Goal: Information Seeking & Learning: Check status

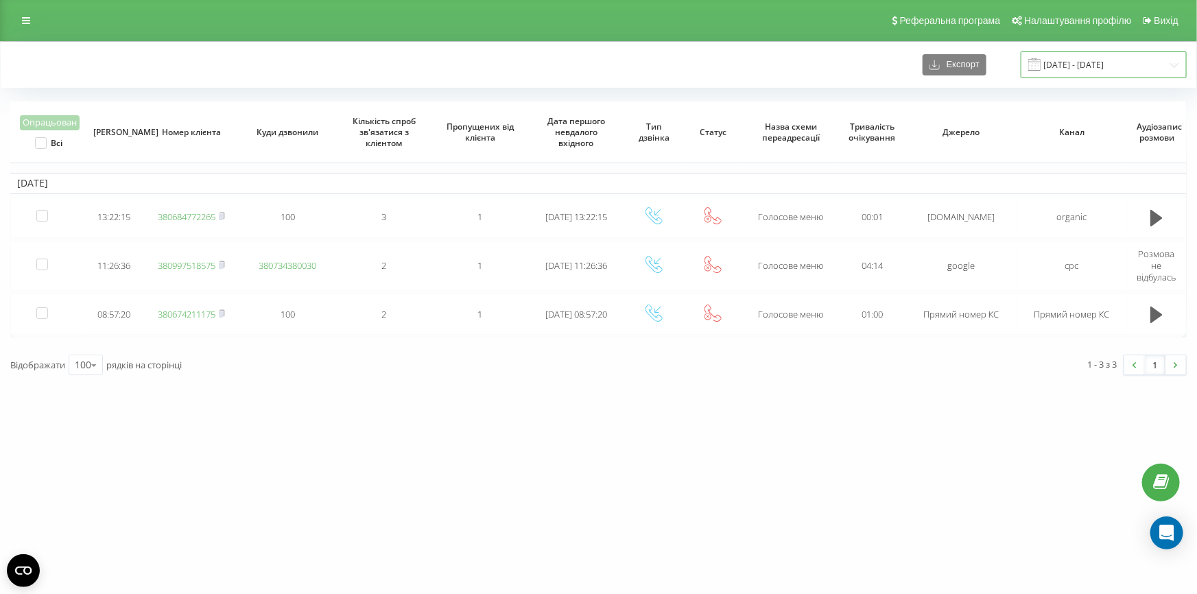
click at [1095, 64] on input "18.09.2025 - 19.09.2025" at bounding box center [1103, 64] width 166 height 27
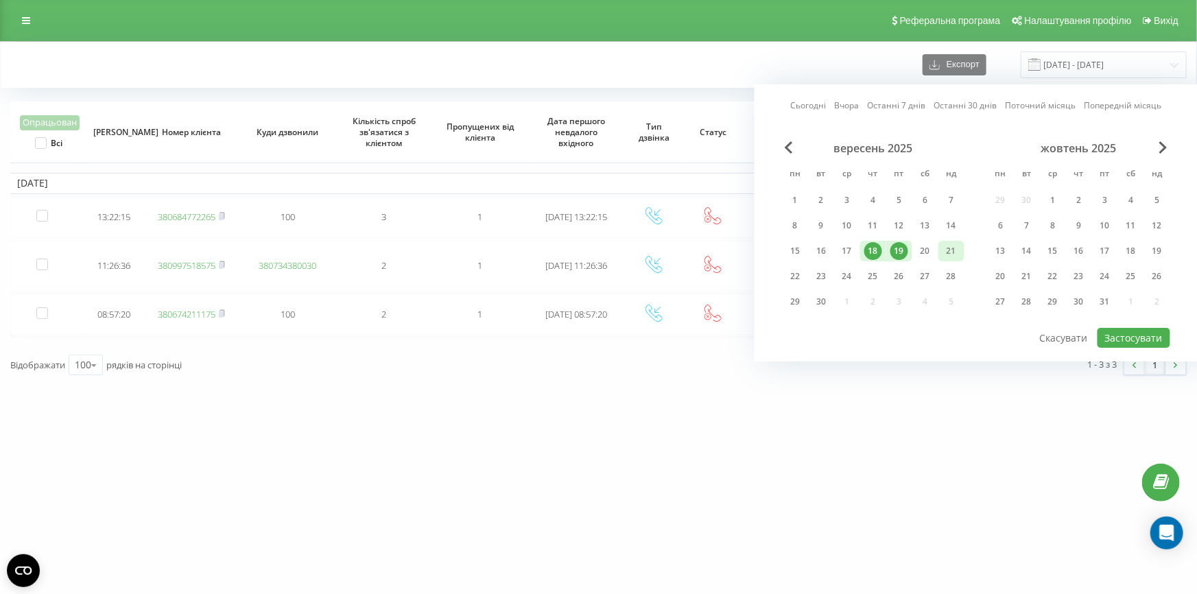
click at [955, 248] on div "21" at bounding box center [951, 251] width 18 height 18
click at [784, 276] on div "22" at bounding box center [795, 276] width 26 height 21
click at [1135, 335] on button "Застосувати" at bounding box center [1133, 338] width 73 height 20
type input "[DATE] - [DATE]"
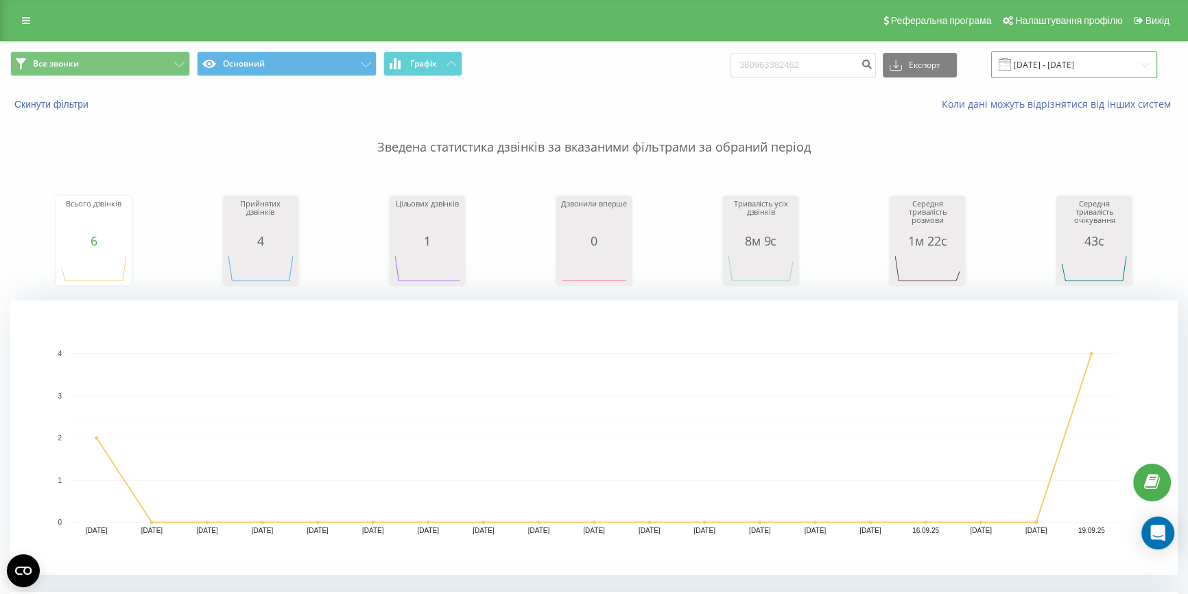
click at [1056, 61] on input "01.09.2025 - 19.09.2025" at bounding box center [1074, 64] width 166 height 27
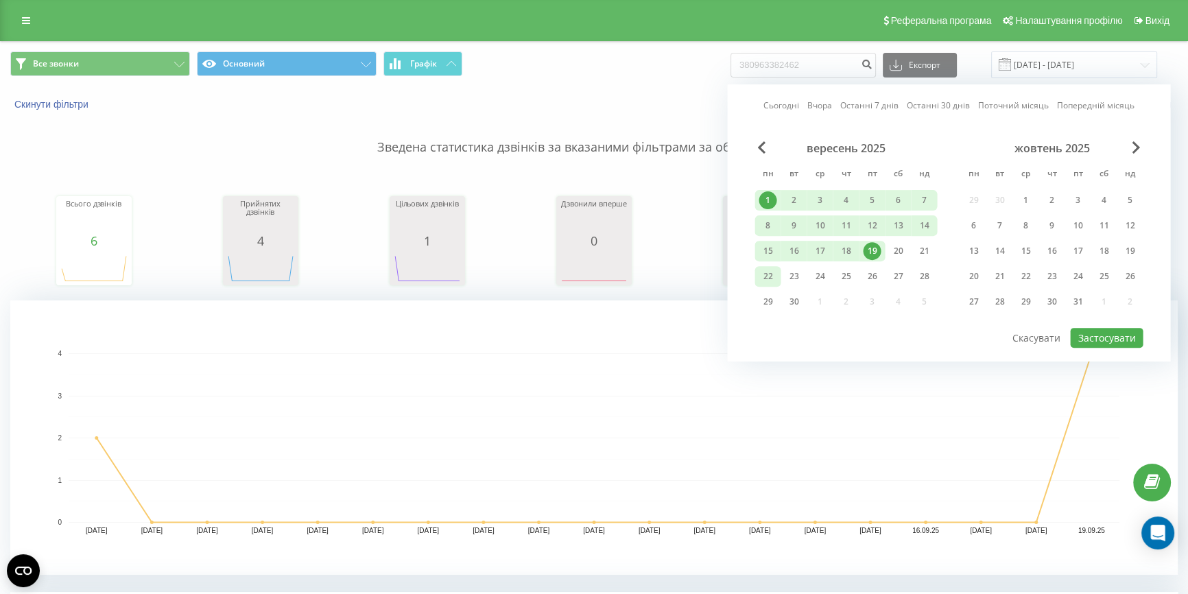
click at [771, 273] on div "22" at bounding box center [767, 276] width 18 height 18
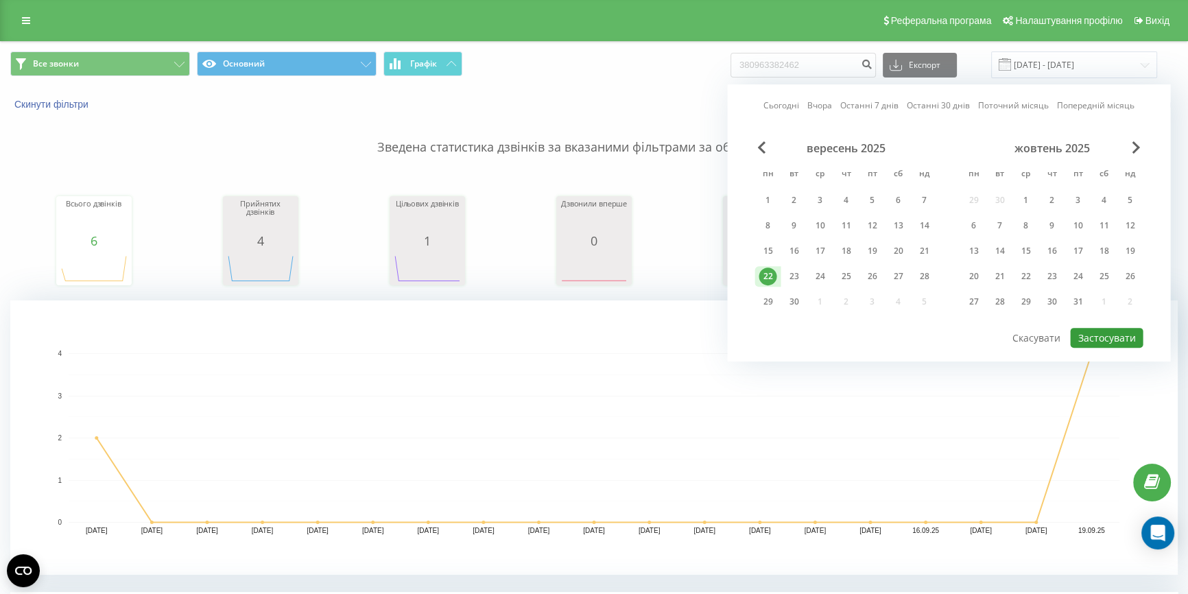
click at [1123, 338] on button "Застосувати" at bounding box center [1106, 338] width 73 height 20
type input "22.09.2025 - 22.09.2025"
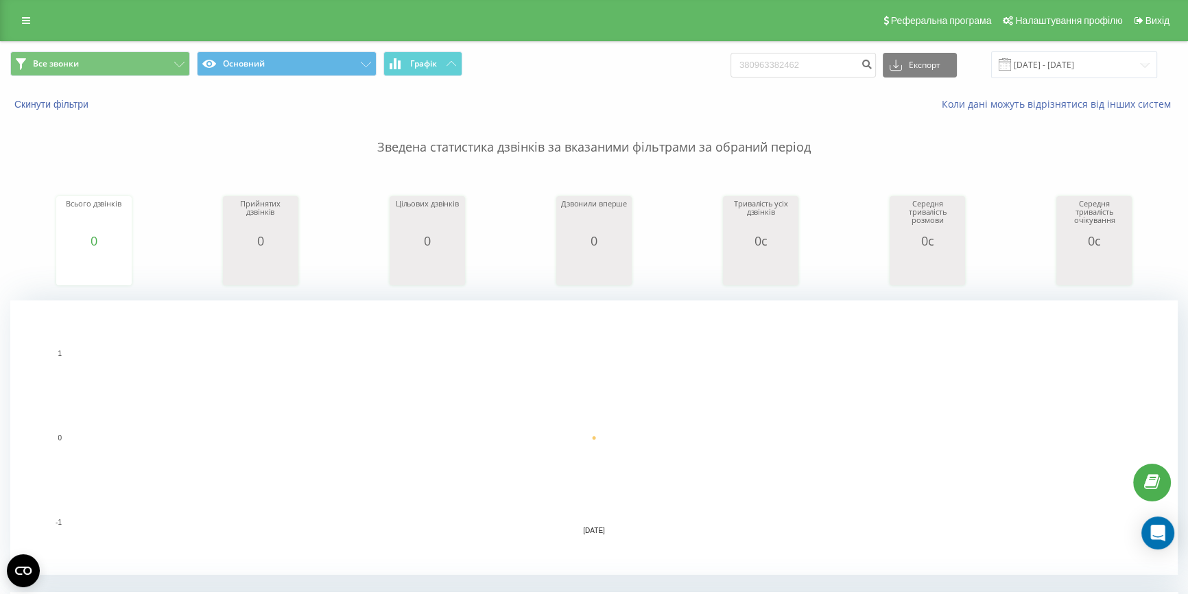
scroll to position [187, 0]
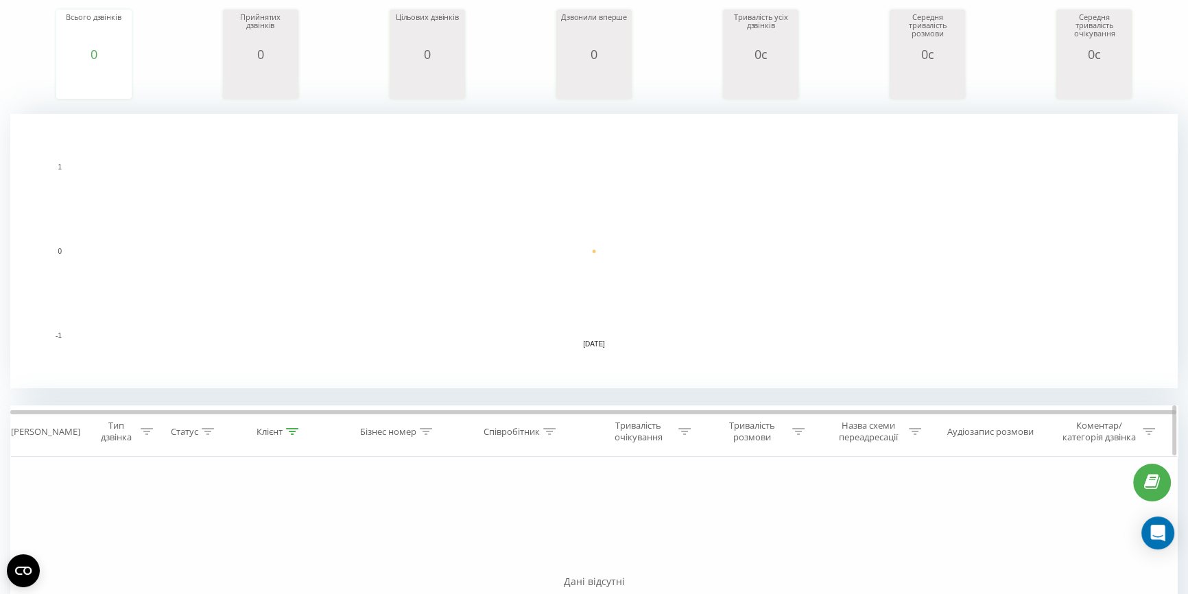
click at [290, 429] on icon at bounding box center [293, 431] width 12 height 7
click at [282, 521] on input "380963382462" at bounding box center [279, 530] width 121 height 24
type input "3"
drag, startPoint x: 307, startPoint y: 568, endPoint x: 312, endPoint y: 562, distance: 7.8
click at [312, 562] on div "Скасувати OK" at bounding box center [279, 557] width 121 height 31
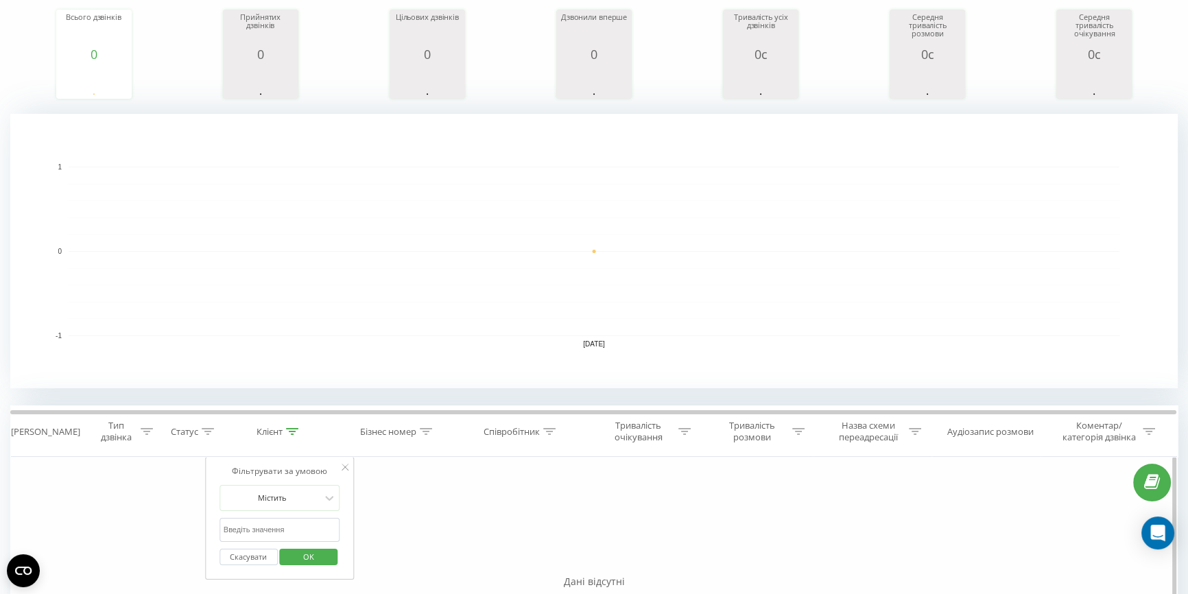
click at [312, 562] on span "OK" at bounding box center [308, 556] width 38 height 21
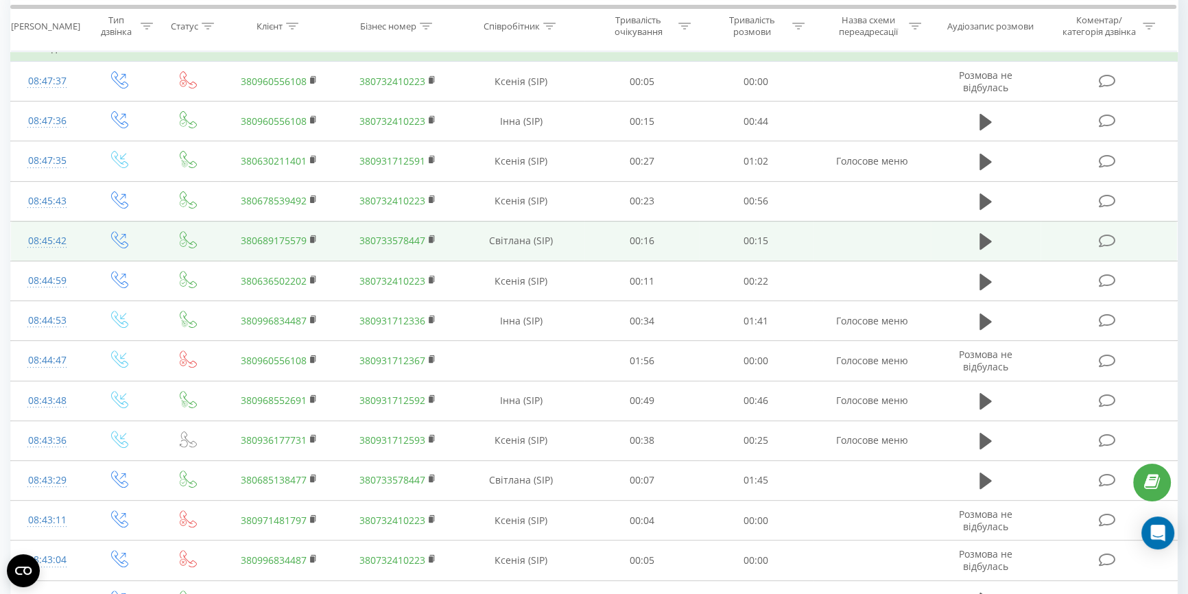
scroll to position [612, 0]
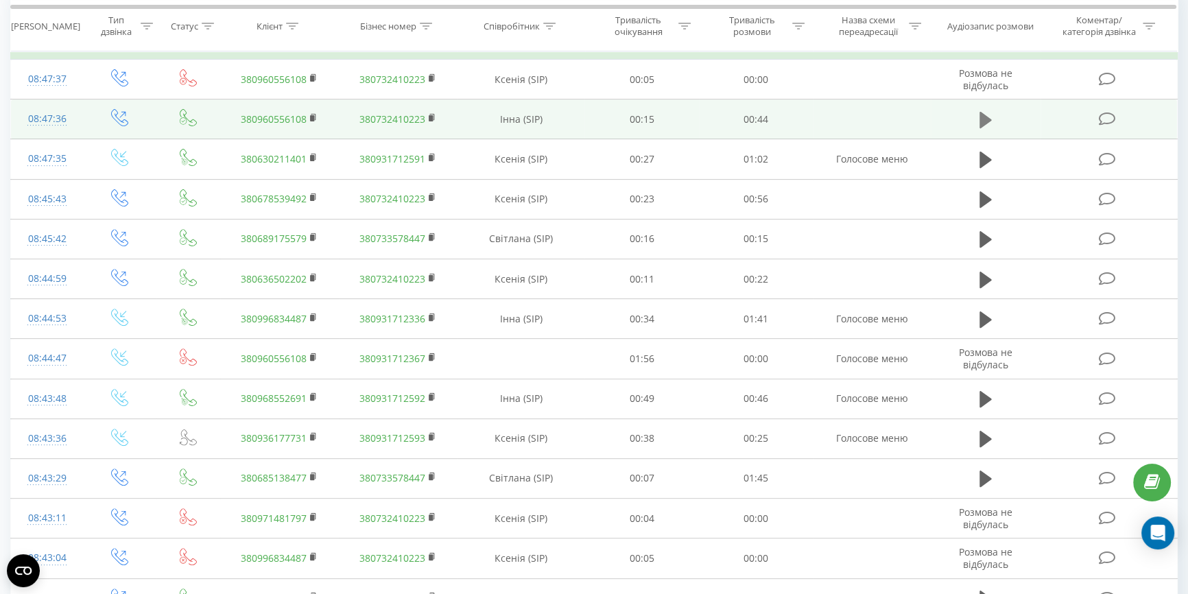
click at [977, 119] on button at bounding box center [985, 120] width 21 height 21
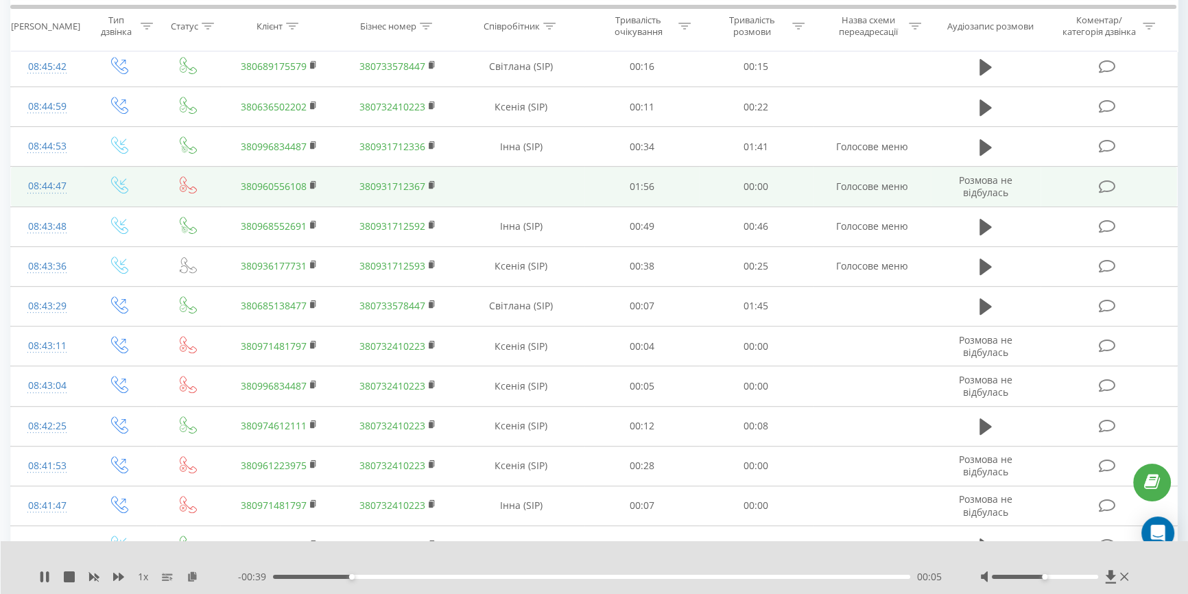
scroll to position [924, 0]
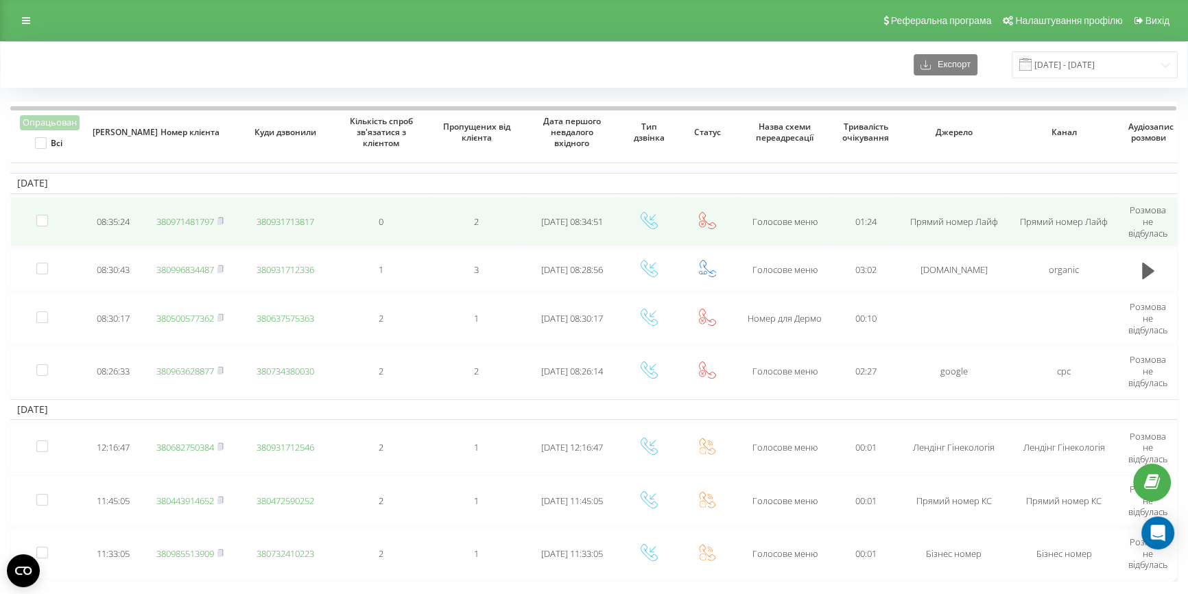
click at [193, 223] on link "380971481797" at bounding box center [185, 221] width 58 height 12
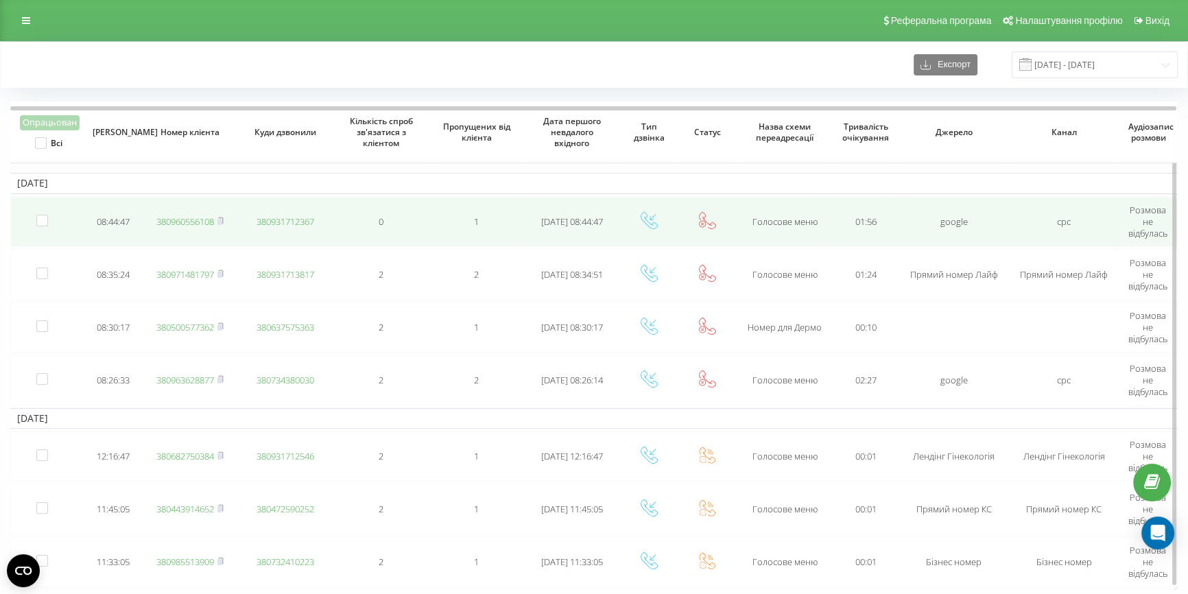
click at [182, 219] on link "380960556108" at bounding box center [185, 221] width 58 height 12
click at [184, 217] on link "380967021717" at bounding box center [185, 221] width 58 height 12
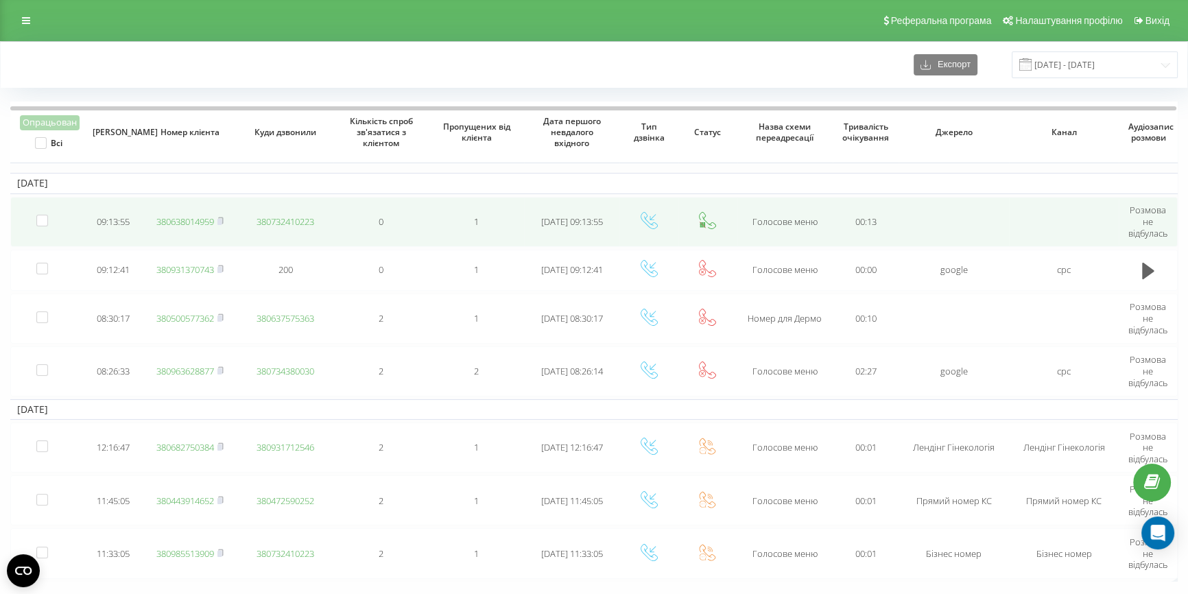
click at [178, 216] on link "380638014959" at bounding box center [185, 221] width 58 height 12
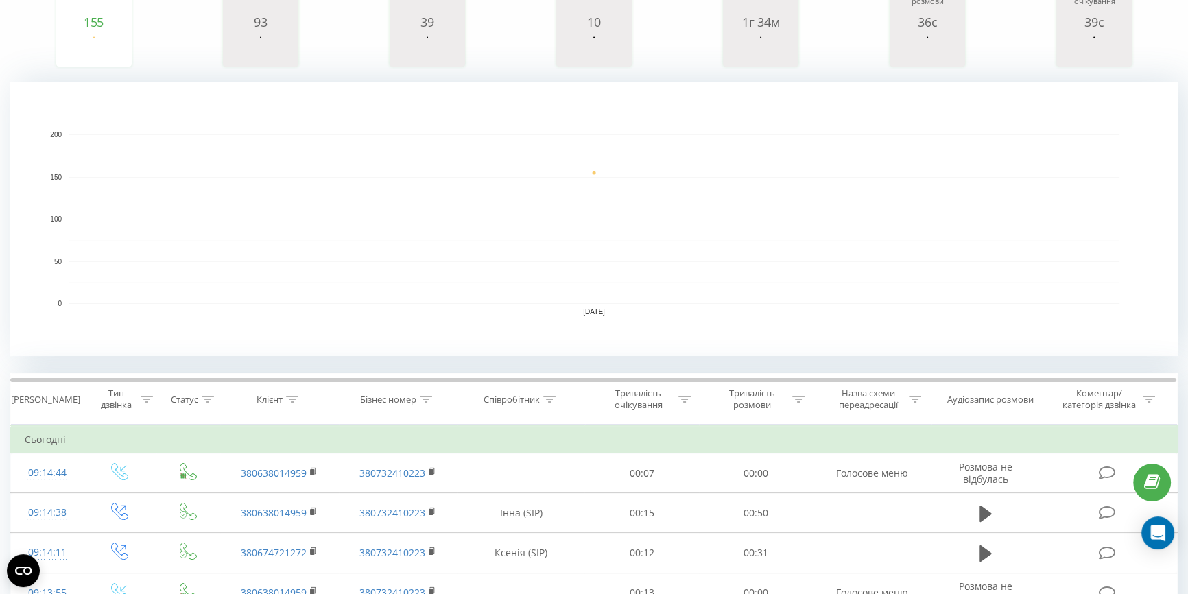
scroll to position [311, 0]
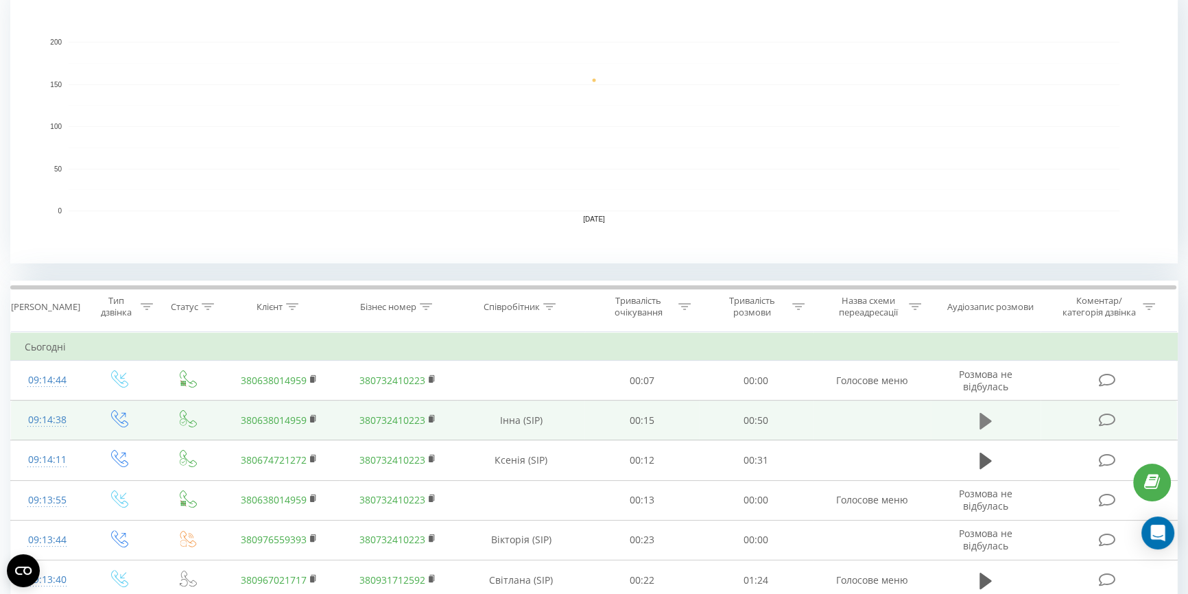
click at [979, 414] on icon at bounding box center [985, 421] width 12 height 16
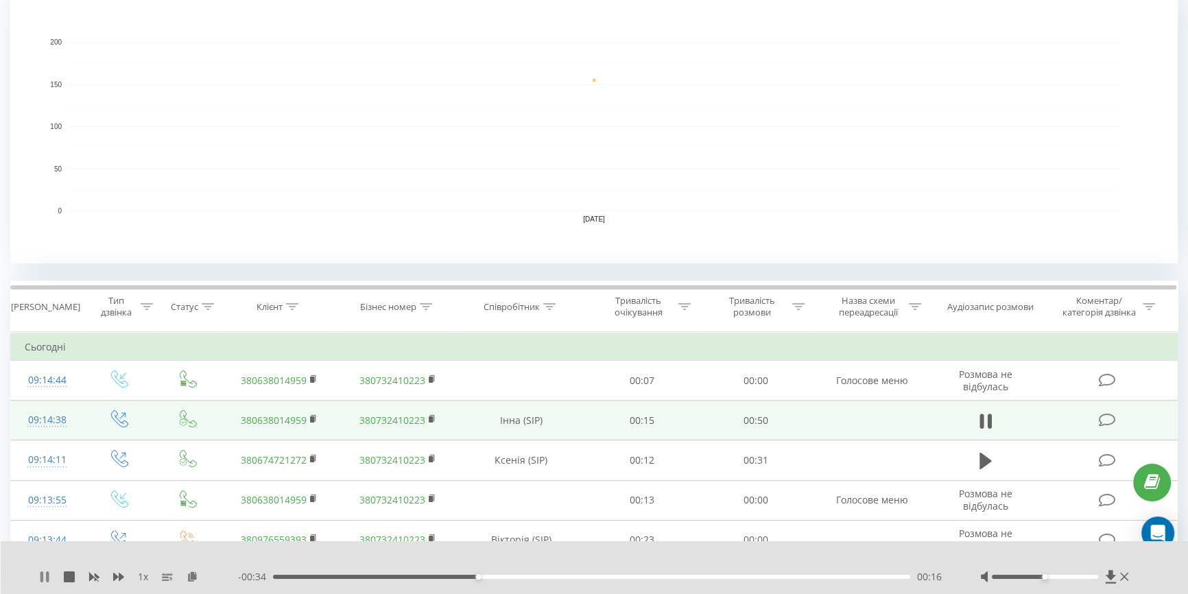
click at [43, 579] on icon at bounding box center [41, 576] width 3 height 11
click at [45, 576] on icon at bounding box center [44, 576] width 8 height 11
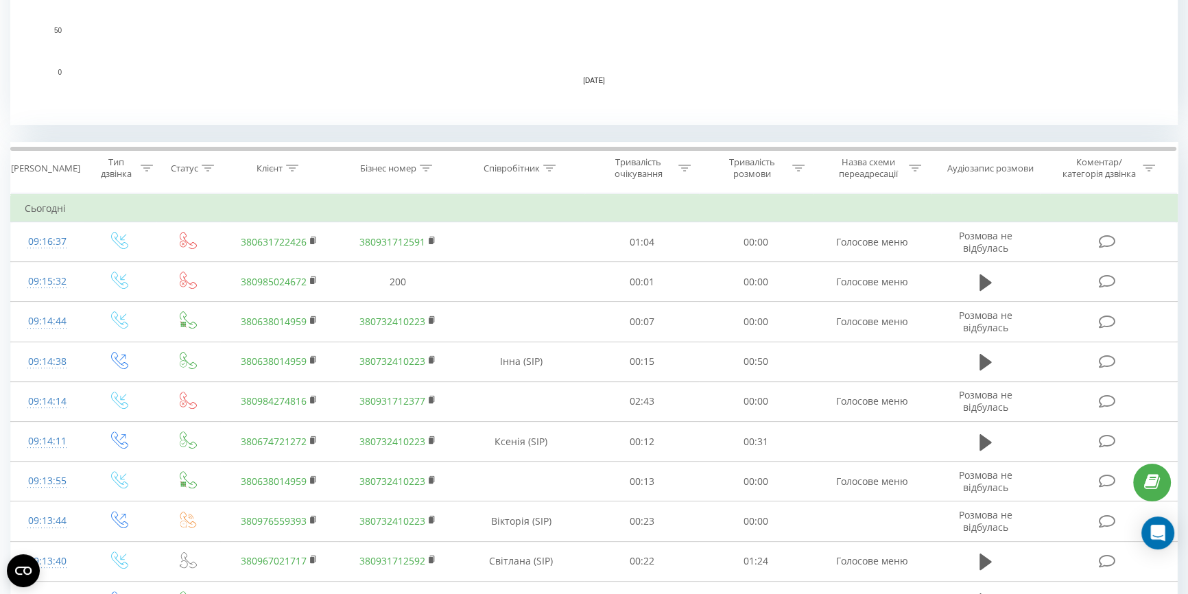
scroll to position [686, 0]
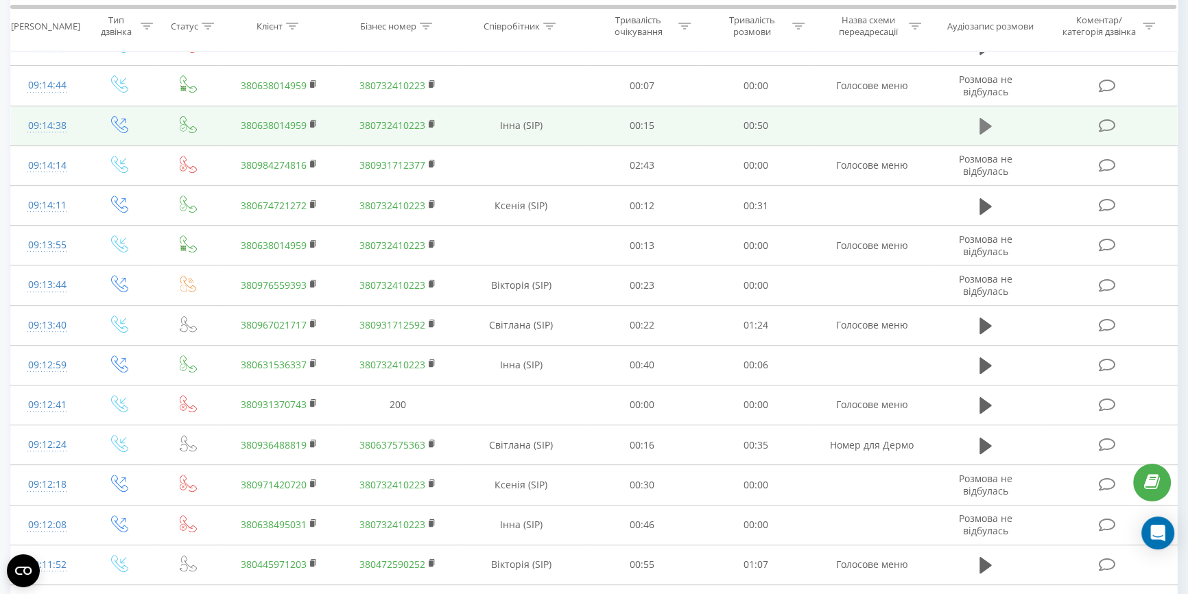
click at [981, 128] on icon at bounding box center [985, 126] width 12 height 16
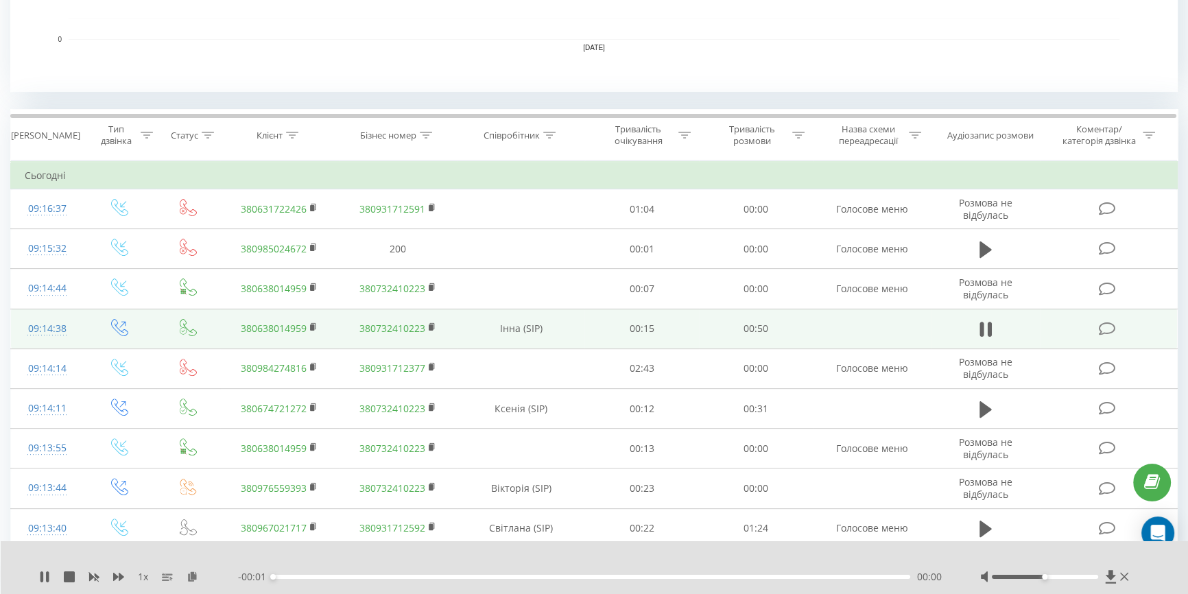
scroll to position [374, 0]
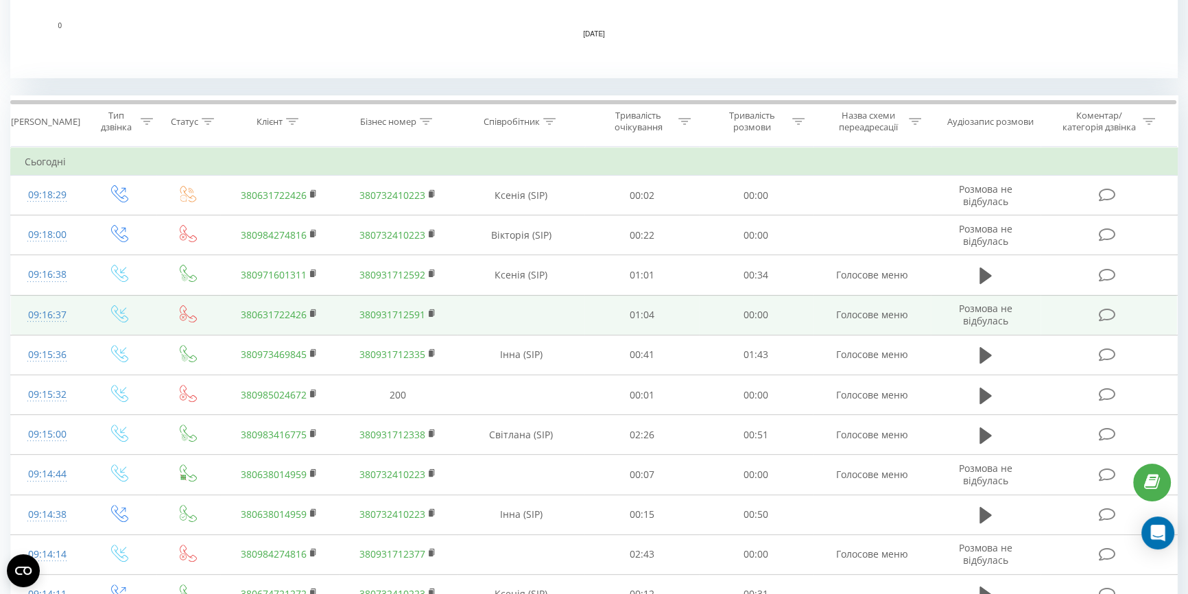
scroll to position [499, 0]
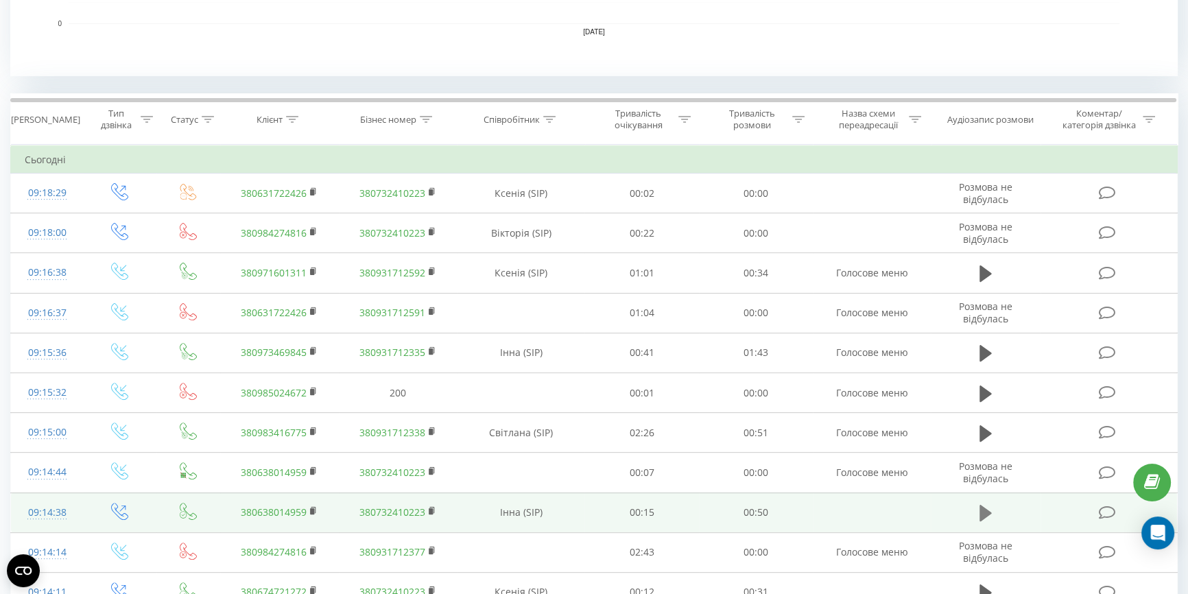
click at [984, 506] on icon at bounding box center [985, 512] width 12 height 19
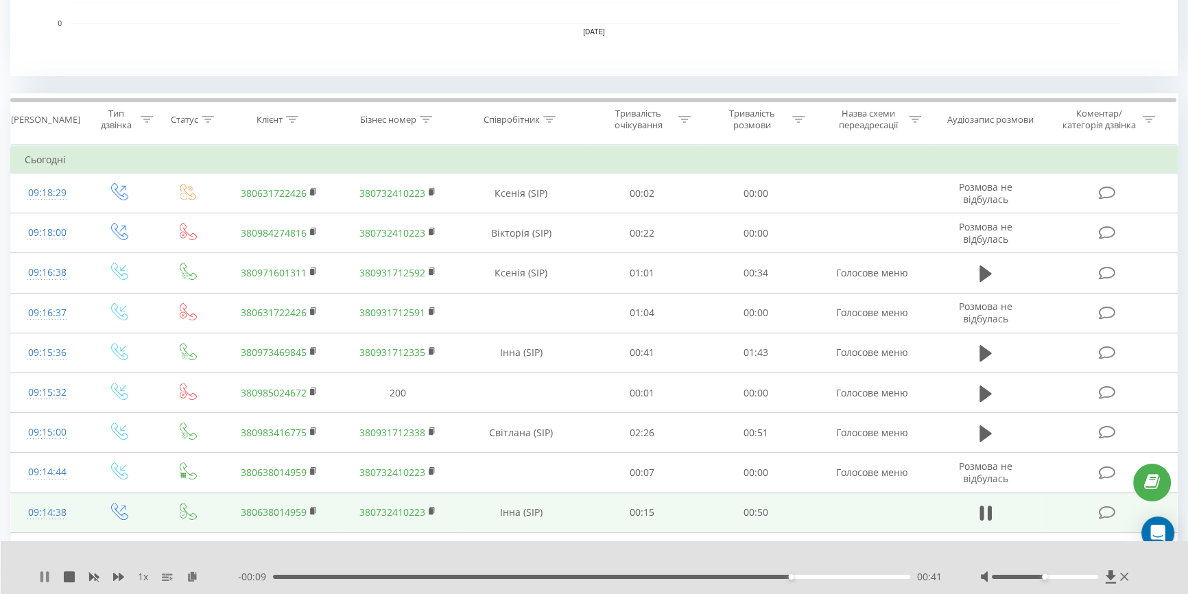
click at [43, 575] on icon at bounding box center [44, 576] width 11 height 11
click at [38, 577] on div "1 x - 00:09 00:41 00:41" at bounding box center [595, 567] width 1188 height 53
click at [46, 575] on icon at bounding box center [44, 576] width 11 height 11
drag, startPoint x: 820, startPoint y: 577, endPoint x: 710, endPoint y: 577, distance: 109.7
click at [710, 577] on div "00:34" at bounding box center [591, 577] width 637 height 4
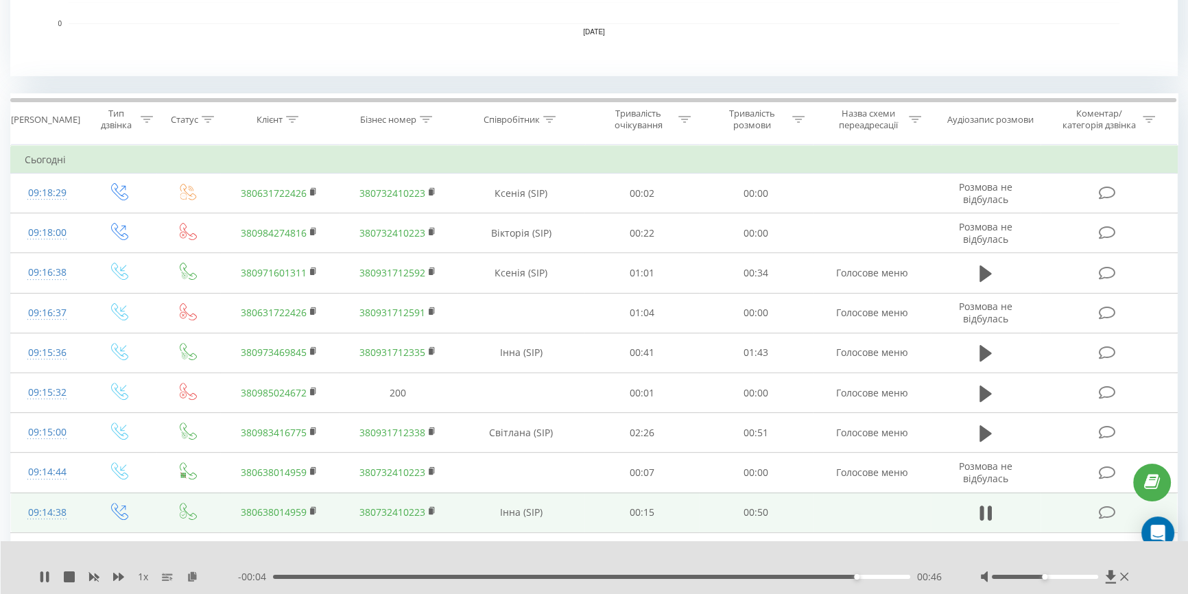
drag, startPoint x: 843, startPoint y: 574, endPoint x: 688, endPoint y: 575, distance: 155.0
click at [688, 575] on div "- 00:04 00:46 00:46" at bounding box center [592, 577] width 708 height 14
drag, startPoint x: 870, startPoint y: 575, endPoint x: 693, endPoint y: 580, distance: 177.0
click at [694, 580] on div "- 00:15 00:35 00:35" at bounding box center [592, 577] width 708 height 14
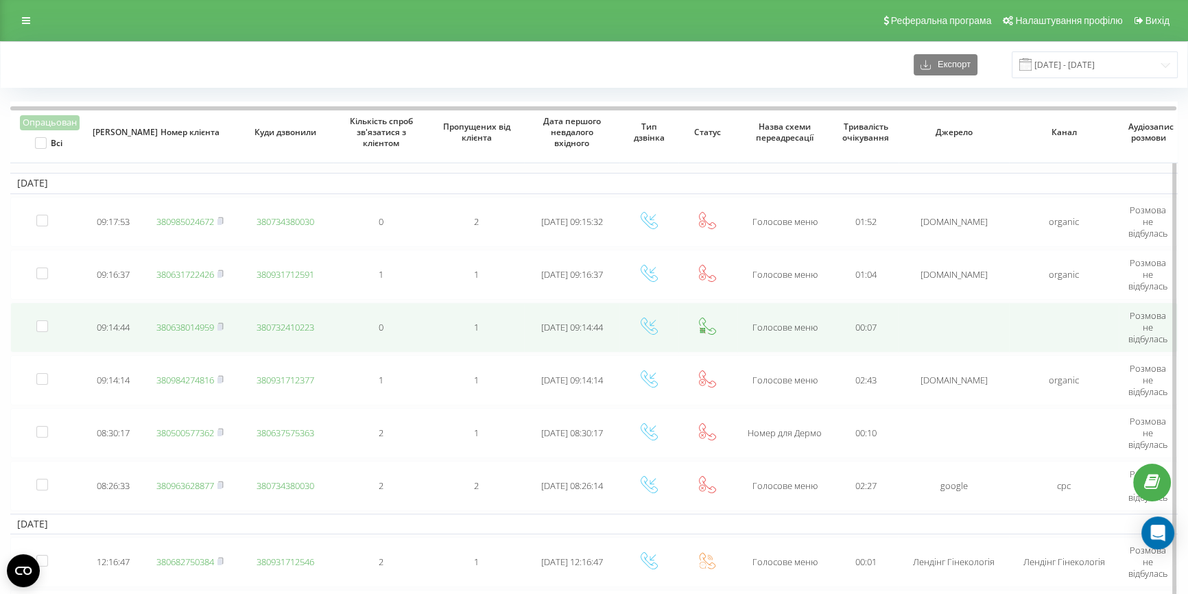
click at [184, 325] on link "380638014959" at bounding box center [185, 327] width 58 height 12
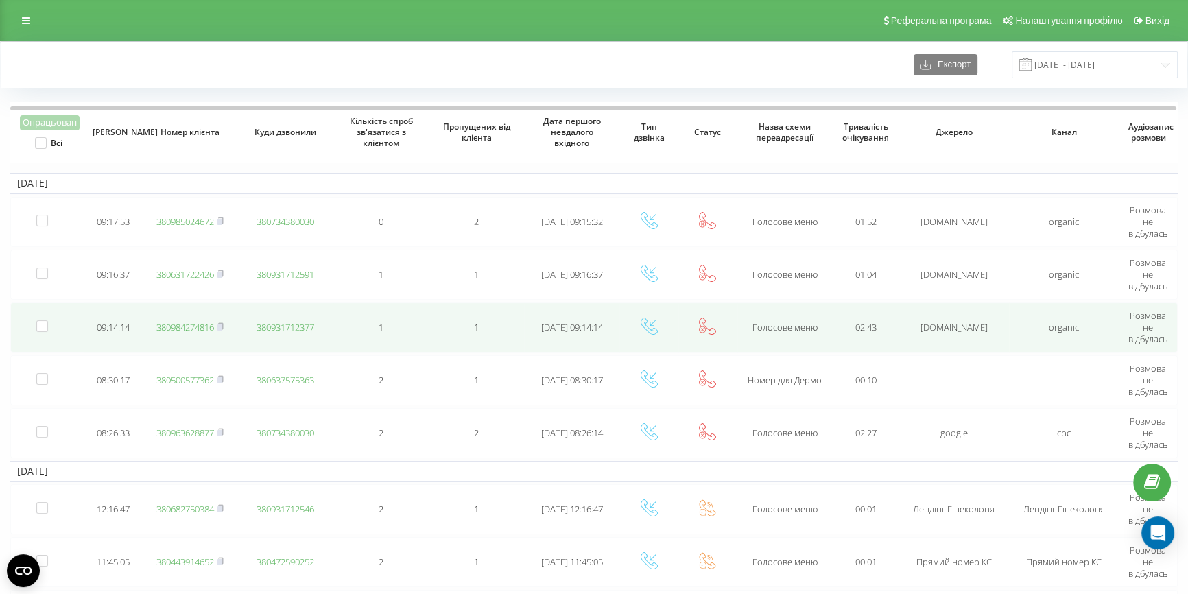
click at [189, 317] on td "380984274816" at bounding box center [190, 327] width 95 height 50
click at [184, 328] on link "380984274816" at bounding box center [185, 327] width 58 height 12
click at [219, 324] on rect at bounding box center [219, 327] width 4 height 6
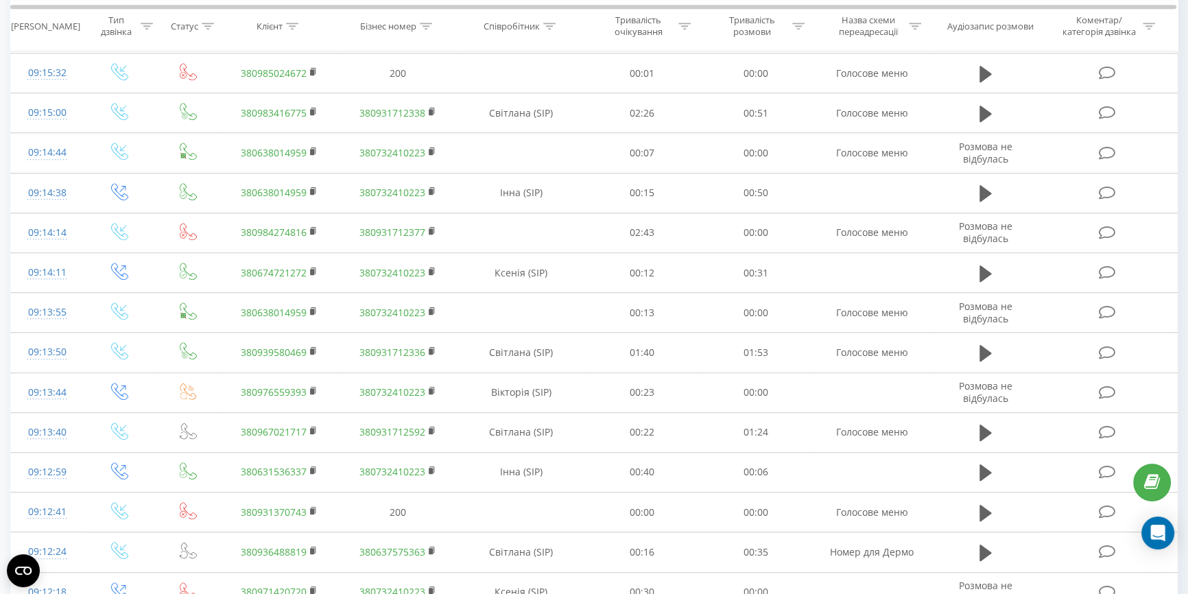
scroll to position [1309, 0]
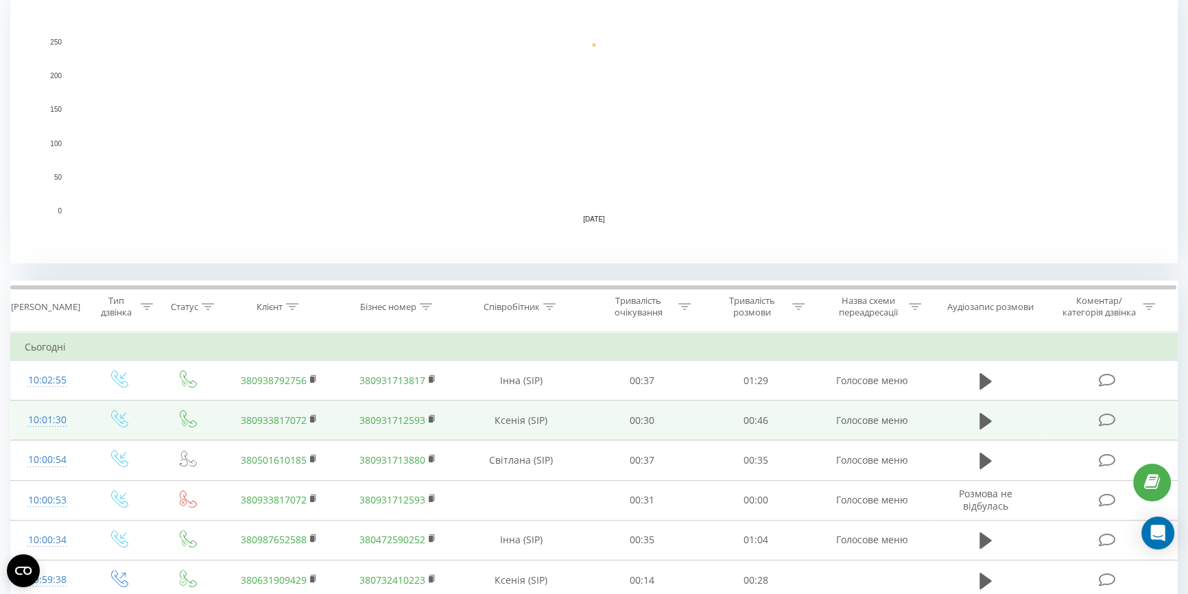
scroll to position [249, 0]
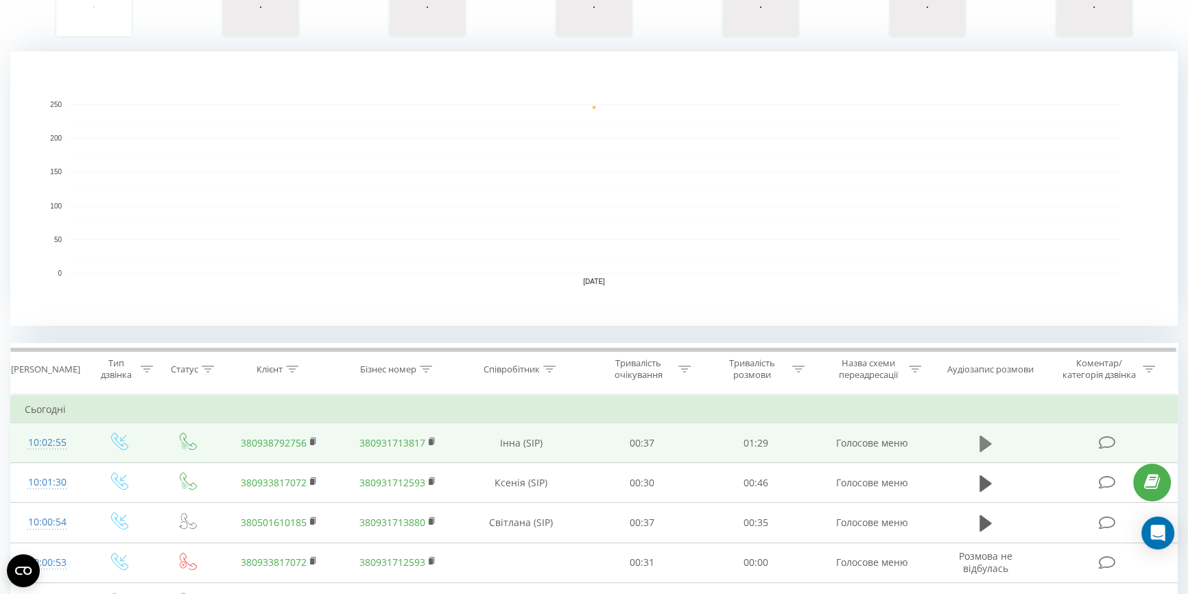
click at [981, 447] on icon at bounding box center [985, 443] width 12 height 16
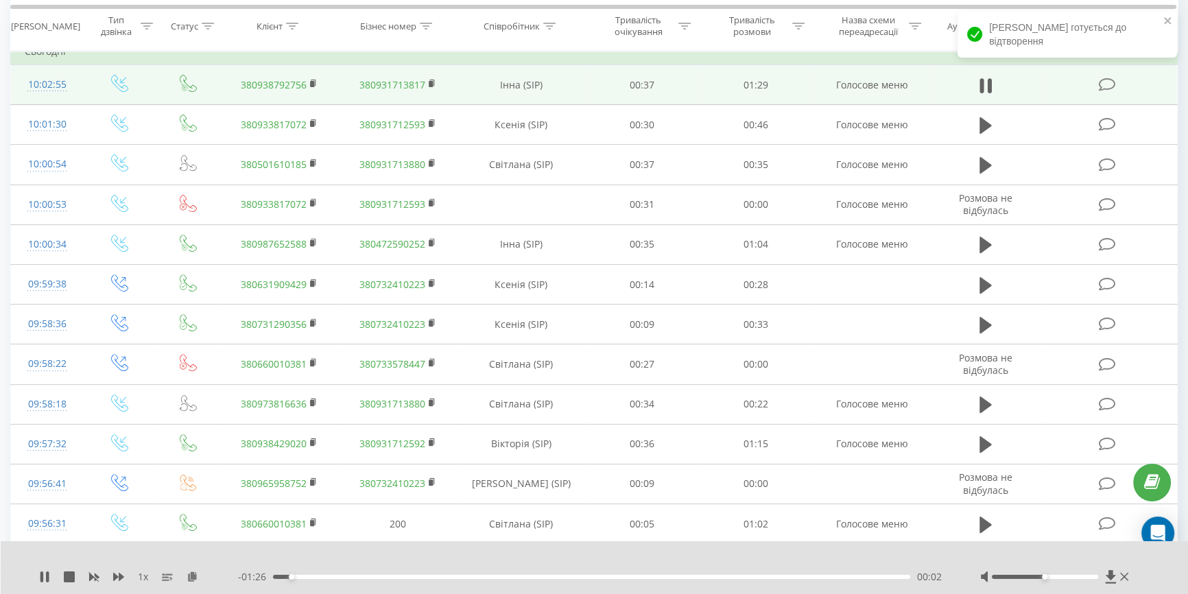
scroll to position [623, 0]
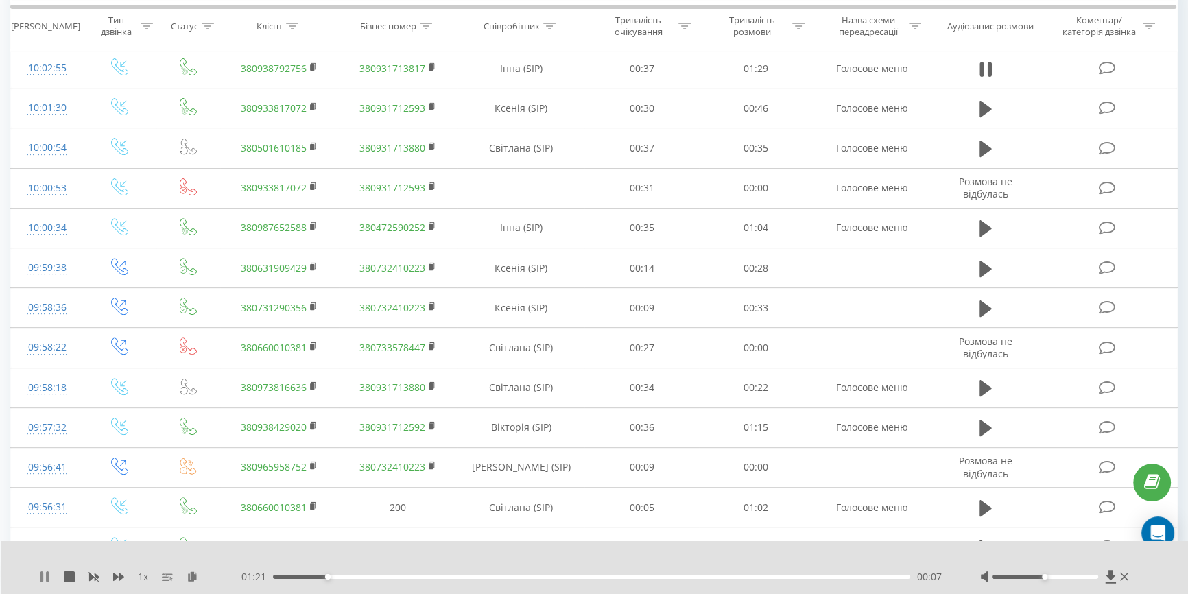
click at [42, 573] on icon at bounding box center [41, 576] width 3 height 11
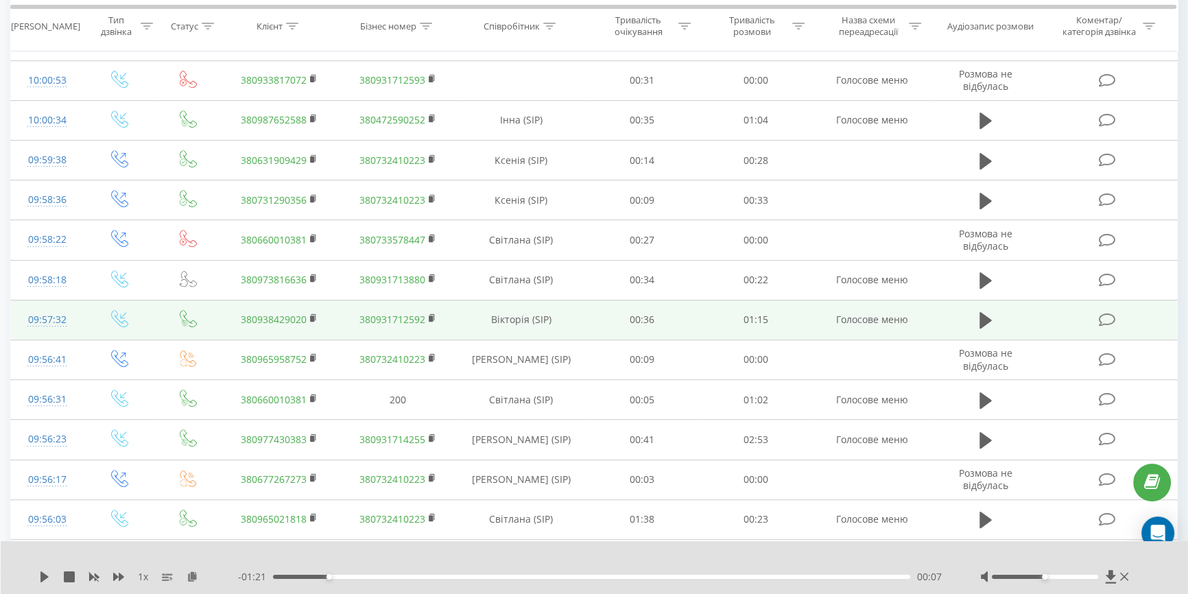
scroll to position [810, 0]
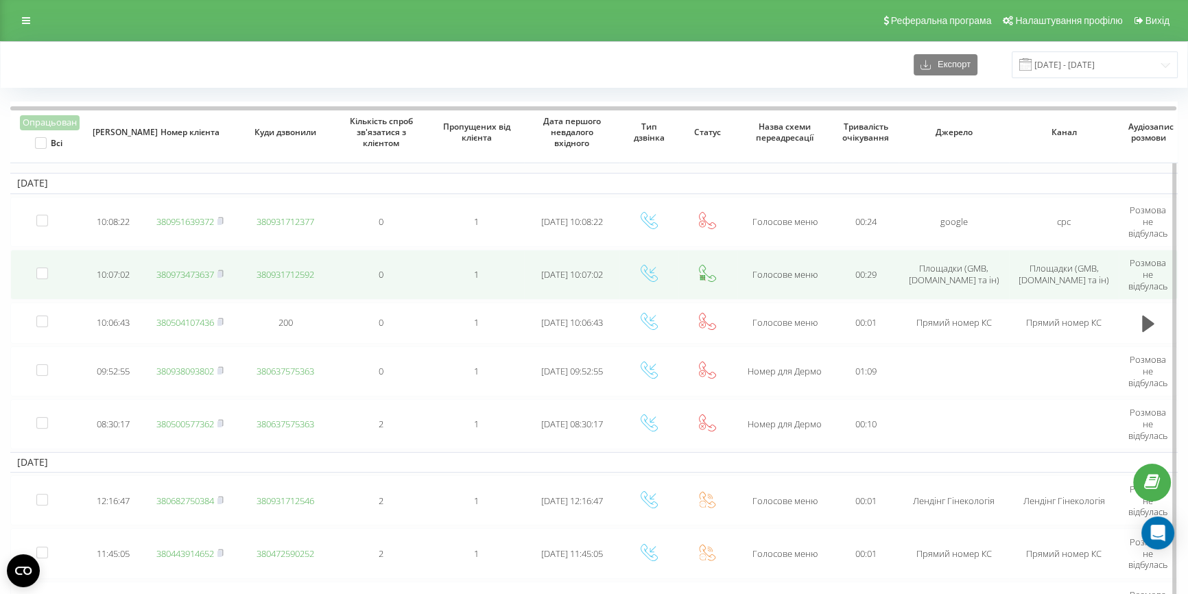
click at [184, 272] on link "380973473637" at bounding box center [185, 274] width 58 height 12
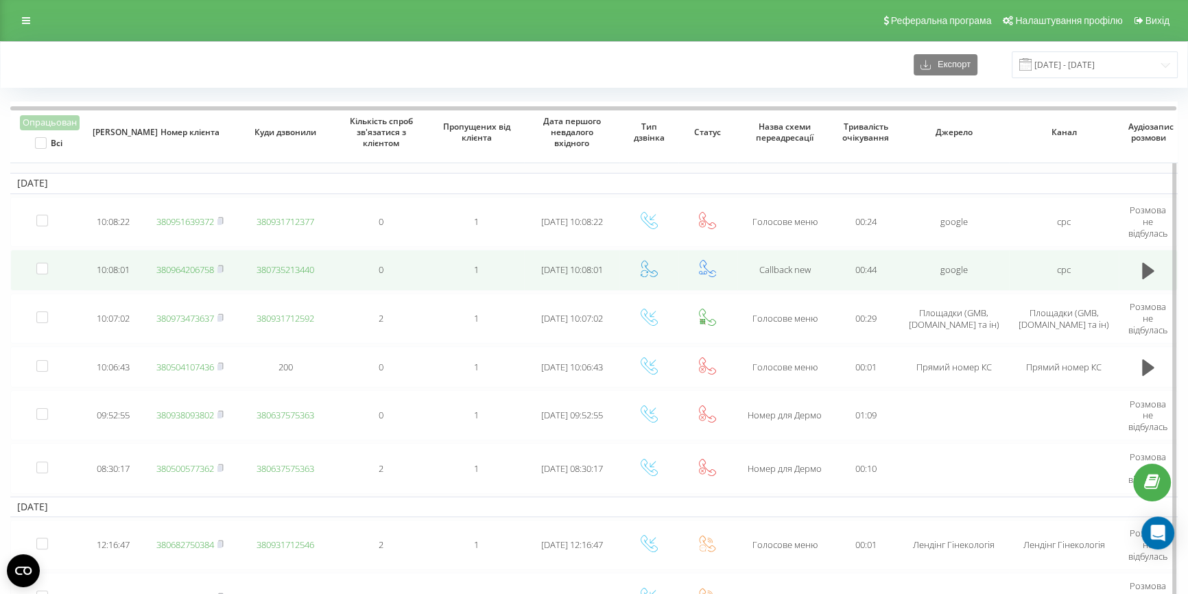
click at [188, 268] on link "380964206758" at bounding box center [185, 269] width 58 height 12
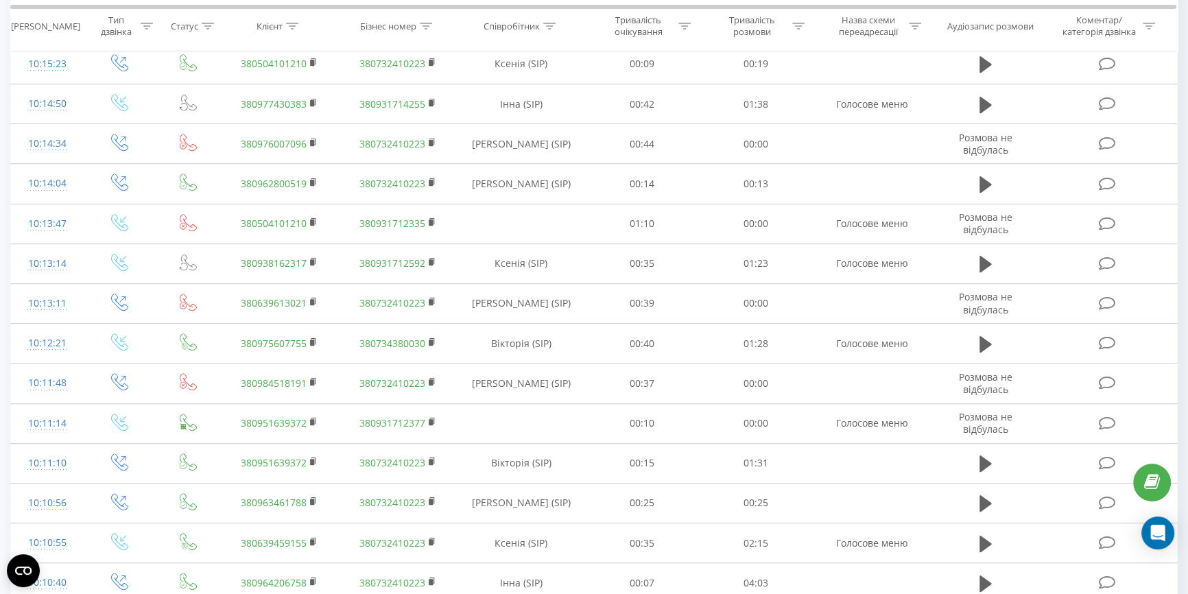
scroll to position [662, 0]
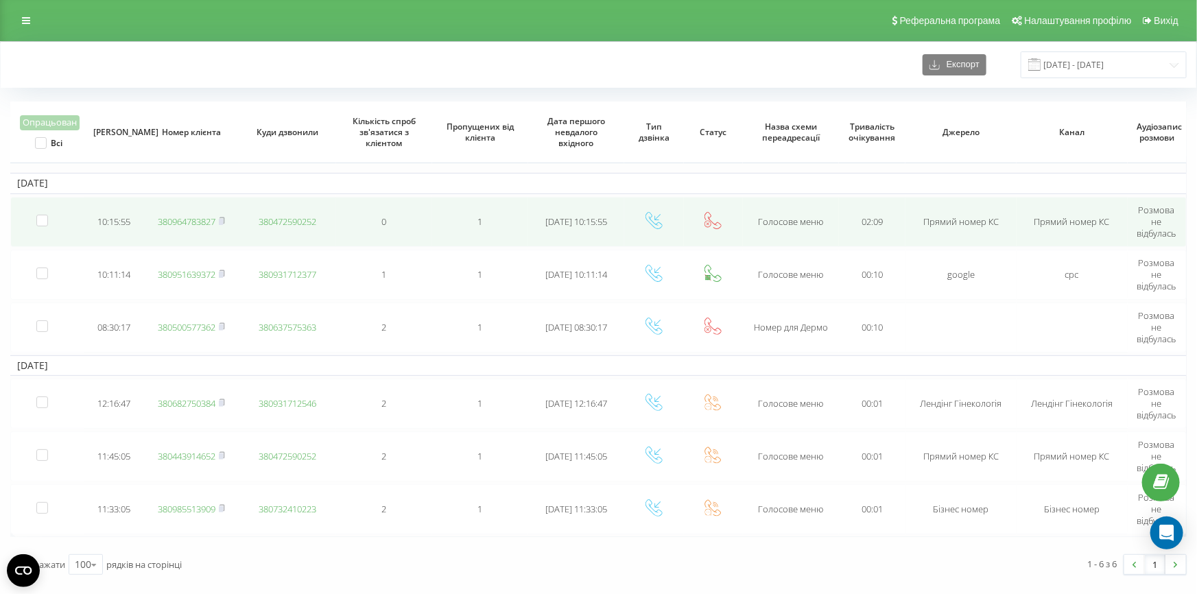
click at [182, 218] on link "380964783827" at bounding box center [187, 221] width 58 height 12
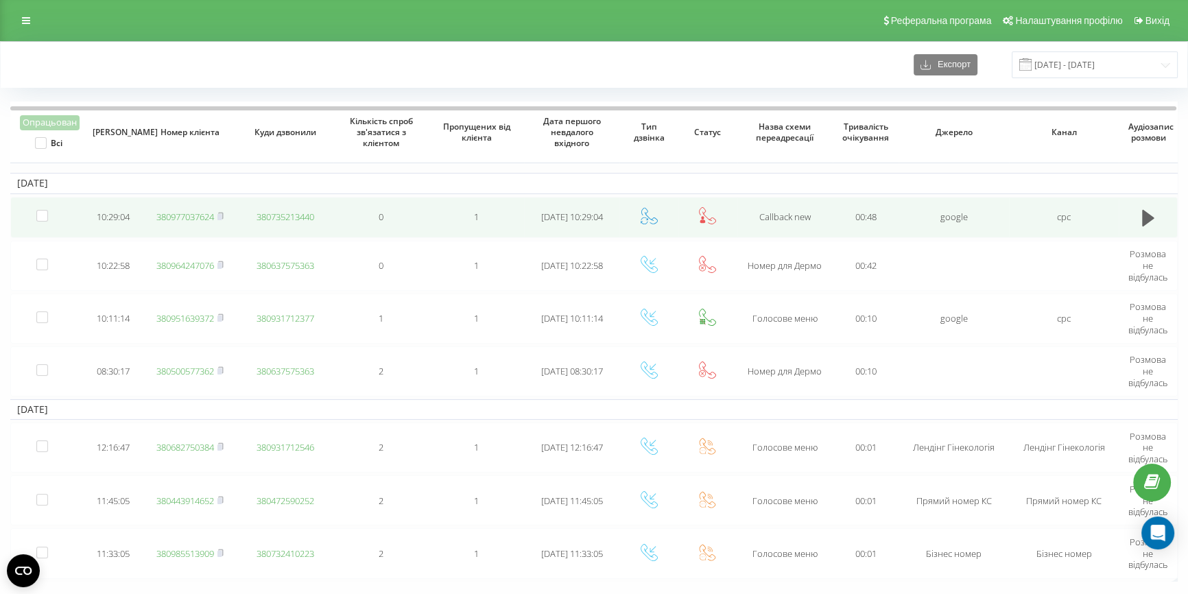
click at [178, 218] on link "380977037624" at bounding box center [185, 217] width 58 height 12
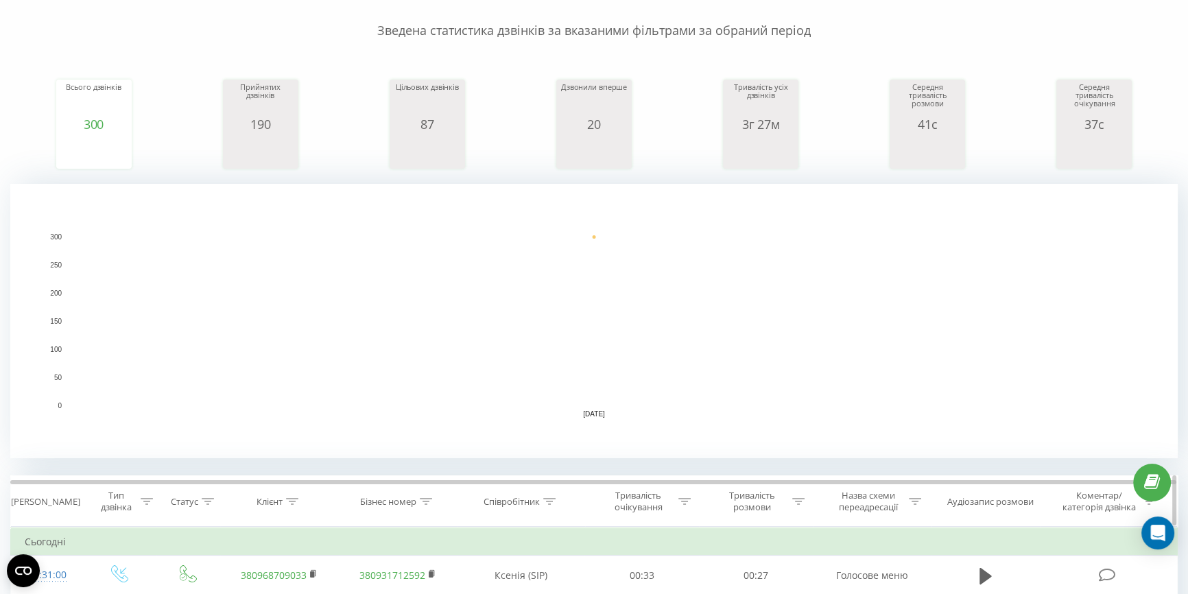
scroll to position [311, 0]
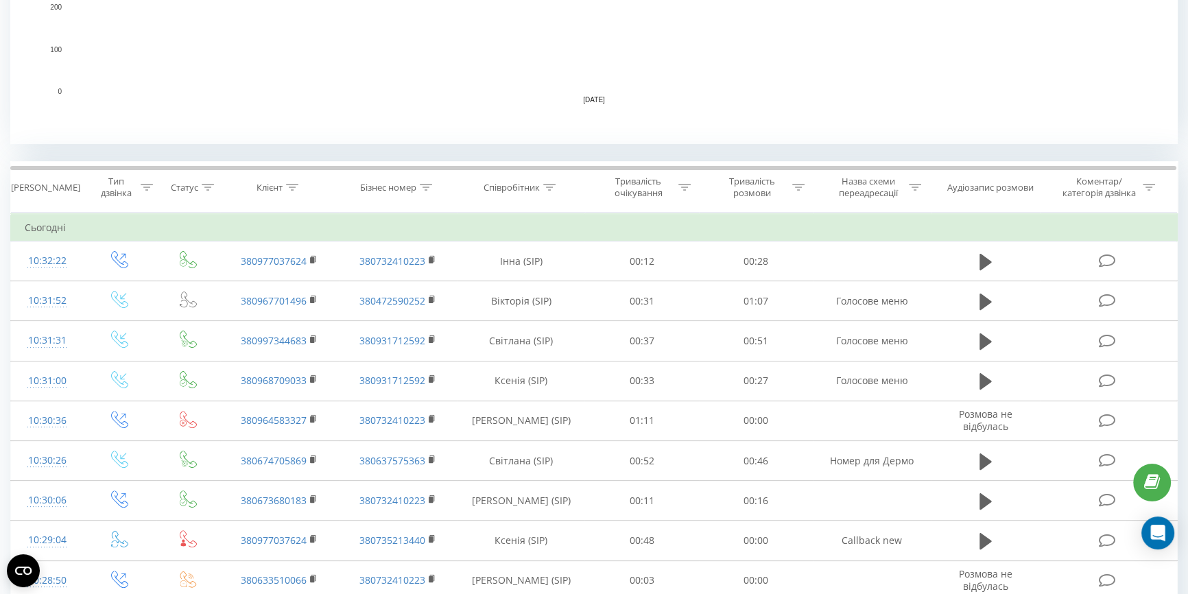
scroll to position [436, 0]
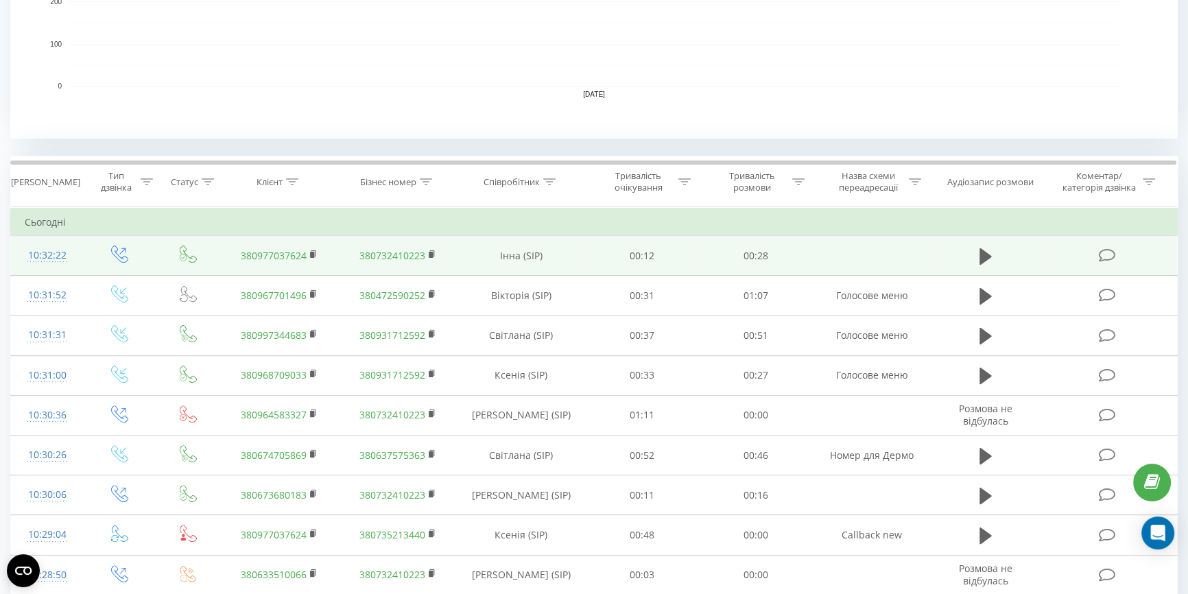
click at [974, 250] on td at bounding box center [985, 256] width 109 height 40
click at [981, 252] on icon at bounding box center [985, 256] width 12 height 16
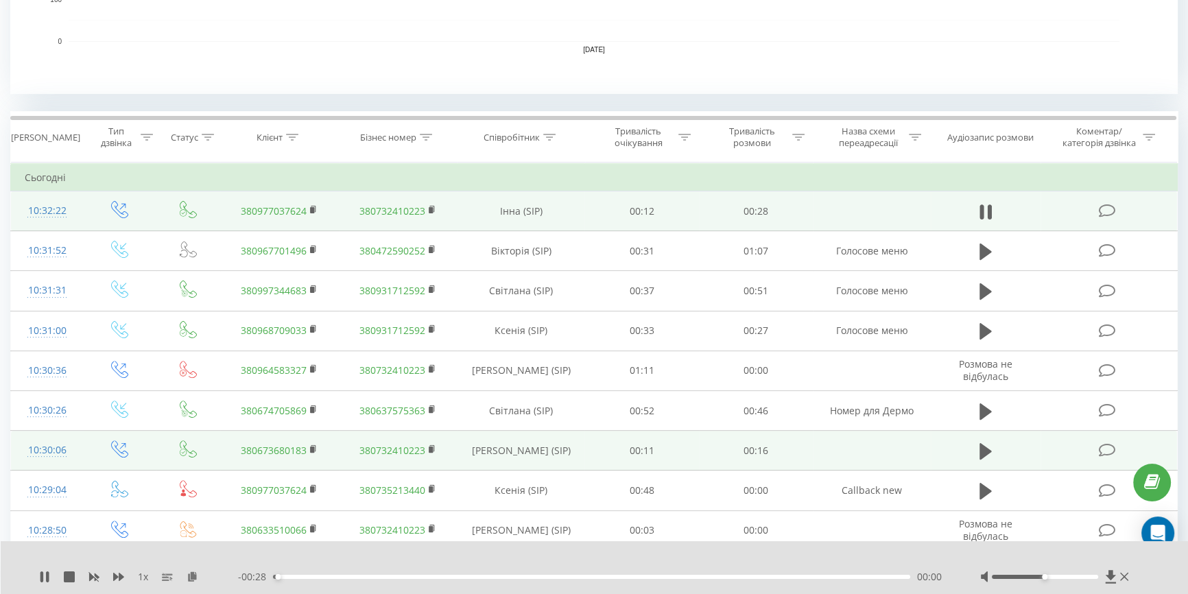
scroll to position [499, 0]
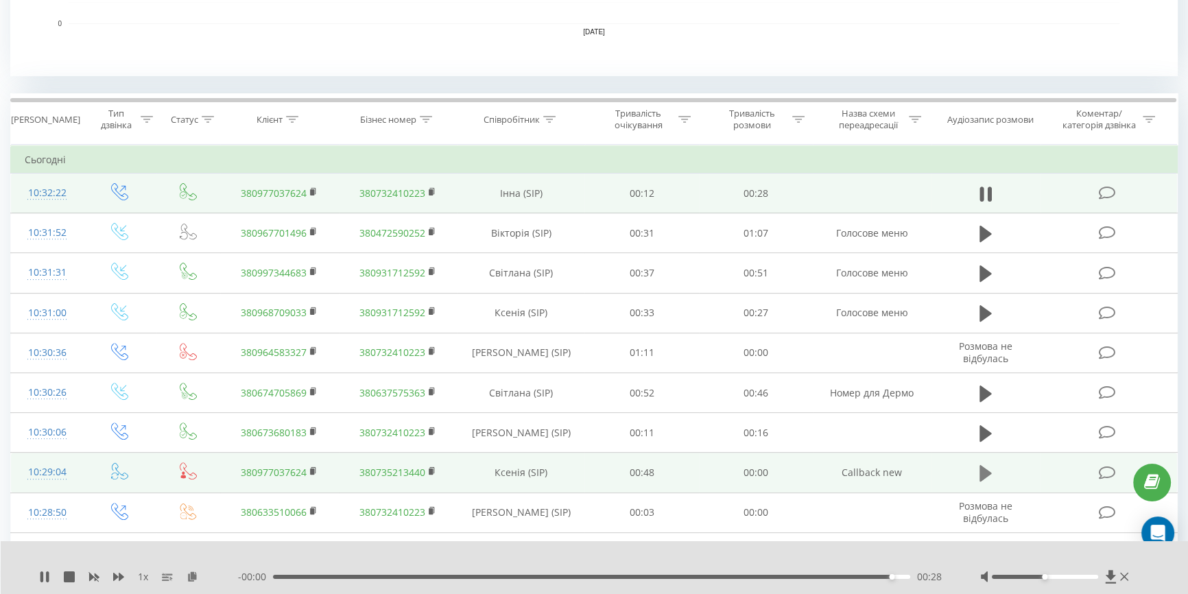
click at [990, 471] on icon at bounding box center [985, 473] width 12 height 16
click at [45, 578] on icon at bounding box center [44, 576] width 11 height 11
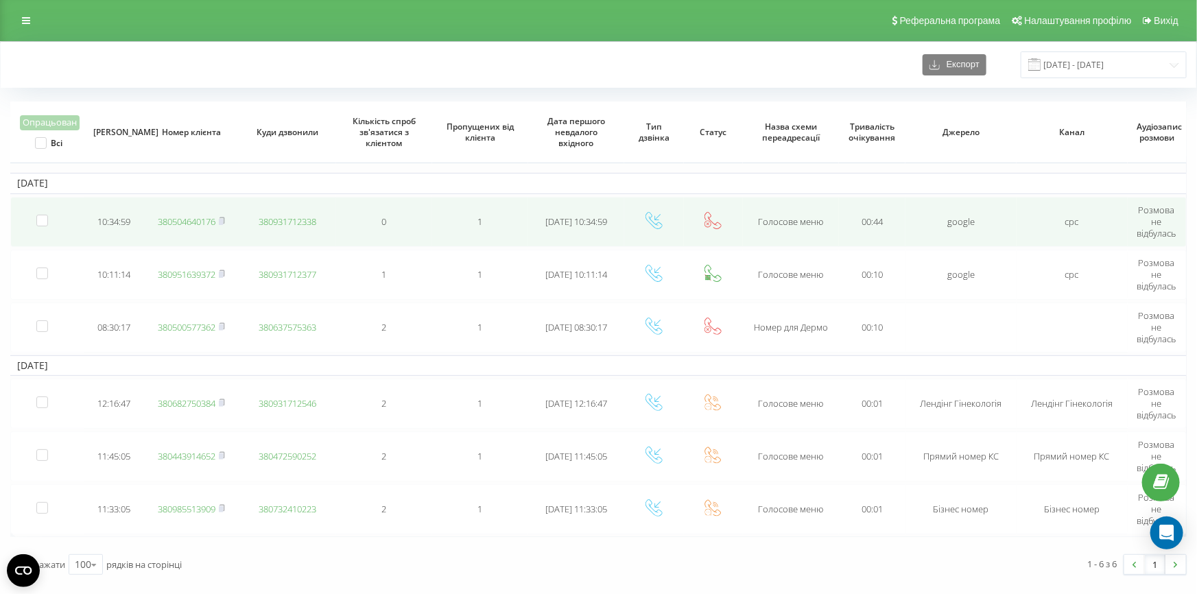
click at [171, 221] on link "380504640176" at bounding box center [187, 221] width 58 height 12
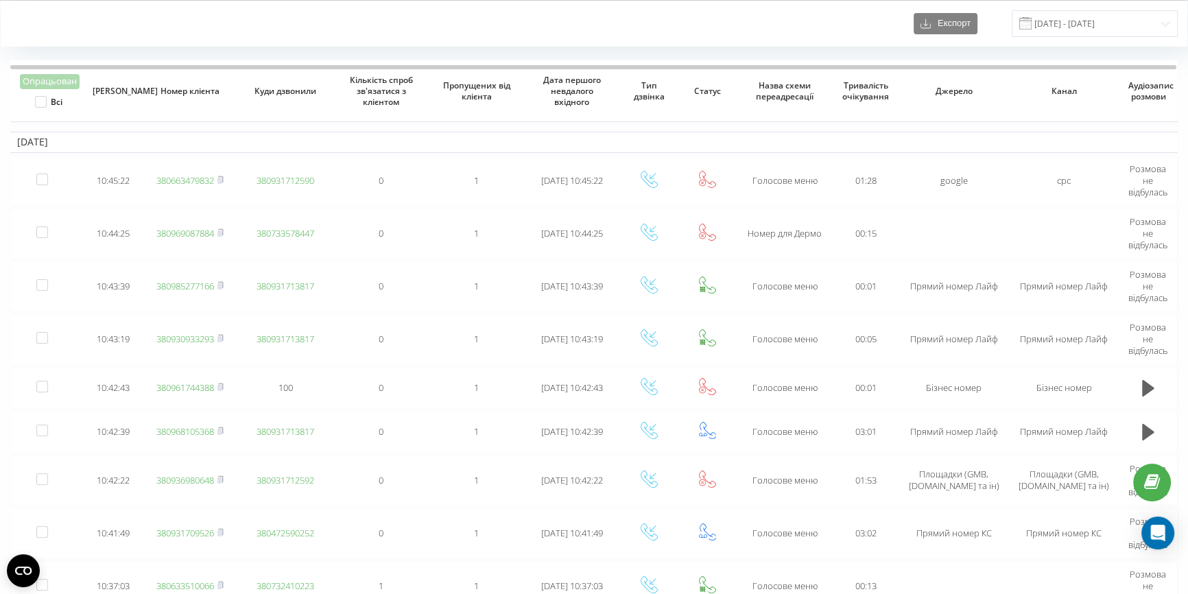
scroll to position [62, 0]
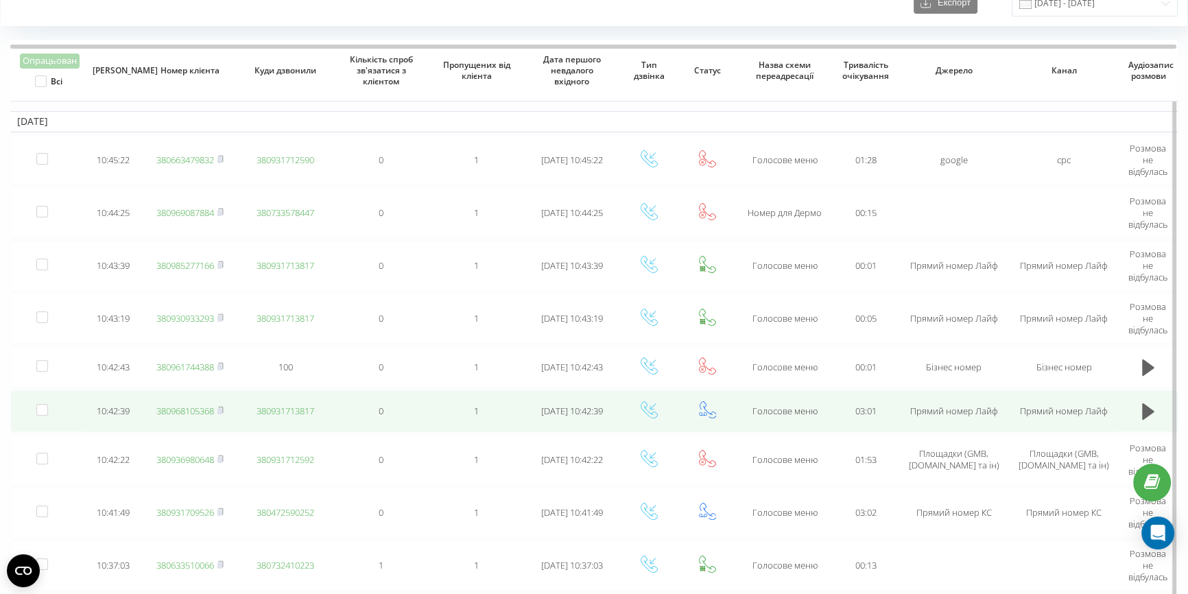
click at [183, 406] on link "380968105368" at bounding box center [185, 411] width 58 height 12
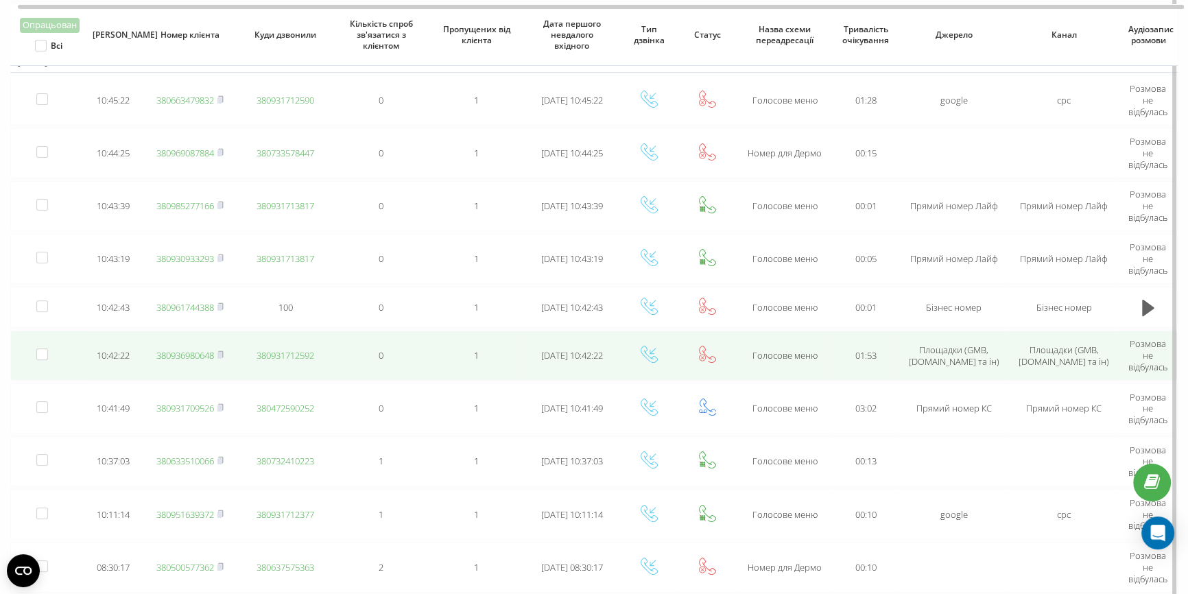
scroll to position [124, 0]
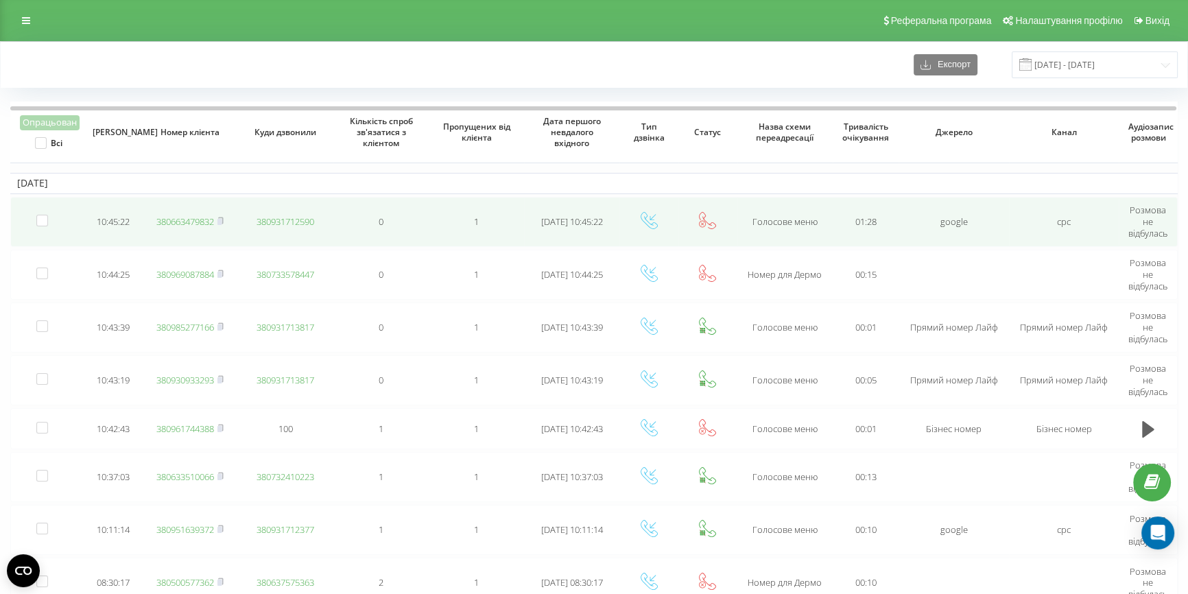
click at [184, 221] on link "380663479832" at bounding box center [185, 221] width 58 height 12
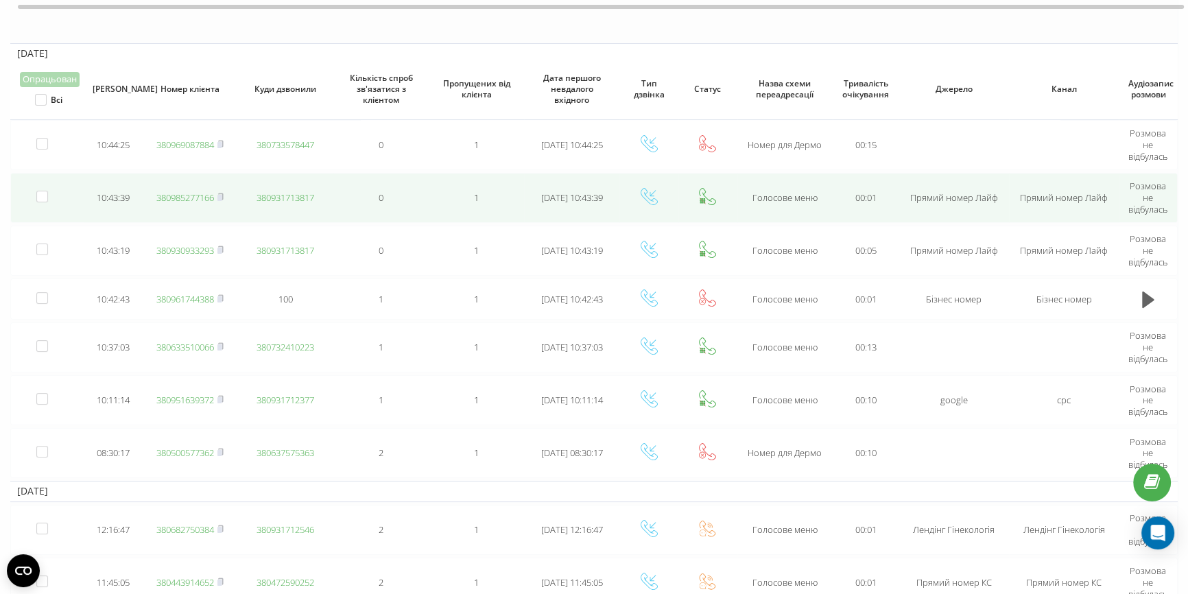
scroll to position [187, 0]
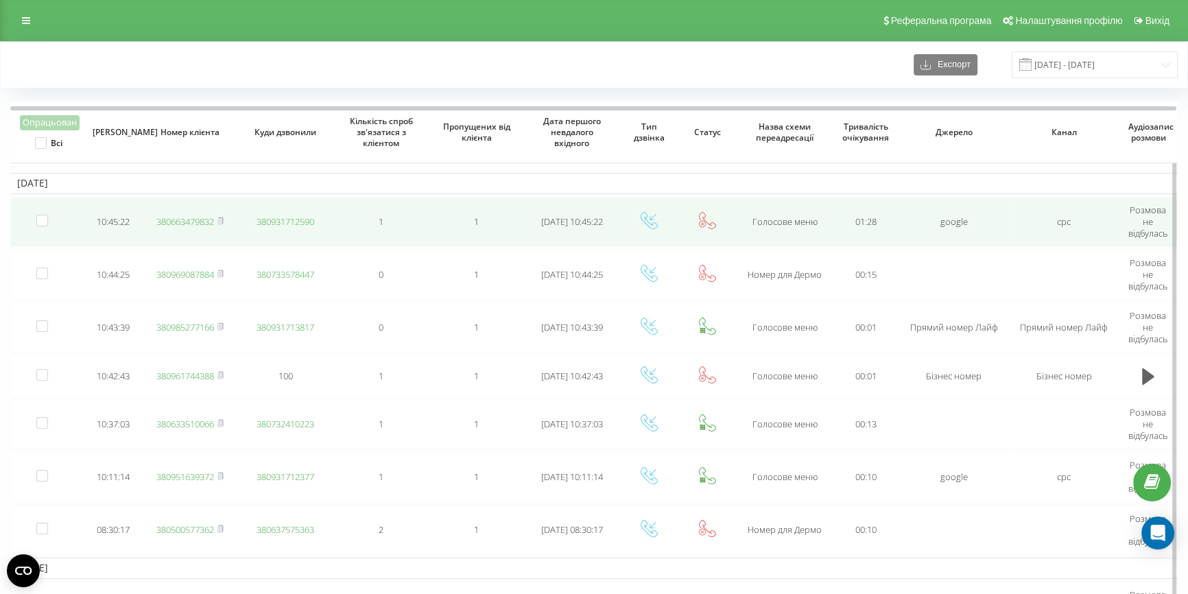
click at [171, 215] on link "380663479832" at bounding box center [185, 221] width 58 height 12
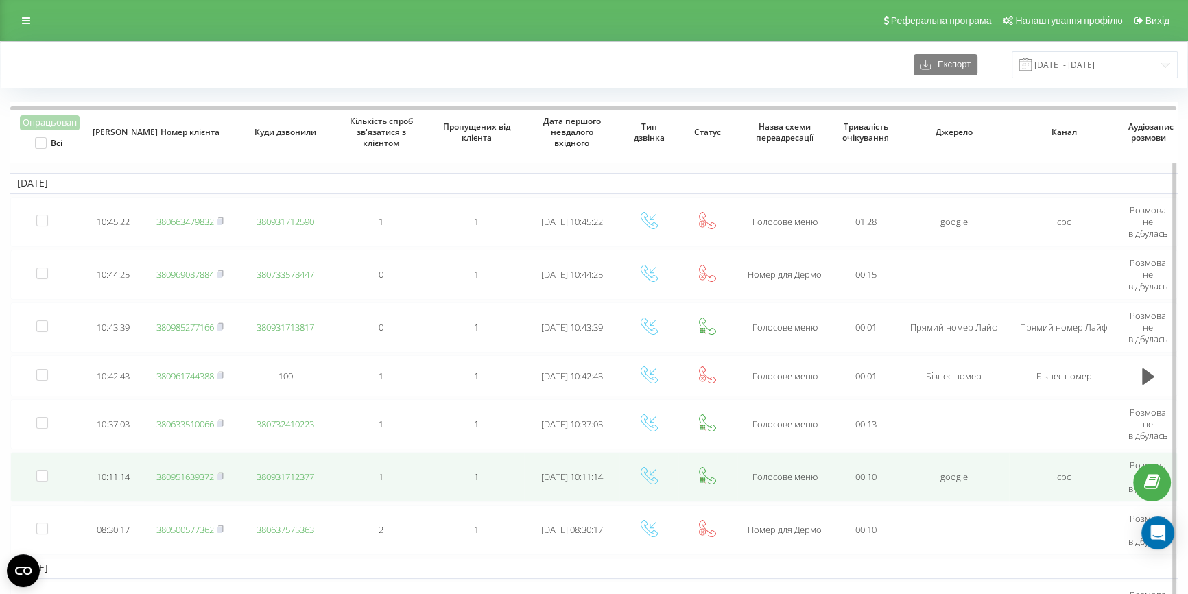
click at [185, 473] on link "380951639372" at bounding box center [185, 476] width 58 height 12
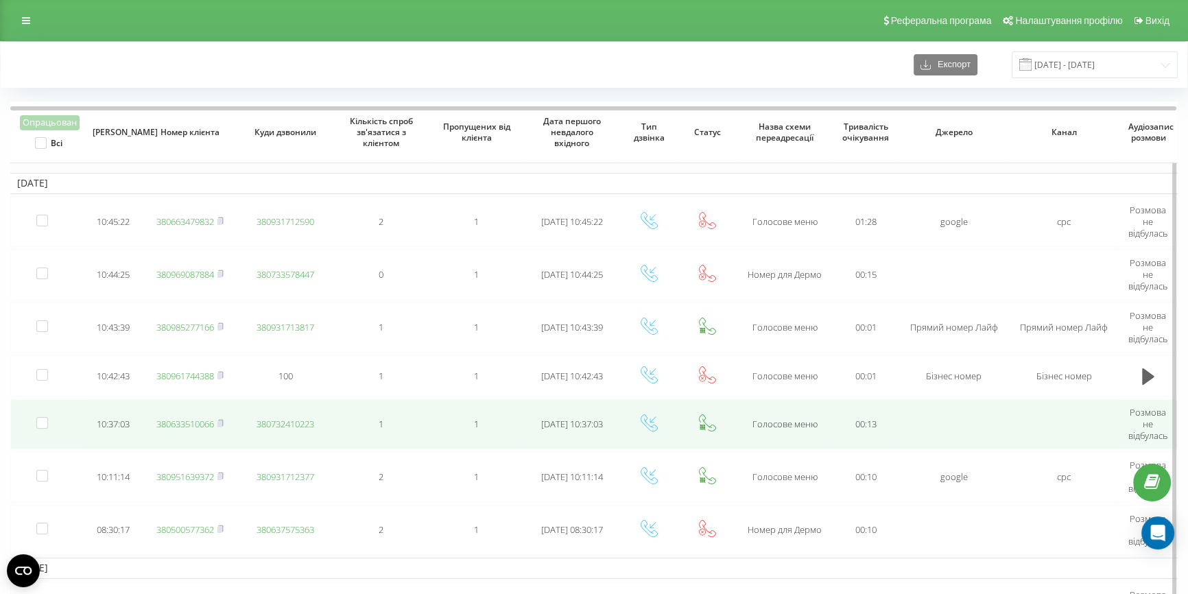
click at [195, 420] on link "380633510066" at bounding box center [185, 424] width 58 height 12
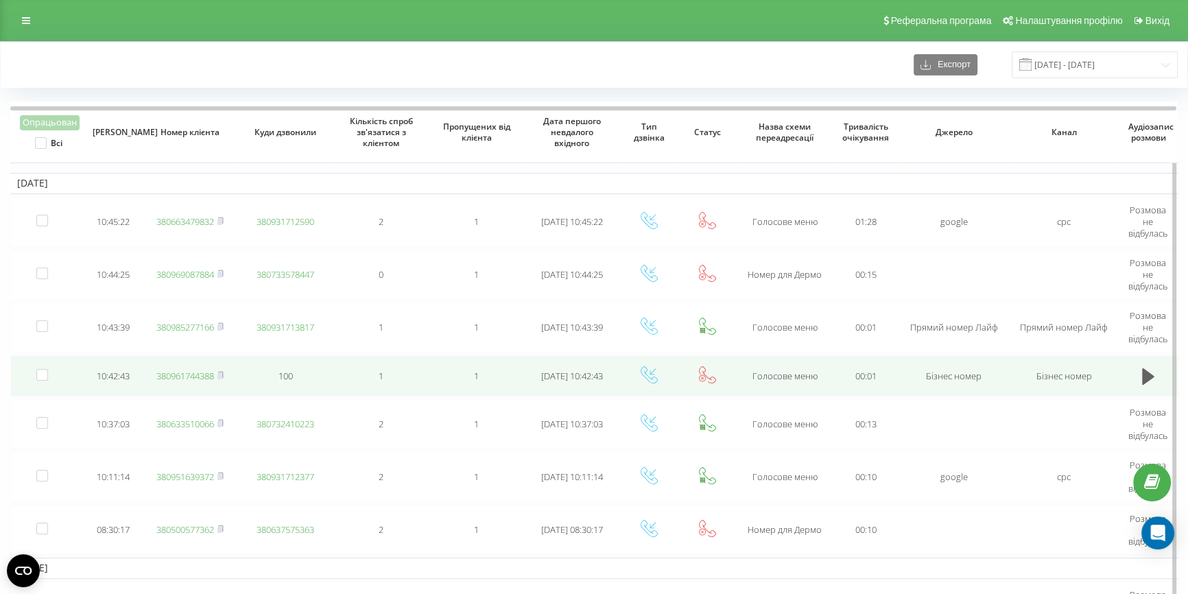
click at [185, 374] on link "380961744388" at bounding box center [185, 376] width 58 height 12
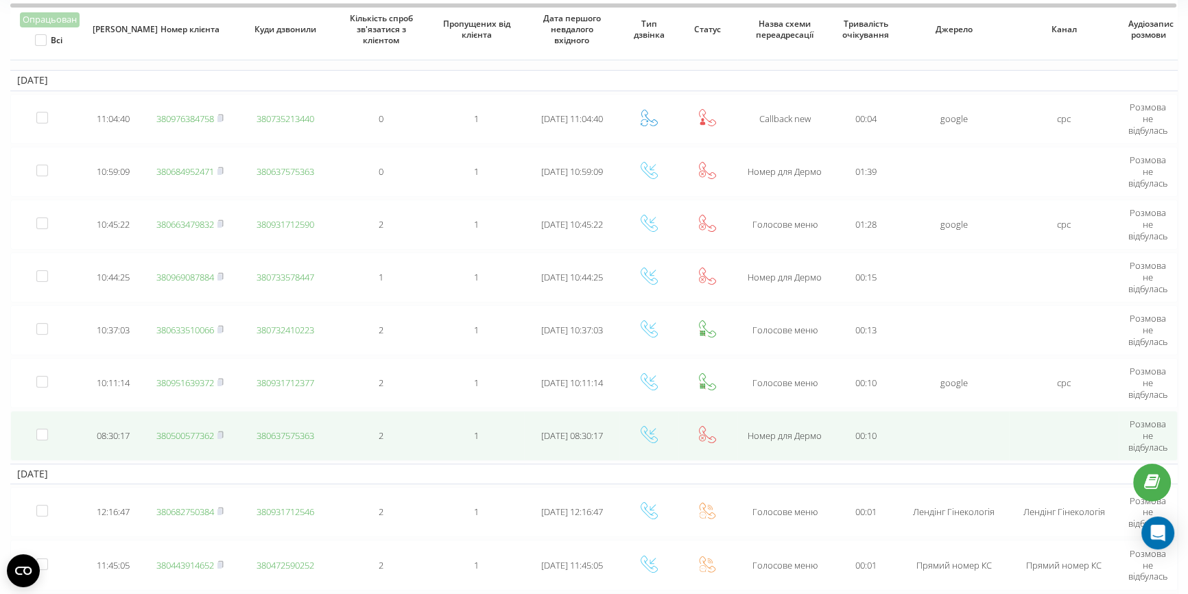
scroll to position [124, 0]
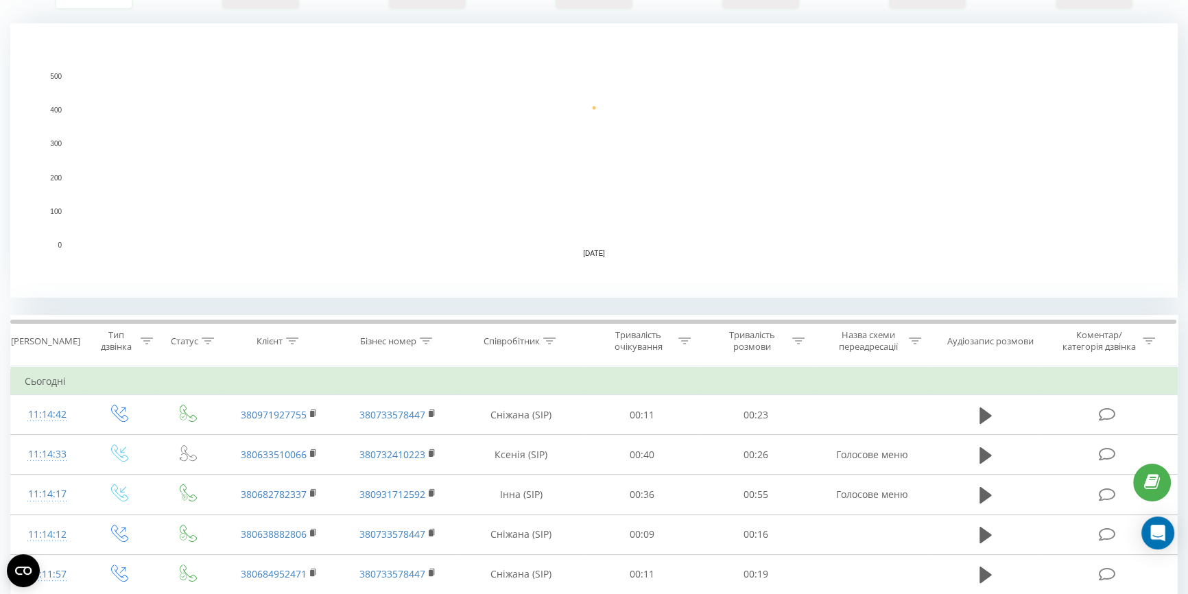
scroll to position [311, 0]
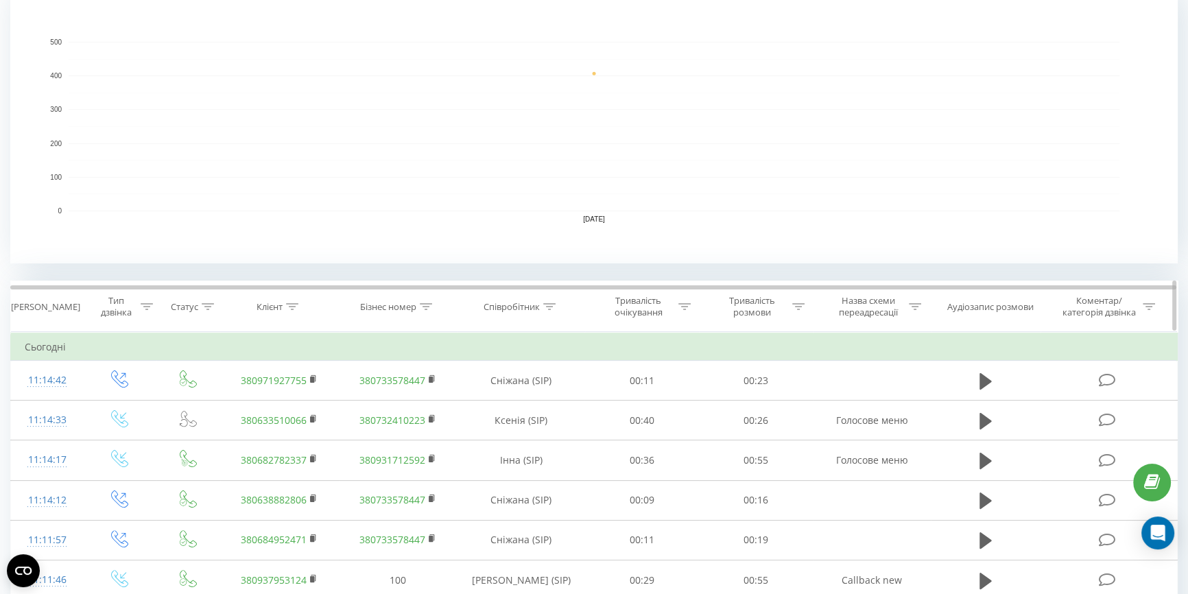
click at [293, 307] on icon at bounding box center [292, 306] width 12 height 7
paste input "+380506164309"
click at [307, 427] on span "OK" at bounding box center [308, 431] width 38 height 21
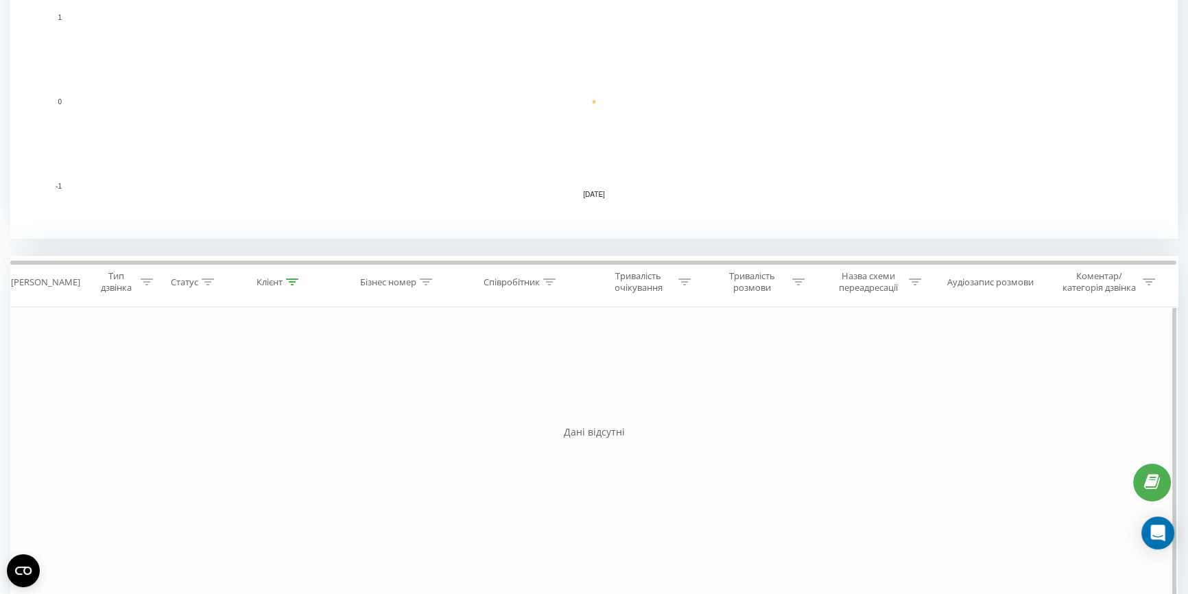
scroll to position [369, 0]
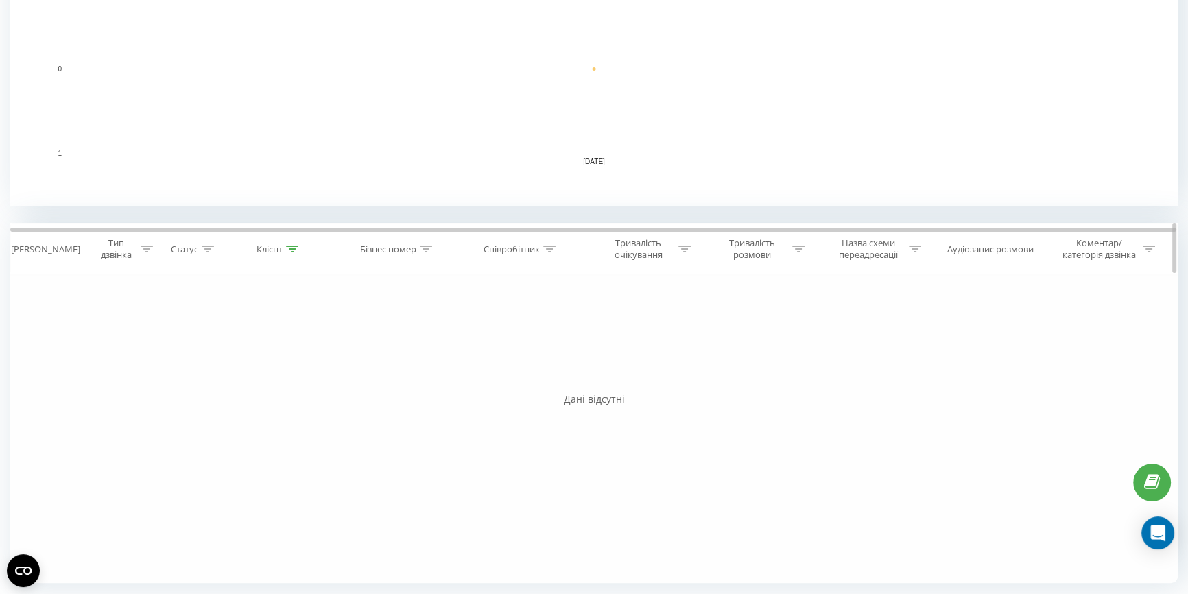
click at [291, 247] on icon at bounding box center [293, 248] width 12 height 7
click at [297, 342] on input "+380506164309" at bounding box center [279, 347] width 121 height 24
type input "+"
click at [311, 377] on span "OK" at bounding box center [308, 373] width 38 height 21
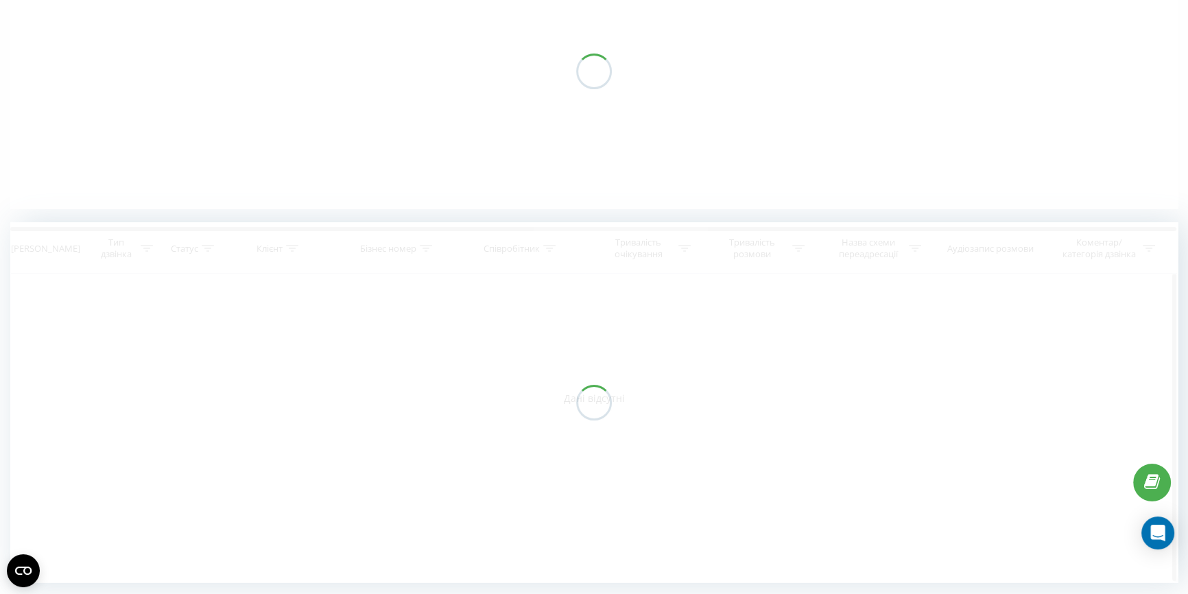
scroll to position [176, 0]
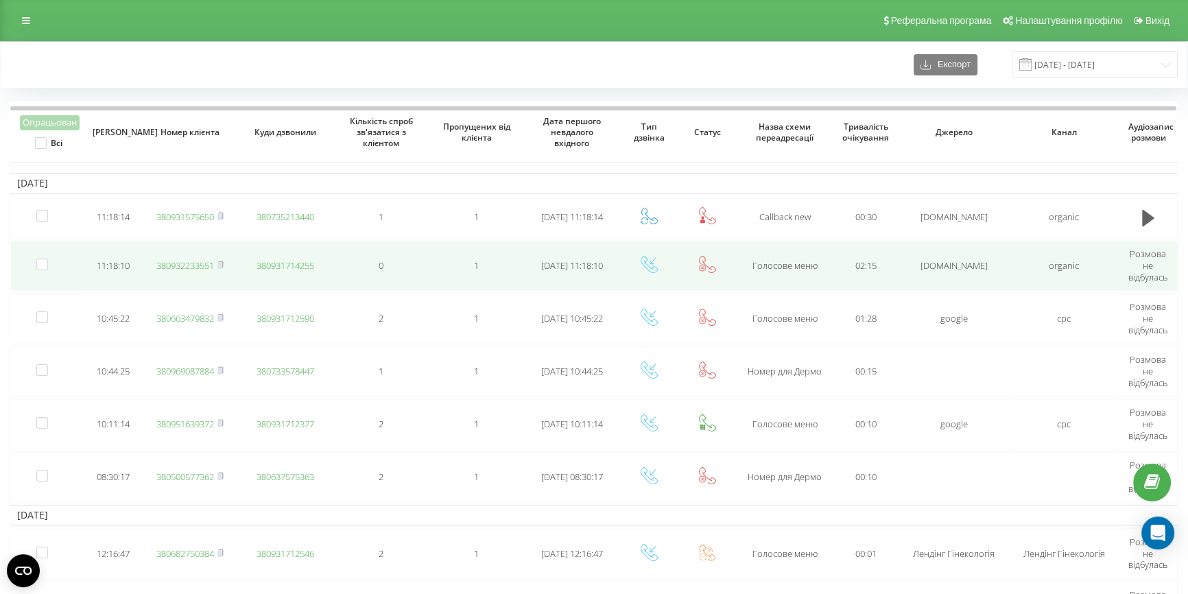
click at [184, 260] on link "380932233551" at bounding box center [185, 265] width 58 height 12
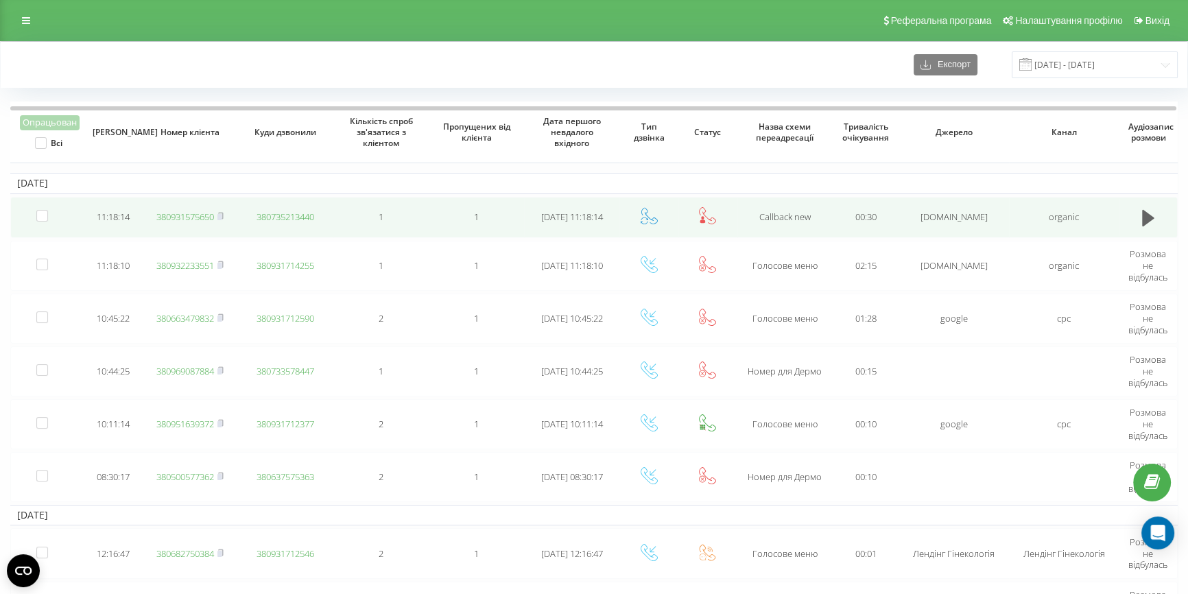
click at [175, 215] on link "380931575650" at bounding box center [185, 217] width 58 height 12
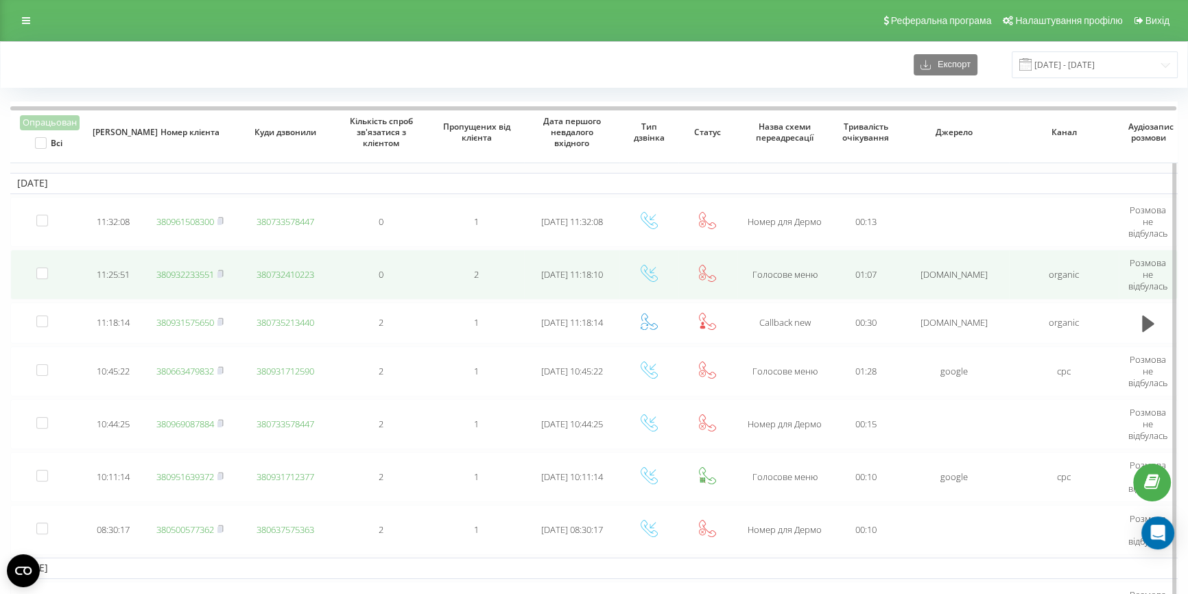
click at [178, 274] on link "380932233551" at bounding box center [185, 274] width 58 height 12
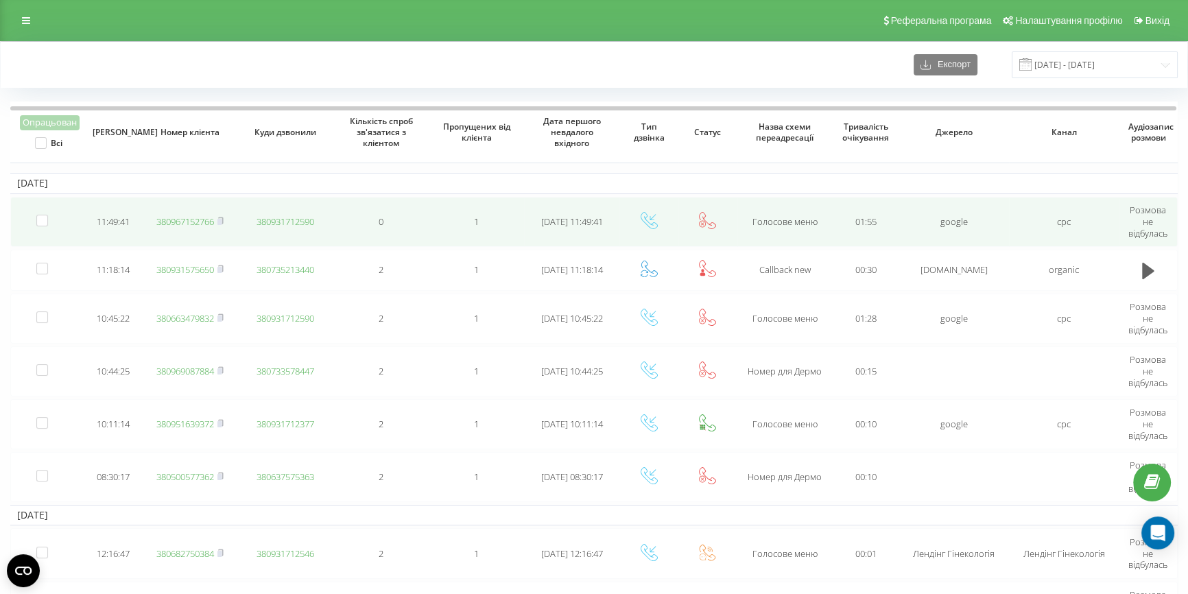
click at [188, 216] on link "380967152766" at bounding box center [185, 221] width 58 height 12
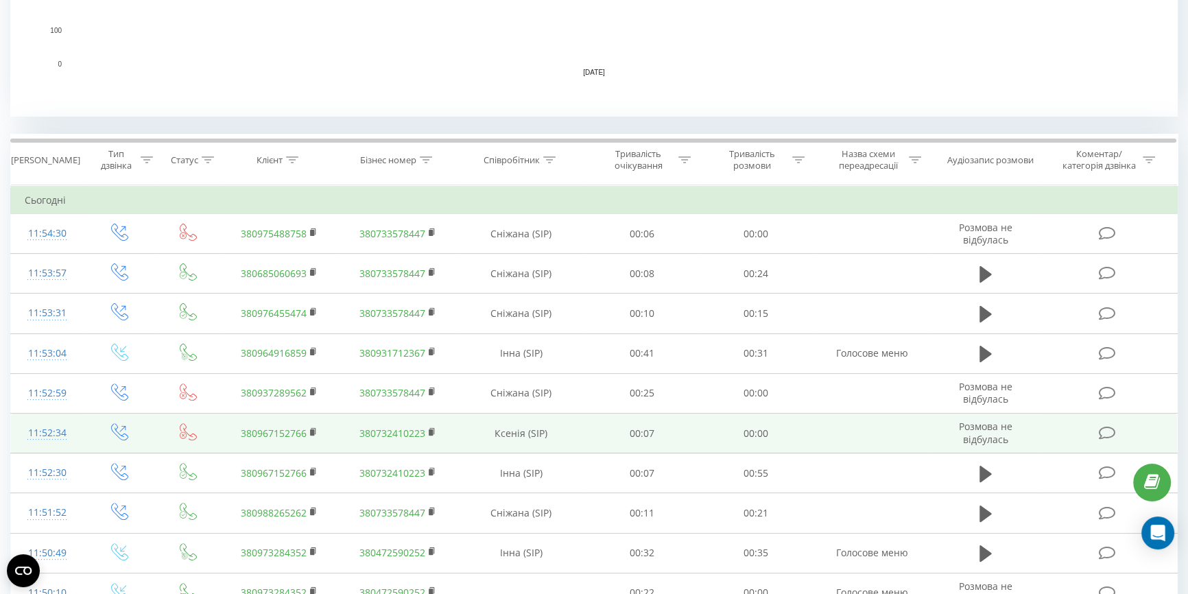
scroll to position [499, 0]
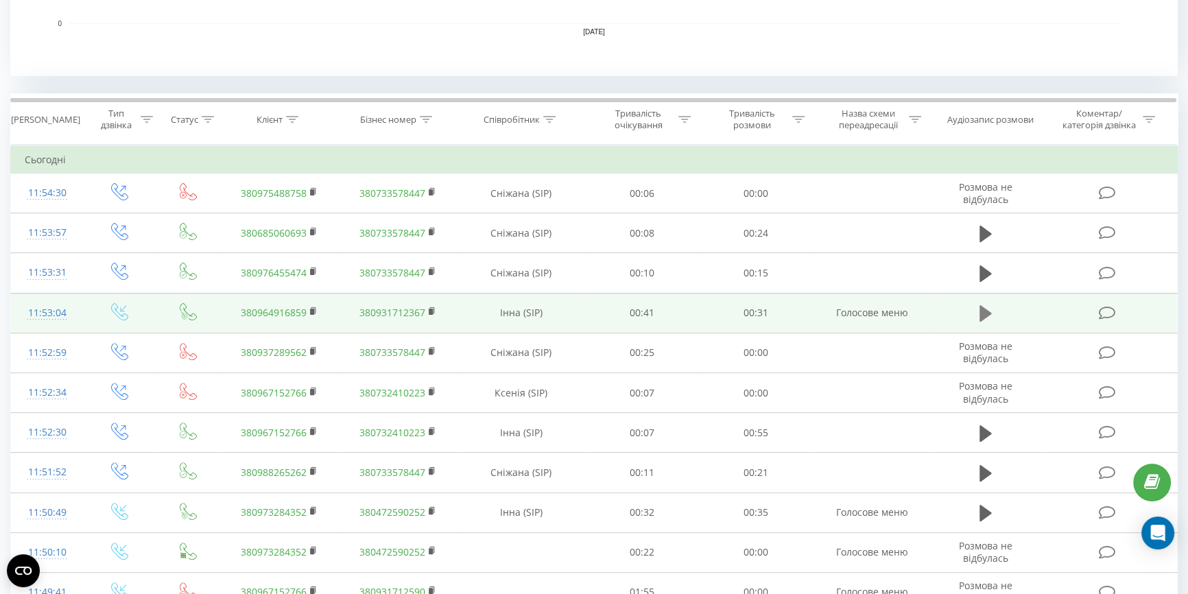
click at [989, 308] on icon at bounding box center [985, 313] width 12 height 19
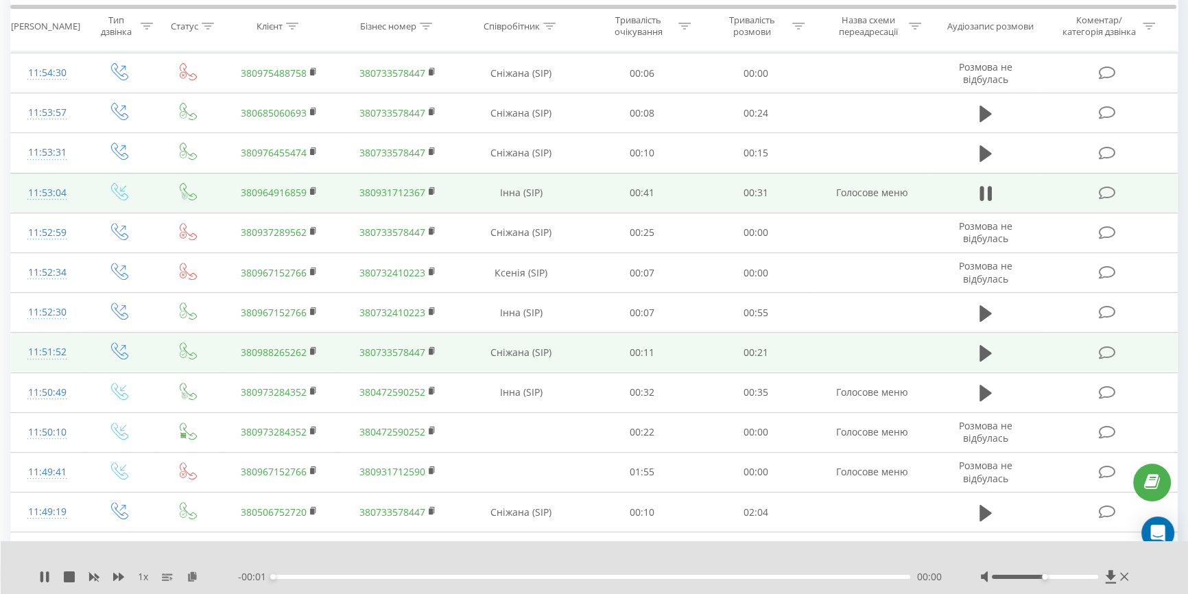
scroll to position [623, 0]
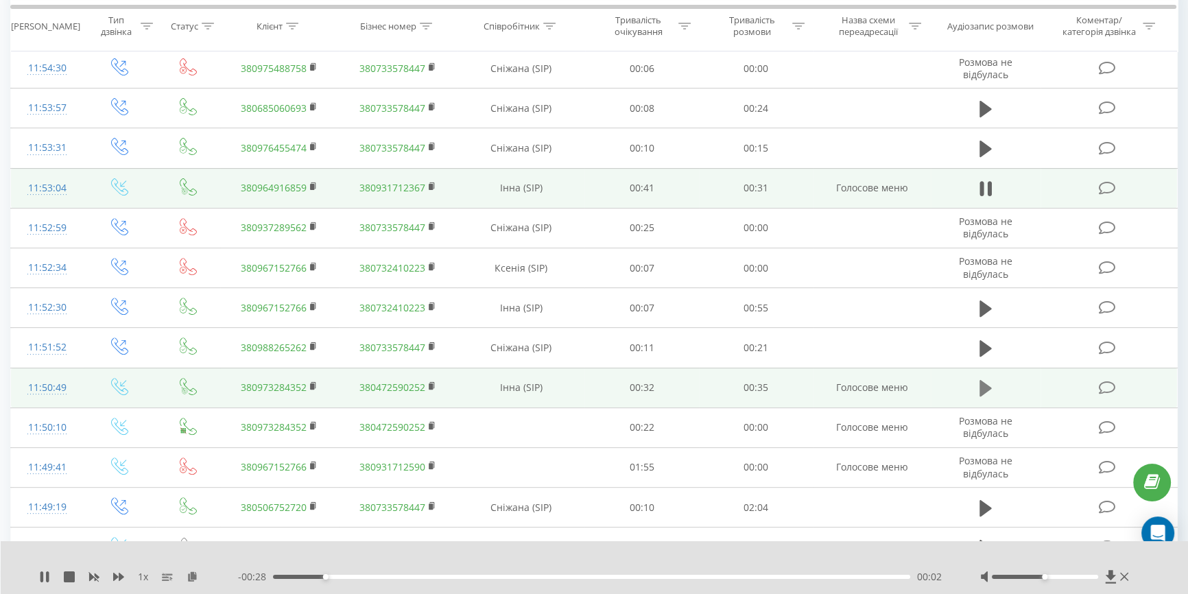
click at [983, 385] on icon at bounding box center [985, 388] width 12 height 16
click at [1062, 576] on div at bounding box center [1045, 577] width 106 height 4
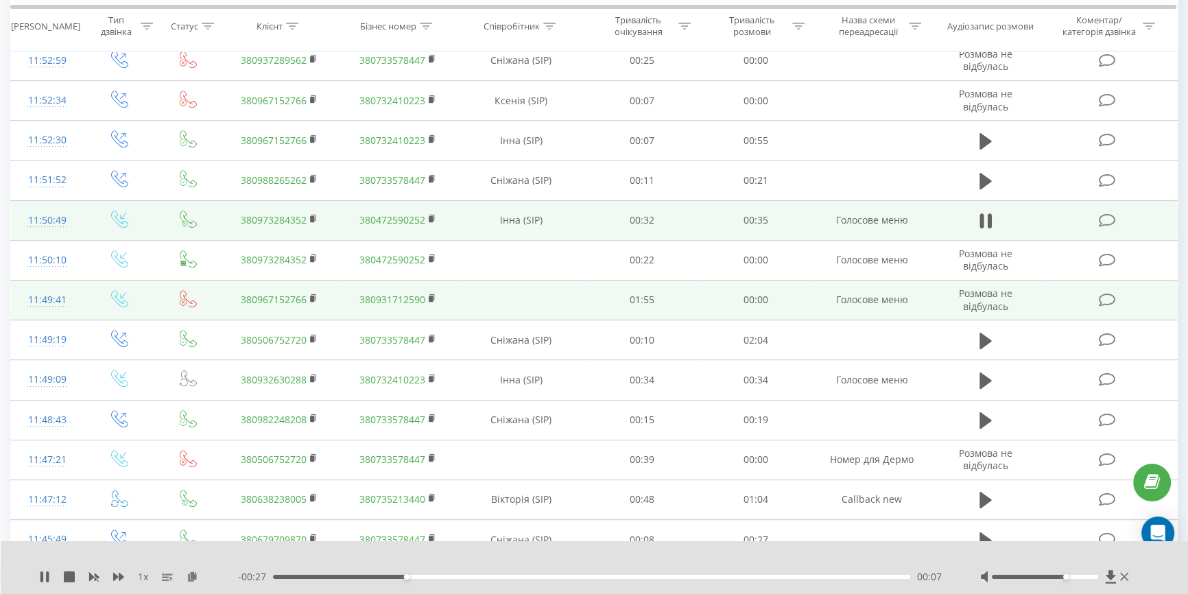
scroll to position [810, 0]
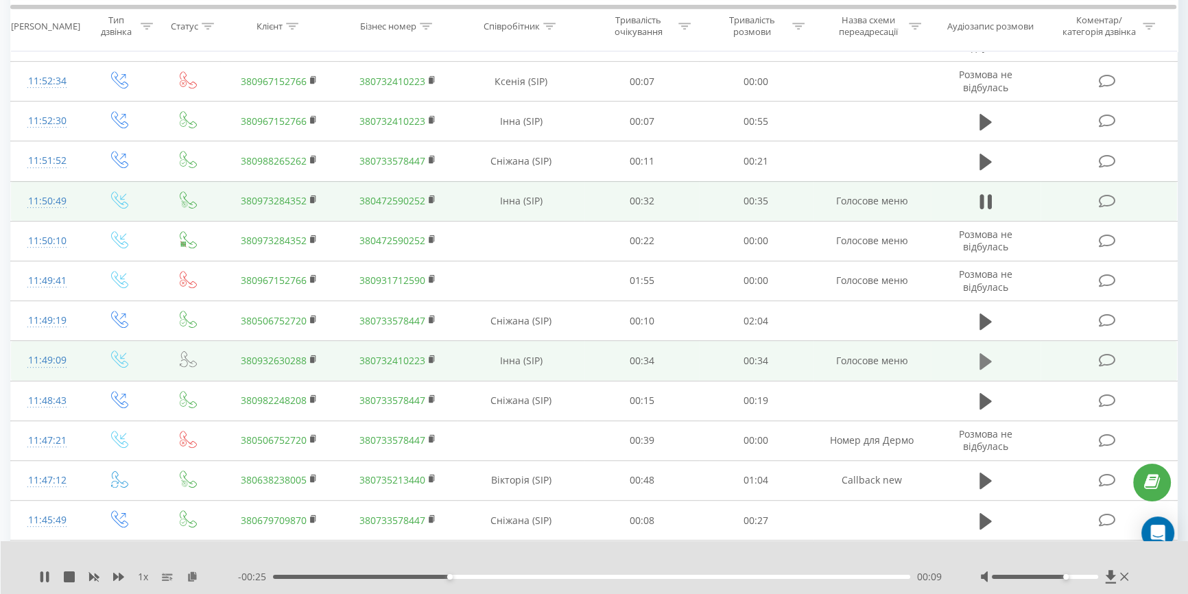
click at [987, 358] on icon at bounding box center [985, 361] width 12 height 16
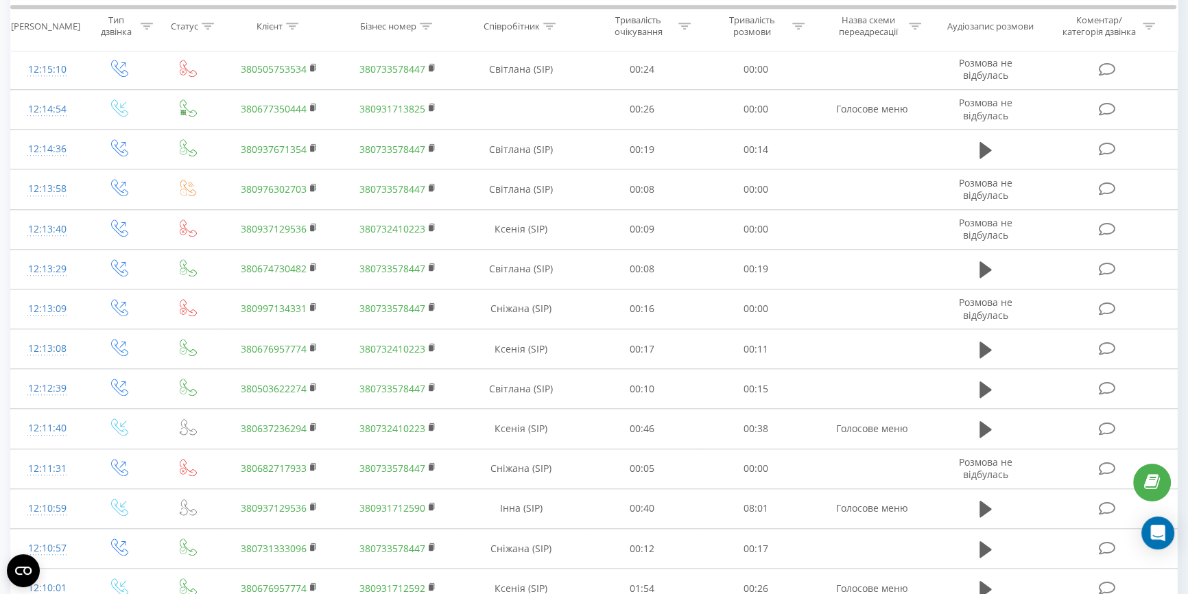
scroll to position [1620, 0]
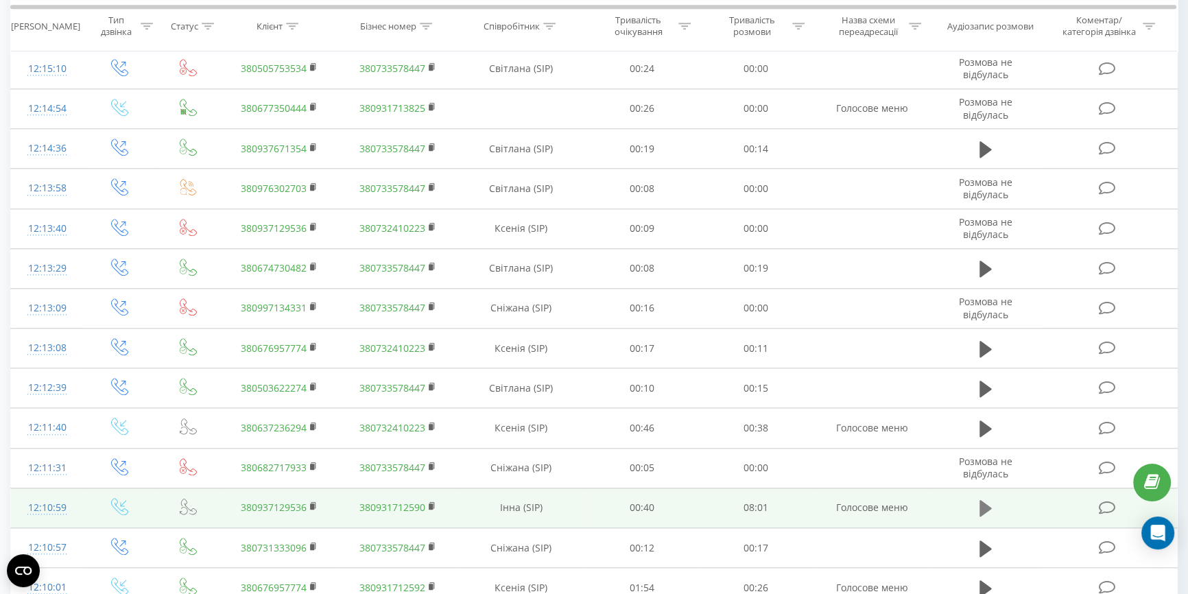
click at [980, 501] on icon at bounding box center [985, 508] width 12 height 16
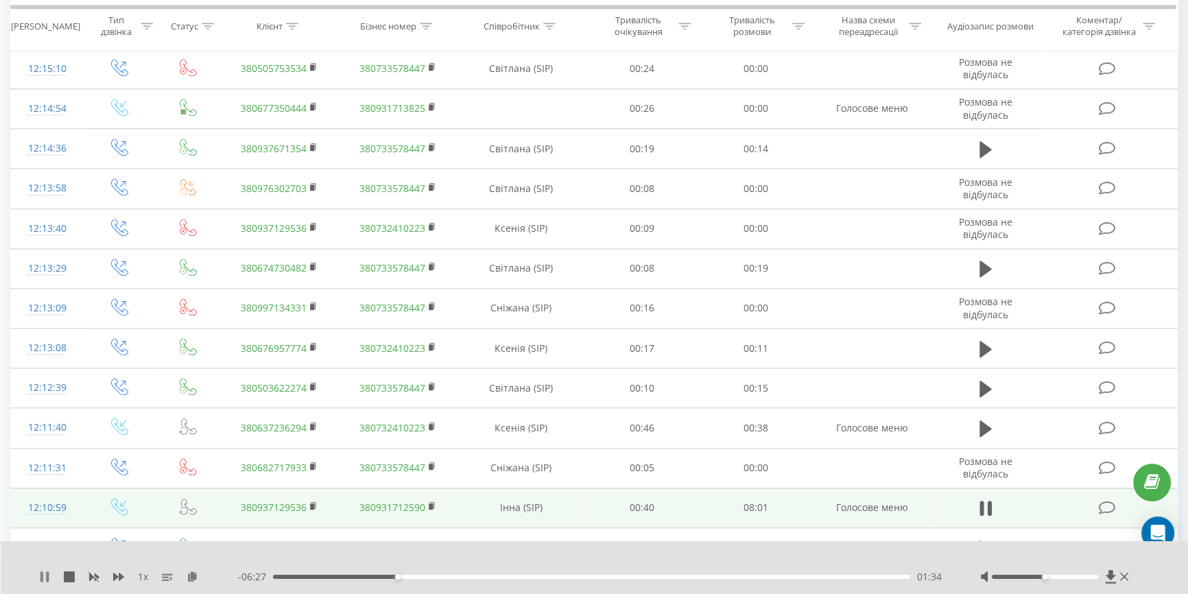
click at [47, 577] on icon at bounding box center [47, 576] width 3 height 11
click at [40, 577] on icon at bounding box center [44, 576] width 11 height 11
click at [45, 576] on icon at bounding box center [44, 576] width 11 height 11
click at [47, 576] on icon at bounding box center [44, 576] width 8 height 11
drag, startPoint x: 617, startPoint y: 574, endPoint x: 556, endPoint y: 574, distance: 61.0
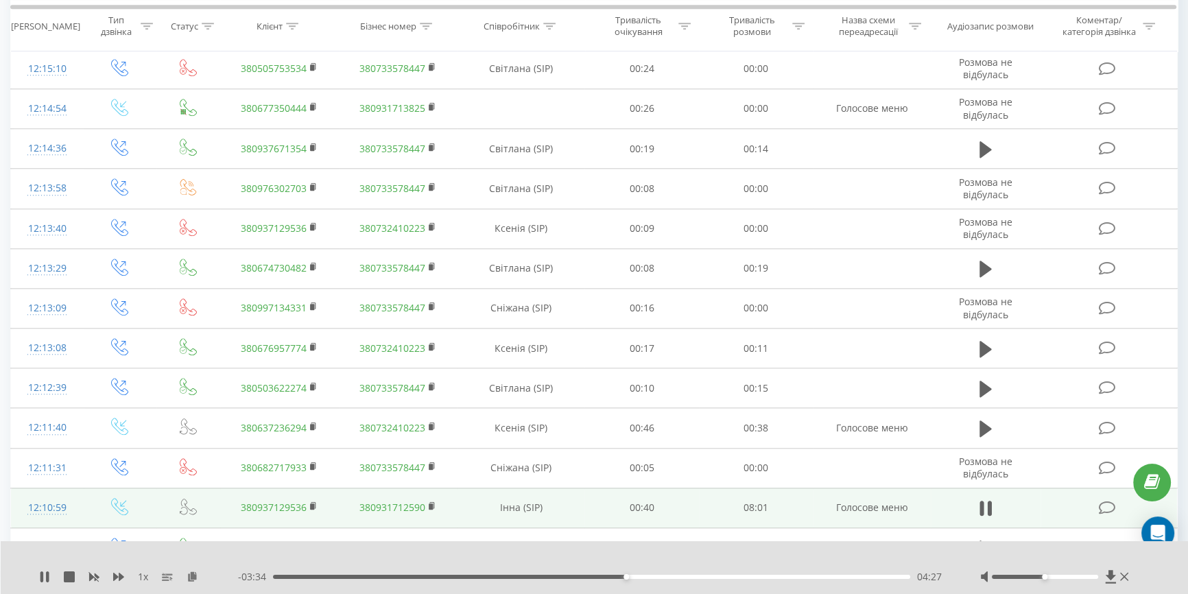
click at [556, 574] on div "- 03:34 04:27 04:27" at bounding box center [592, 577] width 708 height 14
drag, startPoint x: 626, startPoint y: 578, endPoint x: 573, endPoint y: 577, distance: 52.8
click at [619, 577] on div "04:23" at bounding box center [621, 576] width 5 height 5
drag, startPoint x: 581, startPoint y: 576, endPoint x: 516, endPoint y: 576, distance: 65.1
click at [516, 576] on div "03:53" at bounding box center [591, 577] width 637 height 4
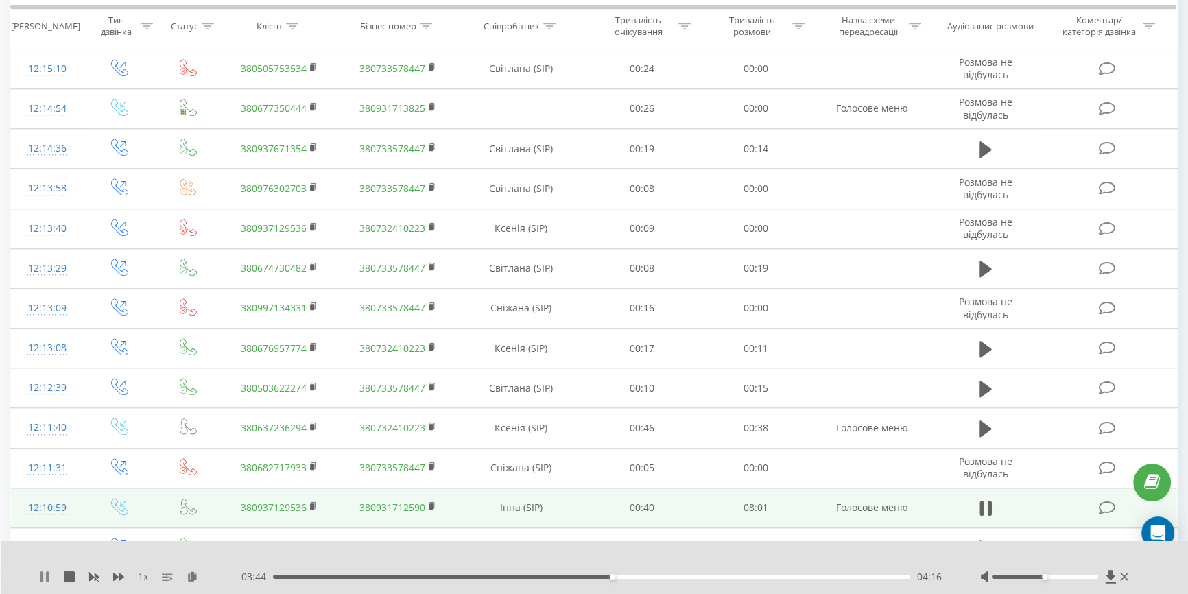
click at [39, 576] on icon at bounding box center [44, 576] width 11 height 11
click at [45, 573] on icon at bounding box center [44, 576] width 11 height 11
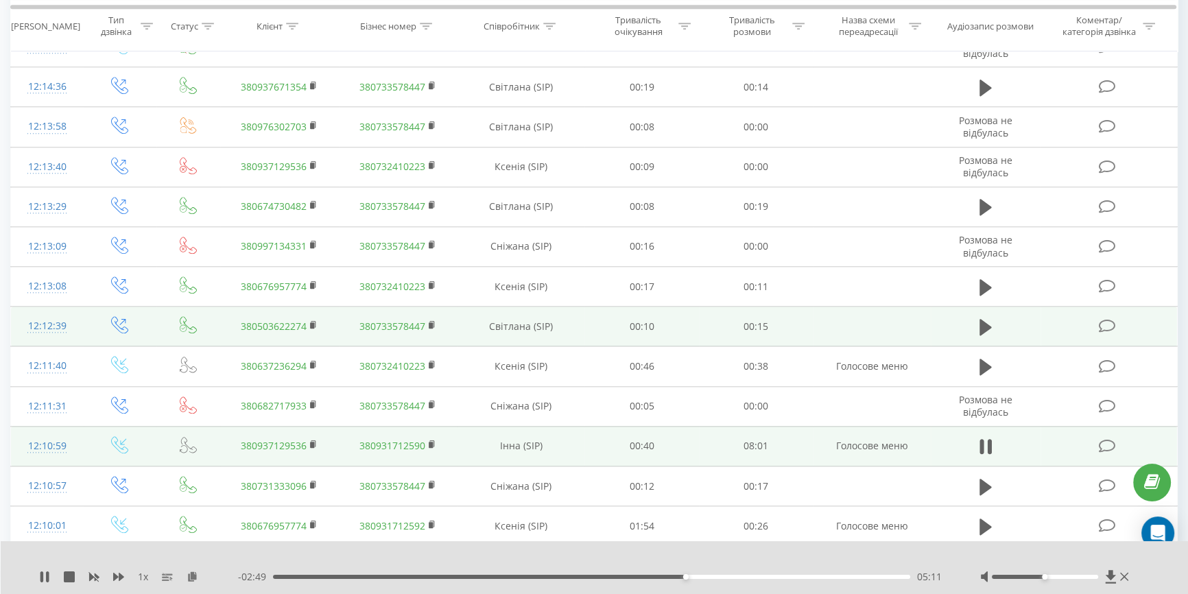
scroll to position [1683, 0]
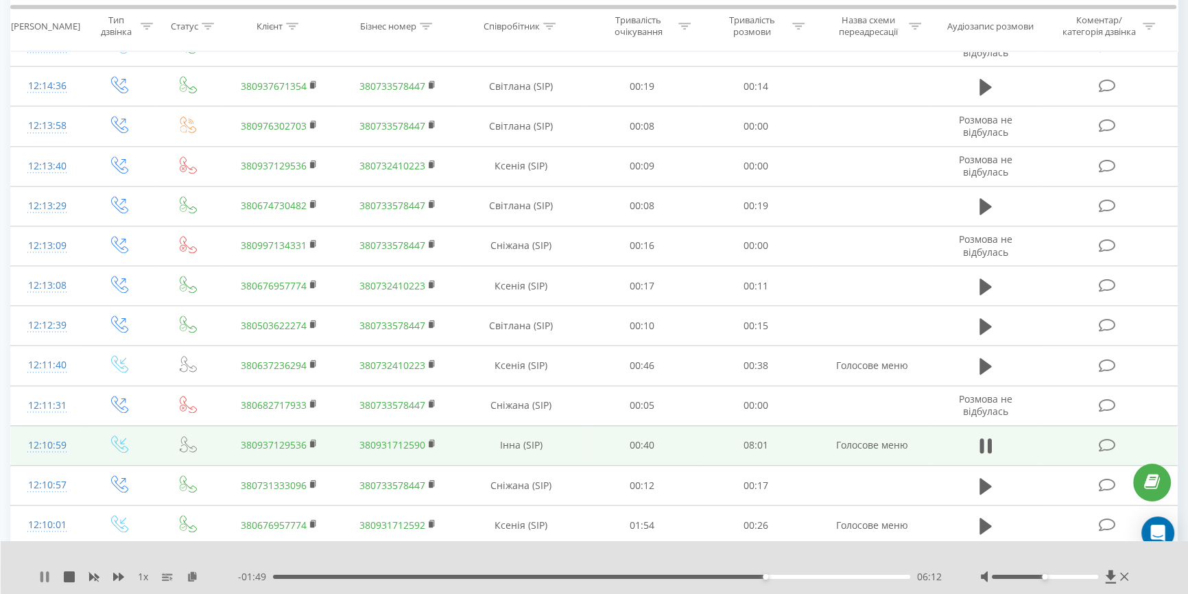
click at [49, 575] on icon at bounding box center [44, 576] width 11 height 11
click at [46, 573] on icon at bounding box center [44, 576] width 11 height 11
click at [40, 580] on icon at bounding box center [41, 576] width 3 height 11
click at [40, 577] on icon at bounding box center [44, 576] width 11 height 11
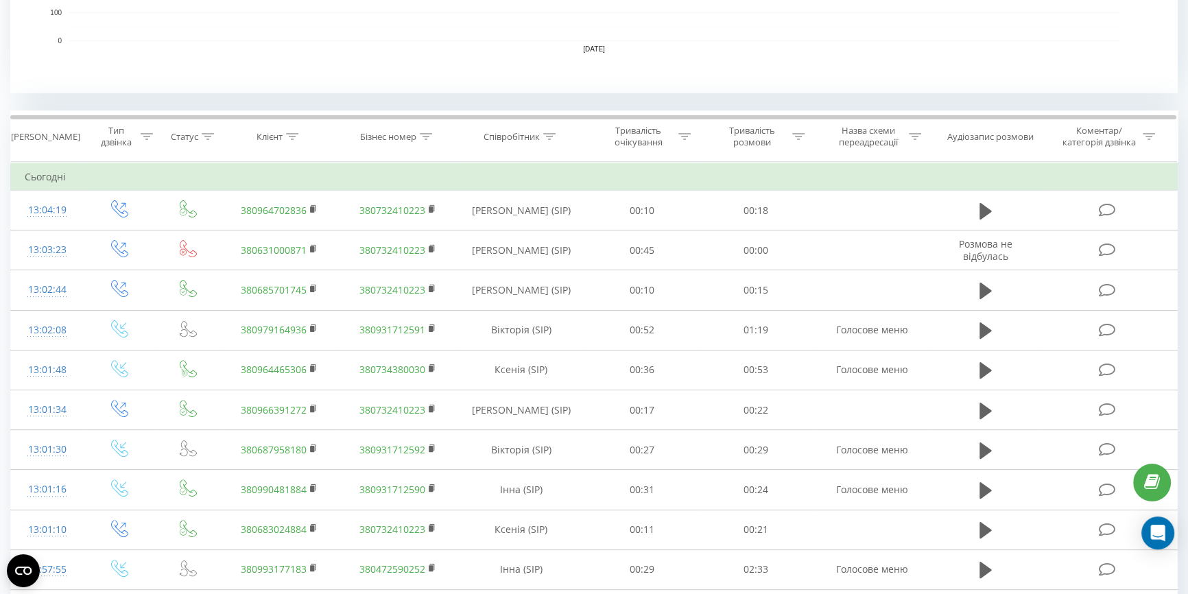
scroll to position [499, 0]
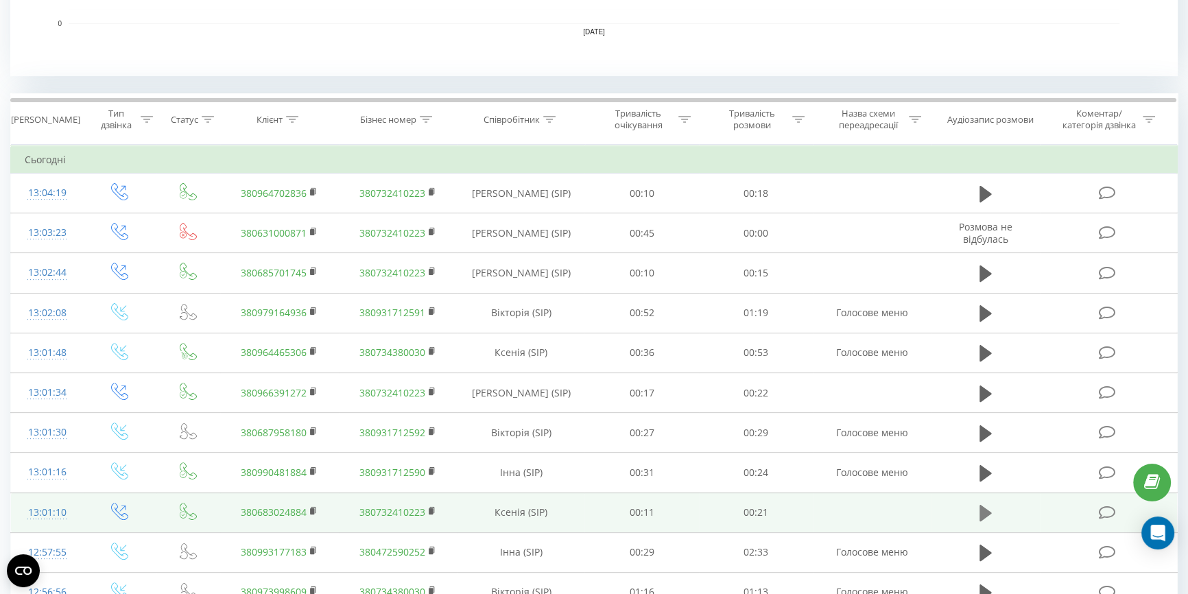
click at [986, 512] on icon at bounding box center [985, 513] width 12 height 16
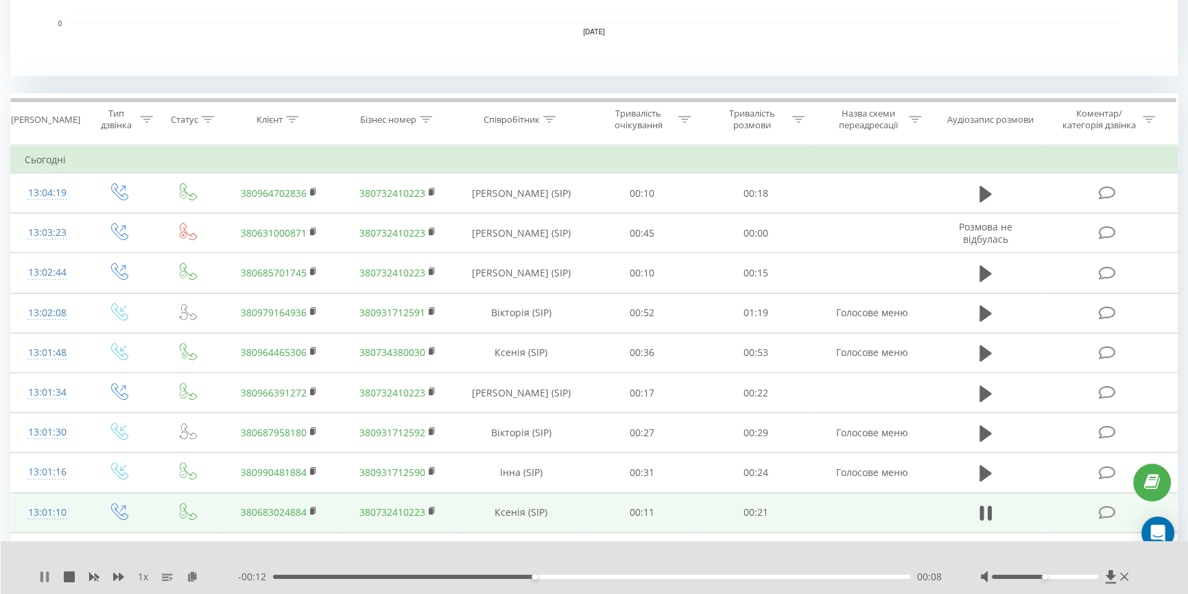
click at [44, 577] on icon at bounding box center [44, 576] width 11 height 11
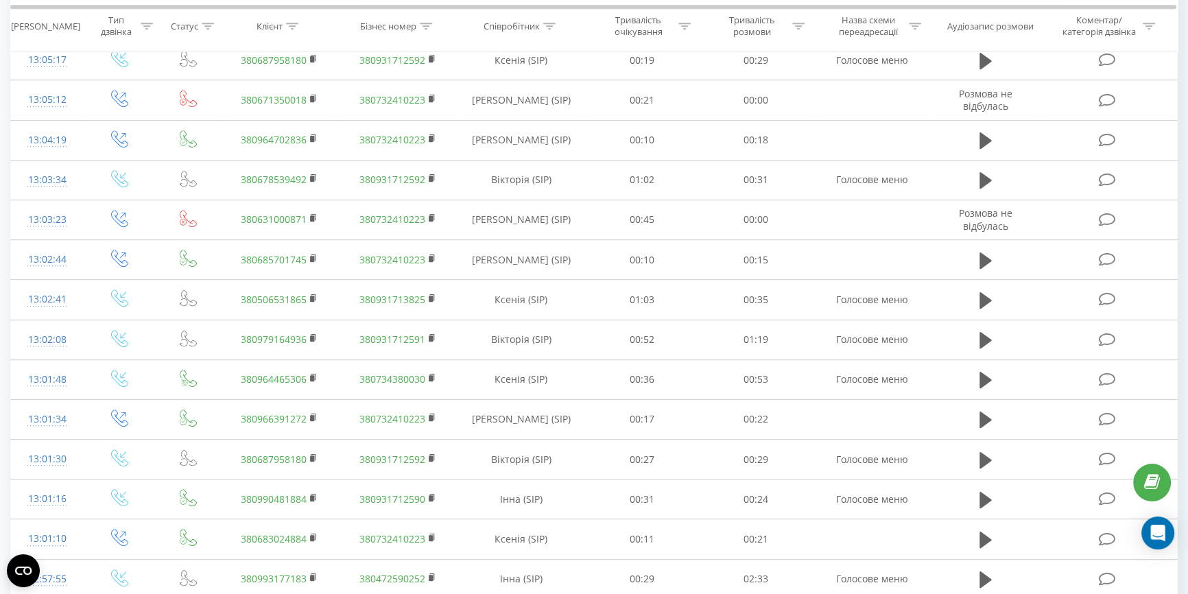
scroll to position [872, 0]
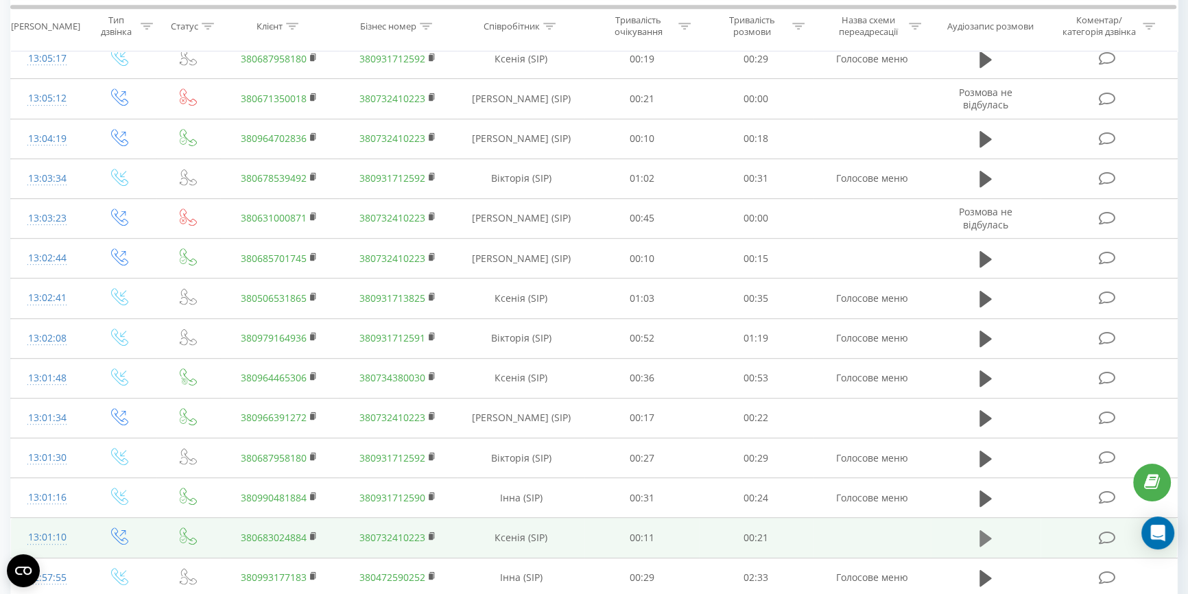
click at [985, 531] on icon at bounding box center [985, 538] width 12 height 19
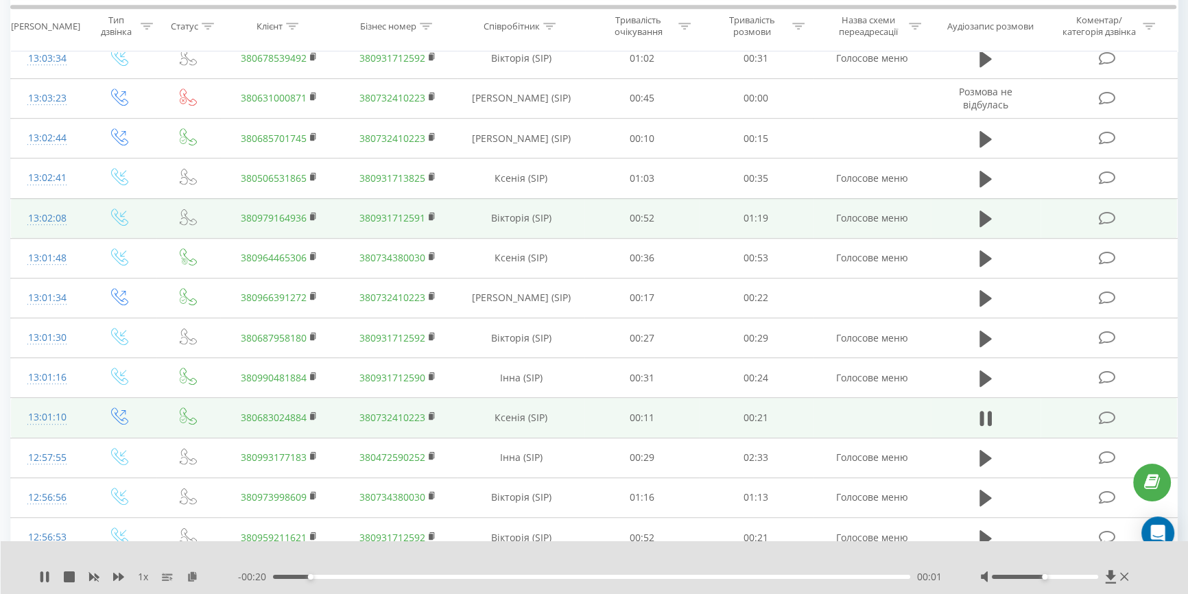
scroll to position [997, 0]
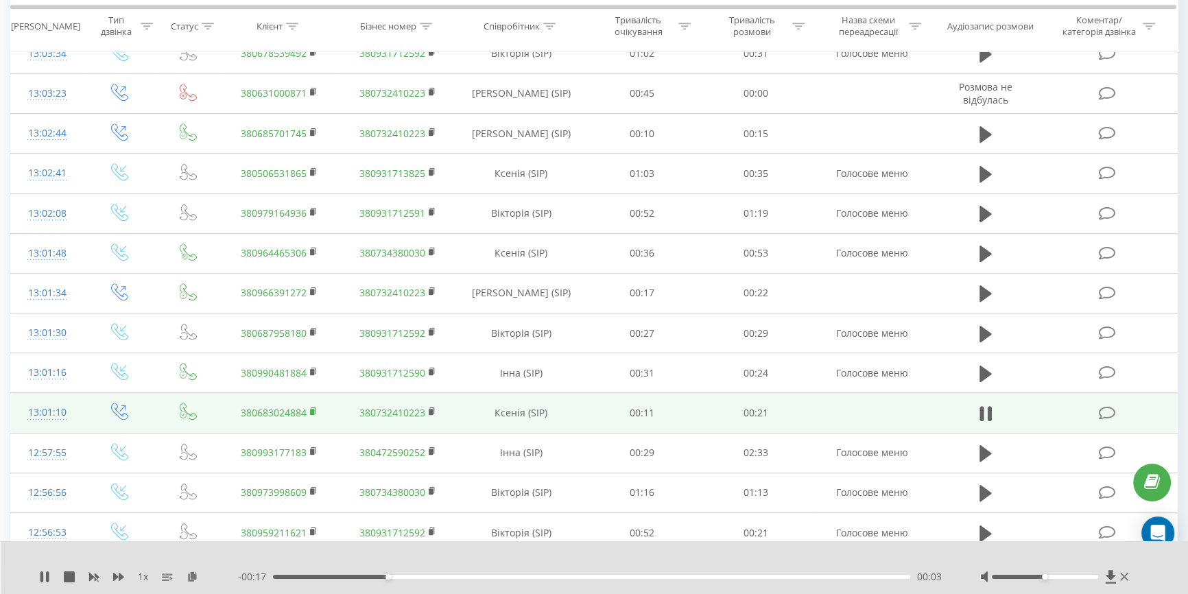
click at [315, 409] on icon at bounding box center [313, 410] width 5 height 6
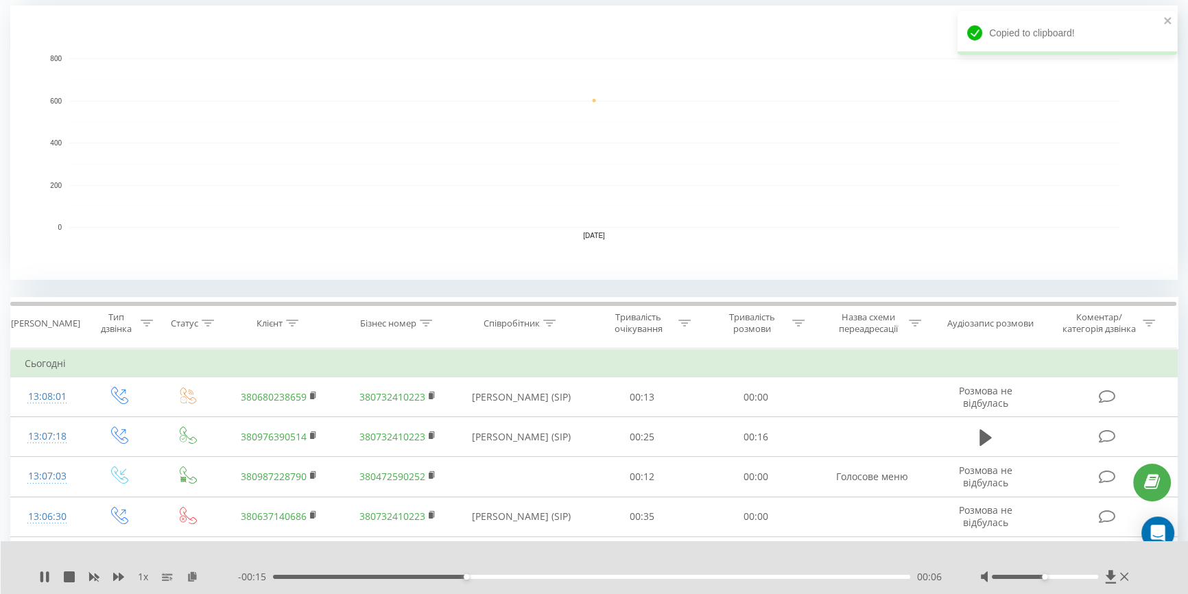
scroll to position [249, 0]
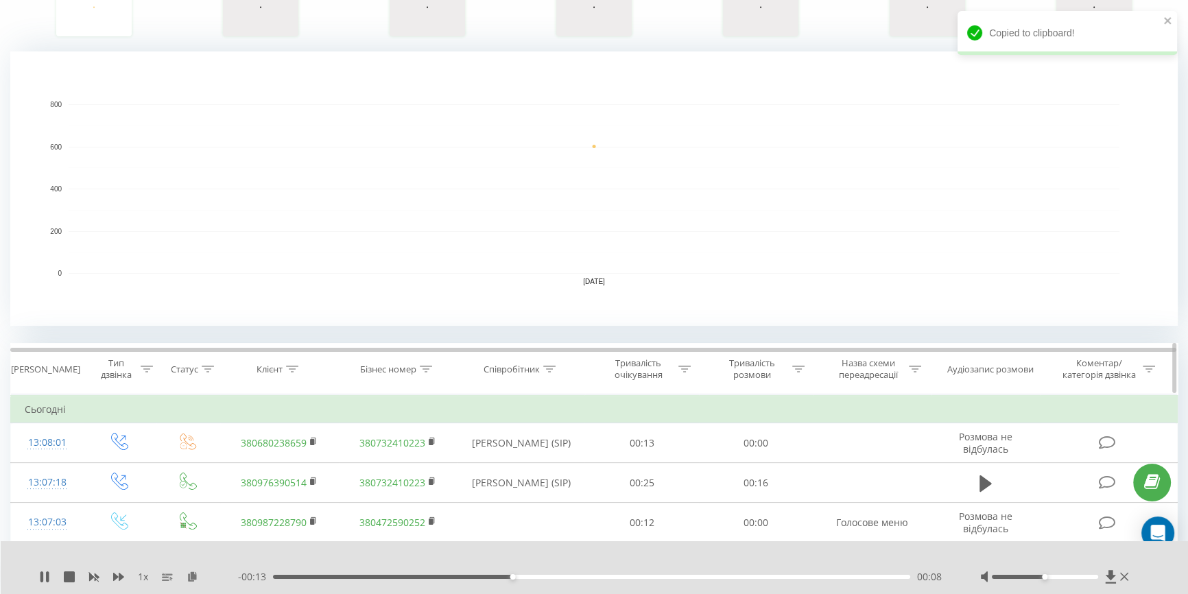
click at [205, 368] on icon at bounding box center [208, 369] width 12 height 7
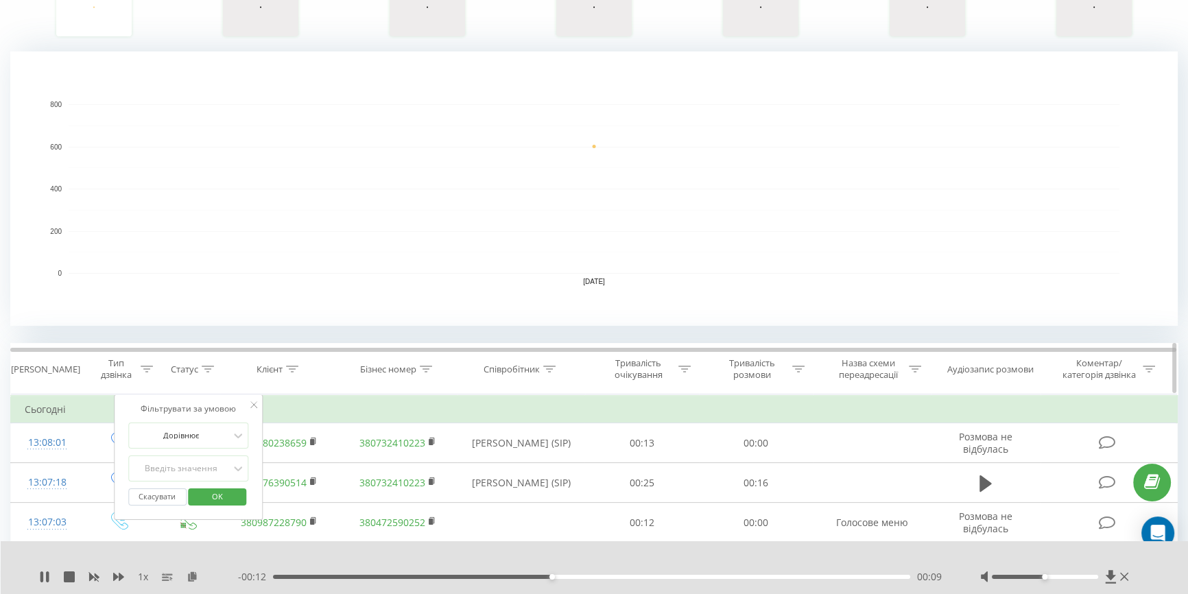
click at [296, 368] on icon at bounding box center [293, 369] width 12 height 7
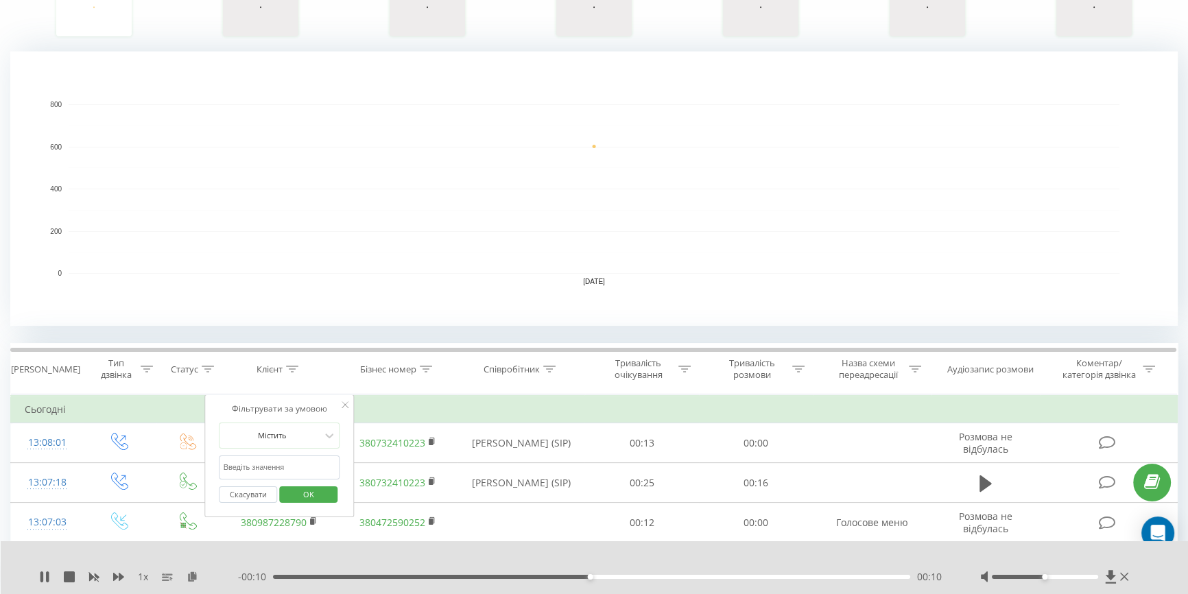
click at [239, 466] on input "text" at bounding box center [279, 467] width 121 height 24
paste input "380683024884"
type input "380683024884"
click at [294, 494] on span "OK" at bounding box center [308, 493] width 38 height 21
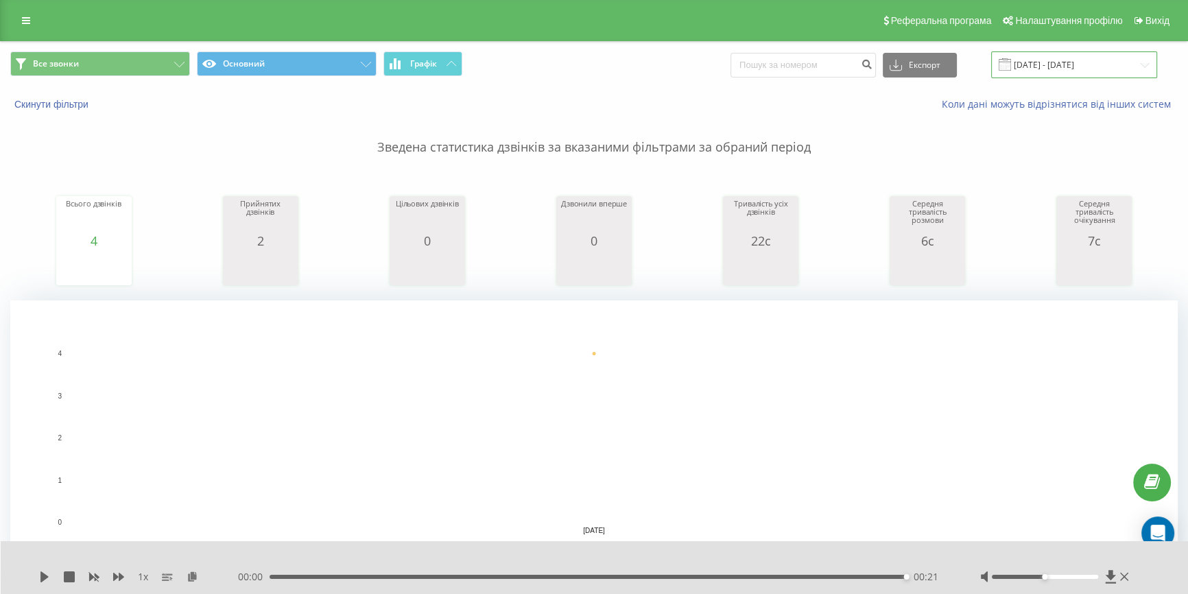
click at [1056, 64] on input "[DATE] - [DATE]" at bounding box center [1074, 64] width 166 height 27
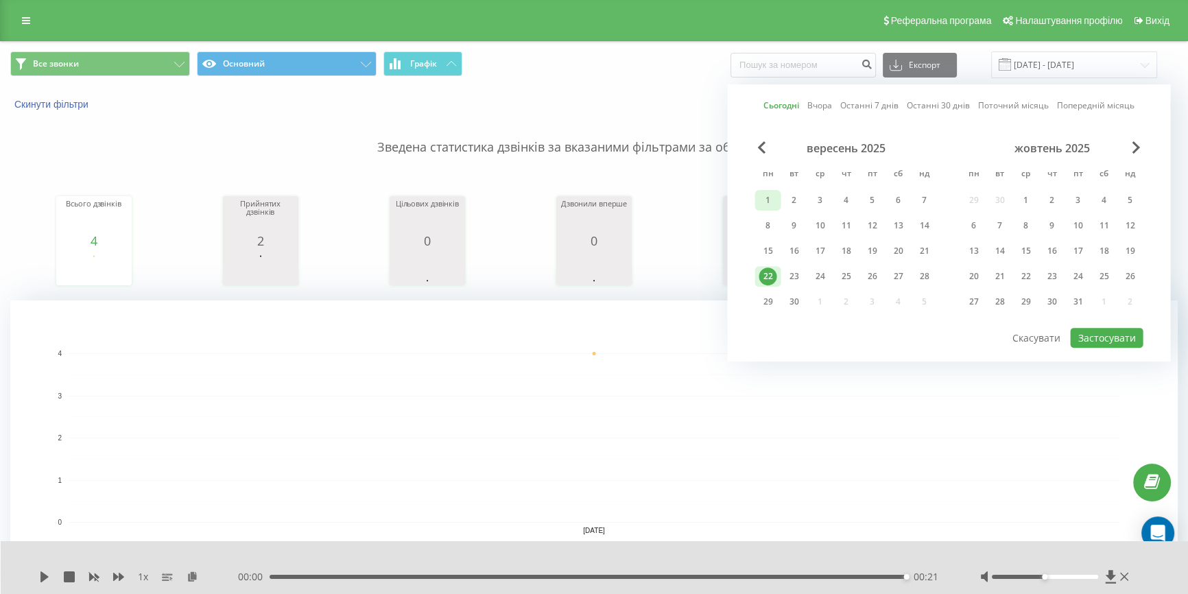
click at [768, 197] on div "1" at bounding box center [767, 200] width 18 height 18
click at [766, 275] on div "22" at bounding box center [767, 276] width 18 height 18
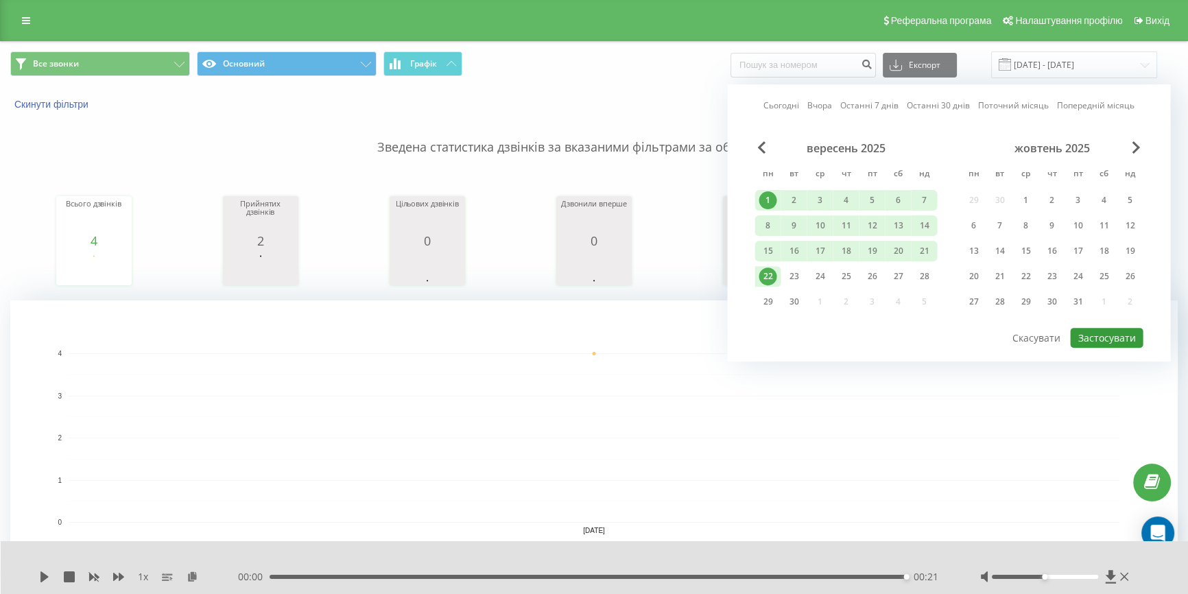
click at [1116, 328] on button "Застосувати" at bounding box center [1106, 338] width 73 height 20
type input "01.09.2025 - 22.09.2025"
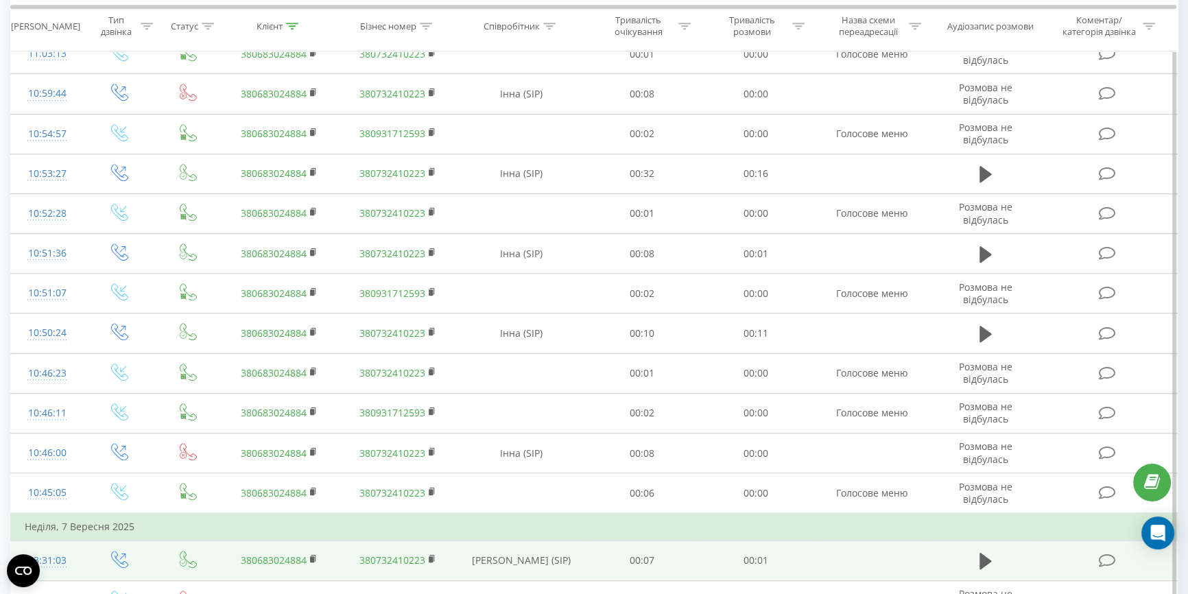
scroll to position [1042, 0]
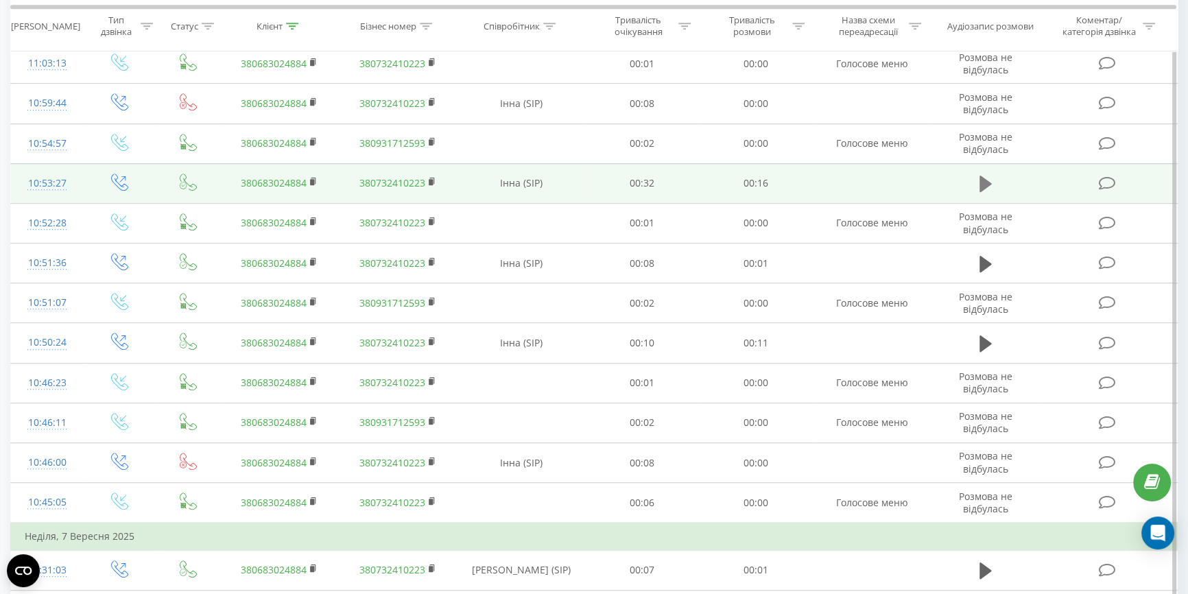
click at [987, 179] on icon at bounding box center [985, 183] width 12 height 19
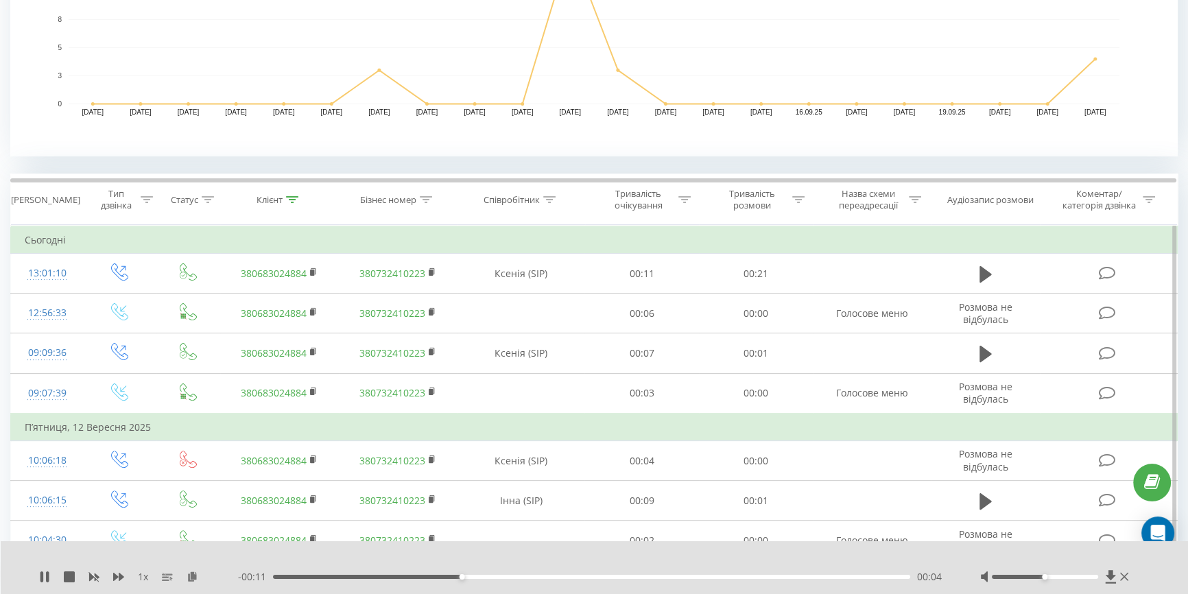
scroll to position [418, 0]
click at [1070, 574] on div at bounding box center [1056, 577] width 152 height 14
click at [1063, 577] on div at bounding box center [1045, 577] width 106 height 4
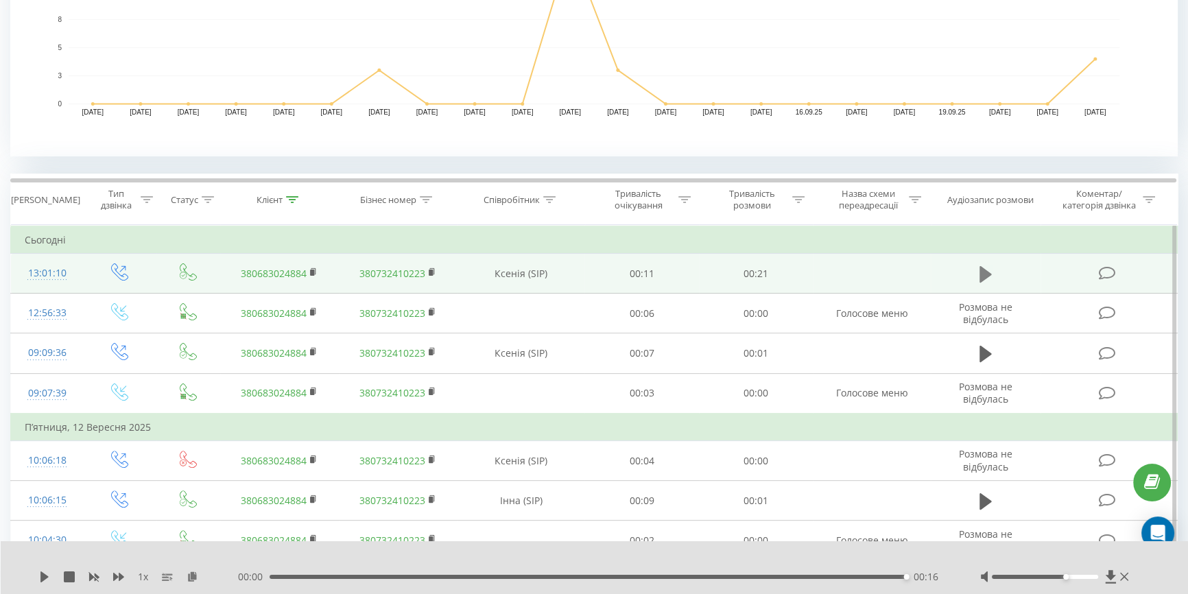
click at [994, 269] on button at bounding box center [985, 274] width 21 height 21
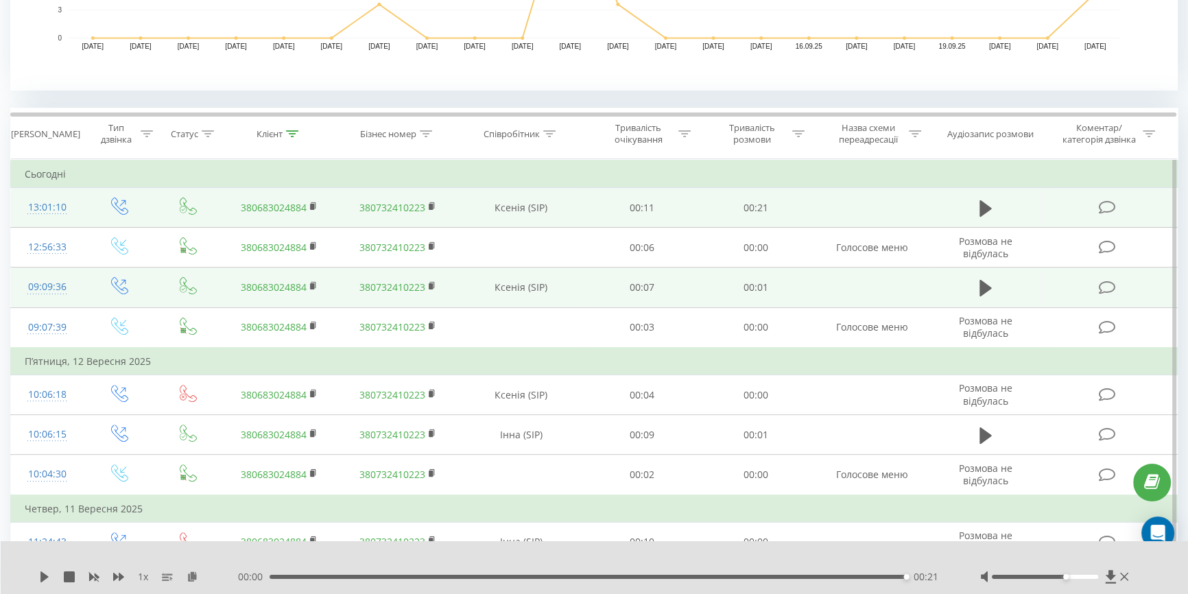
scroll to position [294, 0]
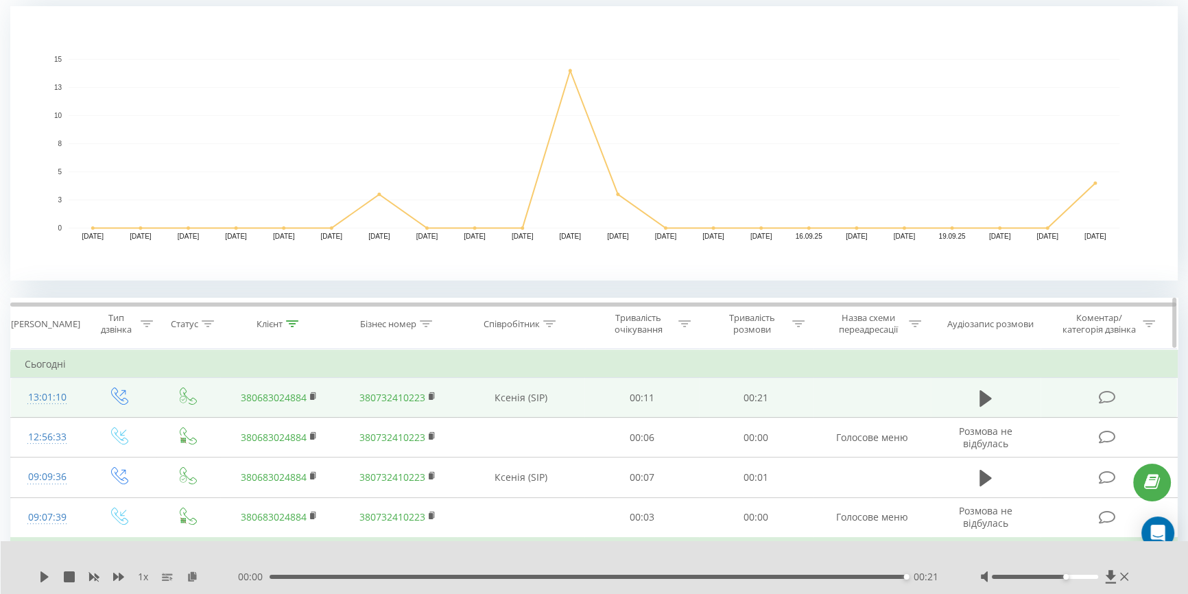
click at [206, 318] on div at bounding box center [208, 324] width 12 height 12
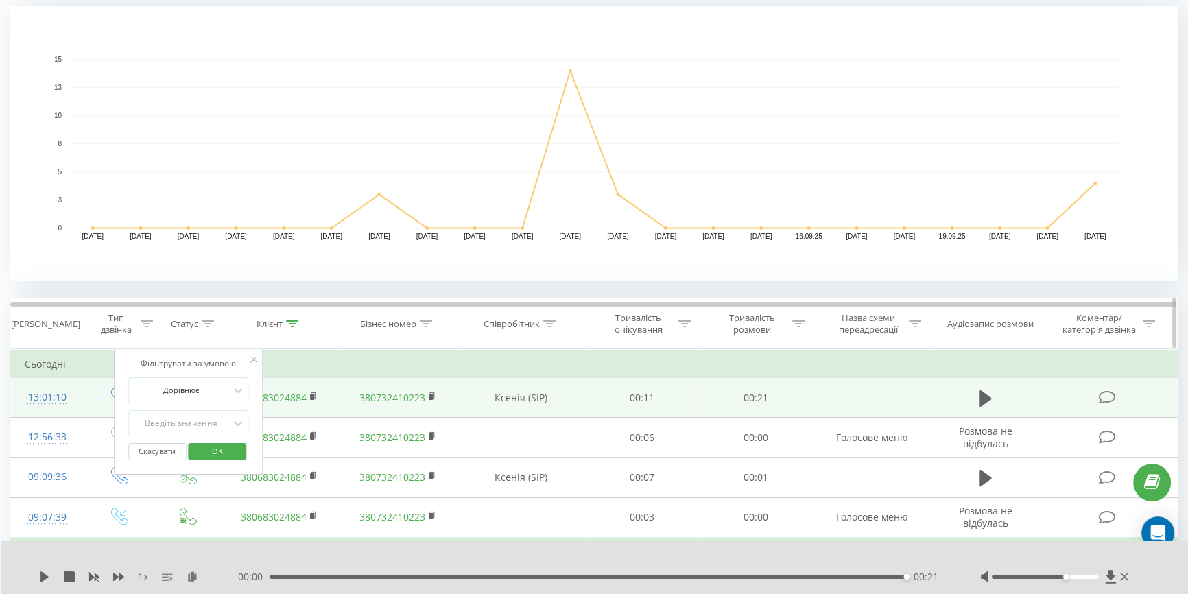
click at [289, 323] on icon at bounding box center [292, 323] width 12 height 7
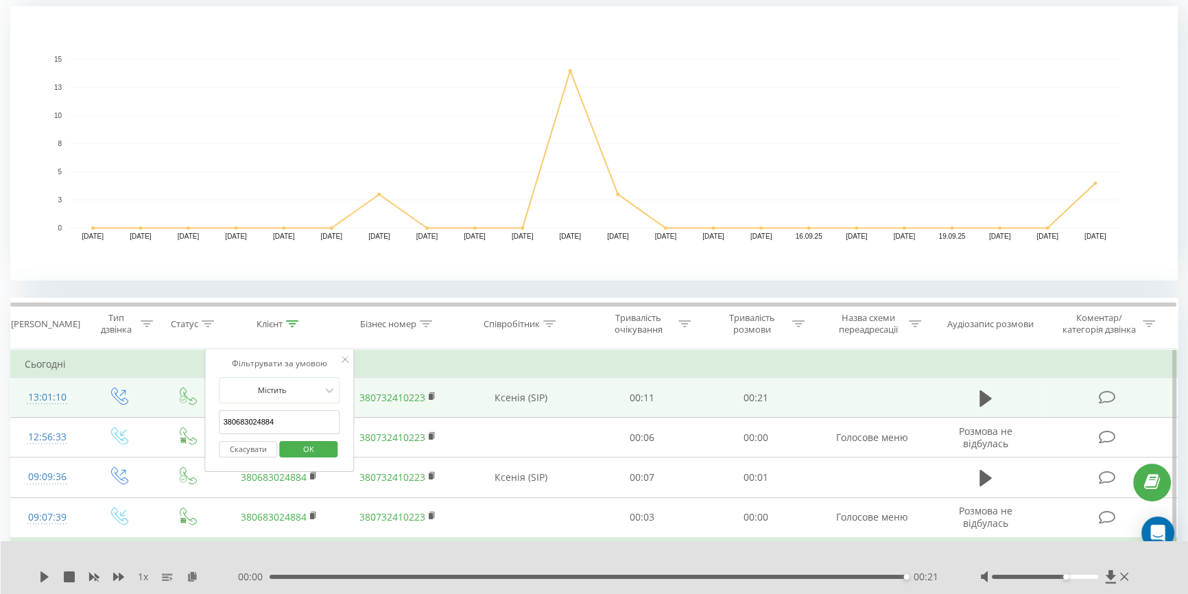
click at [289, 422] on input "380683024884" at bounding box center [279, 422] width 121 height 24
type input "3"
click at [300, 444] on span "OK" at bounding box center [308, 448] width 38 height 21
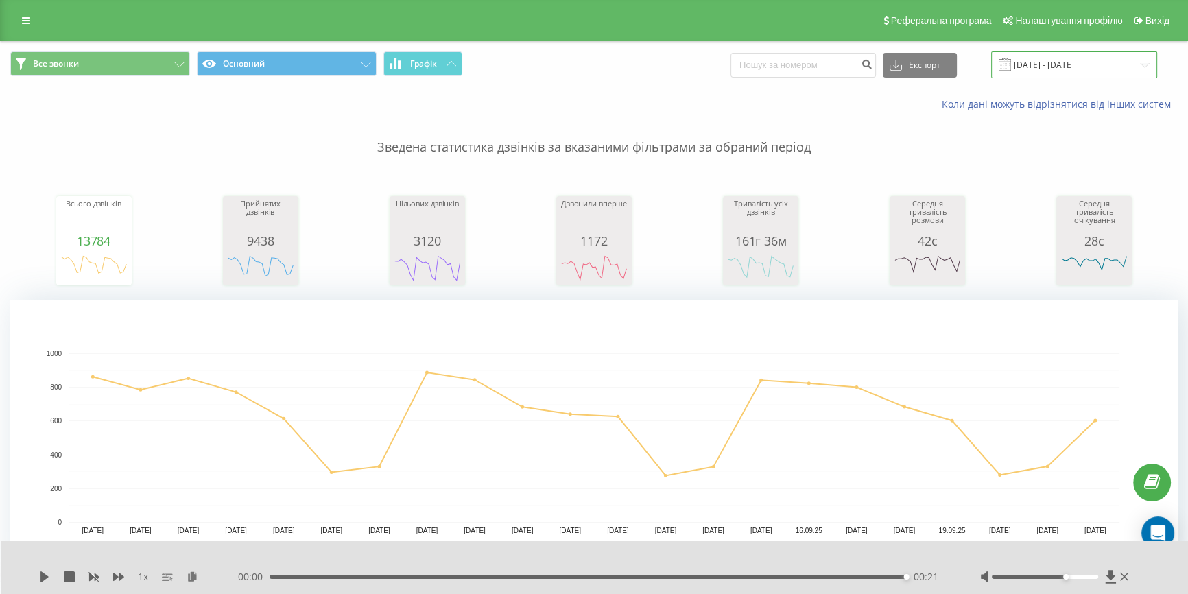
click at [1061, 58] on input "01.09.2025 - 22.09.2025" at bounding box center [1074, 64] width 166 height 27
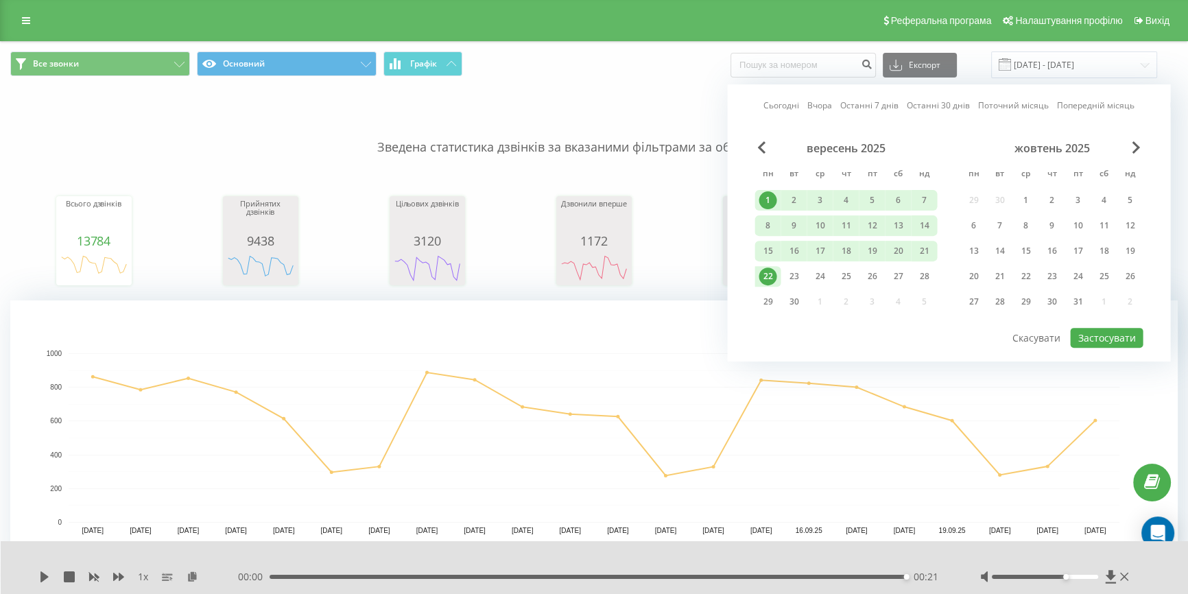
click at [768, 273] on div "22" at bounding box center [767, 276] width 18 height 18
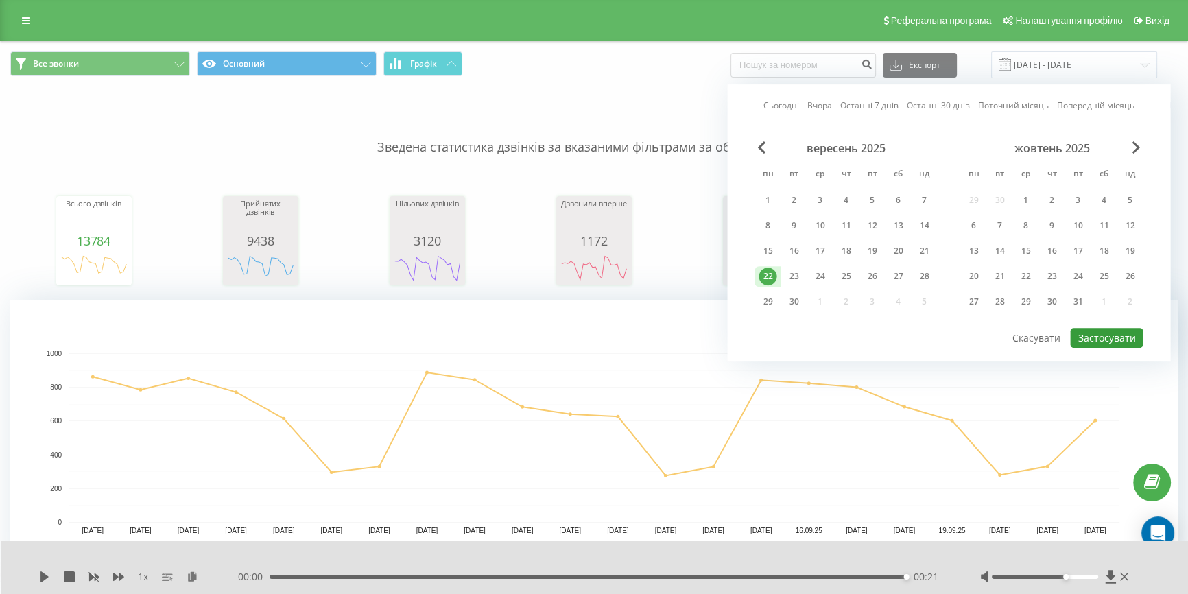
click at [1104, 335] on button "Застосувати" at bounding box center [1106, 338] width 73 height 20
type input "22.09.2025 - 22.09.2025"
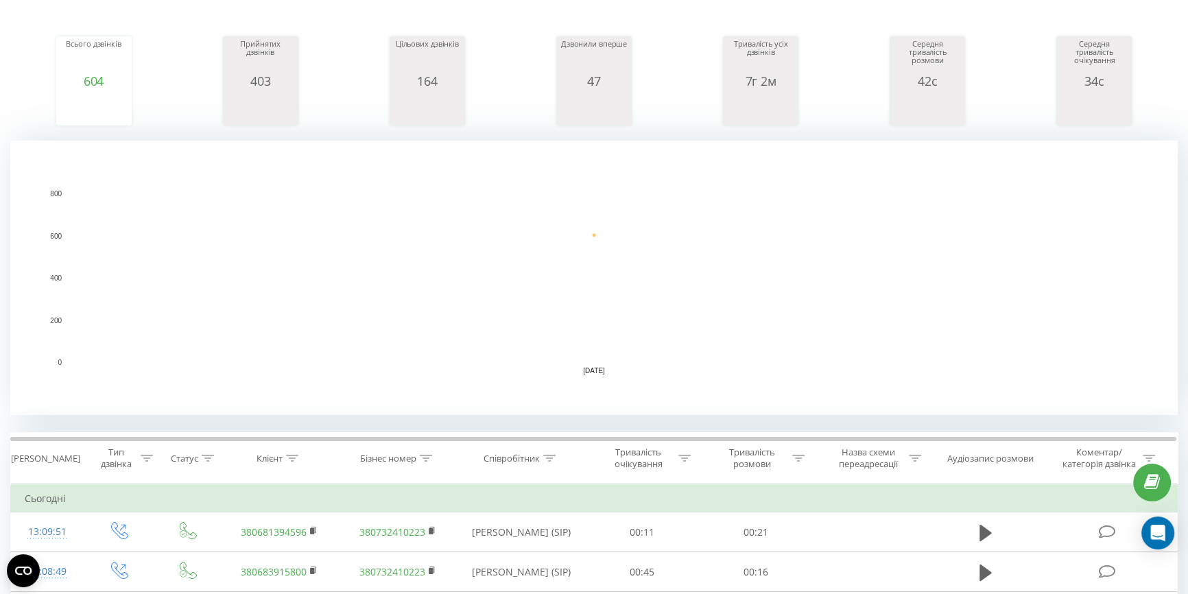
scroll to position [374, 0]
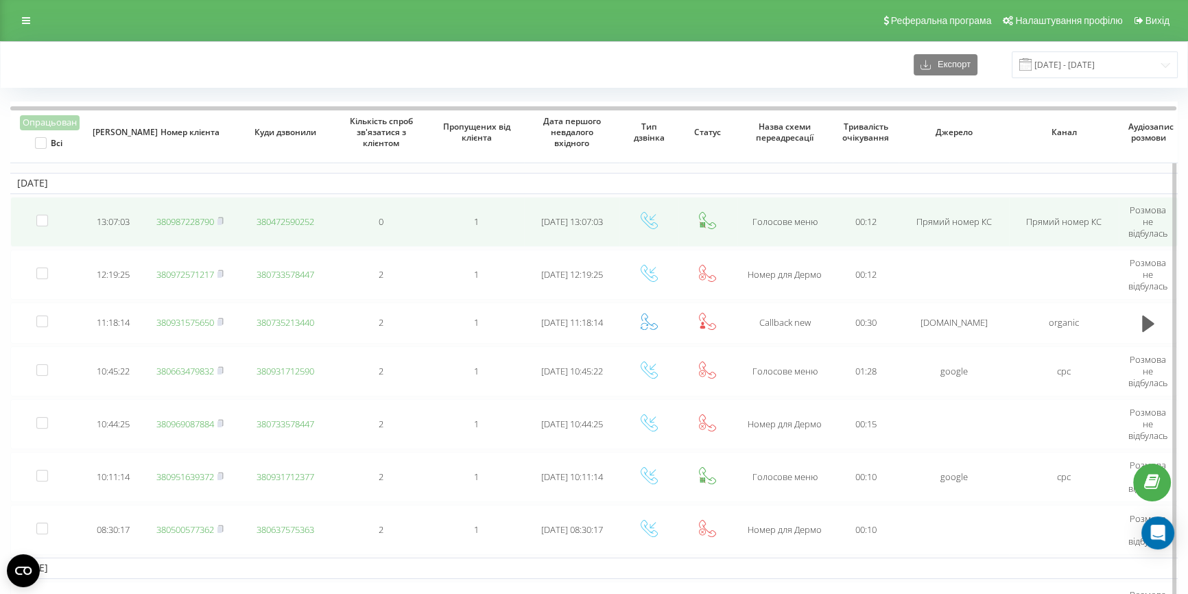
click at [164, 220] on link "380987228790" at bounding box center [185, 221] width 58 height 12
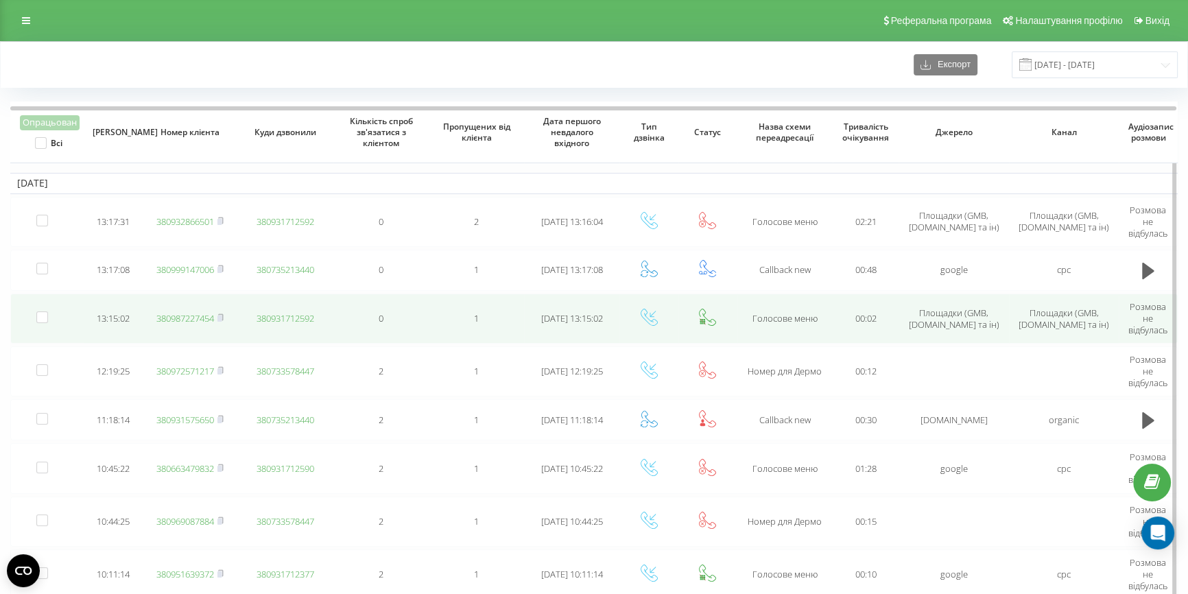
click at [193, 316] on link "380987227454" at bounding box center [185, 318] width 58 height 12
click at [160, 317] on link "380987227454" at bounding box center [185, 318] width 58 height 12
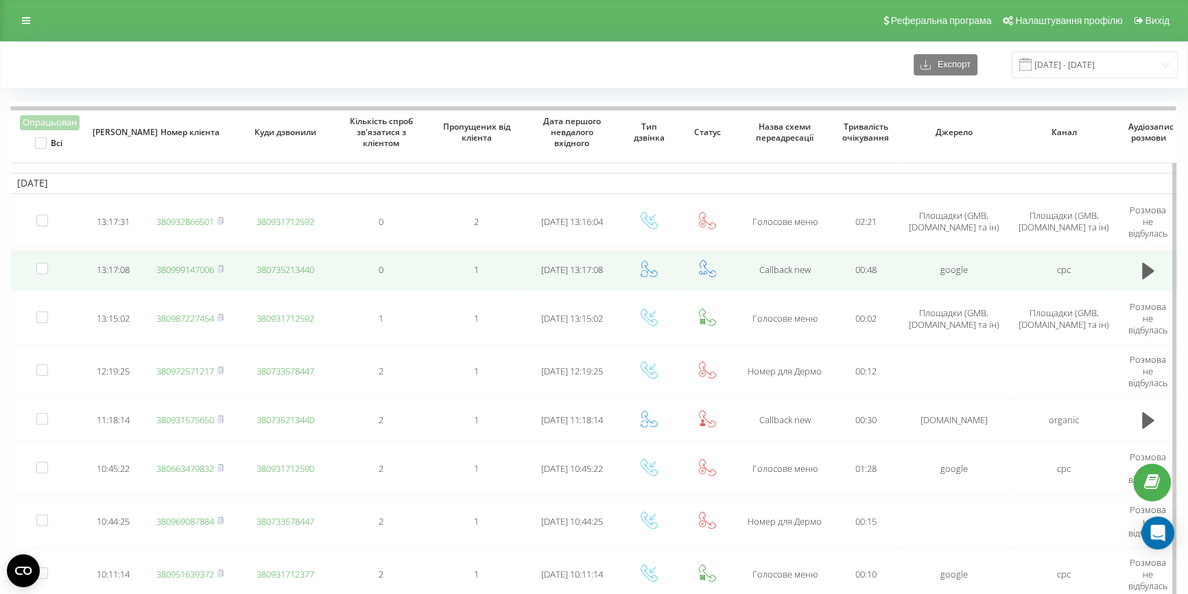
click at [190, 270] on link "380999147006" at bounding box center [185, 269] width 58 height 12
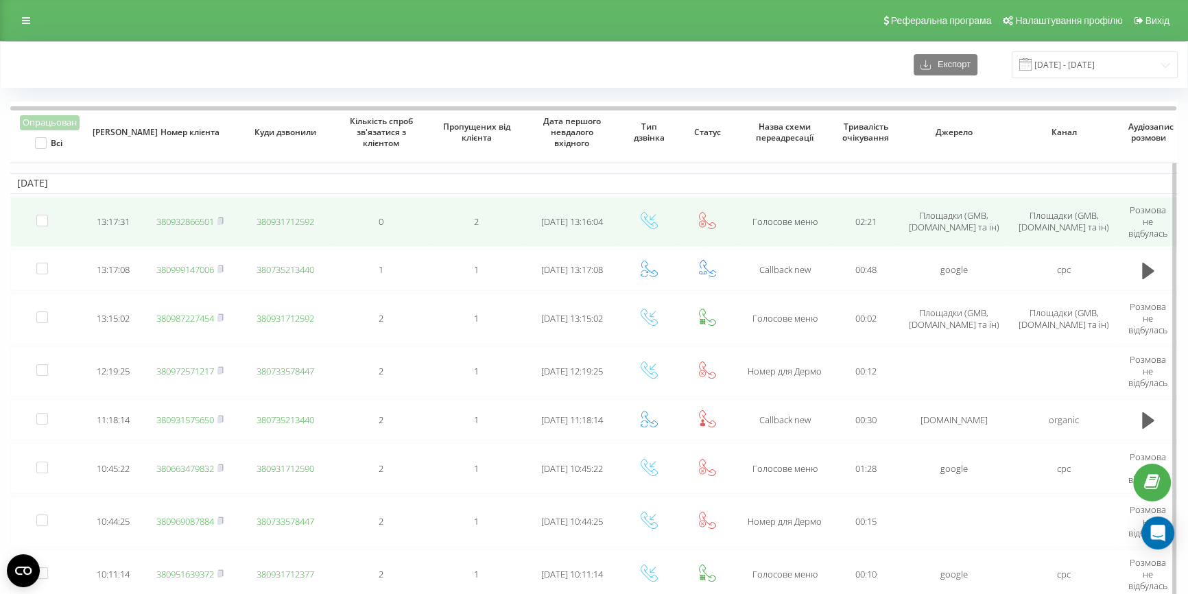
click at [188, 219] on link "380932866501" at bounding box center [185, 221] width 58 height 12
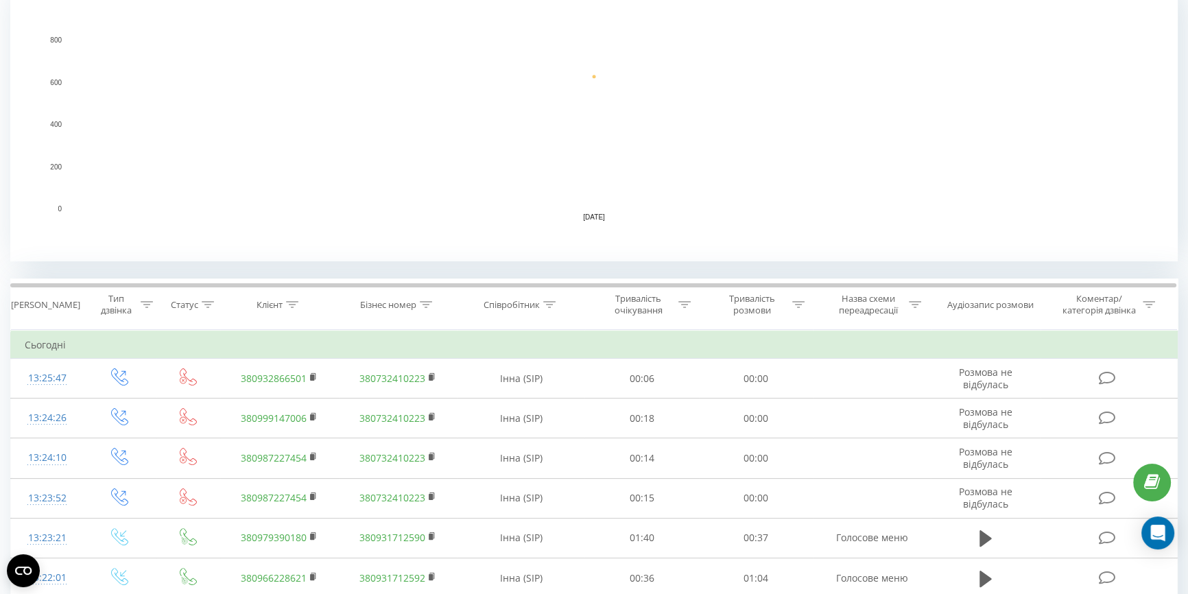
scroll to position [249, 0]
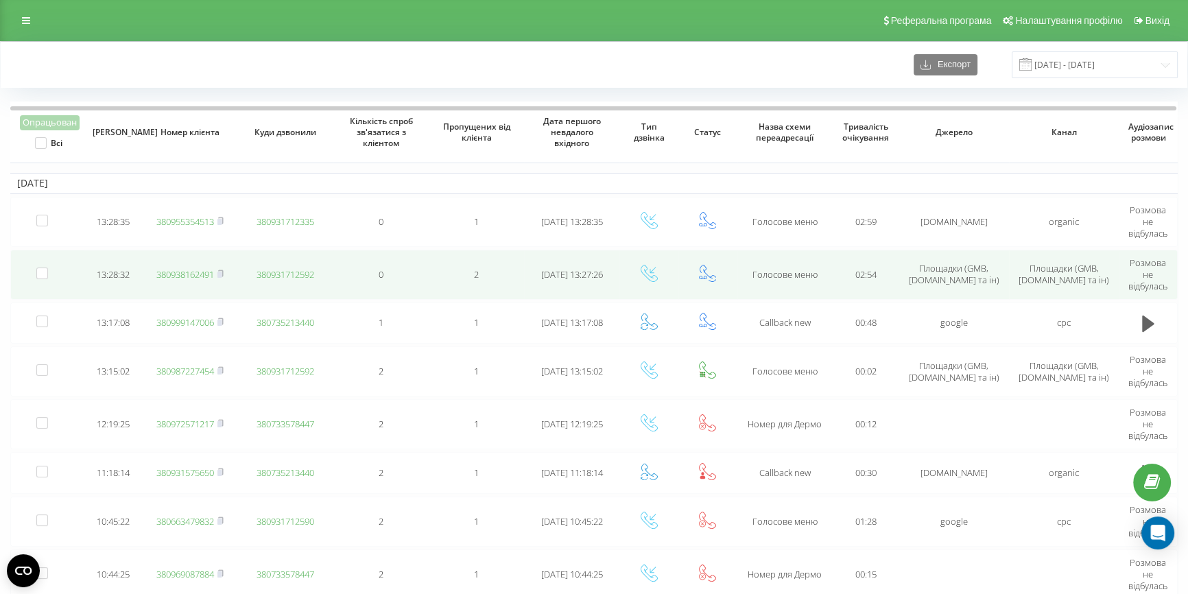
click at [178, 274] on link "380938162491" at bounding box center [185, 274] width 58 height 12
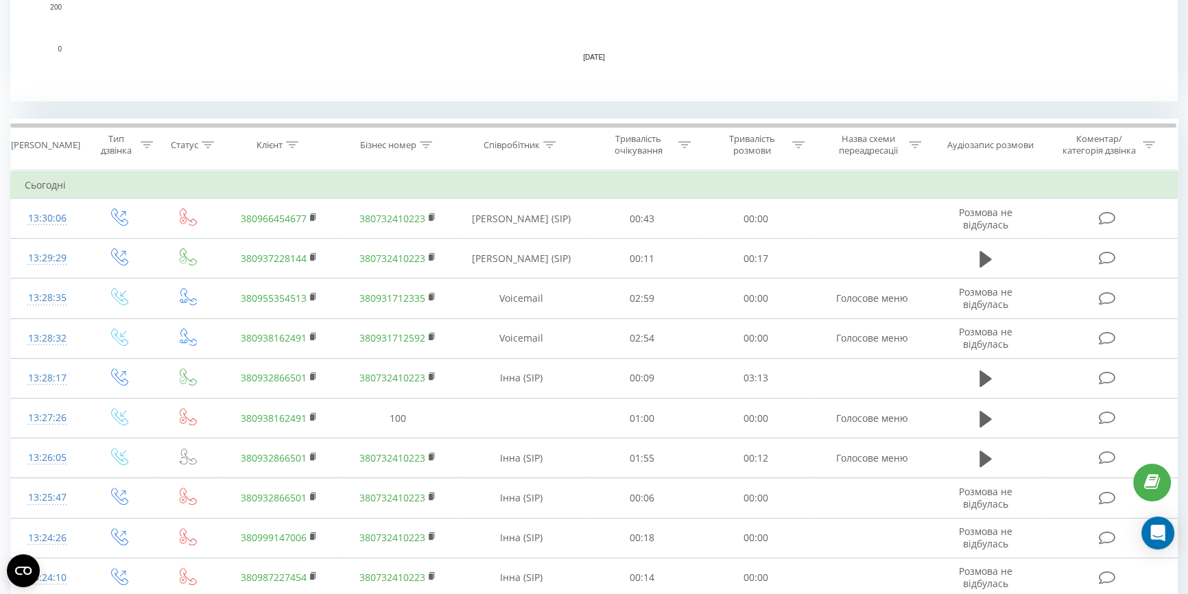
scroll to position [561, 0]
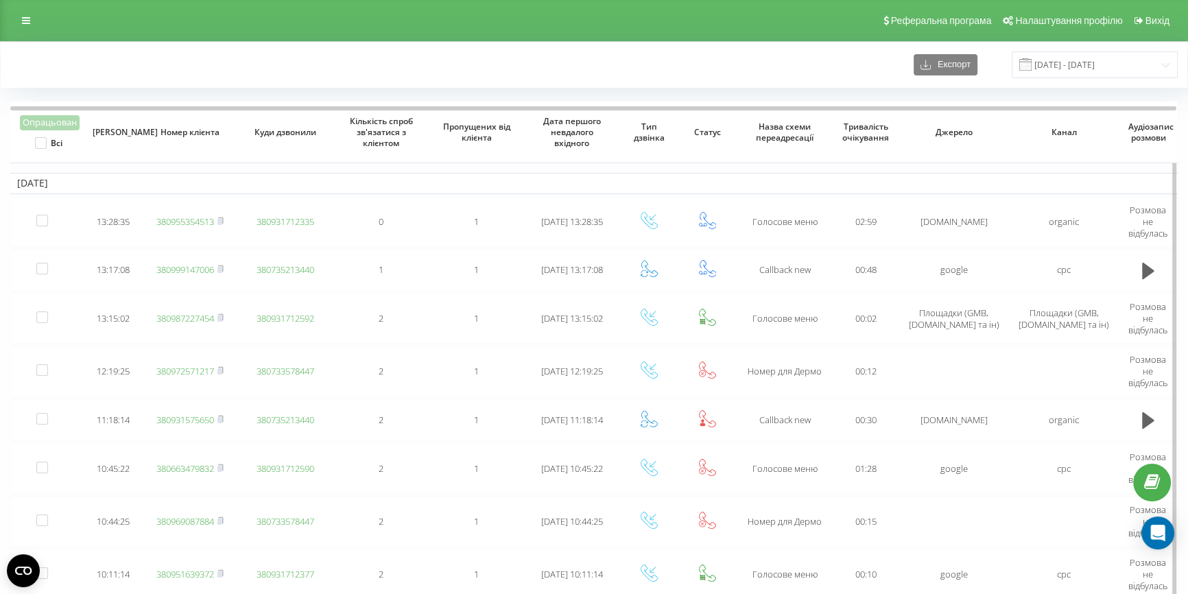
click at [286, 175] on td "[DATE]" at bounding box center [593, 183] width 1167 height 21
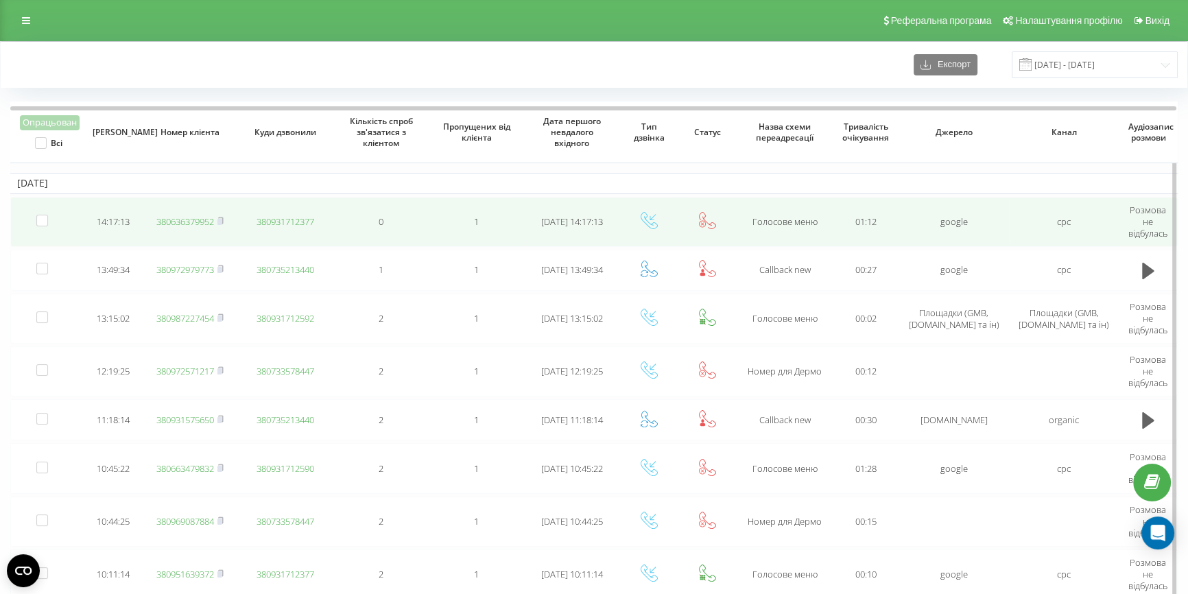
click at [181, 221] on link "380636379952" at bounding box center [185, 221] width 58 height 12
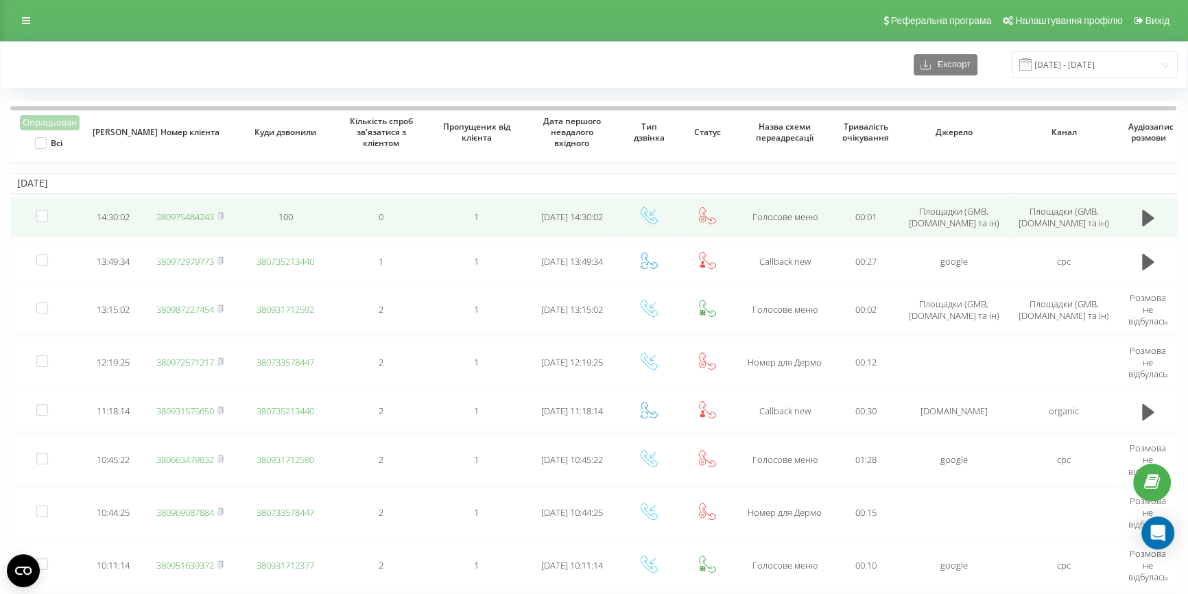
click at [190, 217] on link "380975484243" at bounding box center [185, 217] width 58 height 12
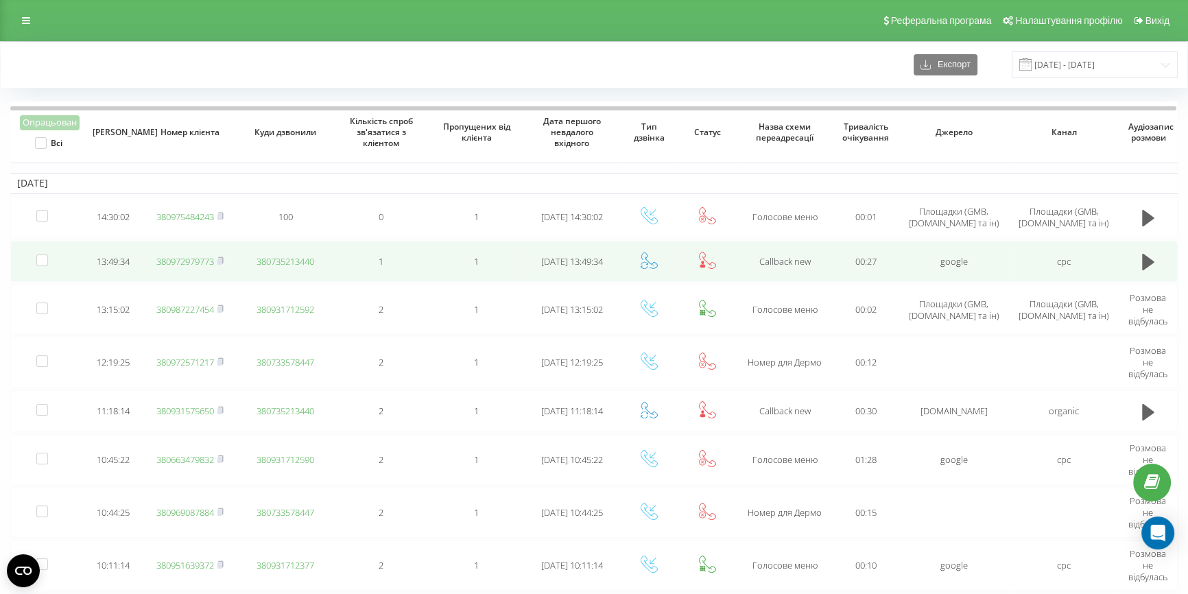
click at [171, 261] on link "380972979773" at bounding box center [185, 261] width 58 height 12
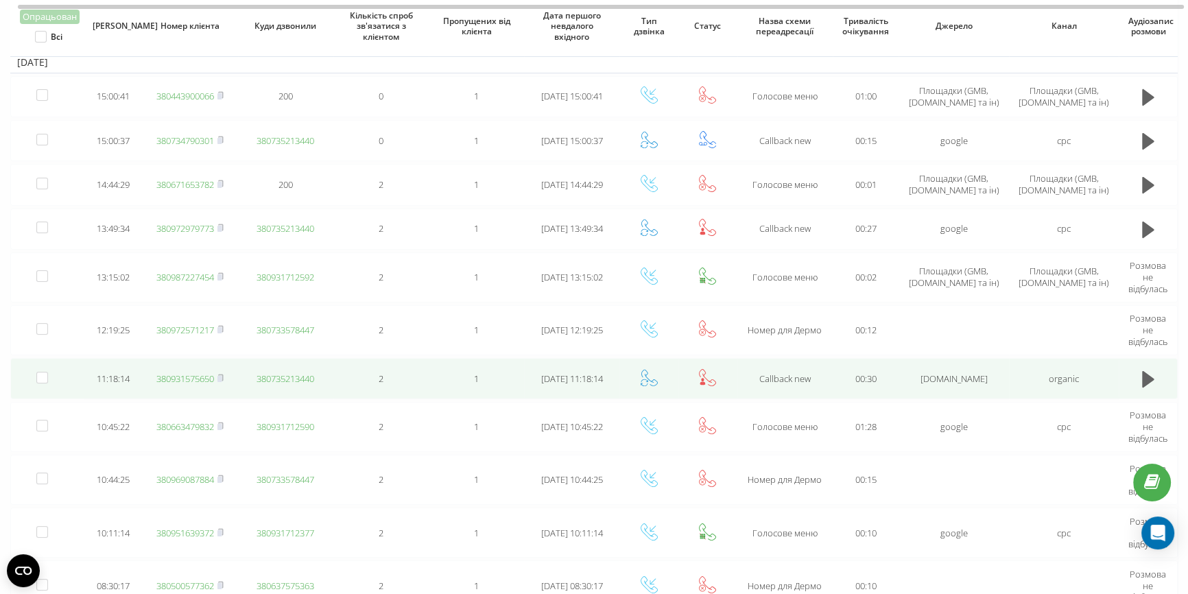
scroll to position [124, 0]
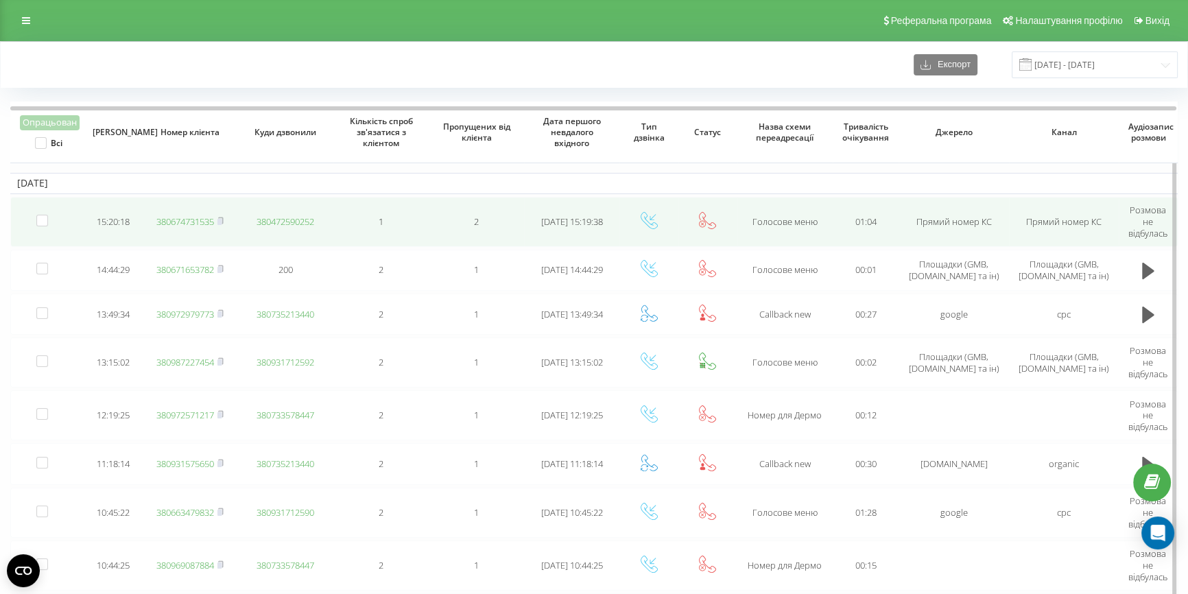
click at [187, 219] on link "380674731535" at bounding box center [185, 221] width 58 height 12
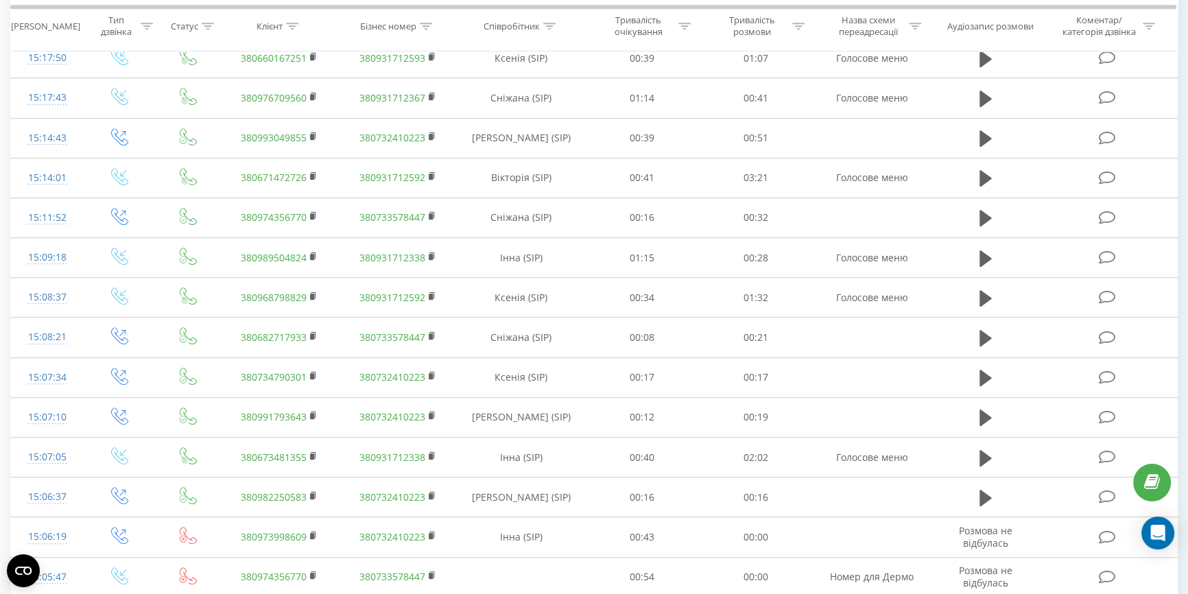
scroll to position [1122, 0]
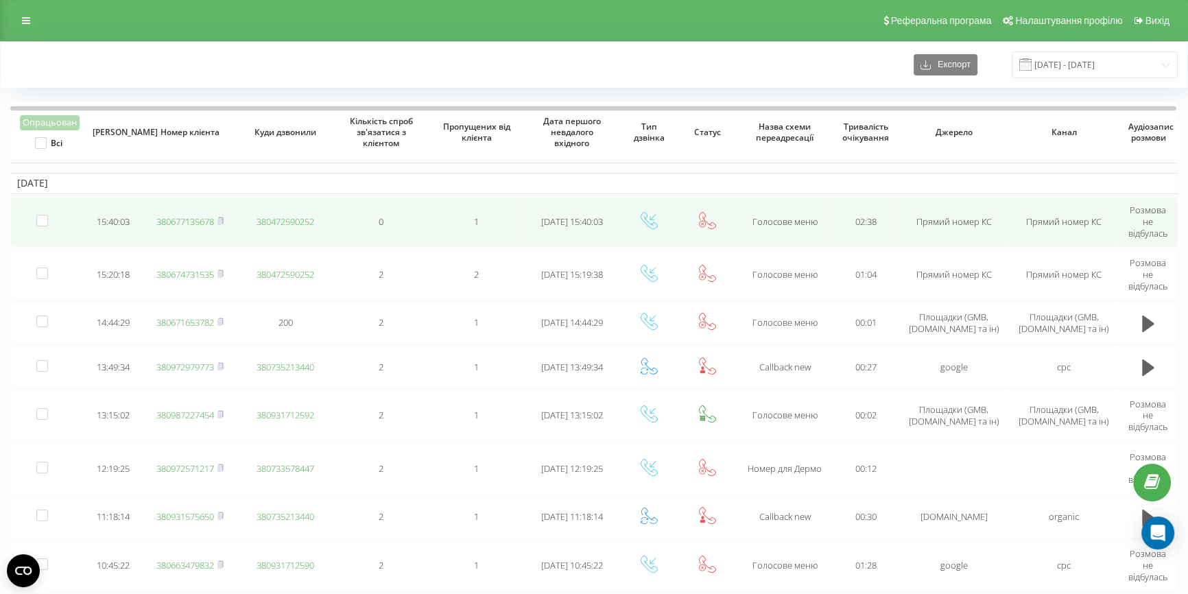
click at [170, 219] on link "380677135678" at bounding box center [185, 221] width 58 height 12
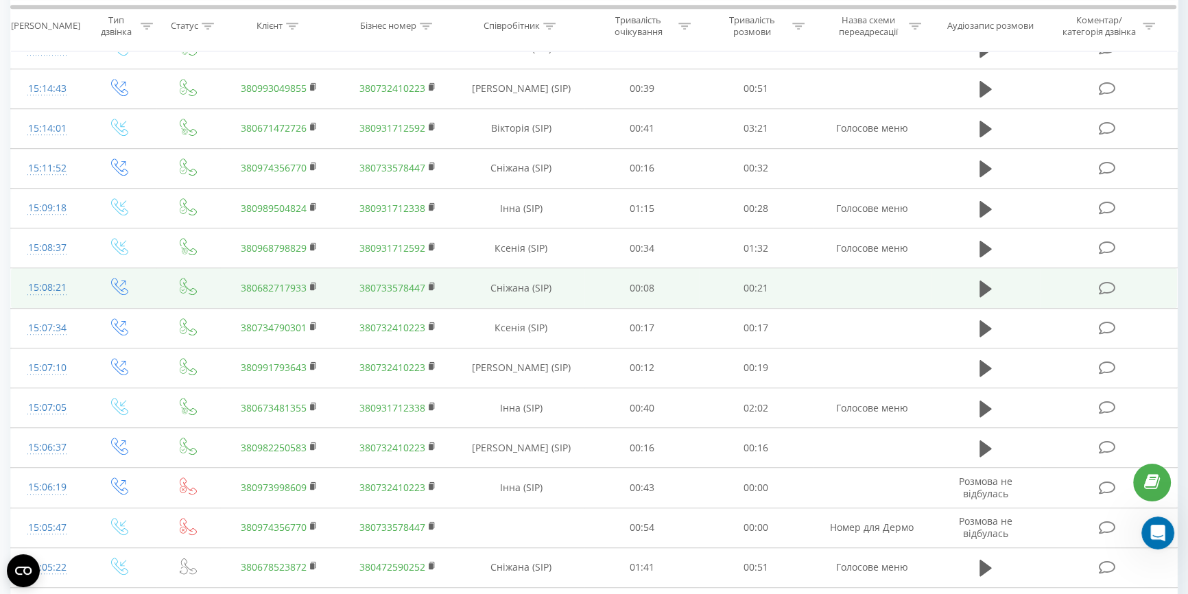
scroll to position [1059, 0]
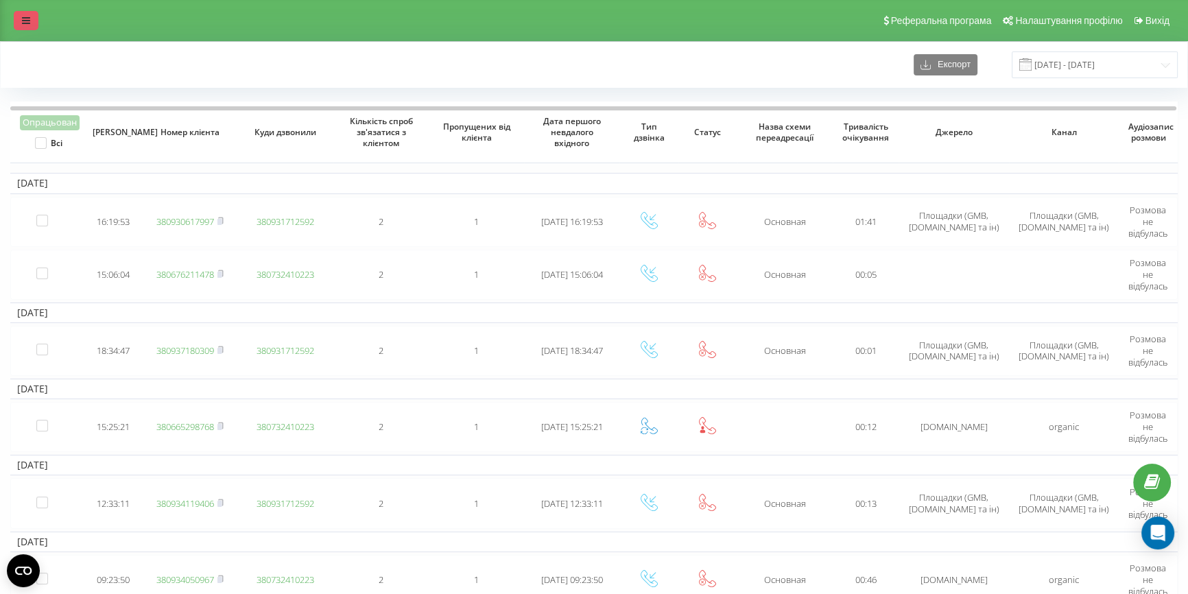
click at [25, 23] on icon at bounding box center [26, 21] width 8 height 10
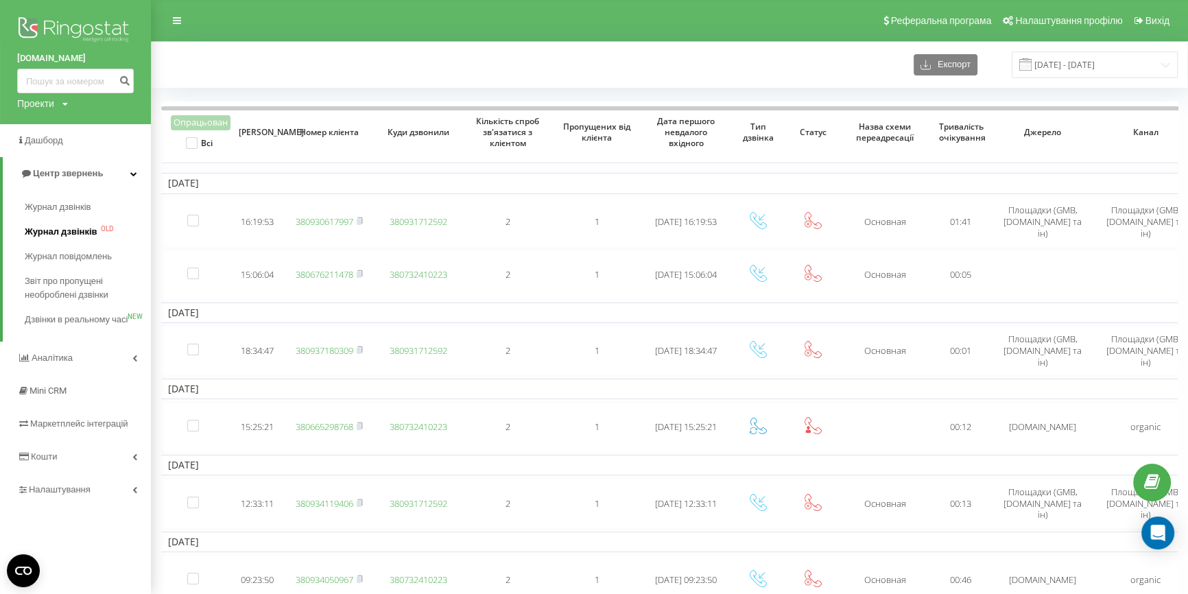
click at [87, 230] on span "Журнал дзвінків" at bounding box center [61, 232] width 73 height 14
click at [59, 233] on span "Журнал дзвінків" at bounding box center [61, 232] width 73 height 14
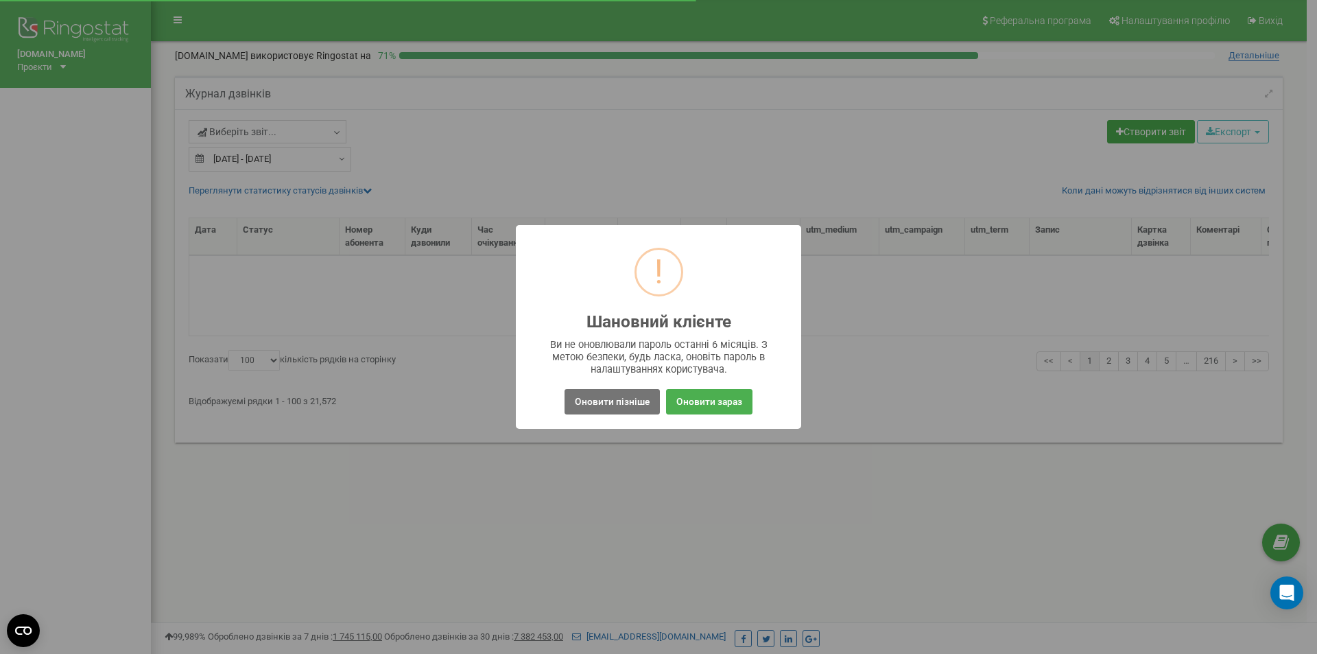
select select "100"
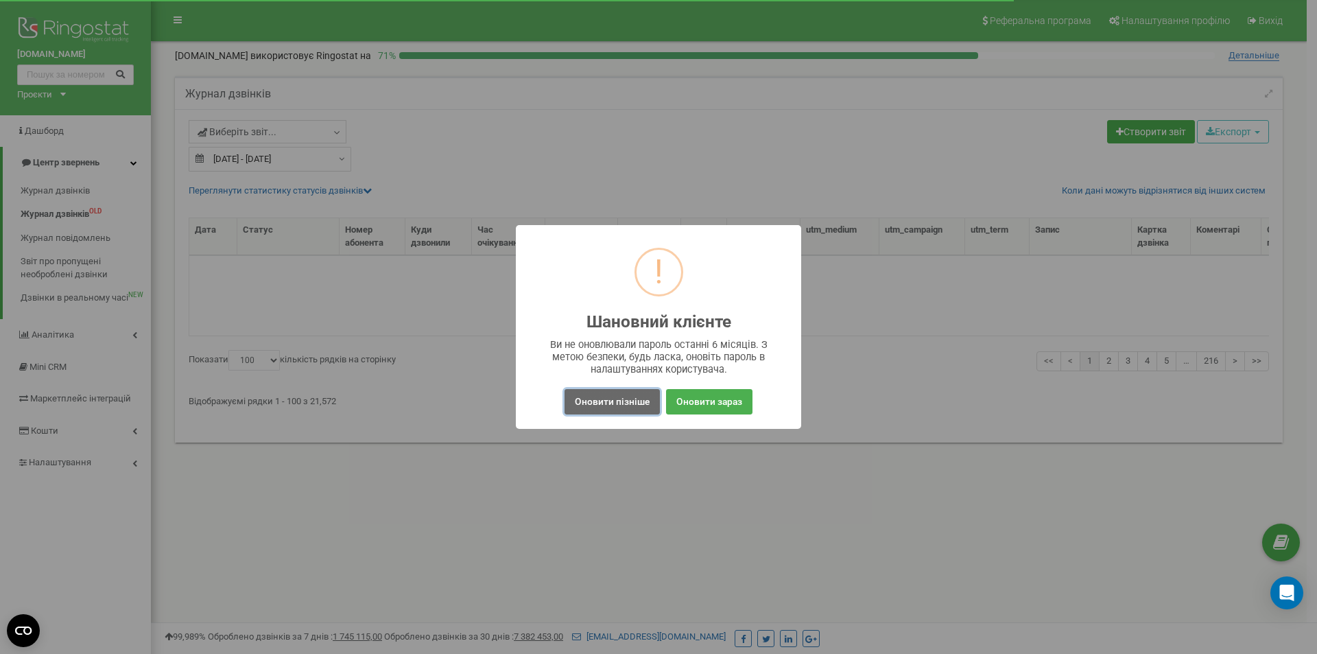
click at [623, 404] on button "Оновити пізніше" at bounding box center [611, 401] width 95 height 25
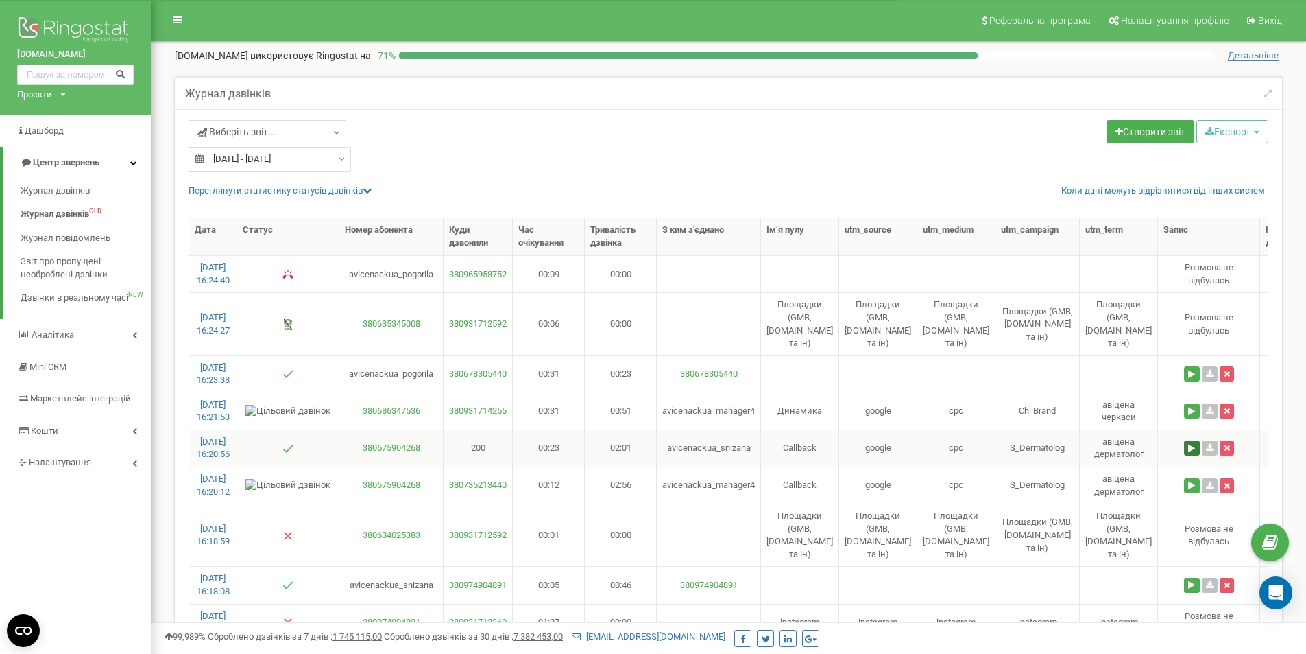
click at [1184, 440] on button at bounding box center [1192, 447] width 16 height 15
click at [1088, 475] on button at bounding box center [1092, 475] width 23 height 18
click at [1096, 477] on button at bounding box center [1092, 475] width 23 height 18
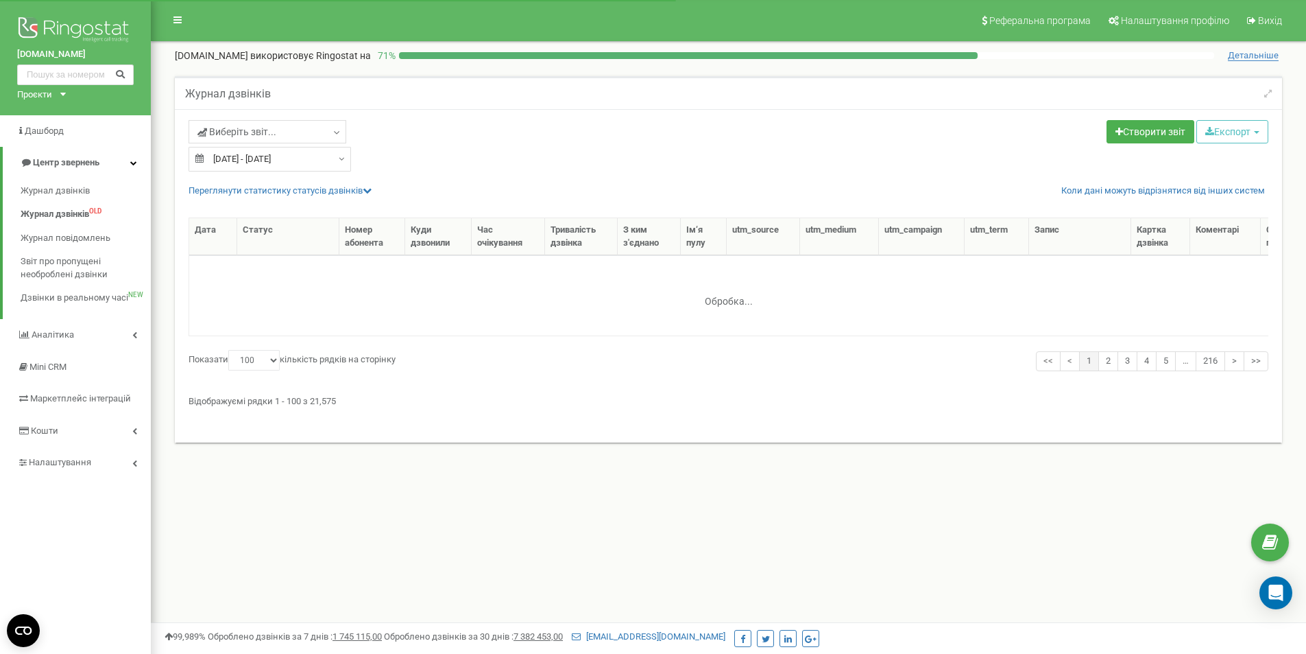
select select "100"
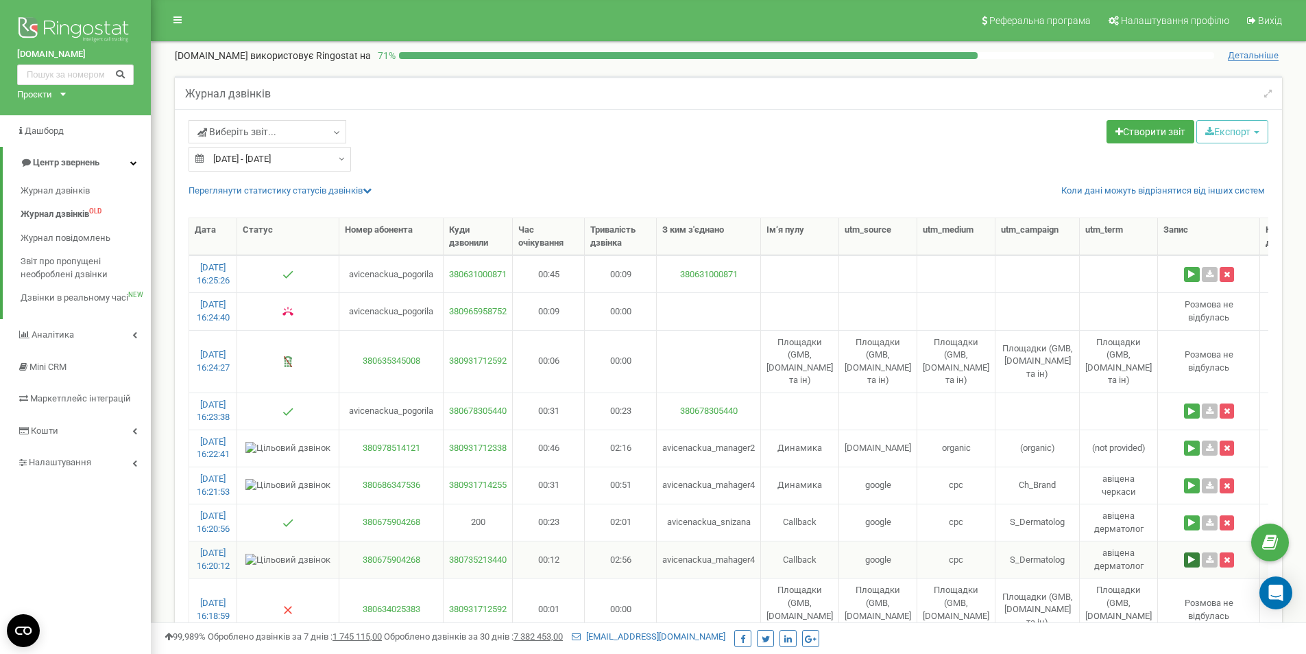
click at [1184, 552] on button at bounding box center [1192, 559] width 16 height 15
click at [1093, 586] on button at bounding box center [1092, 586] width 23 height 18
click at [1118, 584] on button at bounding box center [1114, 586] width 23 height 18
click at [1092, 587] on button at bounding box center [1092, 586] width 23 height 18
click at [1118, 587] on button at bounding box center [1114, 586] width 23 height 18
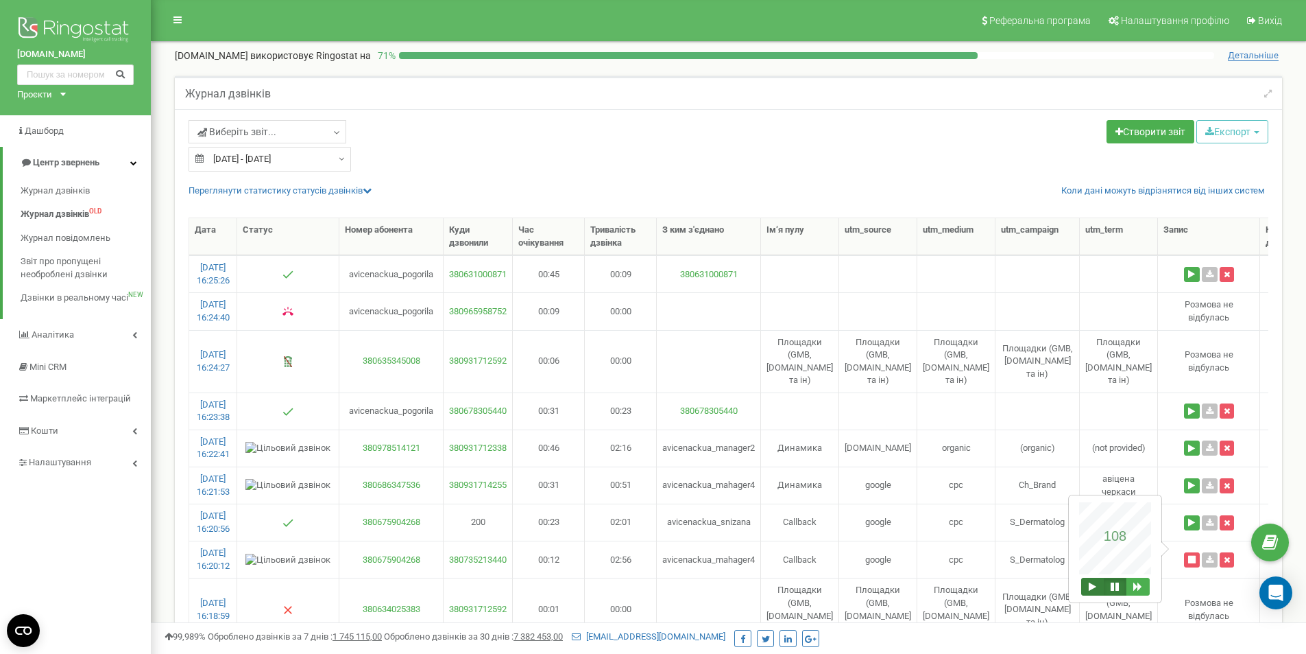
click at [1092, 585] on button at bounding box center [1092, 586] width 23 height 18
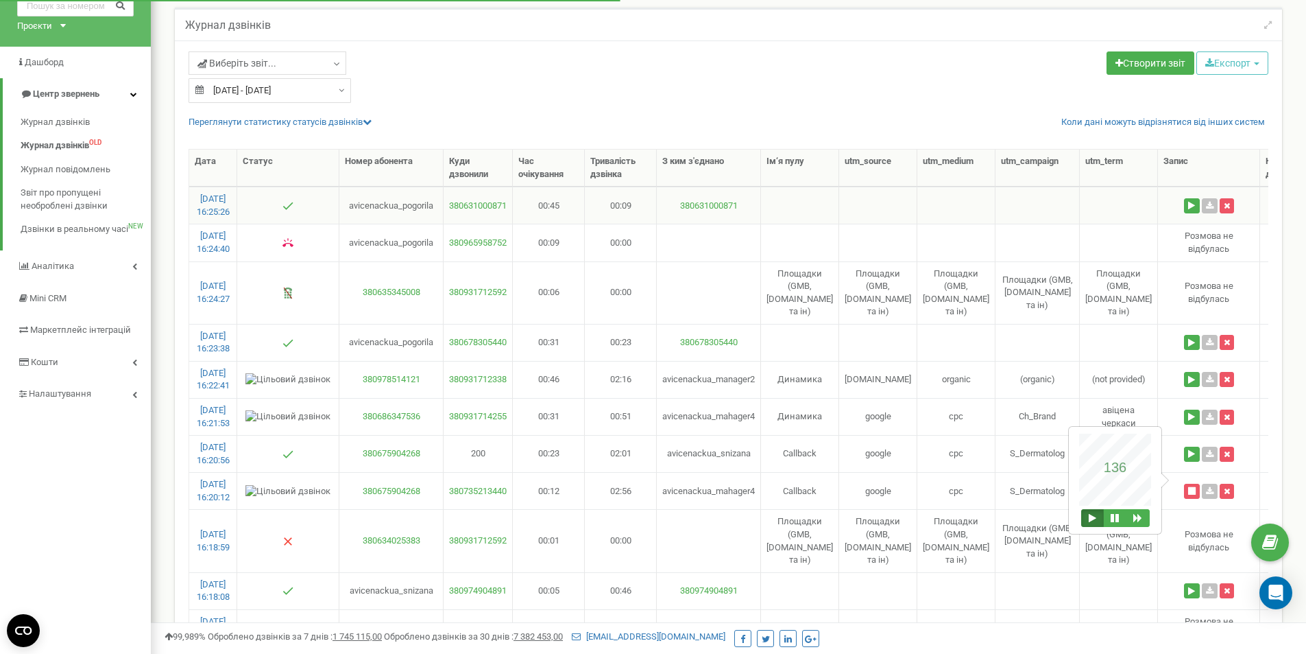
click at [424, 204] on td "avicenackua_pogorila" at bounding box center [391, 205] width 104 height 37
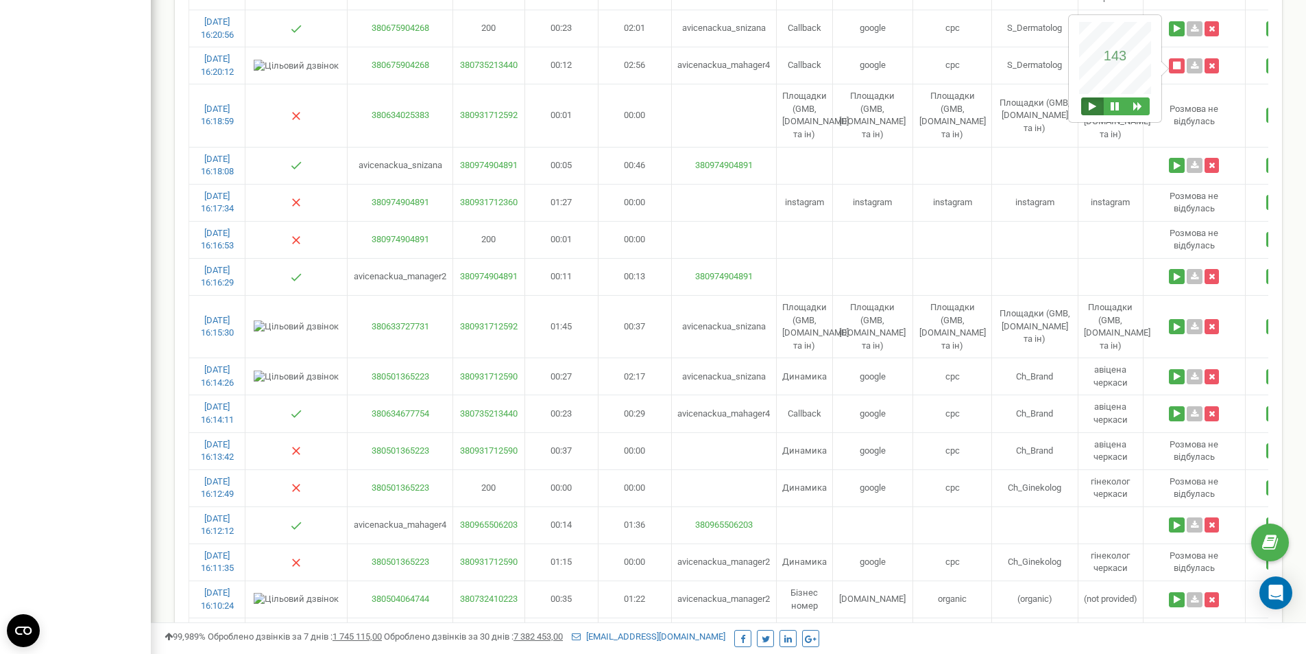
scroll to position [0, 0]
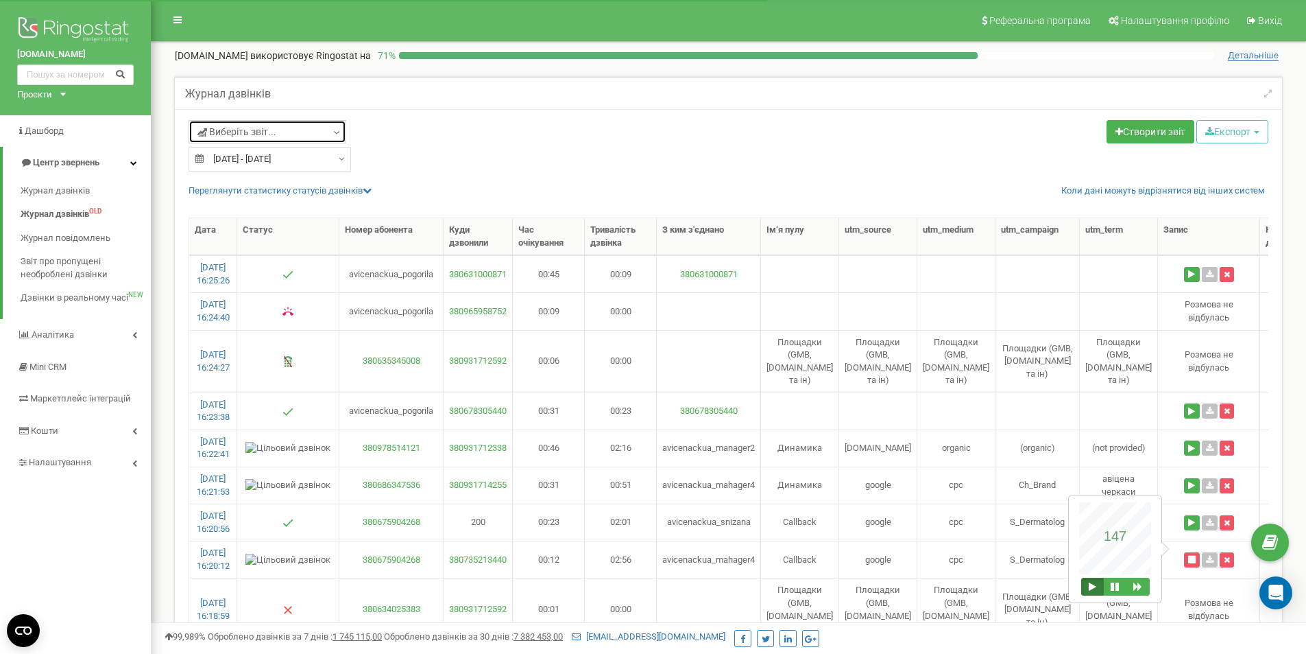
click at [342, 131] on link "Виберіть звіт..." at bounding box center [268, 131] width 158 height 23
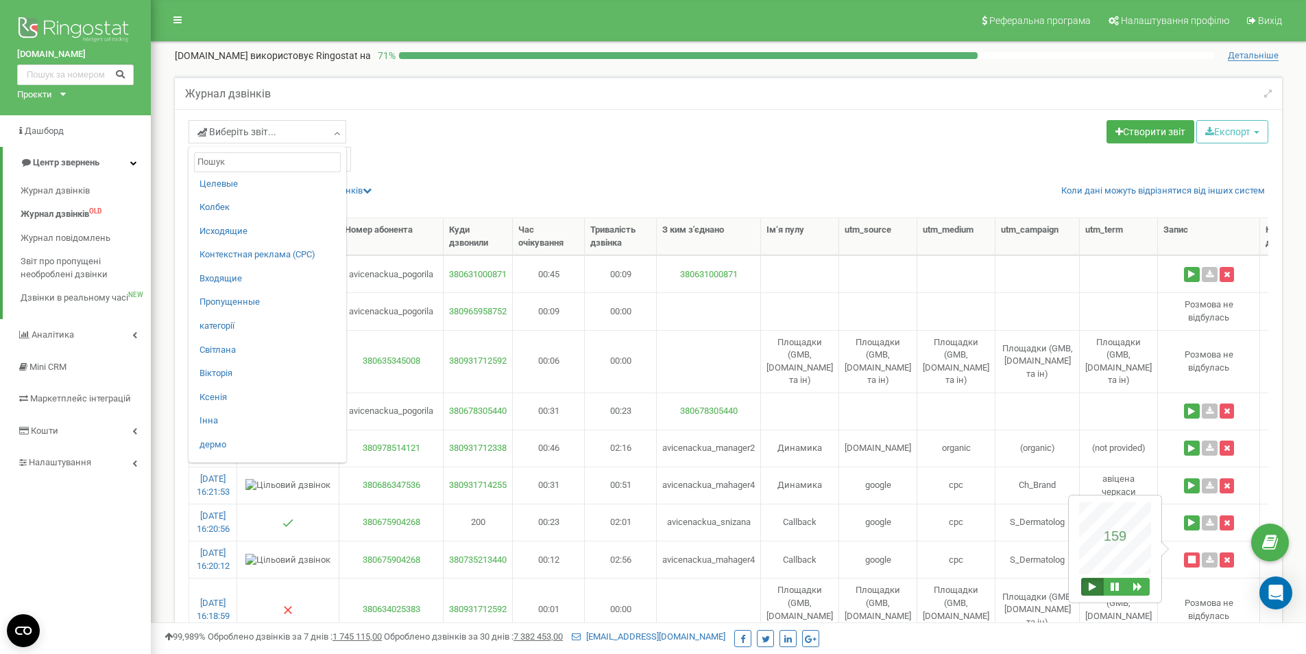
click at [544, 132] on div "Виберіть звіт... Целевые Колбек Исходящие Контекстная реклама (CPC) Входящие Пр…" at bounding box center [454, 133] width 530 height 27
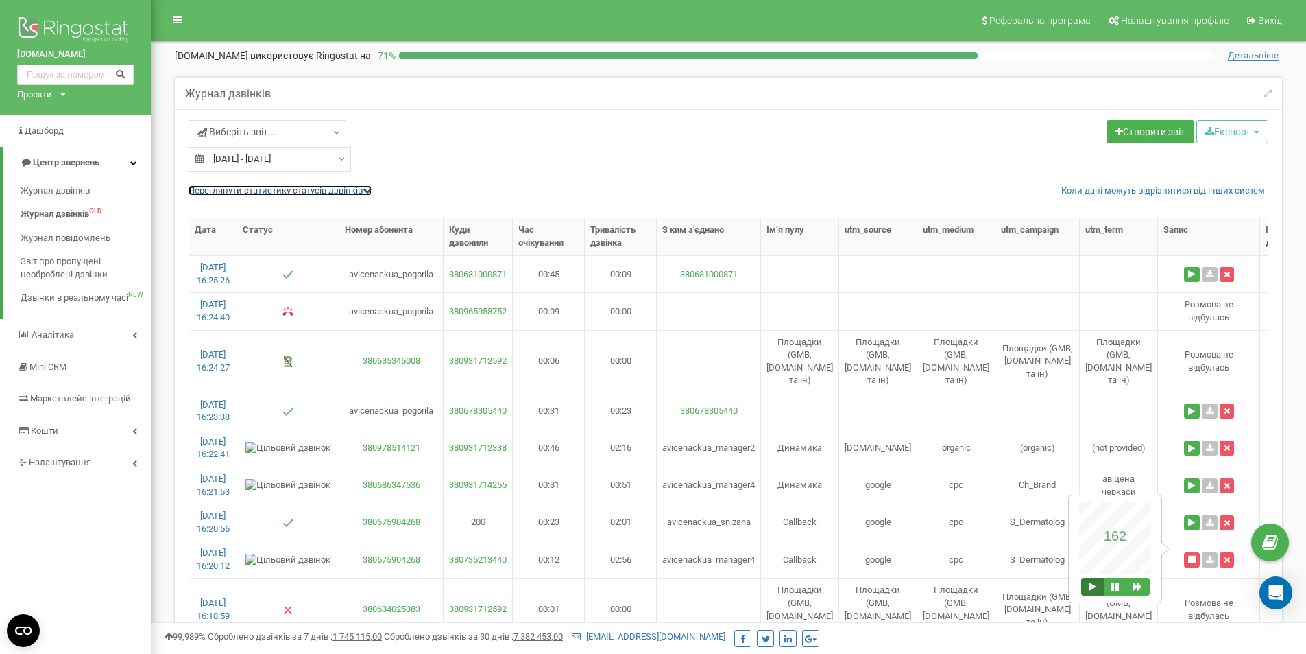
click at [370, 190] on icon at bounding box center [367, 190] width 9 height 9
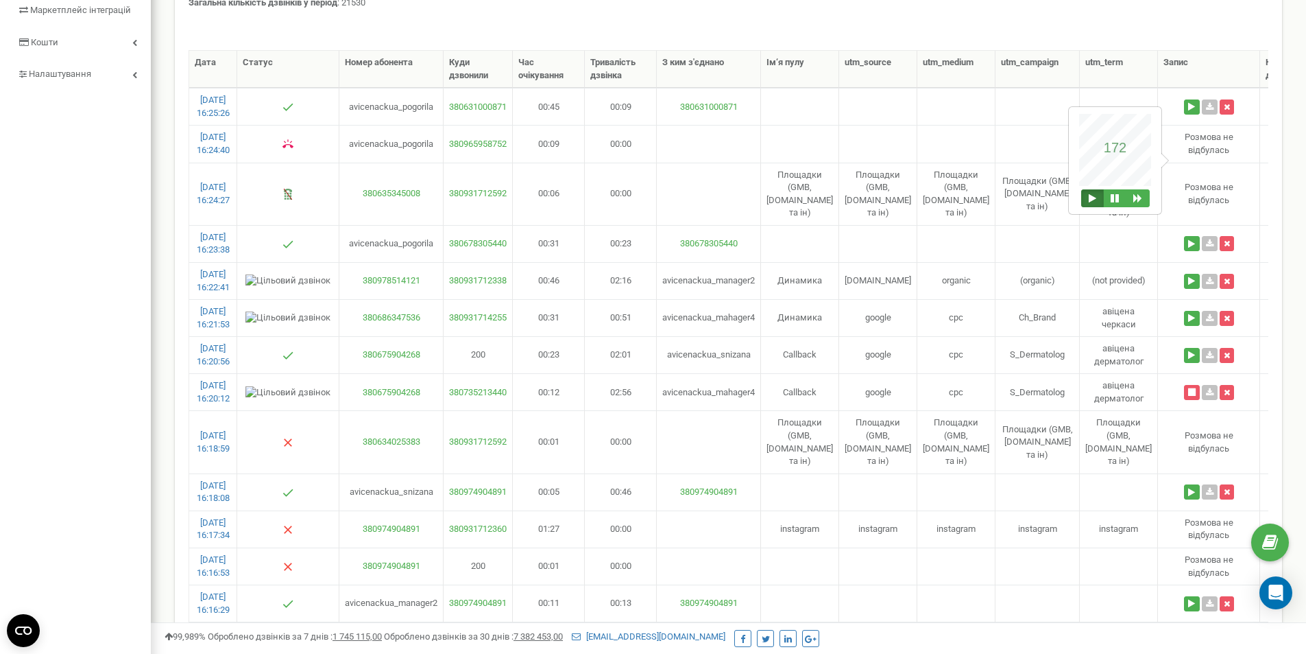
scroll to position [411, 0]
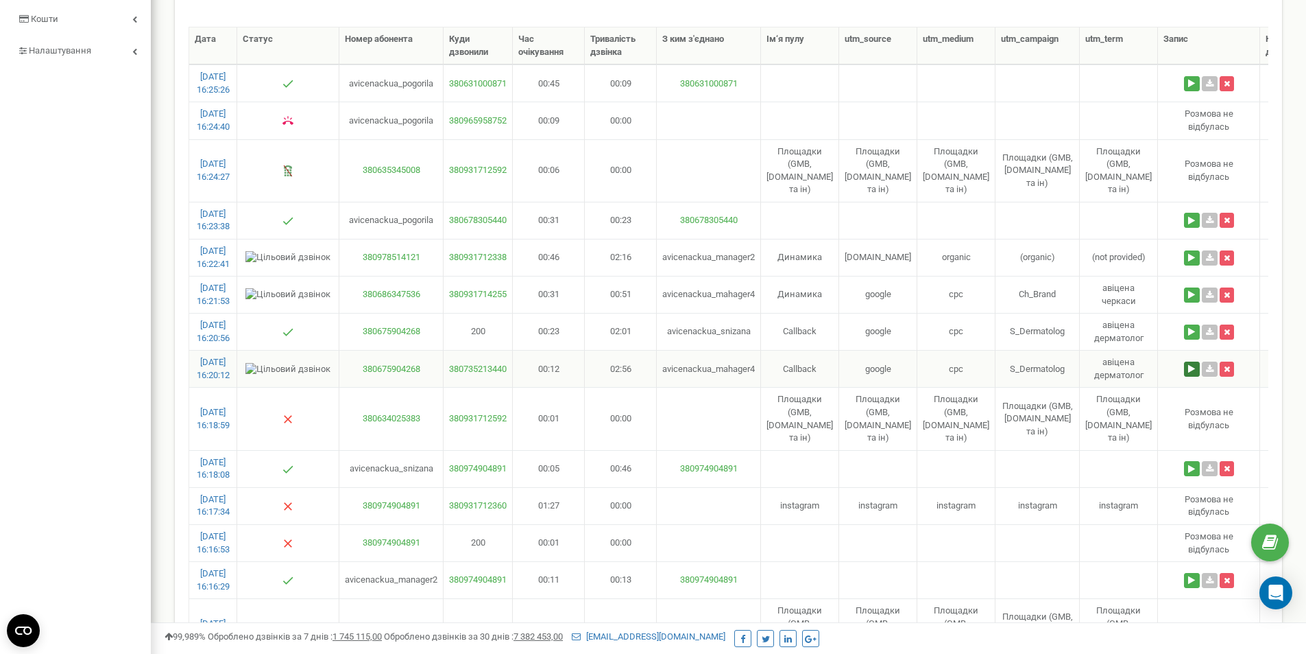
click at [1184, 361] on button at bounding box center [1192, 368] width 16 height 15
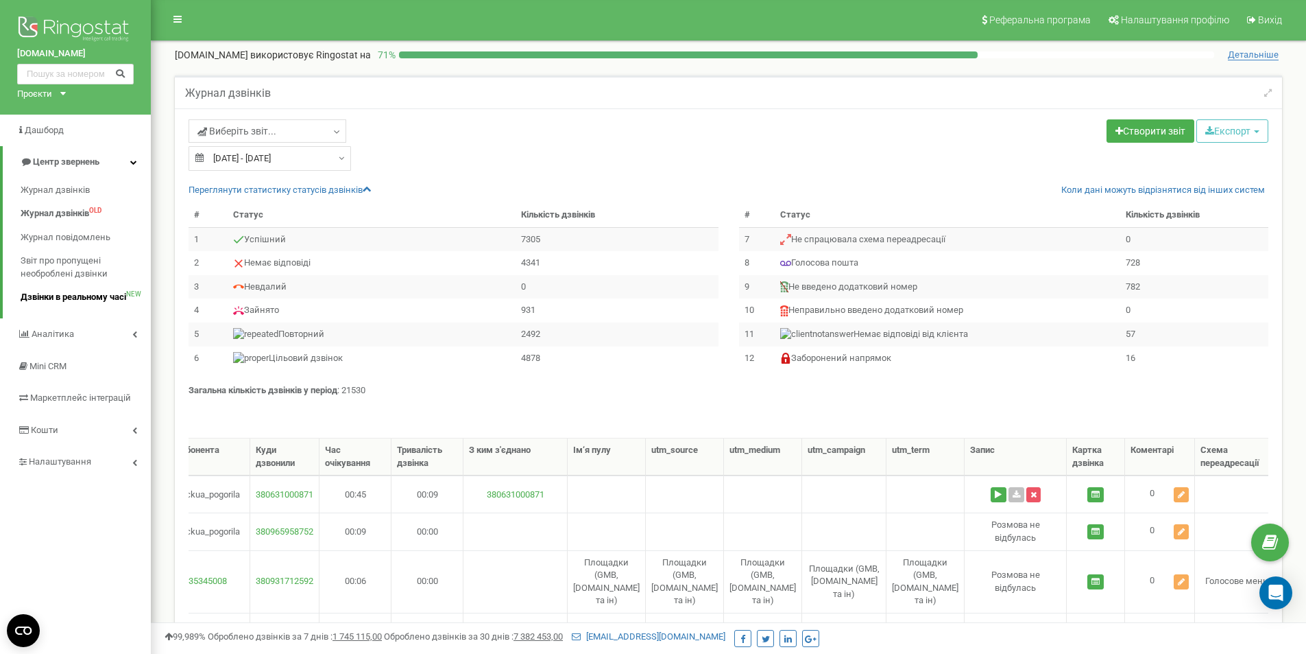
scroll to position [0, 0]
click at [82, 71] on input "text" at bounding box center [75, 74] width 117 height 21
click at [58, 69] on input "text" at bounding box center [75, 74] width 117 height 21
paste input "380675904268"
type input "380675904268"
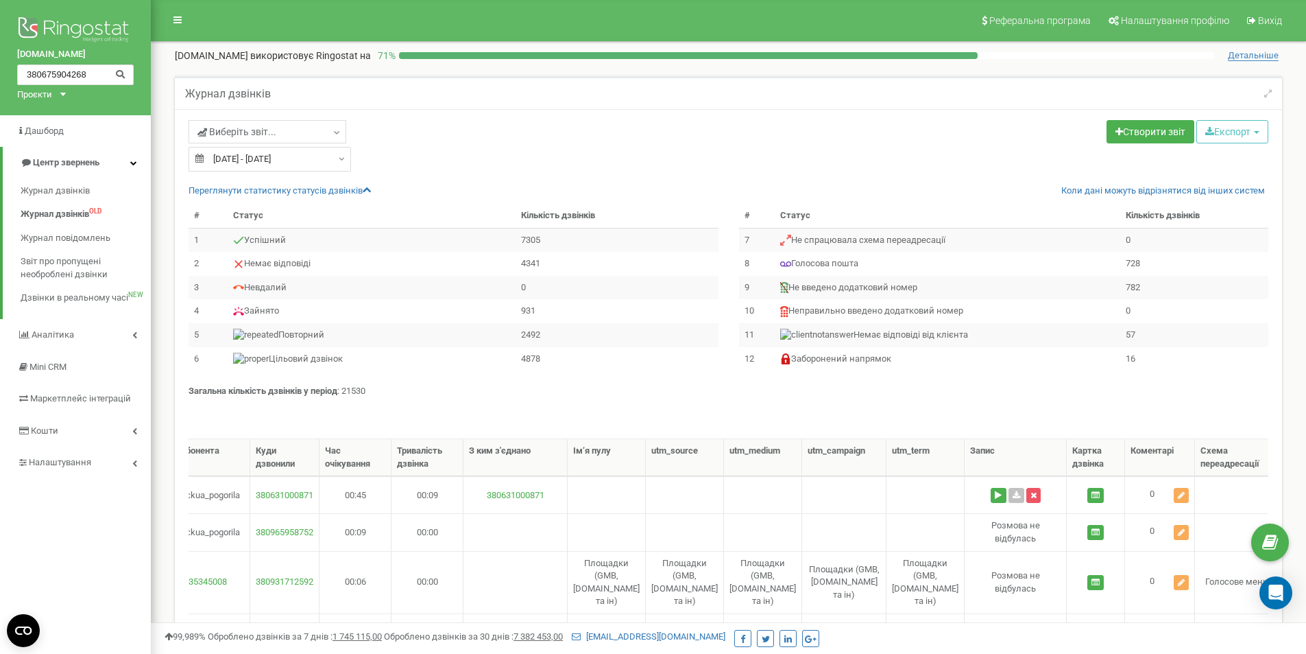
click at [121, 71] on icon at bounding box center [120, 73] width 10 height 9
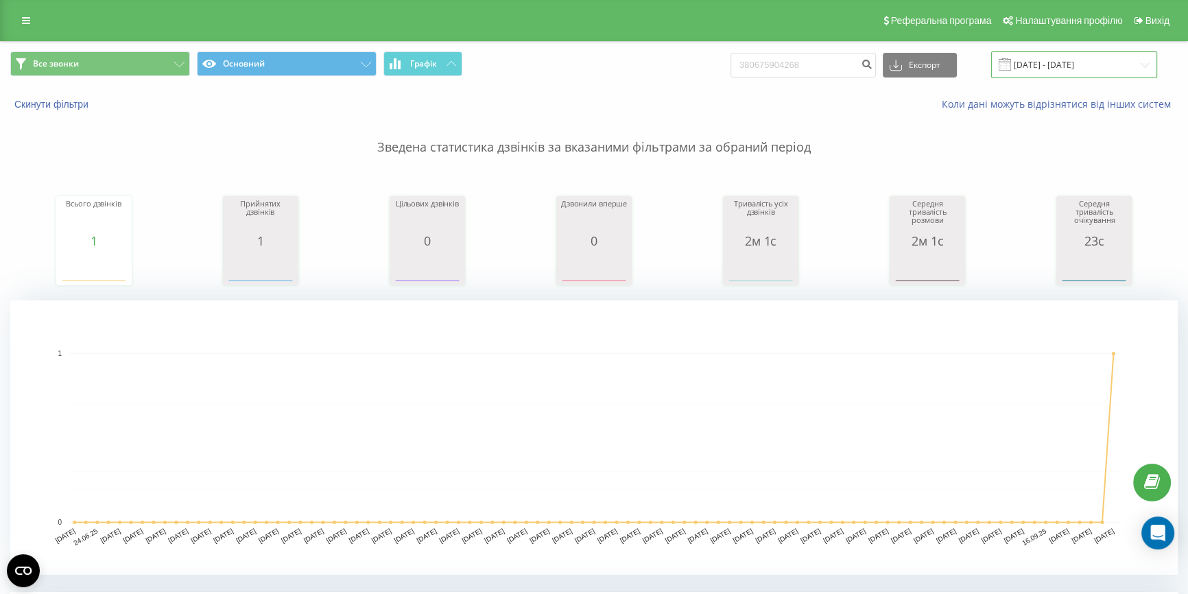
click at [1035, 63] on input "[DATE] - [DATE]" at bounding box center [1074, 64] width 166 height 27
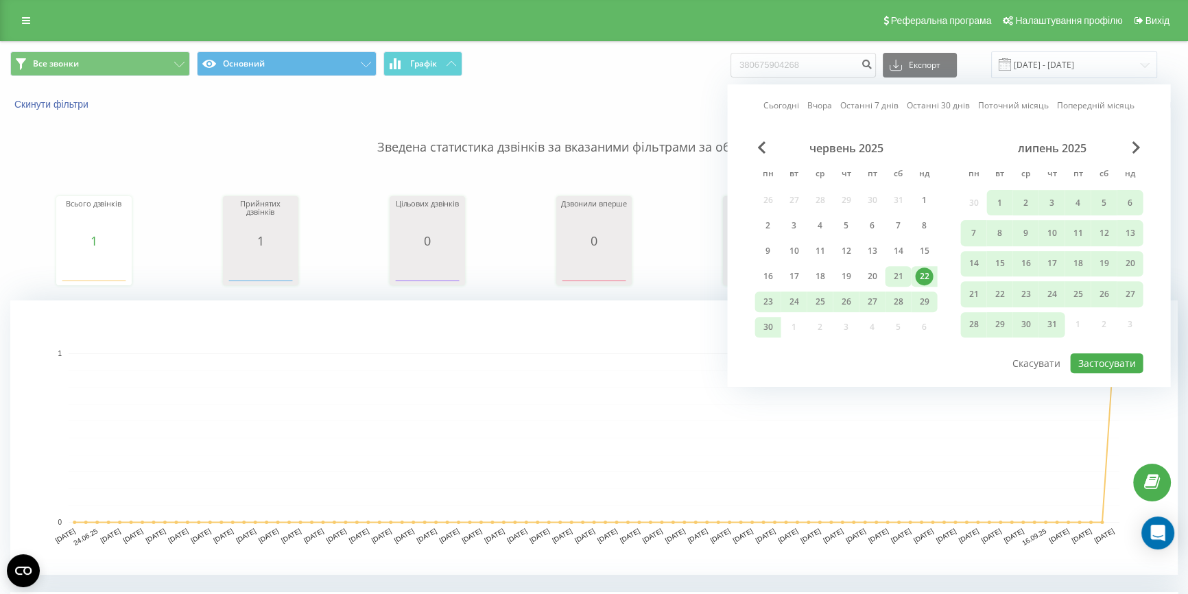
click at [896, 275] on div "21" at bounding box center [898, 276] width 18 height 18
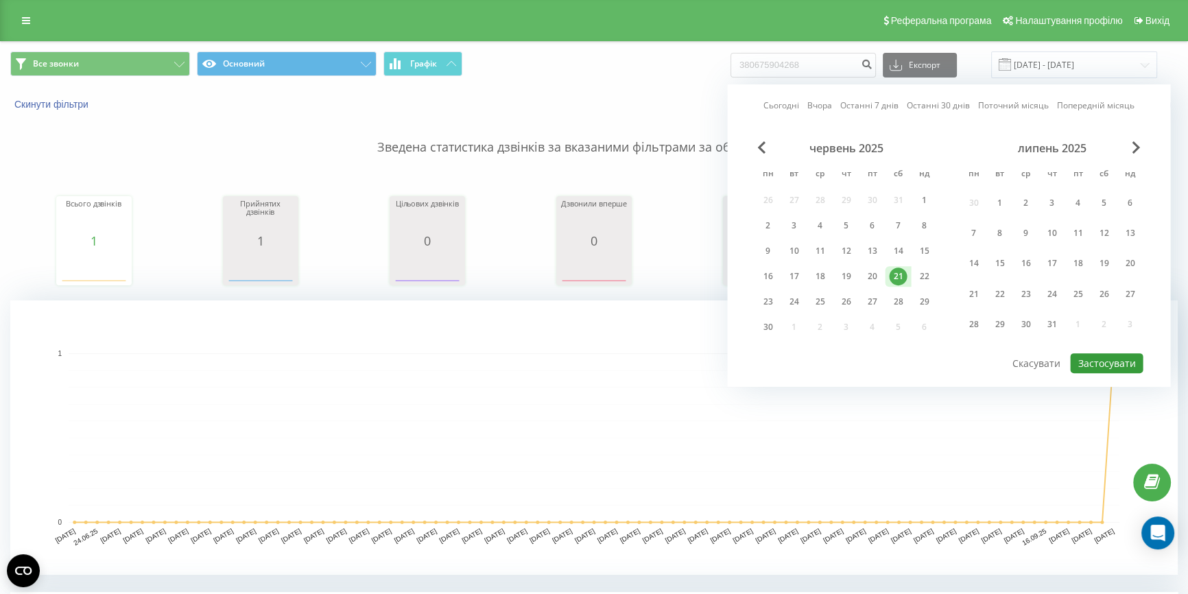
click at [1110, 353] on button "Застосувати" at bounding box center [1106, 363] width 73 height 20
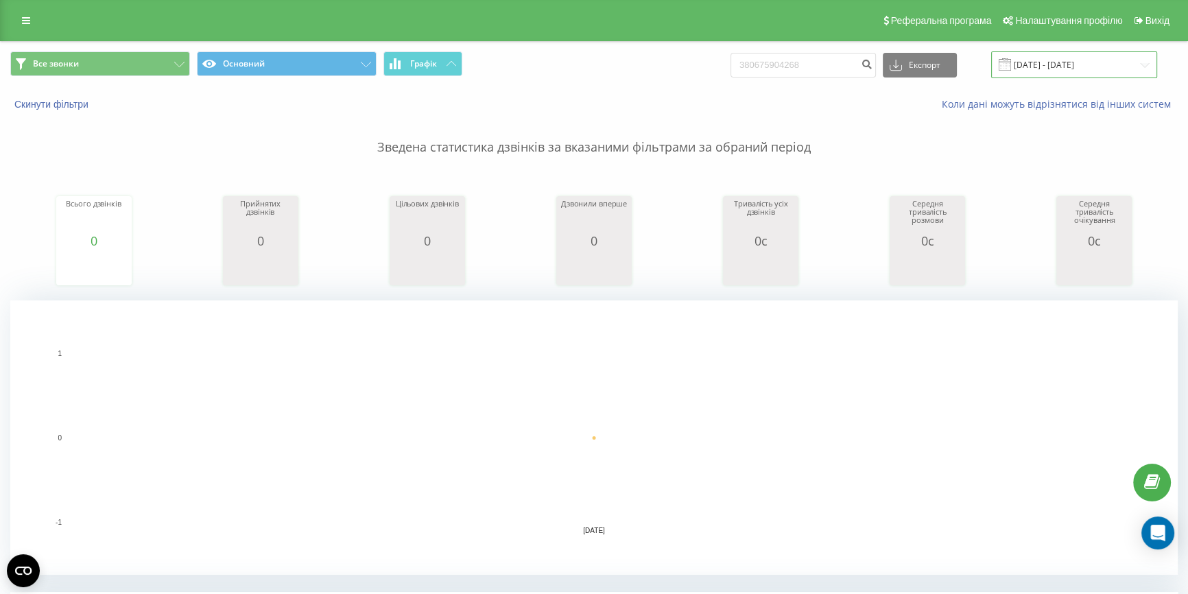
click at [1058, 72] on input "[DATE] - [DATE]" at bounding box center [1074, 64] width 166 height 27
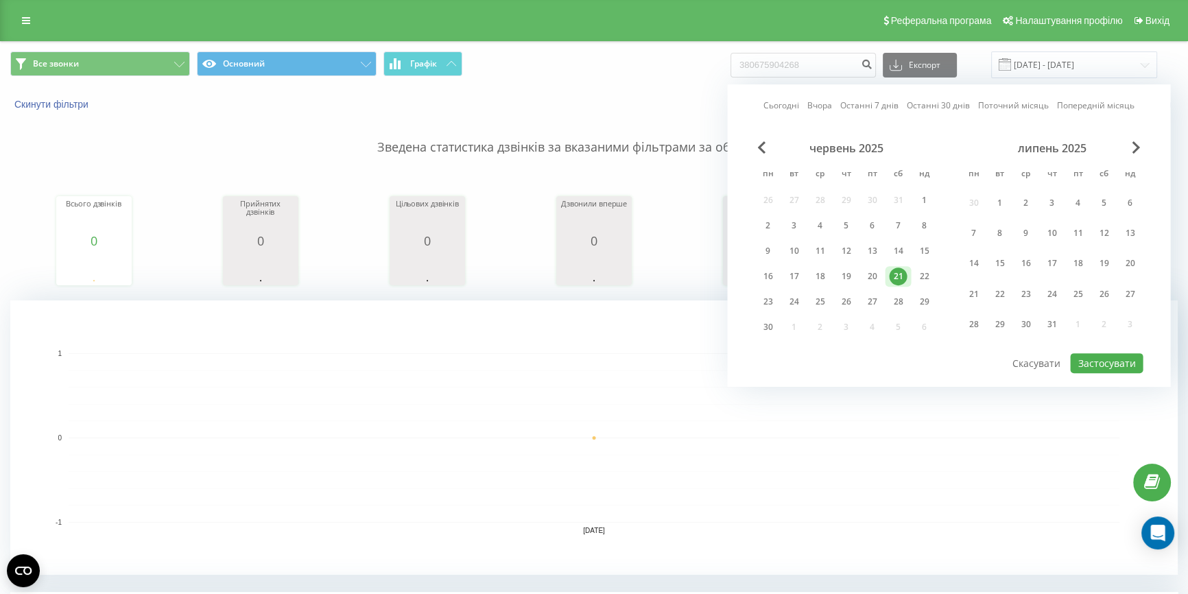
click at [1125, 146] on div "липень 2025" at bounding box center [1051, 148] width 182 height 14
click at [1140, 146] on div "липень 2025" at bounding box center [1051, 148] width 182 height 14
click at [1136, 146] on span "Next Month" at bounding box center [1135, 147] width 8 height 12
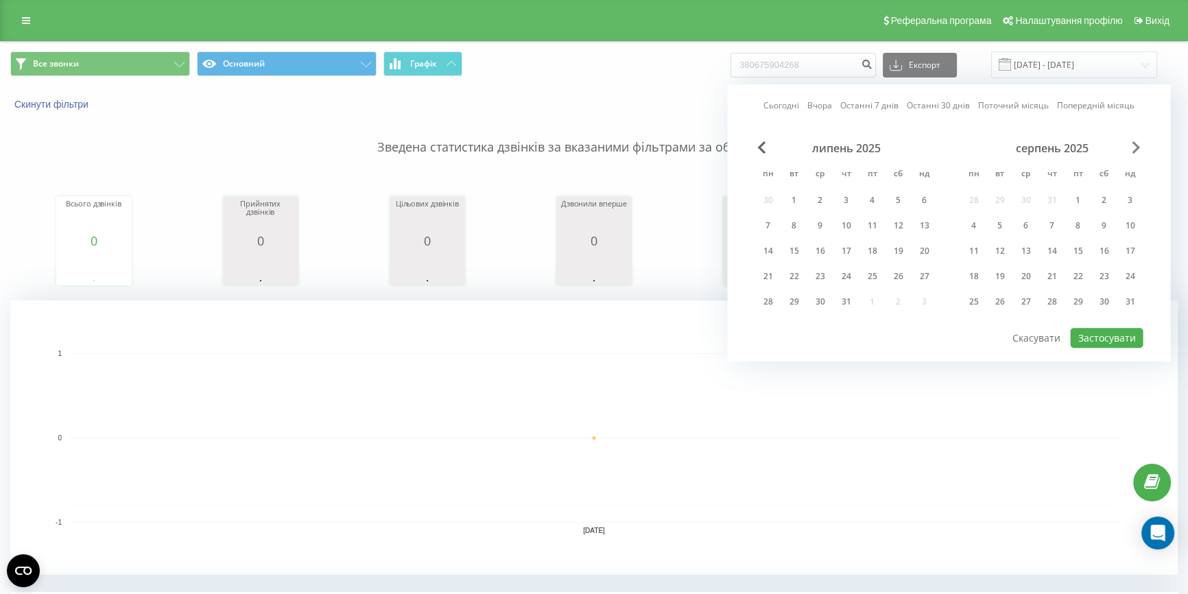
click at [1136, 146] on span "Next Month" at bounding box center [1135, 147] width 8 height 12
click at [1099, 254] on div "20" at bounding box center [1103, 251] width 18 height 18
click at [1110, 330] on button "Застосувати" at bounding box center [1106, 338] width 73 height 20
type input "20.09.2025 - 20.09.2025"
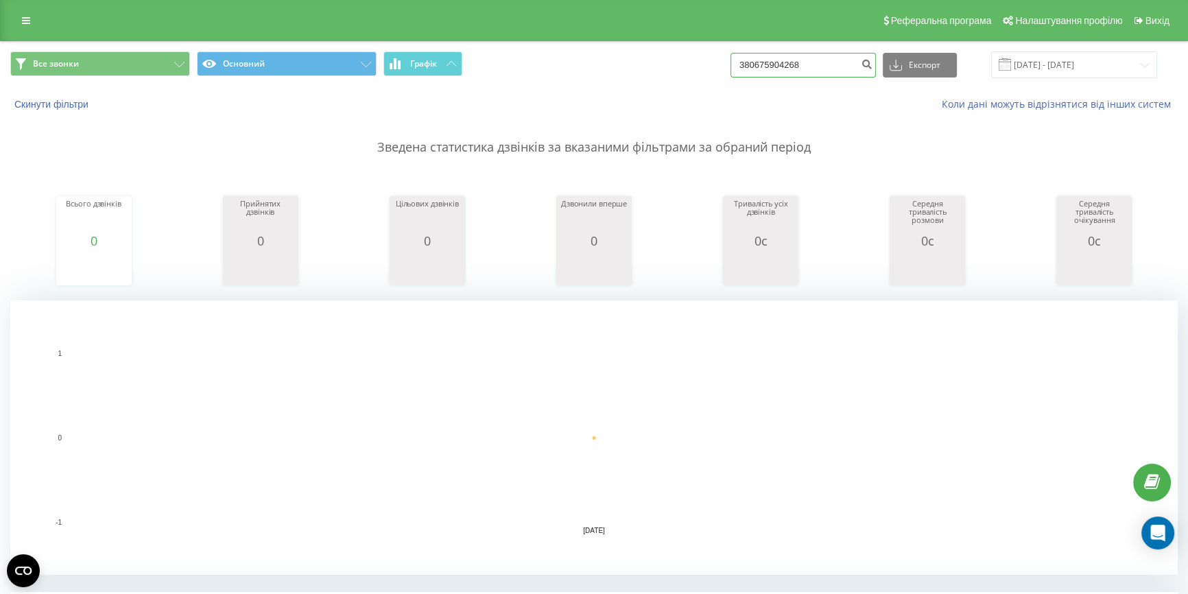
click at [835, 68] on input "380675904268" at bounding box center [802, 65] width 145 height 25
type input "3"
click at [171, 60] on button "Все звонки" at bounding box center [100, 63] width 180 height 25
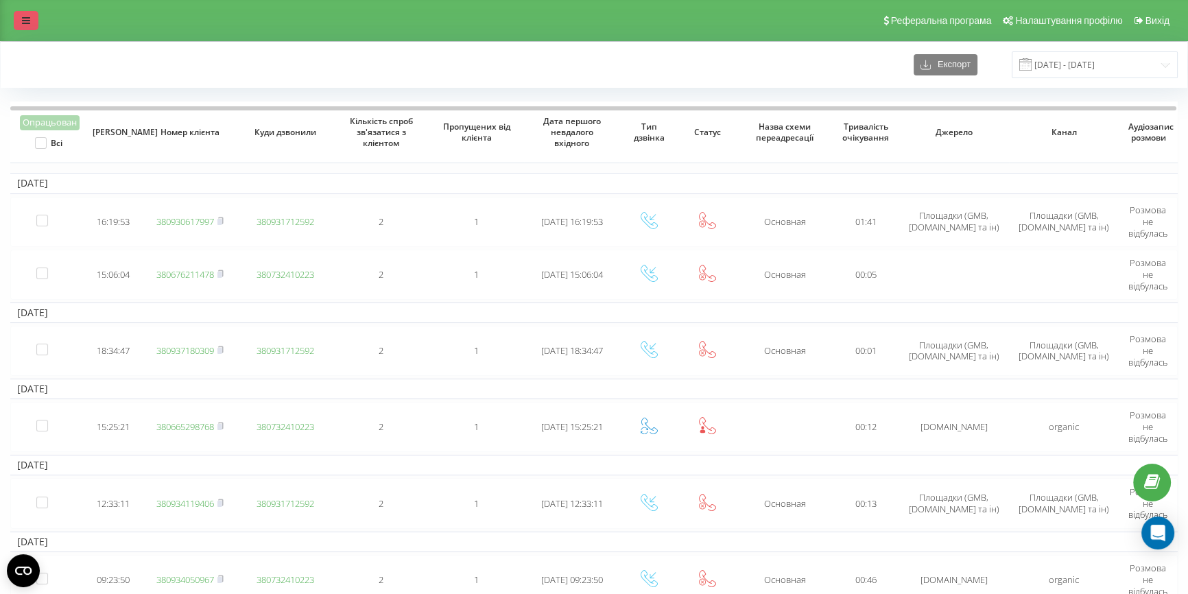
click at [23, 23] on icon at bounding box center [26, 21] width 8 height 10
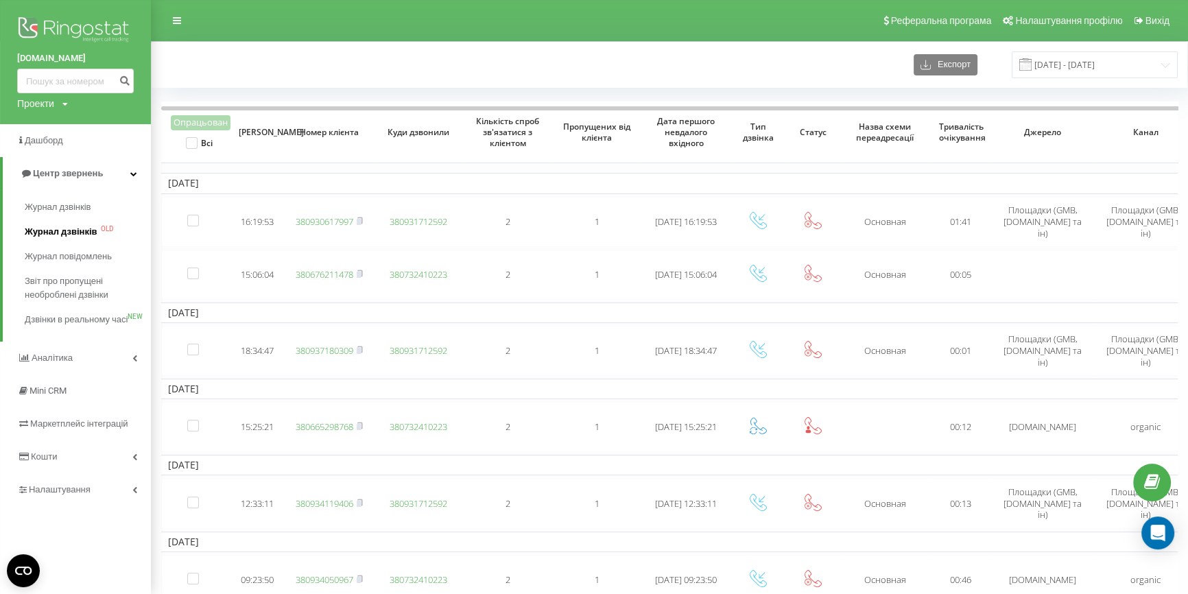
click at [80, 233] on span "Журнал дзвінків" at bounding box center [61, 232] width 73 height 14
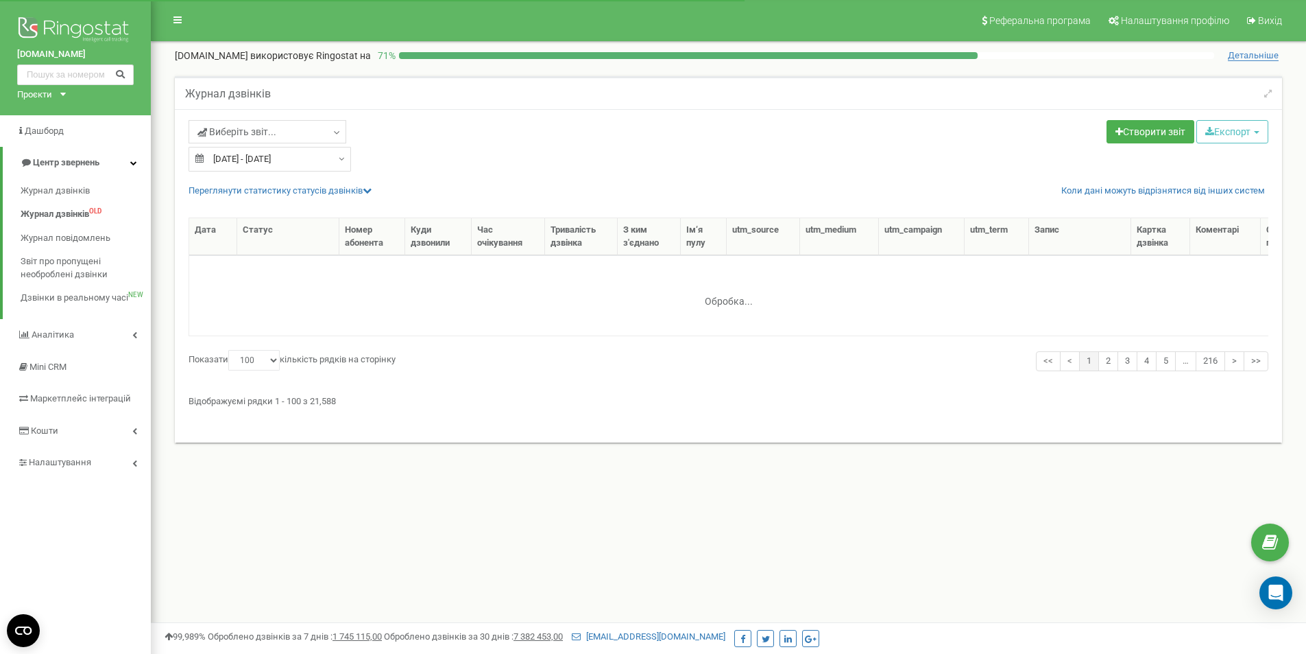
select select "100"
click at [1258, 132] on span "button" at bounding box center [1256, 132] width 5 height 3
click at [828, 134] on div "Створити звіт Експорт CSV (.csv) Excel (.xls) Excel 2007 (.xlsx)" at bounding box center [1004, 133] width 551 height 27
type input "23.08.2025"
type input "22.09.2025"
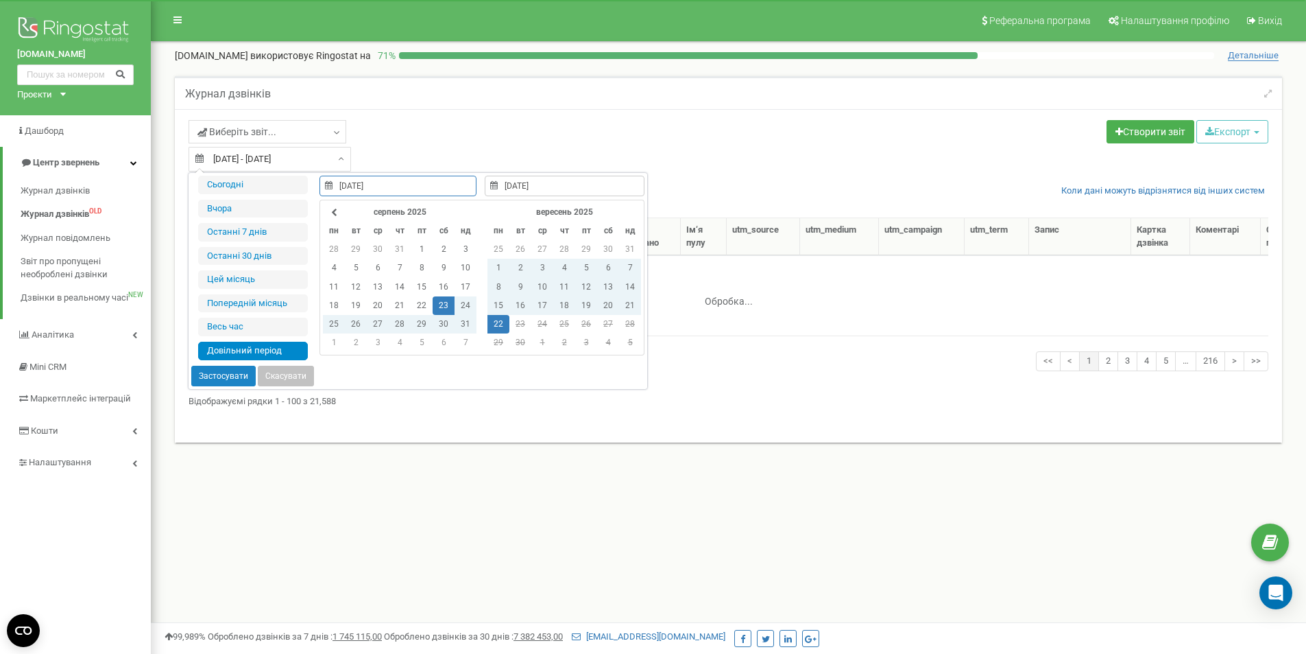
click at [332, 154] on input "23.08.2025 - 22.09.2025" at bounding box center [270, 159] width 163 height 25
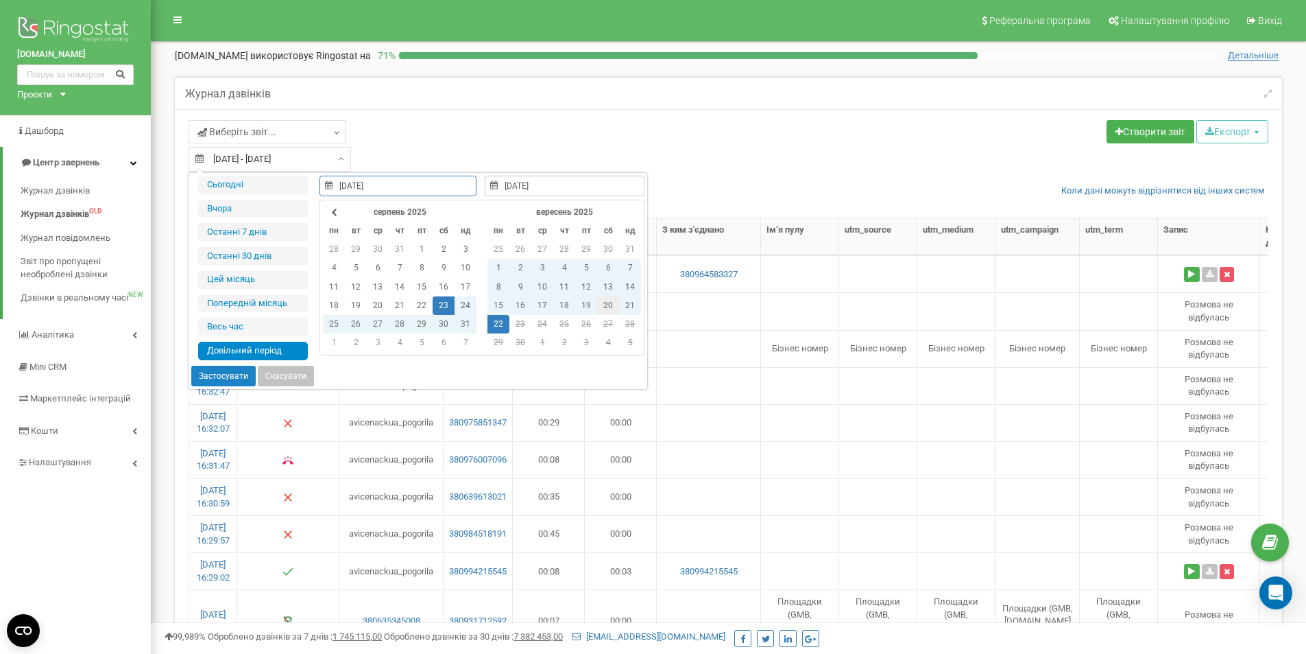
click at [601, 307] on td "20" at bounding box center [608, 305] width 22 height 19
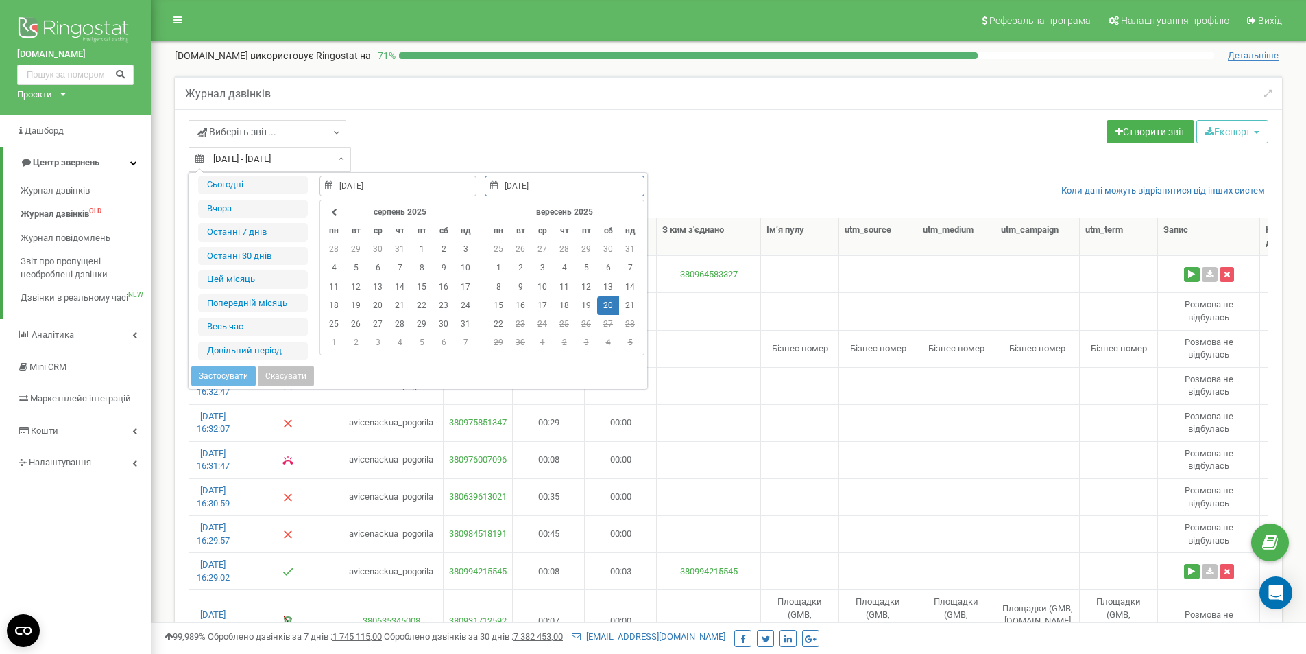
type input "20.09.2025"
type input "05.08.2025"
click at [595, 104] on div "Журнал дзвінків" at bounding box center [728, 92] width 1107 height 33
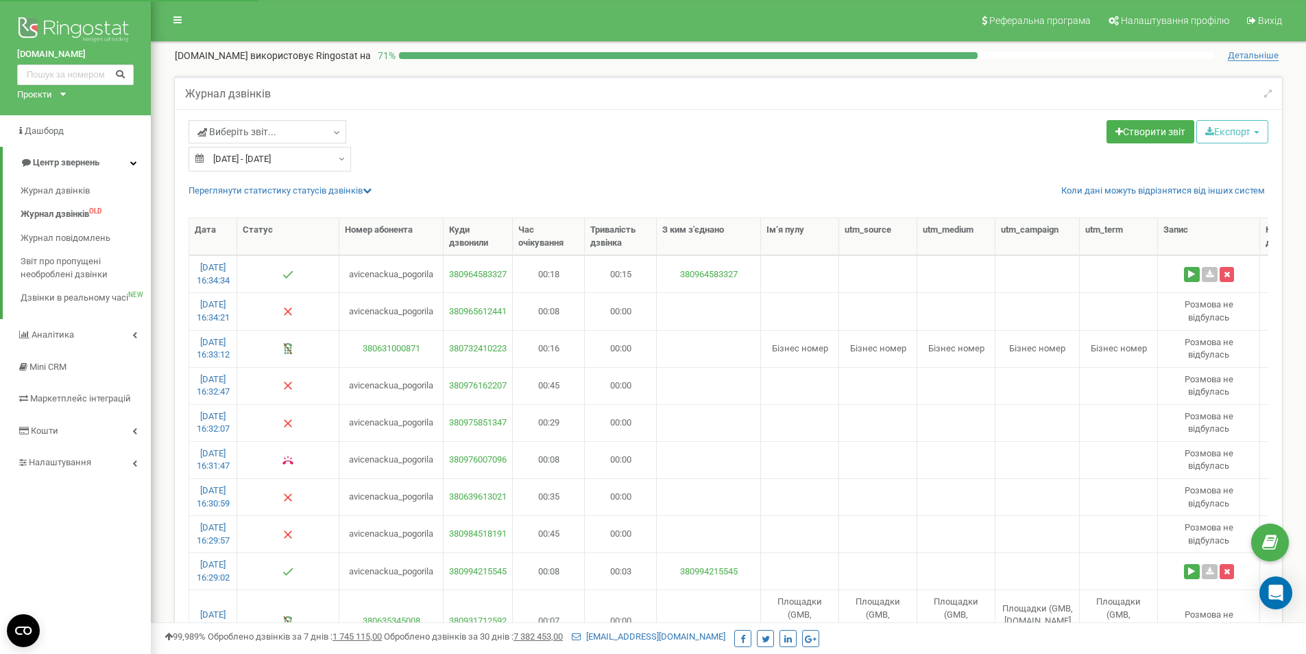
type input "23.08.2025"
type input "22.09.2025"
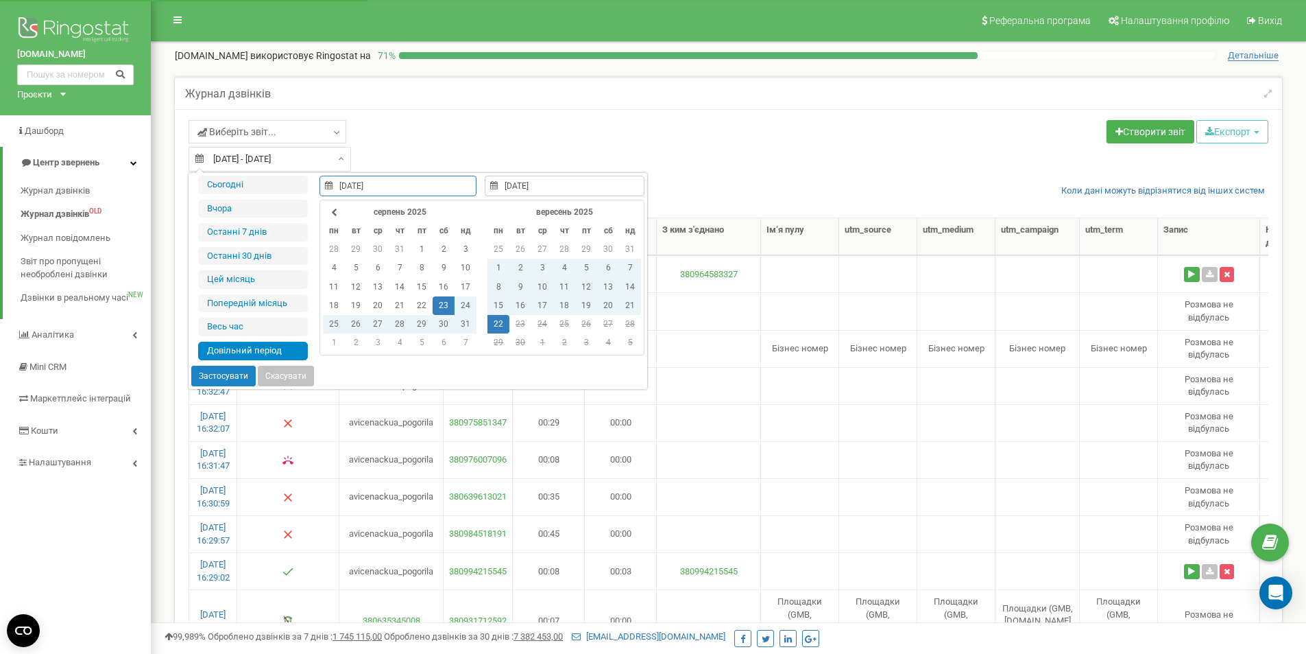
click at [258, 163] on input "23.08.2025 - 22.09.2025" at bounding box center [270, 159] width 163 height 25
type input "22.09.2025"
click at [491, 324] on td "22" at bounding box center [499, 324] width 22 height 19
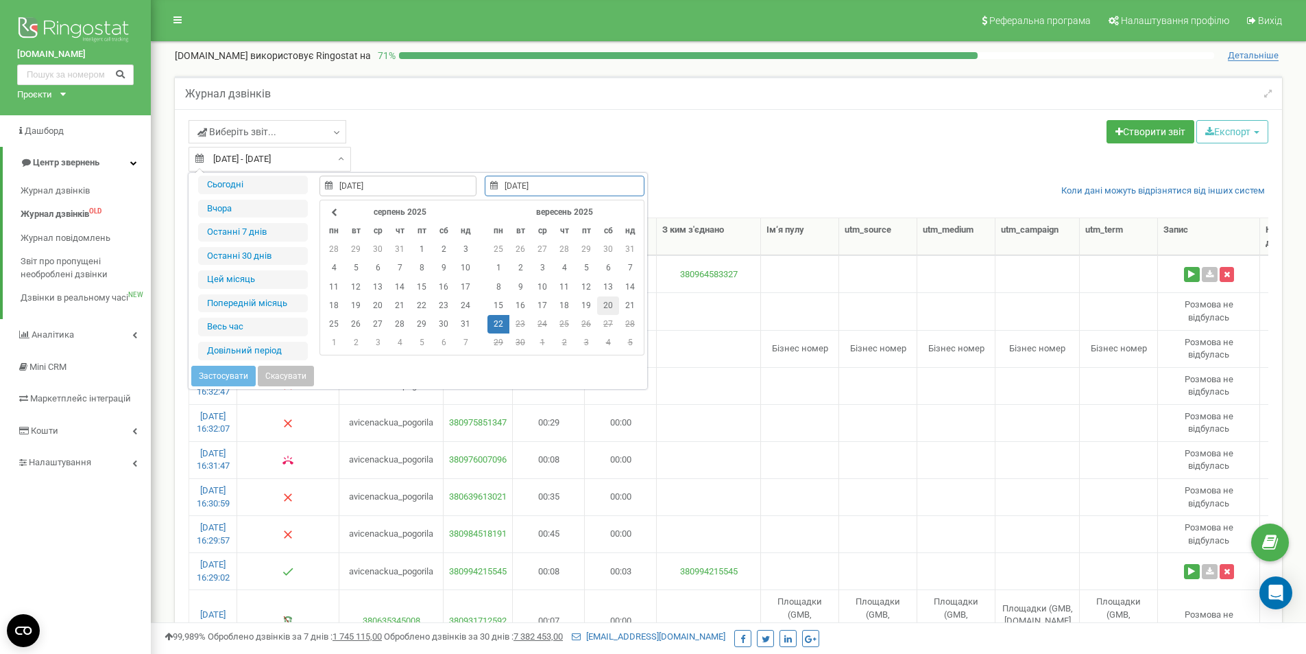
type input "20.09.2025"
click at [608, 306] on td "20" at bounding box center [608, 305] width 22 height 19
type input "20.09.2025"
click at [608, 301] on td "20" at bounding box center [608, 305] width 22 height 19
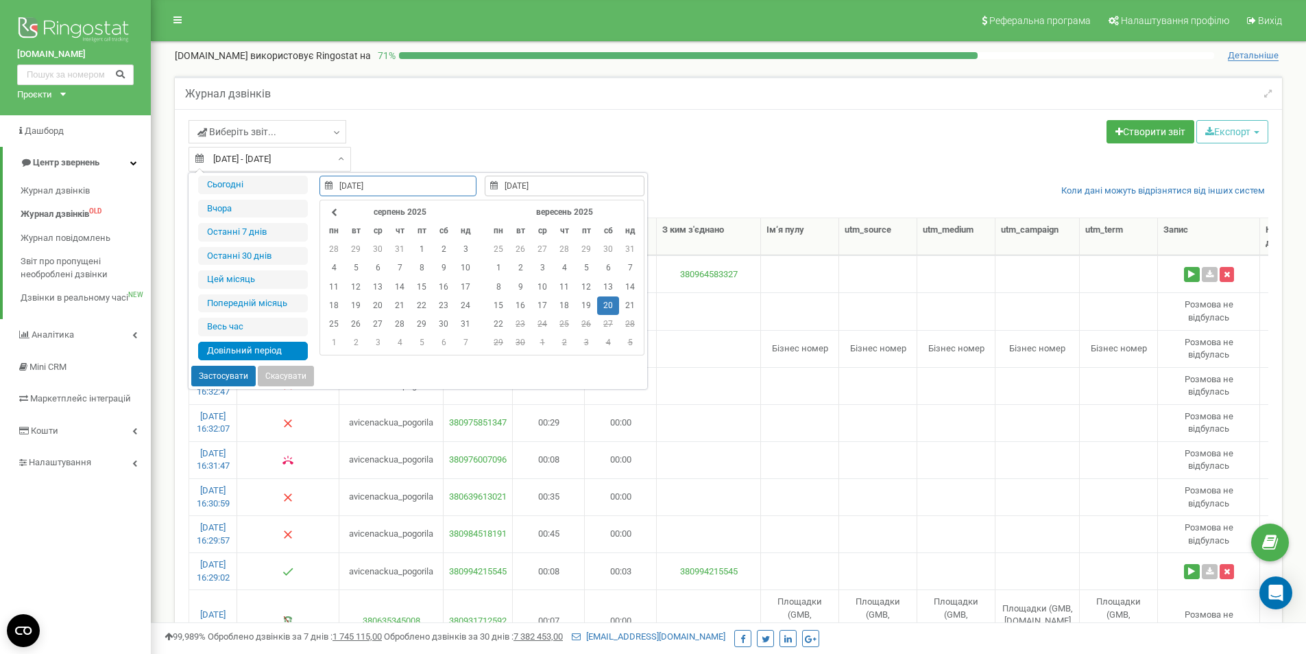
click at [224, 373] on button "Застосувати" at bounding box center [223, 376] width 64 height 21
type input "[DATE] - [DATE]"
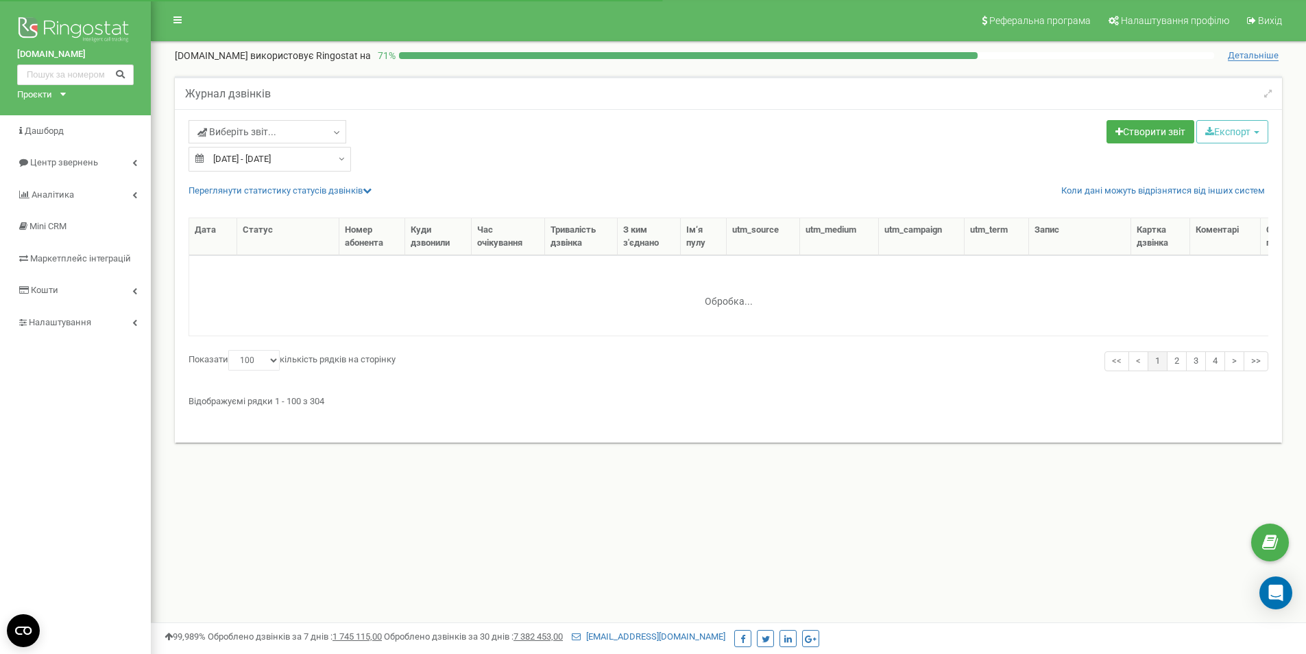
select select "100"
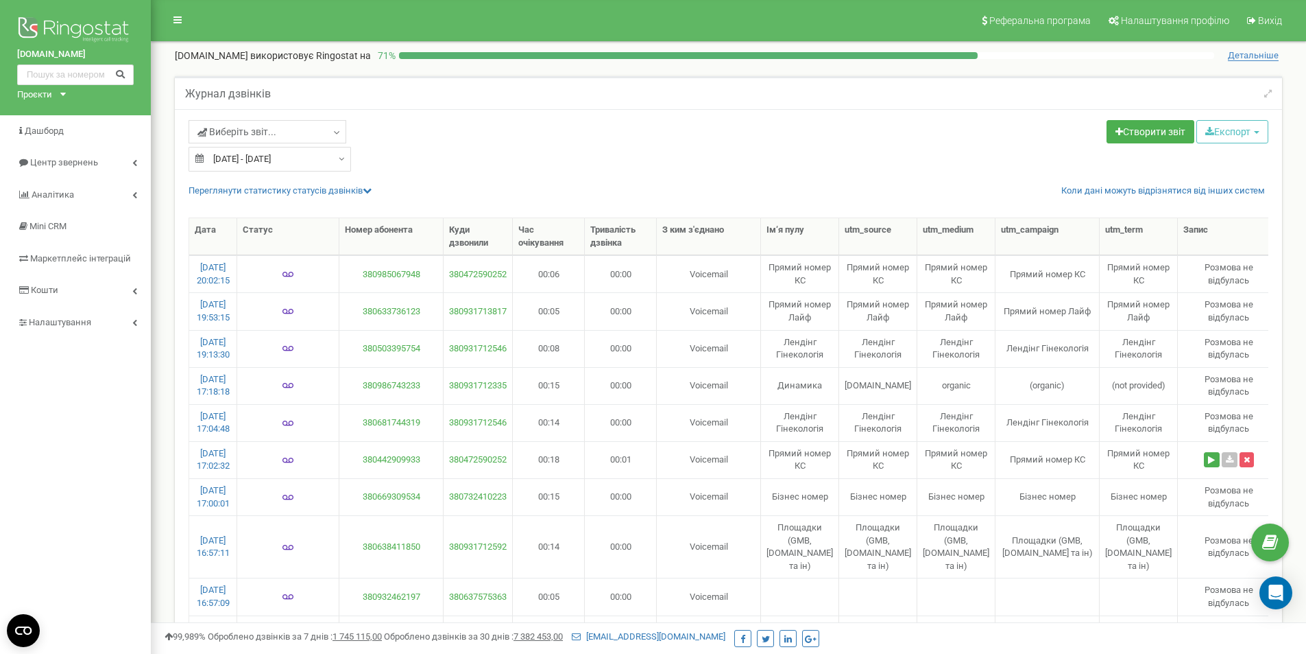
click at [425, 230] on th "Номер абонента" at bounding box center [391, 236] width 104 height 37
click at [416, 243] on th "Номер абонента" at bounding box center [391, 236] width 104 height 37
click at [424, 230] on th "Номер абонента" at bounding box center [391, 236] width 104 height 37
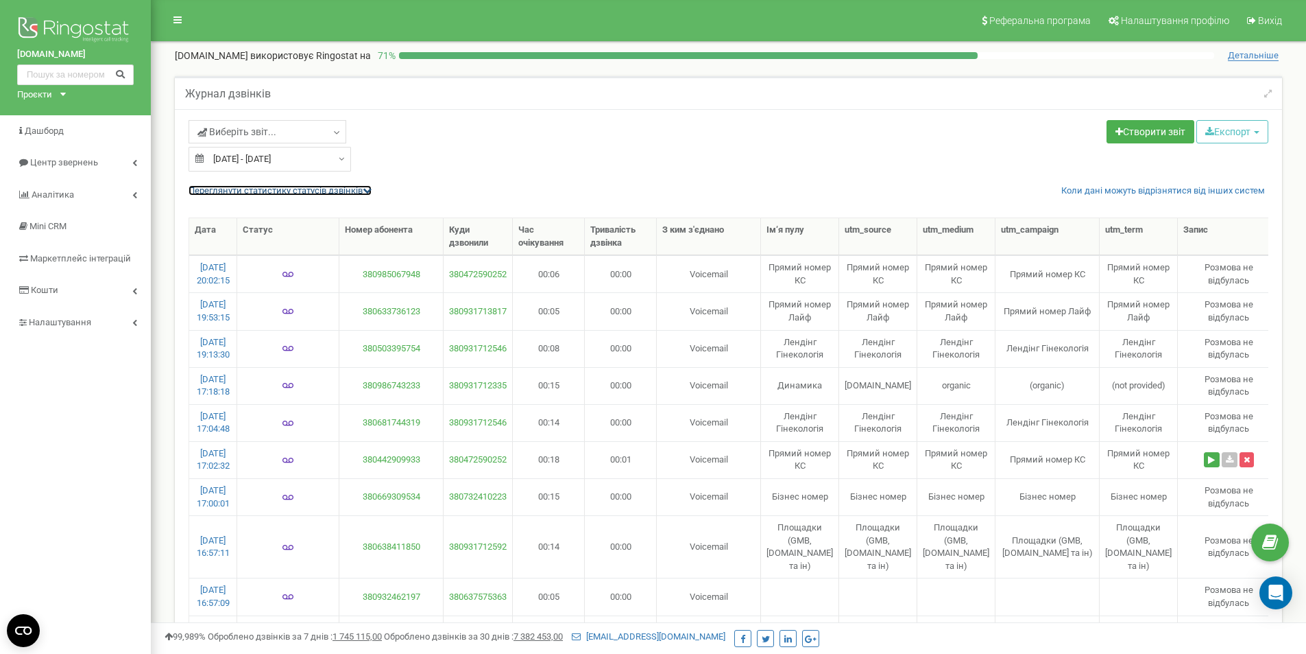
click at [372, 189] on icon at bounding box center [367, 190] width 9 height 9
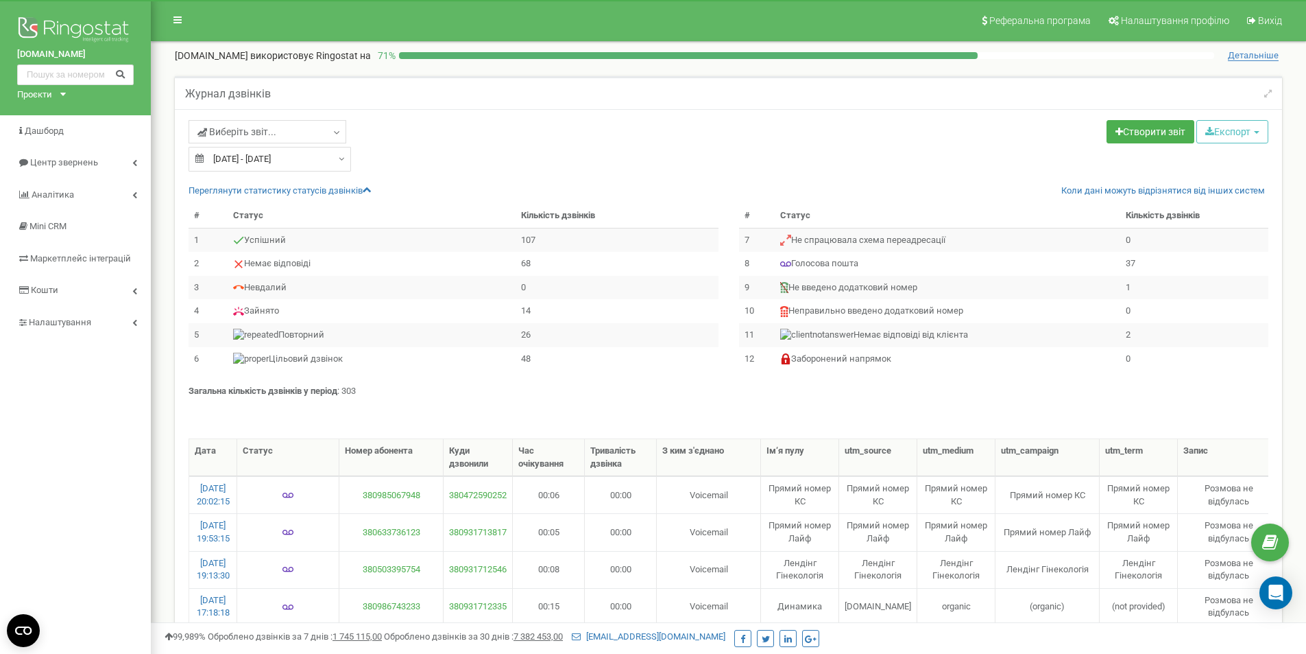
click at [436, 373] on div "# Статус Кількість дзвінків 1 Успішний 107 2 68 3" at bounding box center [453, 294] width 551 height 181
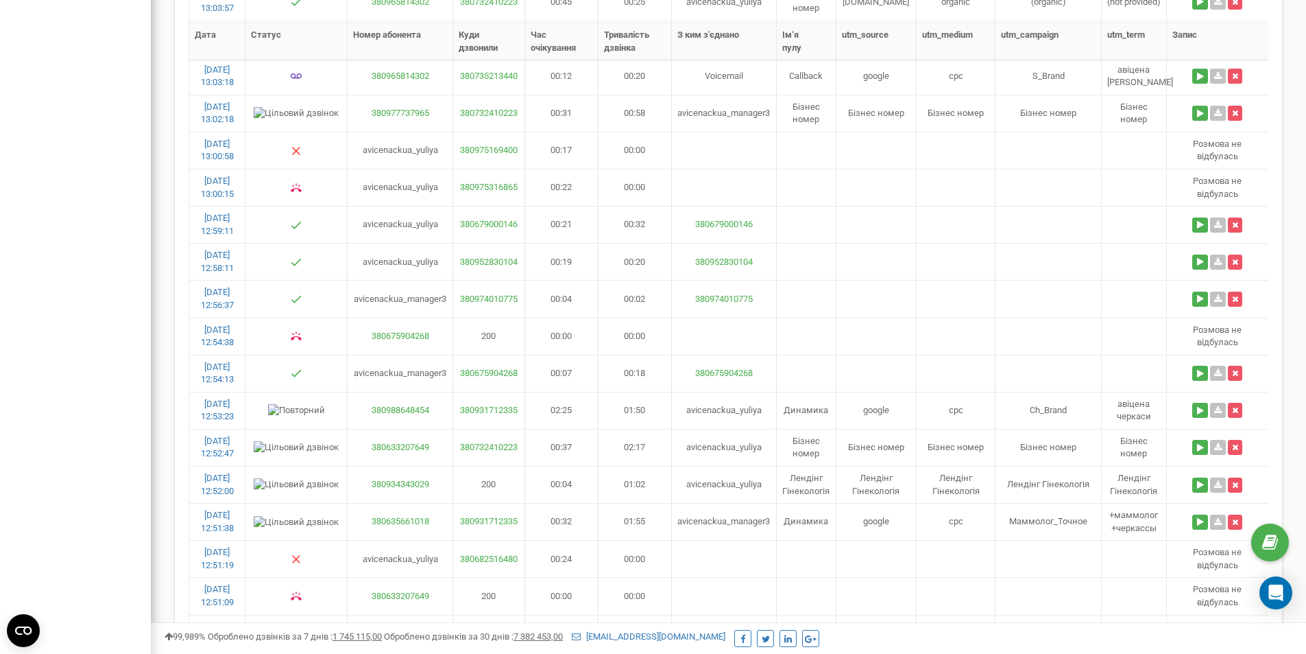
scroll to position [3360, 0]
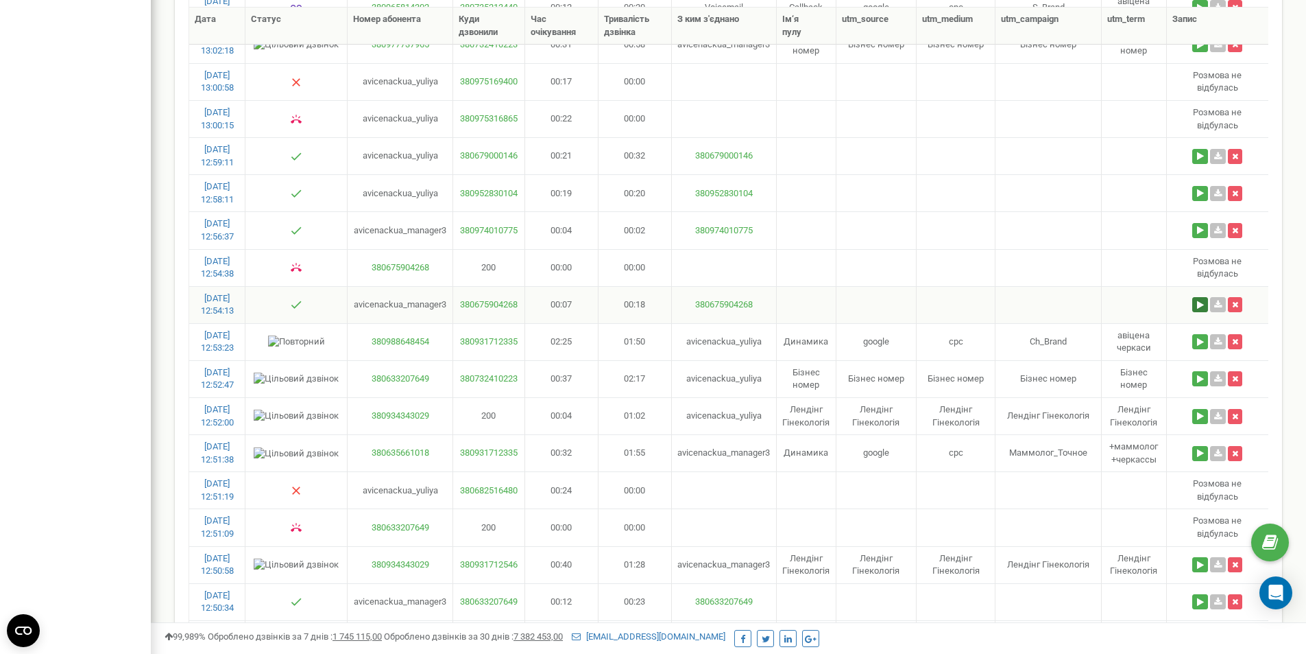
click at [1199, 297] on button at bounding box center [1201, 304] width 16 height 15
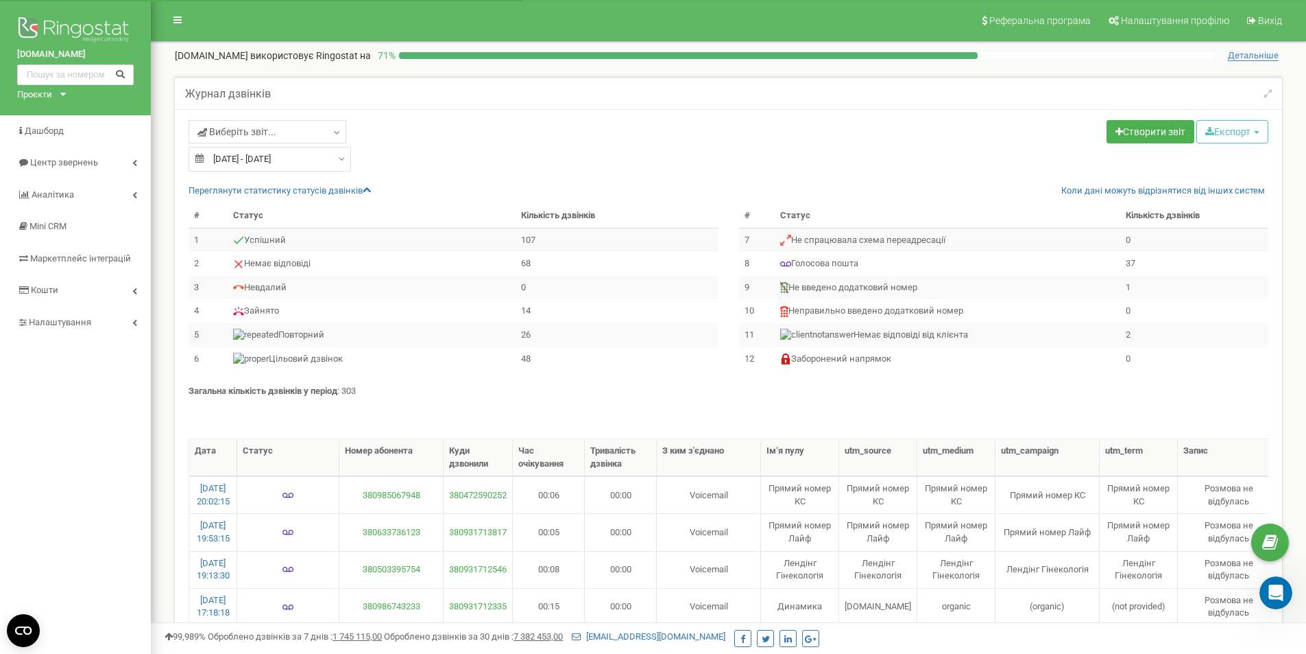
scroll to position [0, 0]
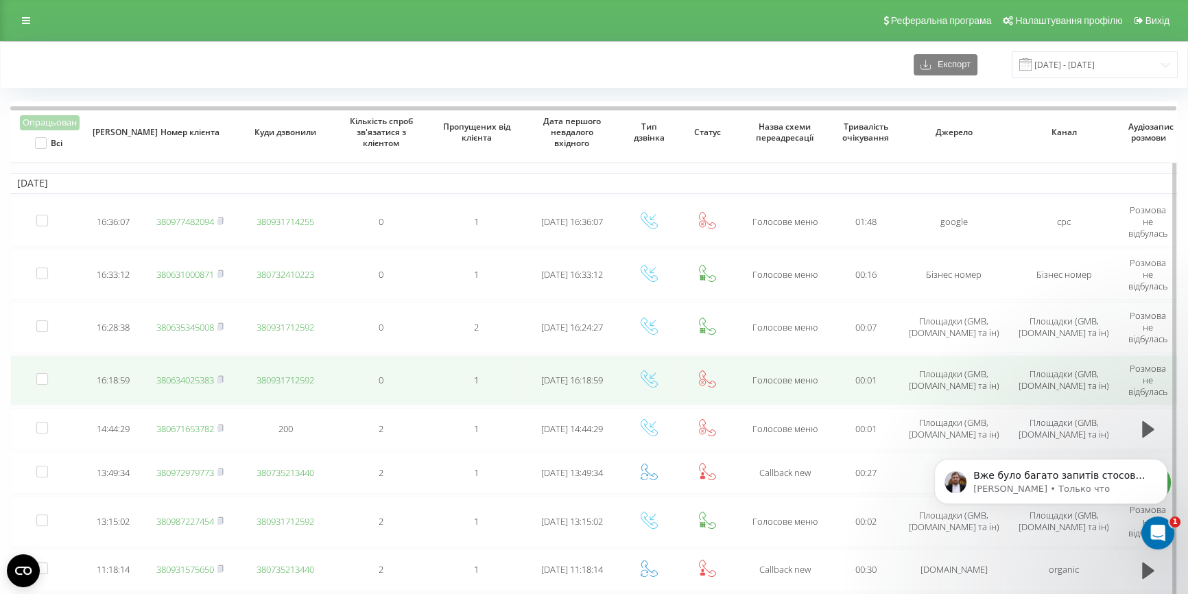
click at [176, 374] on link "380634025383" at bounding box center [185, 380] width 58 height 12
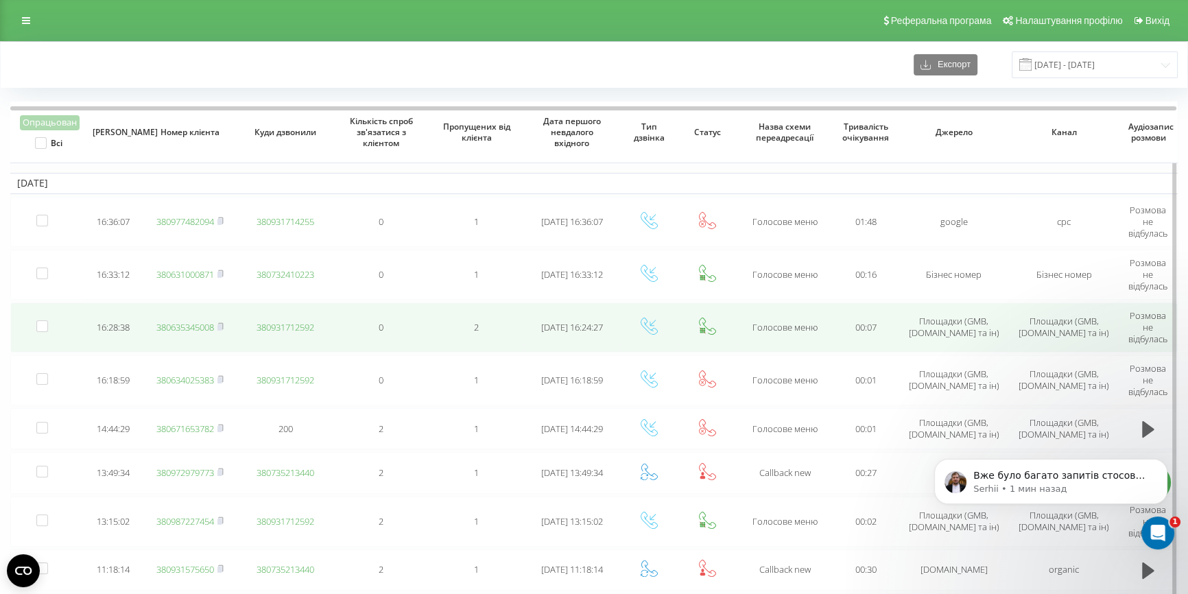
click at [194, 327] on link "380635345008" at bounding box center [185, 327] width 58 height 12
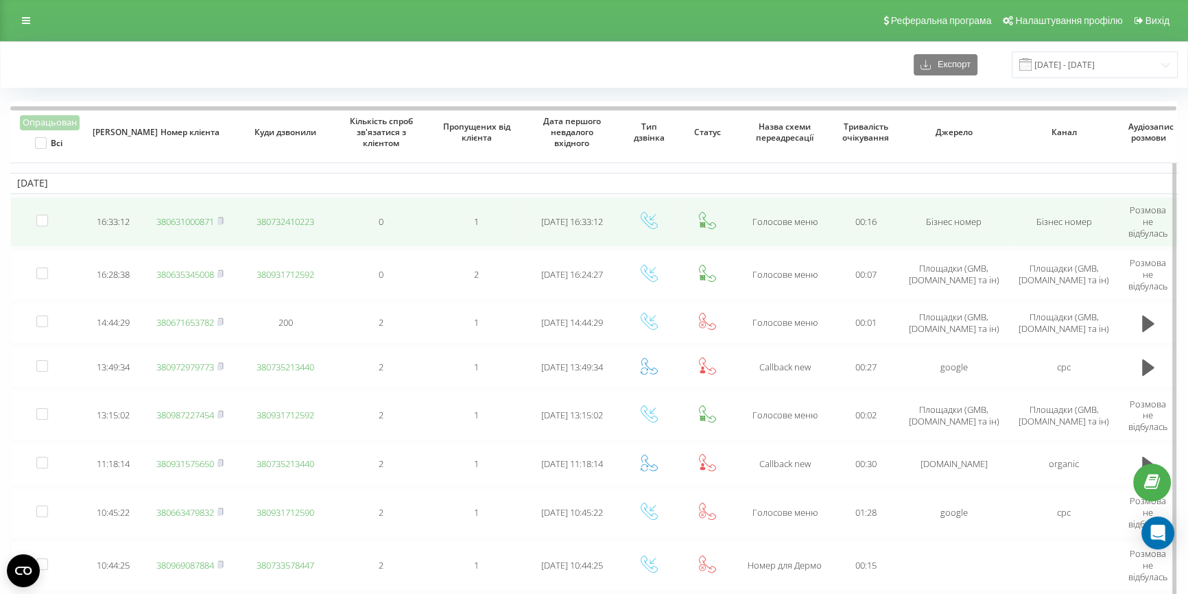
click at [189, 219] on link "380631000871" at bounding box center [185, 221] width 58 height 12
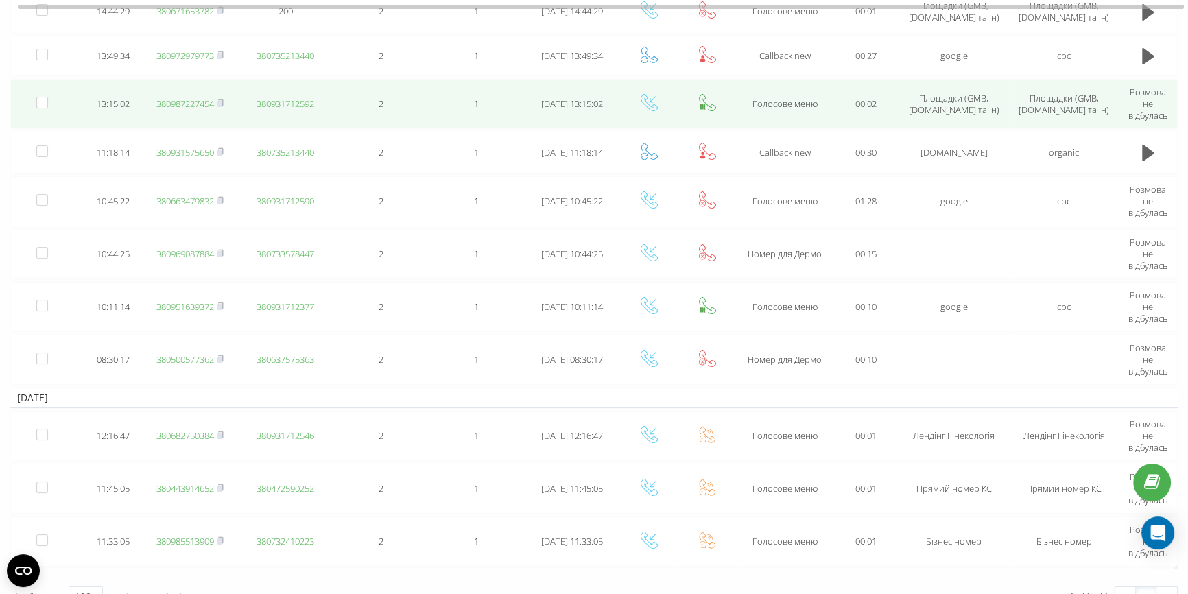
scroll to position [224, 0]
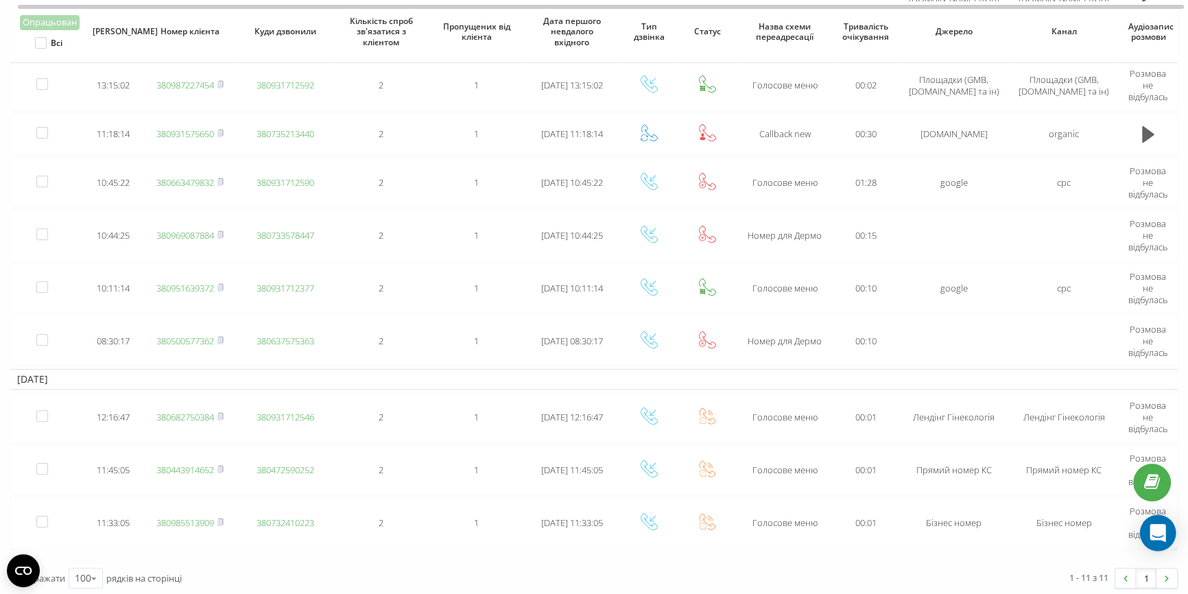
click at [1155, 534] on icon "Open Intercom Messenger" at bounding box center [1157, 533] width 16 height 18
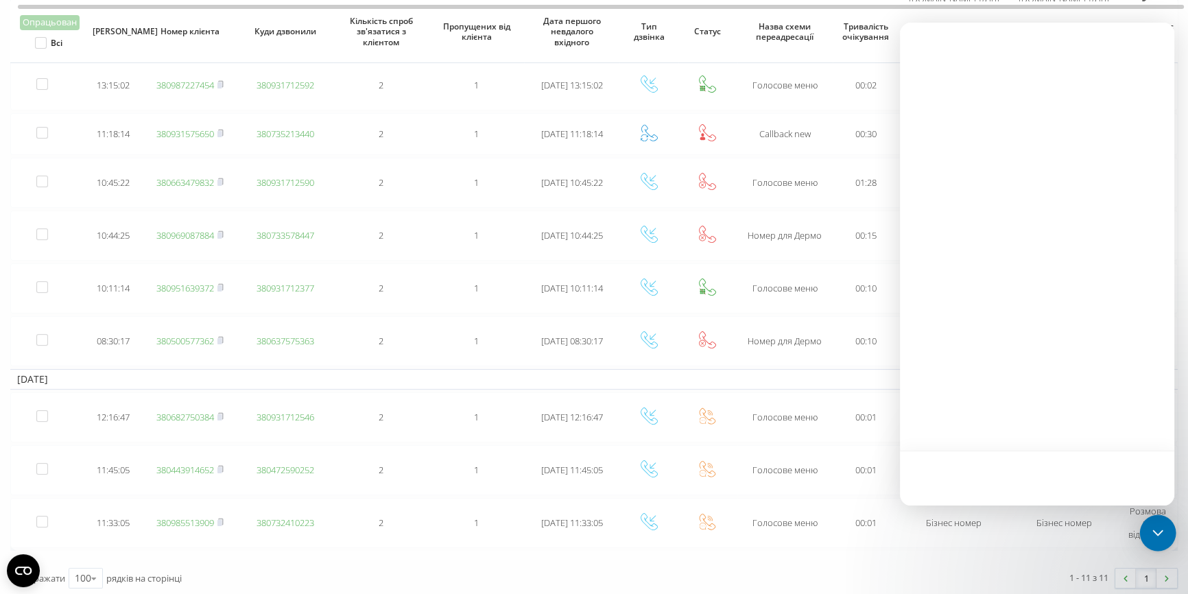
scroll to position [0, 0]
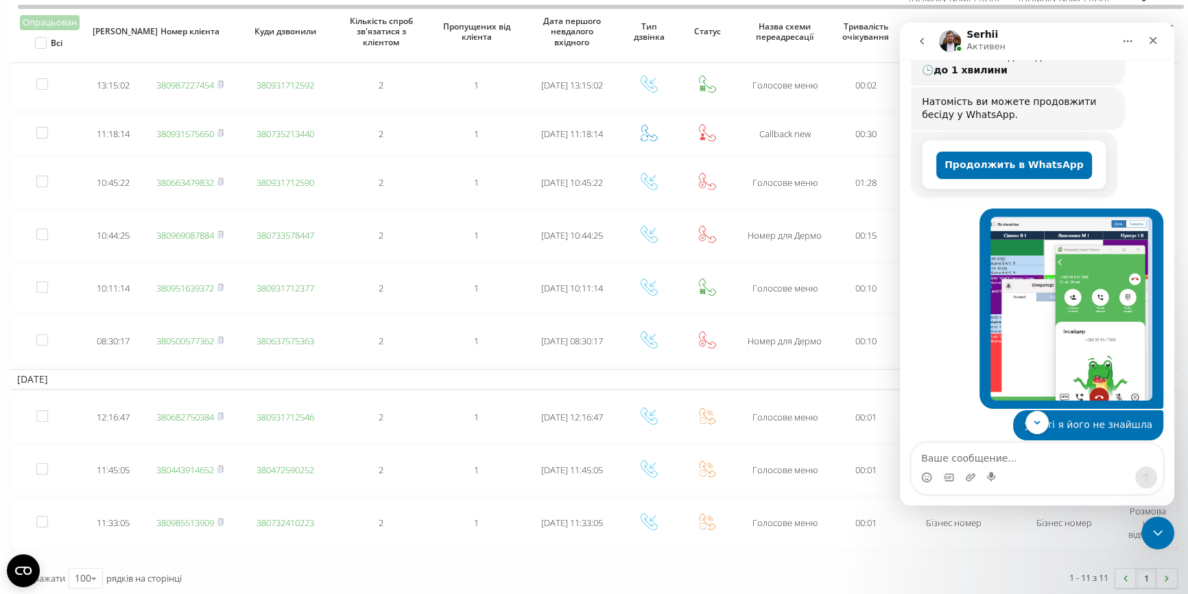
scroll to position [249, 0]
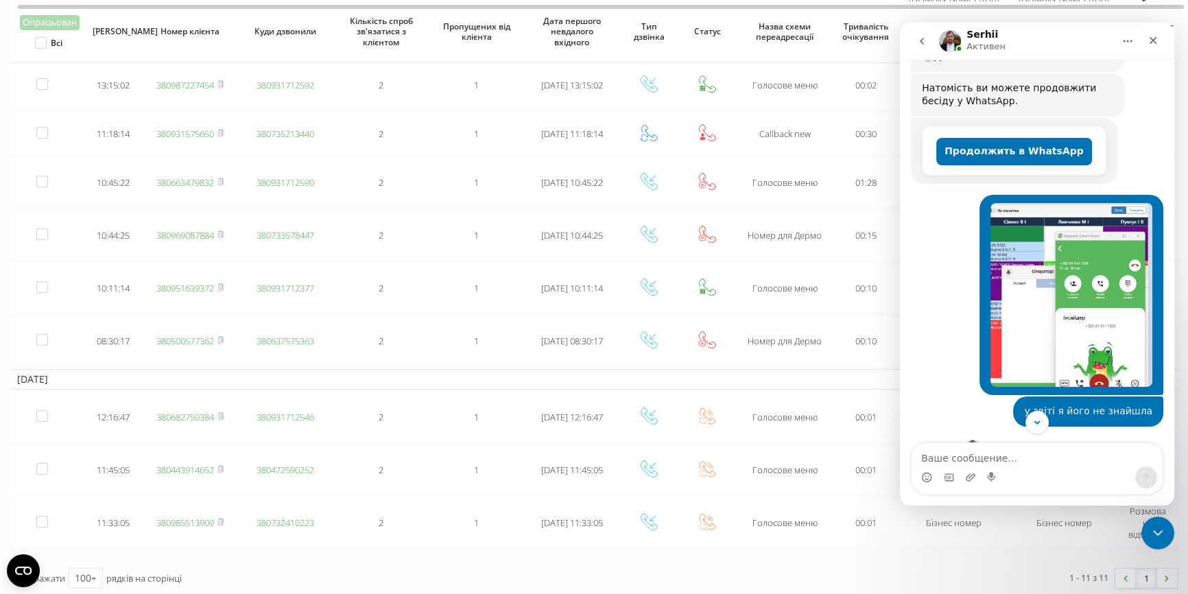
click at [1092, 298] on img "Світлана говорит…" at bounding box center [1071, 295] width 162 height 184
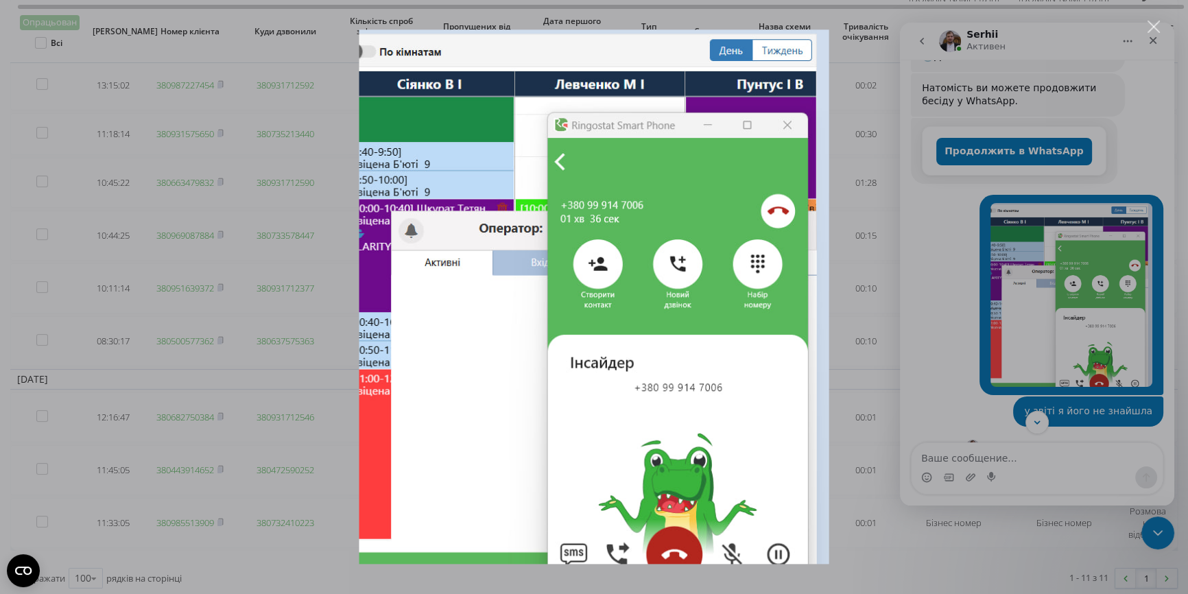
click at [1150, 21] on div "Закрыть" at bounding box center [1153, 27] width 13 height 13
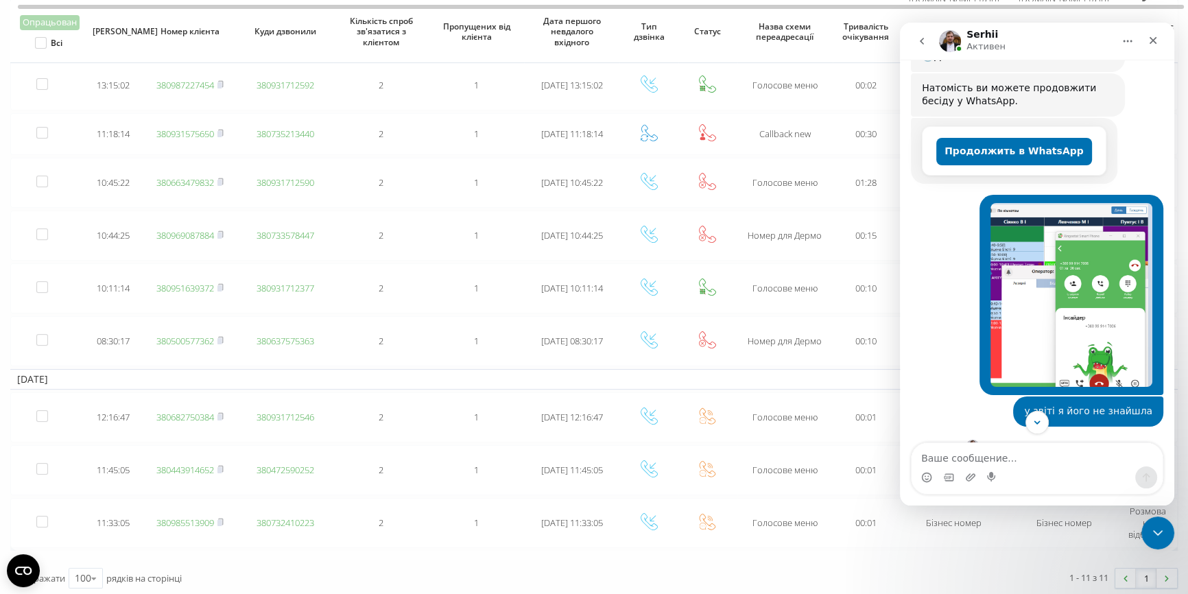
click at [1091, 317] on img "Світлана говорит…" at bounding box center [1071, 295] width 162 height 184
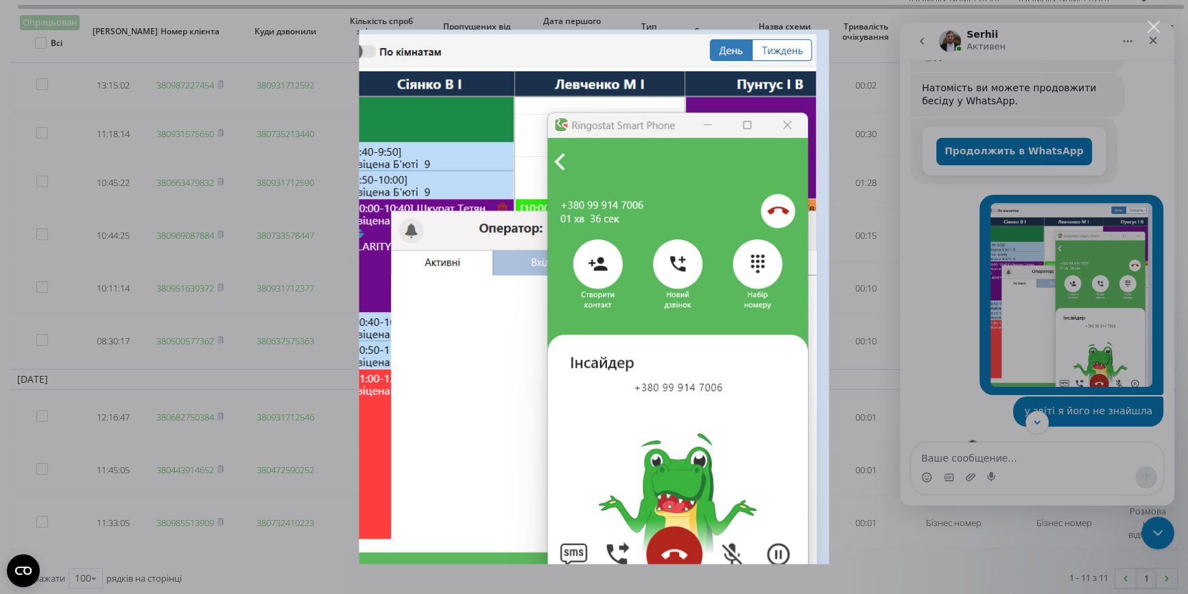
click at [1149, 22] on div "Закрыть" at bounding box center [1153, 27] width 13 height 13
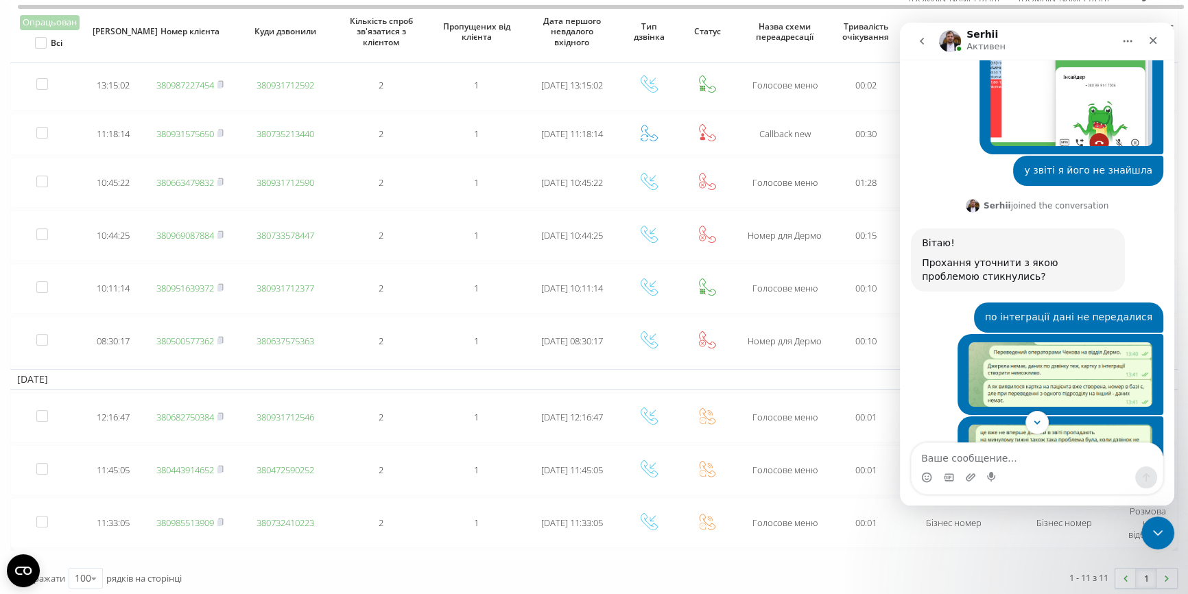
scroll to position [499, 0]
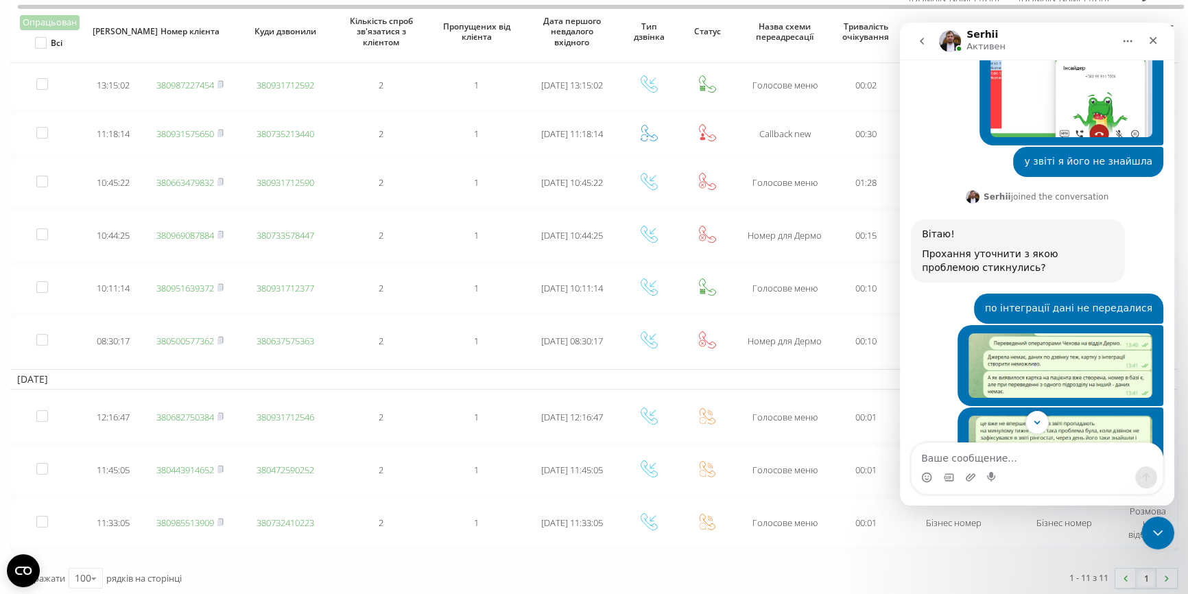
click at [1072, 333] on img "Світлана говорит…" at bounding box center [1060, 365] width 184 height 64
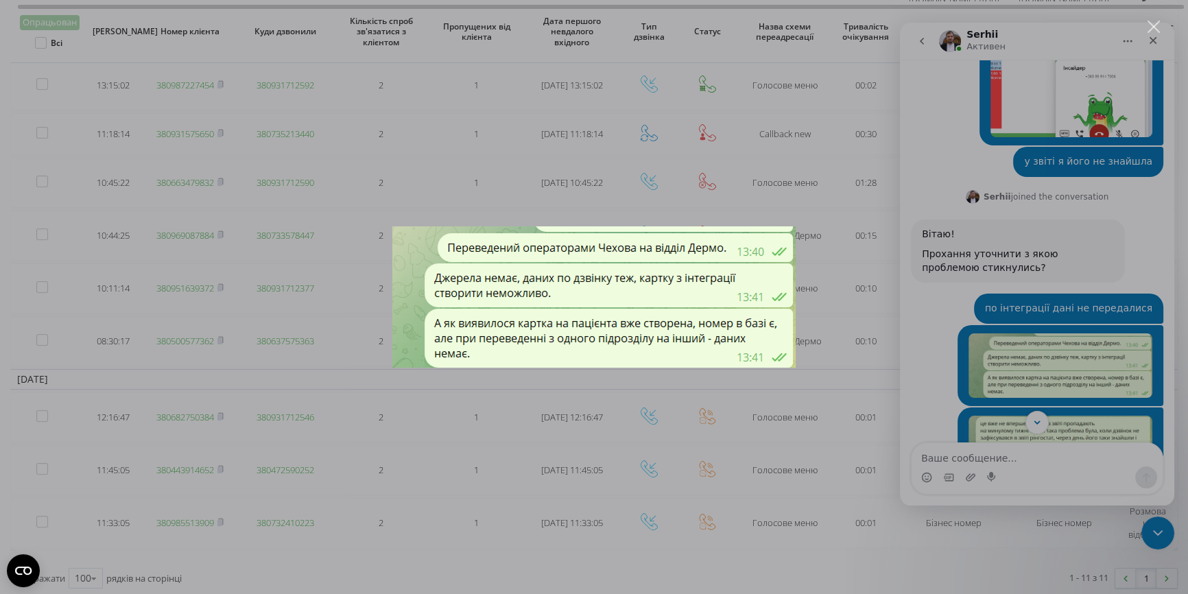
click at [1088, 404] on div "Мессенджер Intercom" at bounding box center [594, 297] width 1188 height 594
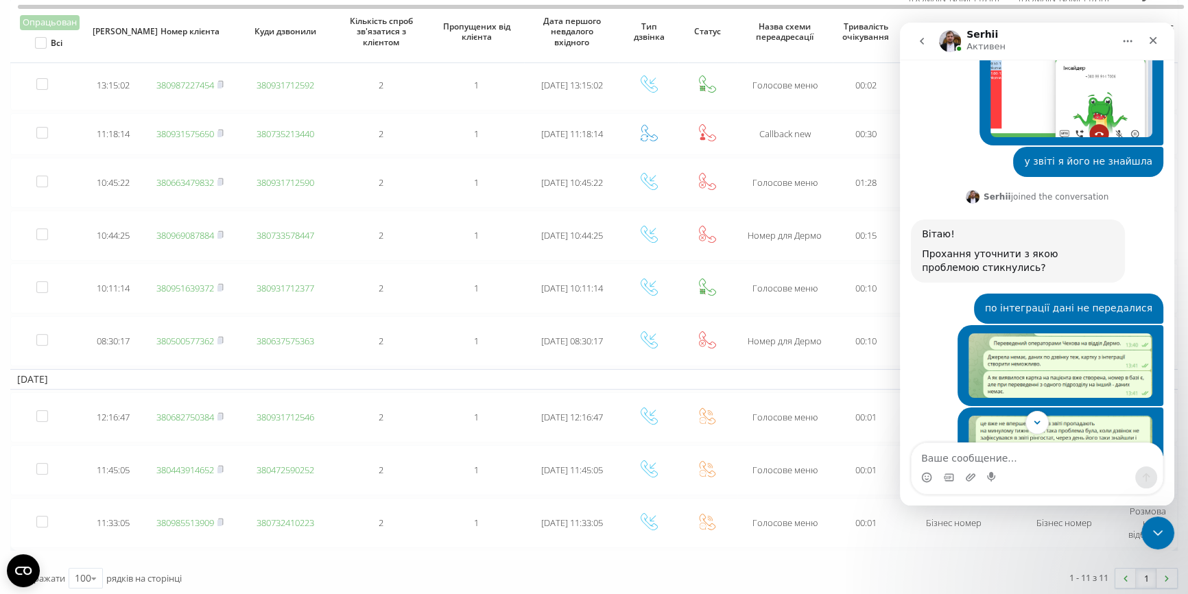
click at [1088, 416] on img "Світлана говорит…" at bounding box center [1060, 458] width 184 height 84
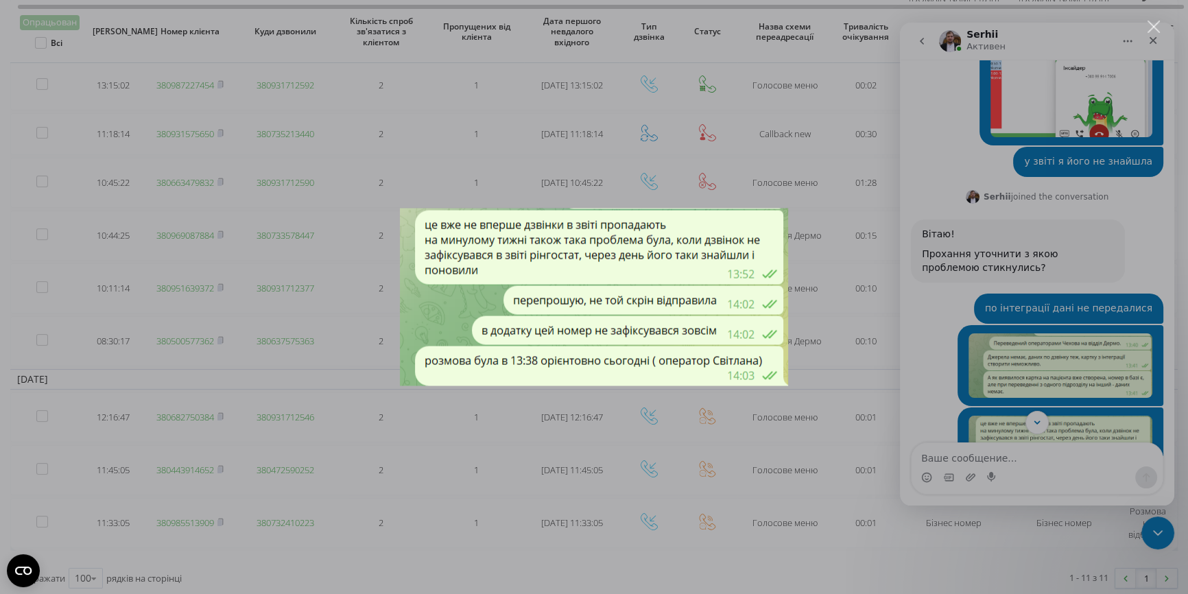
click at [1150, 25] on div "Закрыть" at bounding box center [1153, 27] width 13 height 13
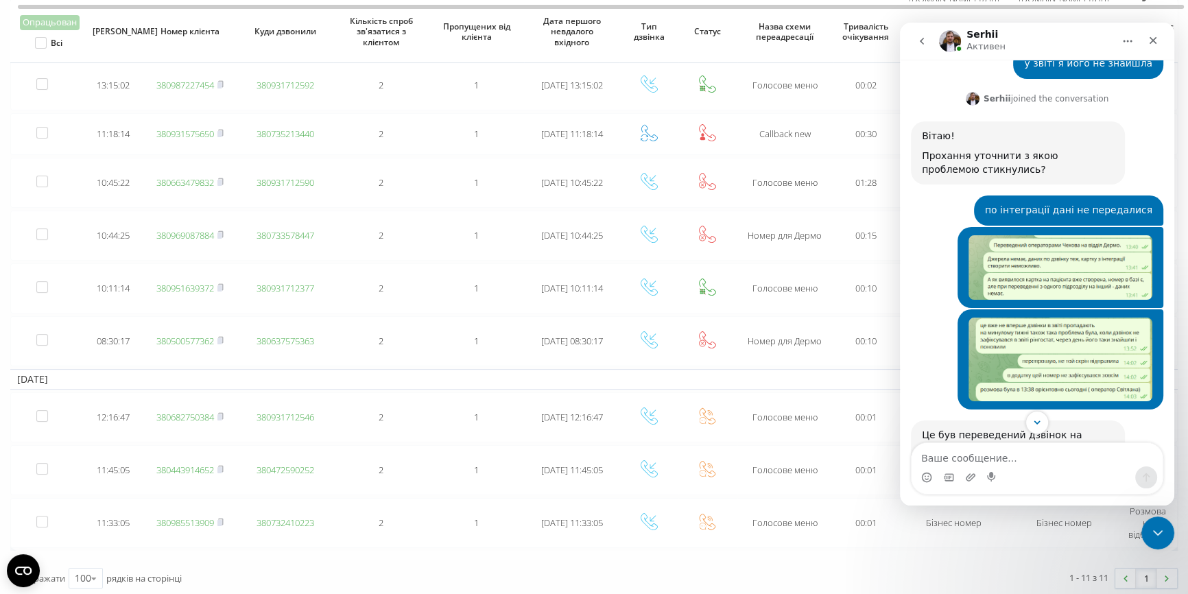
scroll to position [638, 0]
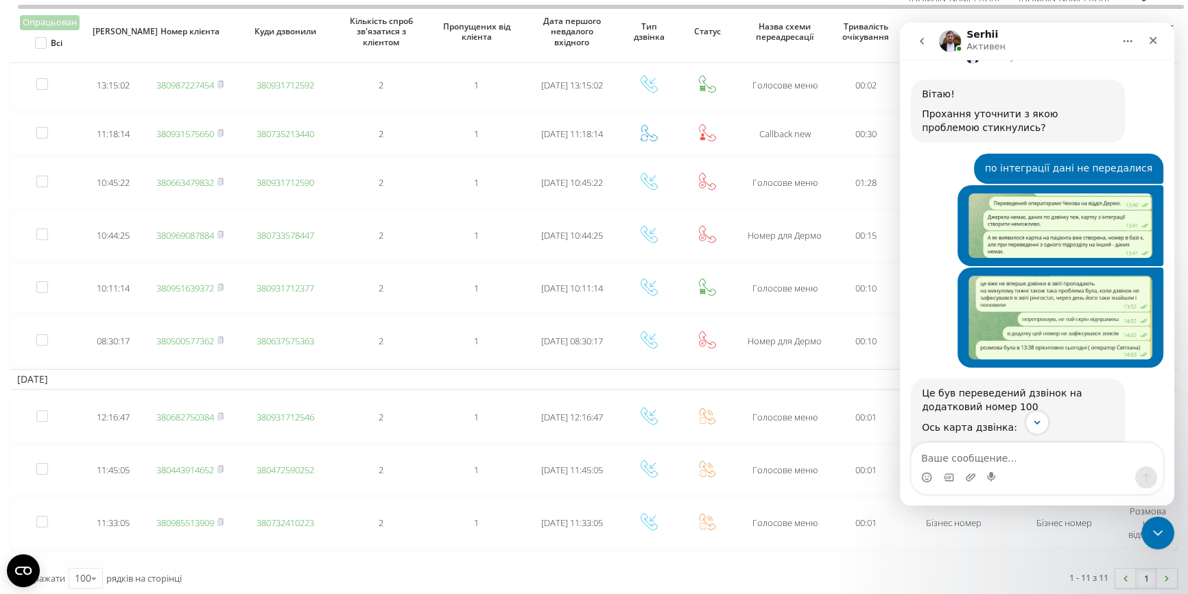
click at [1063, 307] on img "Світлана говорит…" at bounding box center [1060, 318] width 184 height 84
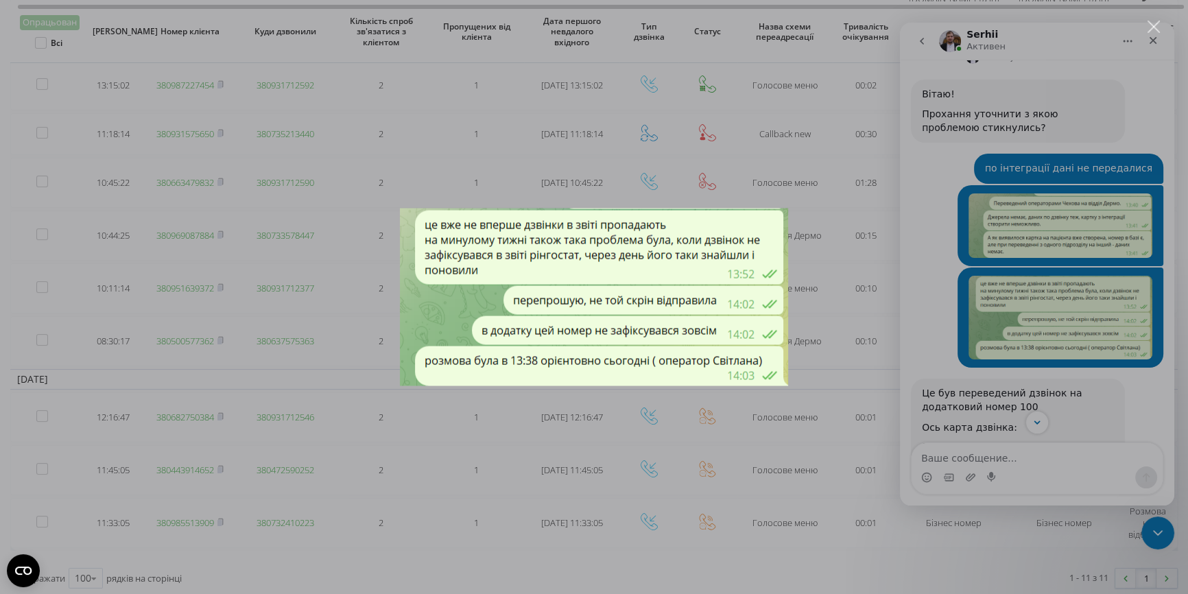
click at [1153, 20] on div "Мессенджер Intercom" at bounding box center [594, 297] width 1188 height 594
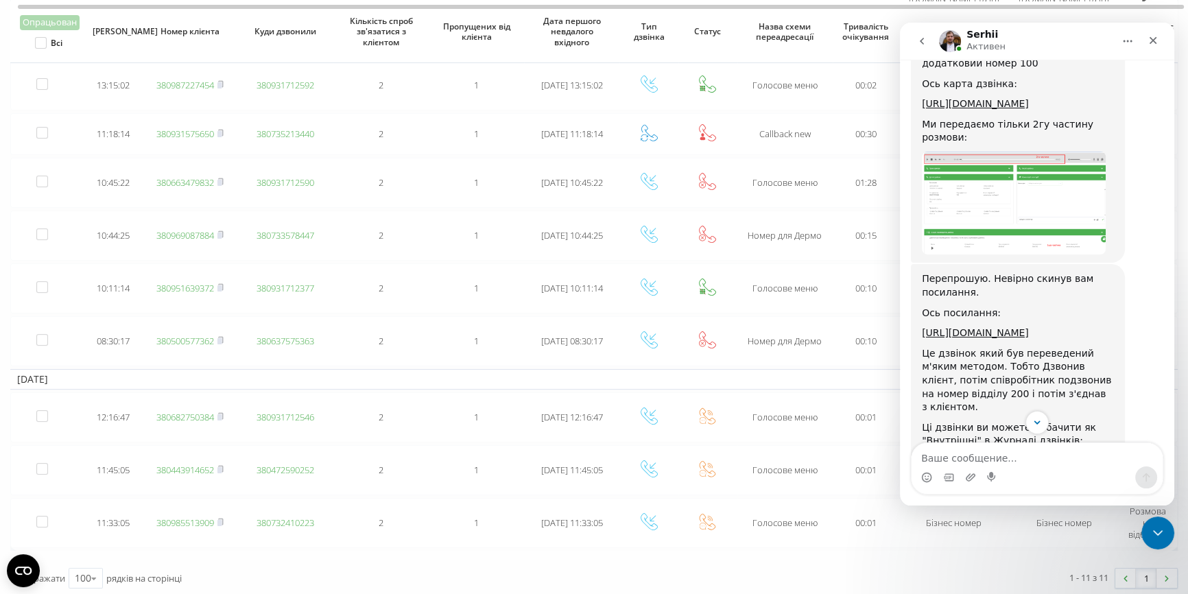
scroll to position [1013, 0]
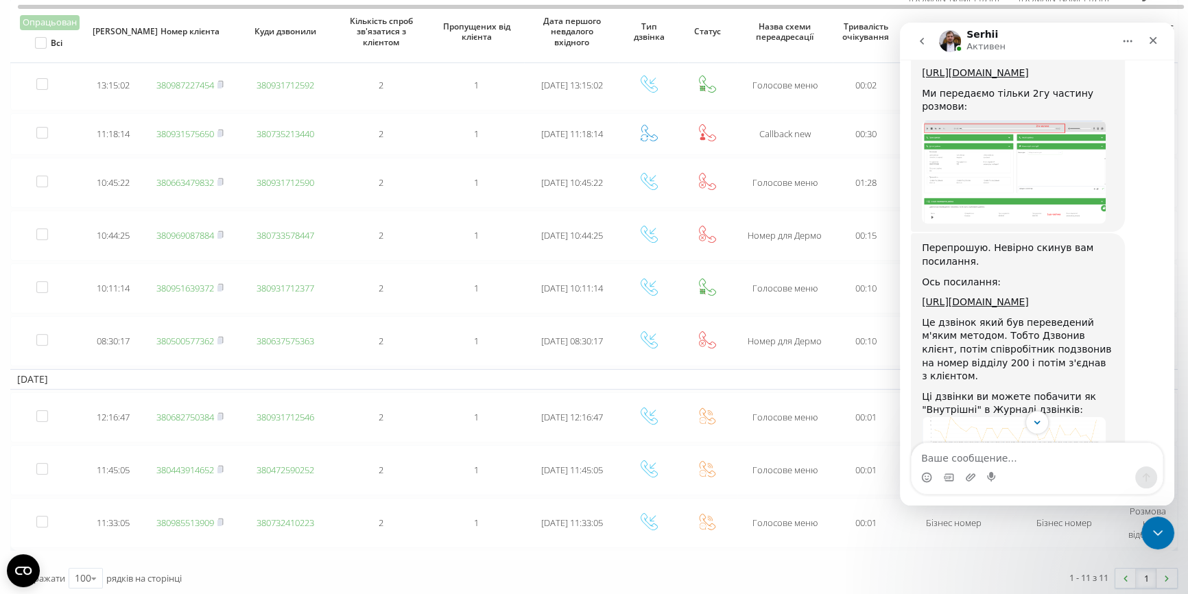
click at [1048, 224] on img "Serhii говорит…" at bounding box center [1014, 172] width 184 height 103
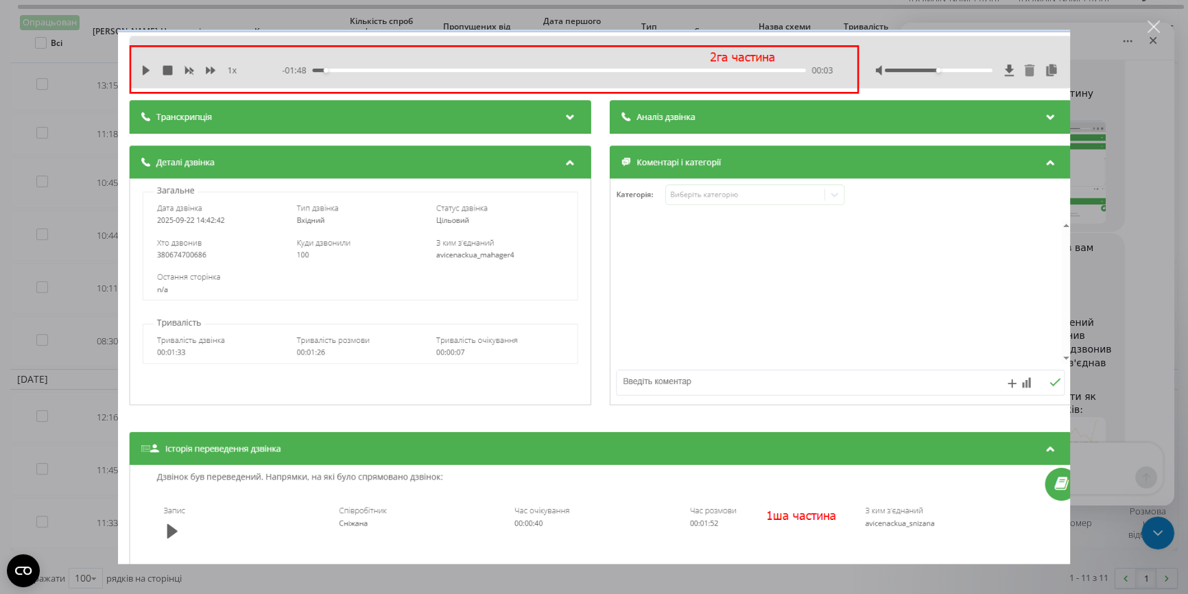
scroll to position [0, 0]
click at [1147, 27] on div "Закрыть" at bounding box center [1153, 27] width 13 height 13
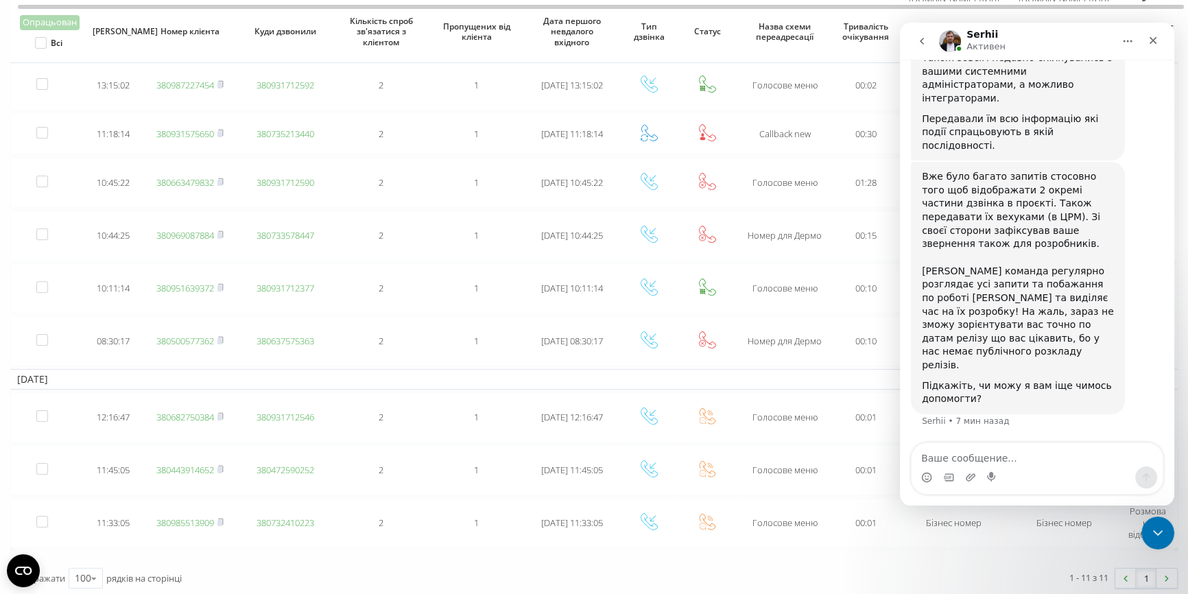
scroll to position [1639, 0]
click at [1154, 518] on div "Закрыть службу сообщений Intercom" at bounding box center [1155, 530] width 33 height 33
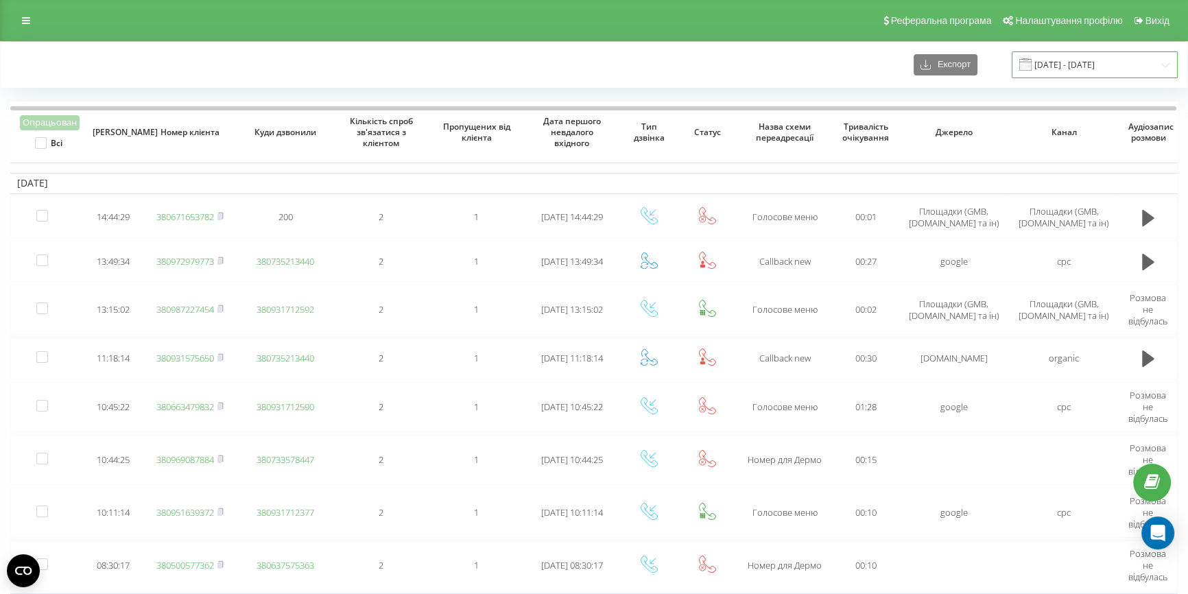
click at [1066, 68] on input "[DATE] - [DATE]" at bounding box center [1094, 64] width 166 height 27
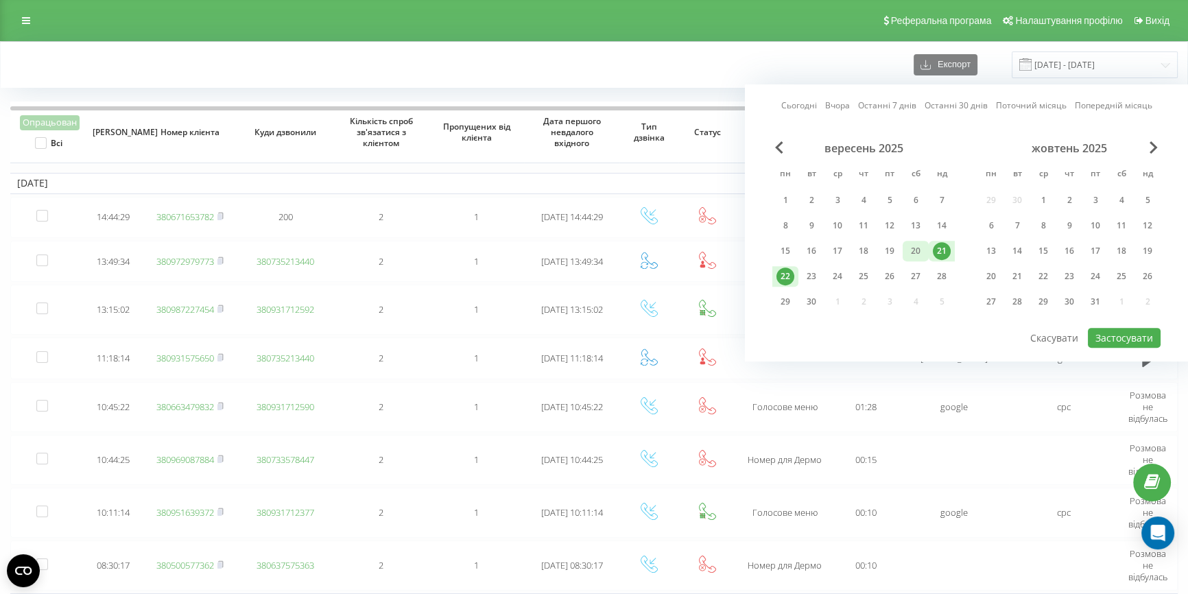
click at [920, 253] on div "20" at bounding box center [916, 251] width 18 height 18
click at [1111, 344] on div "Сьогодні Вчора Останні 7 днів Останні 30 днів Поточний місяць Попередній місяць…" at bounding box center [966, 222] width 443 height 277
click at [1107, 335] on button "Застосувати" at bounding box center [1124, 338] width 73 height 20
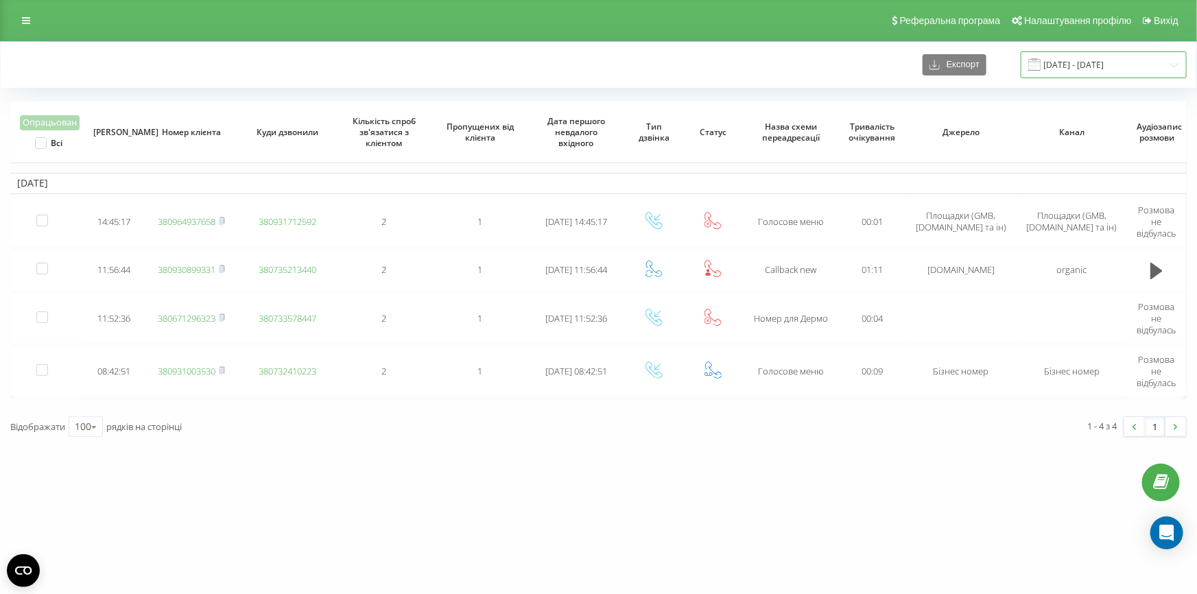
click at [1061, 73] on input "20.09.2025 - 20.09.2025" at bounding box center [1103, 64] width 166 height 27
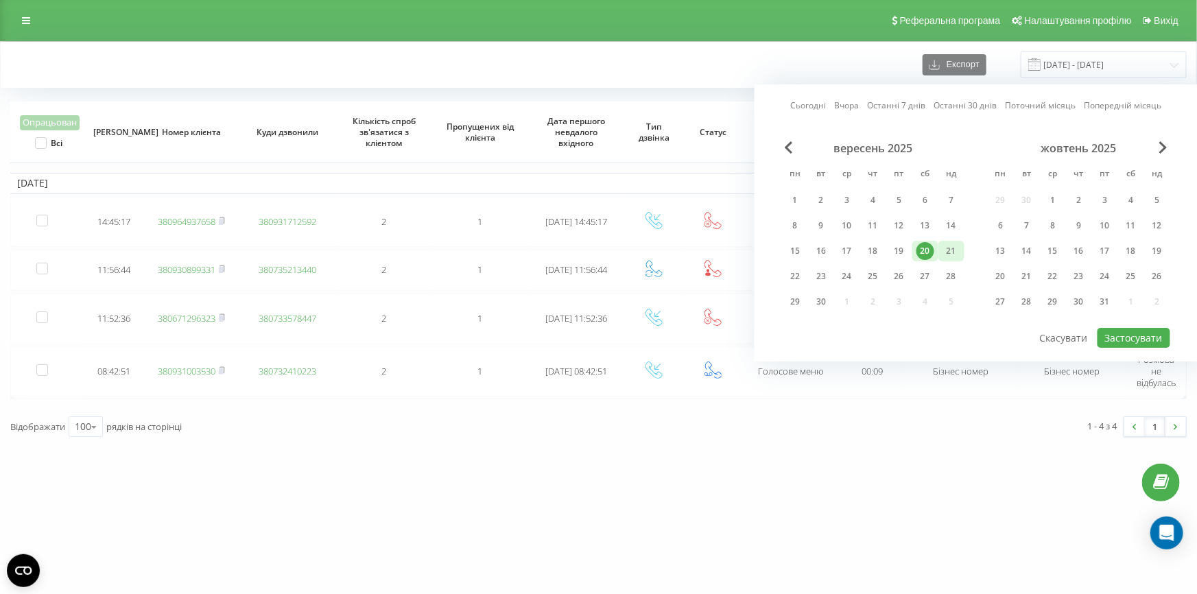
click at [958, 248] on div "21" at bounding box center [951, 251] width 18 height 18
click at [802, 301] on div "29" at bounding box center [795, 302] width 18 height 18
click at [1125, 330] on button "Застосувати" at bounding box center [1133, 338] width 73 height 20
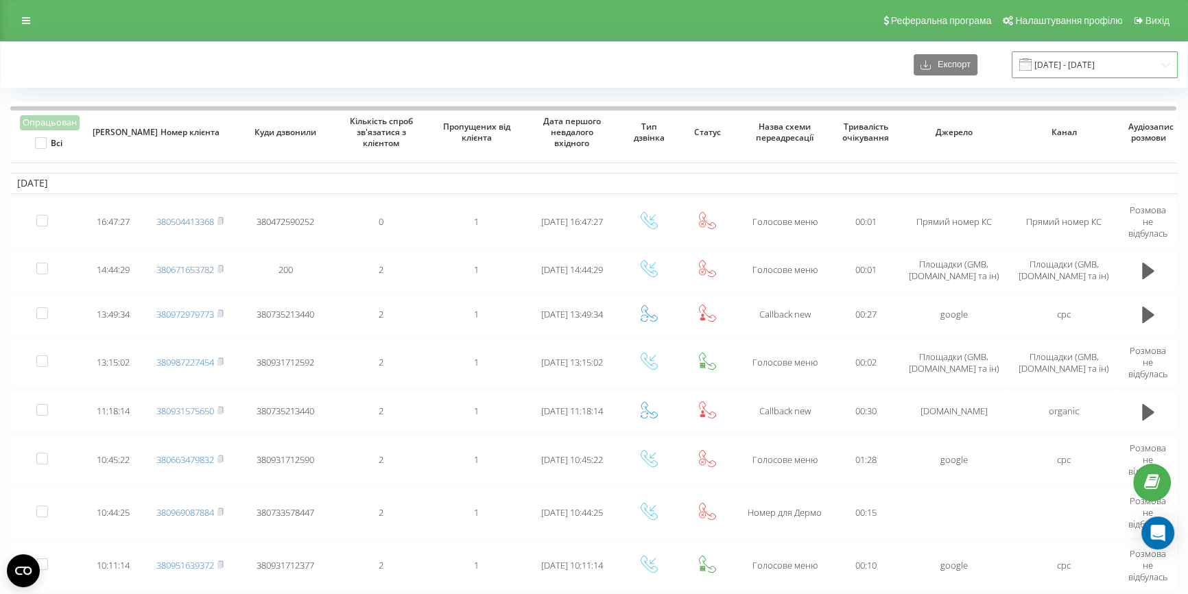
click at [1066, 62] on input "21.09.2025 - 29.09.2025" at bounding box center [1094, 64] width 166 height 27
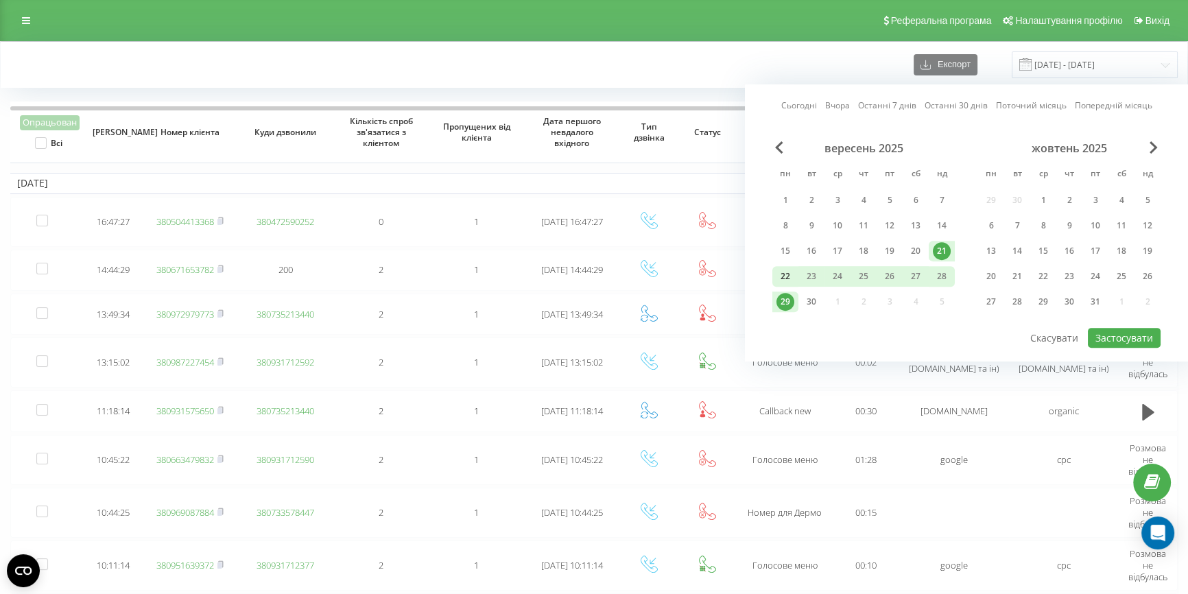
click at [784, 278] on div "22" at bounding box center [785, 276] width 18 height 18
click at [1138, 333] on button "Застосувати" at bounding box center [1124, 338] width 73 height 20
type input "[DATE] - [DATE]"
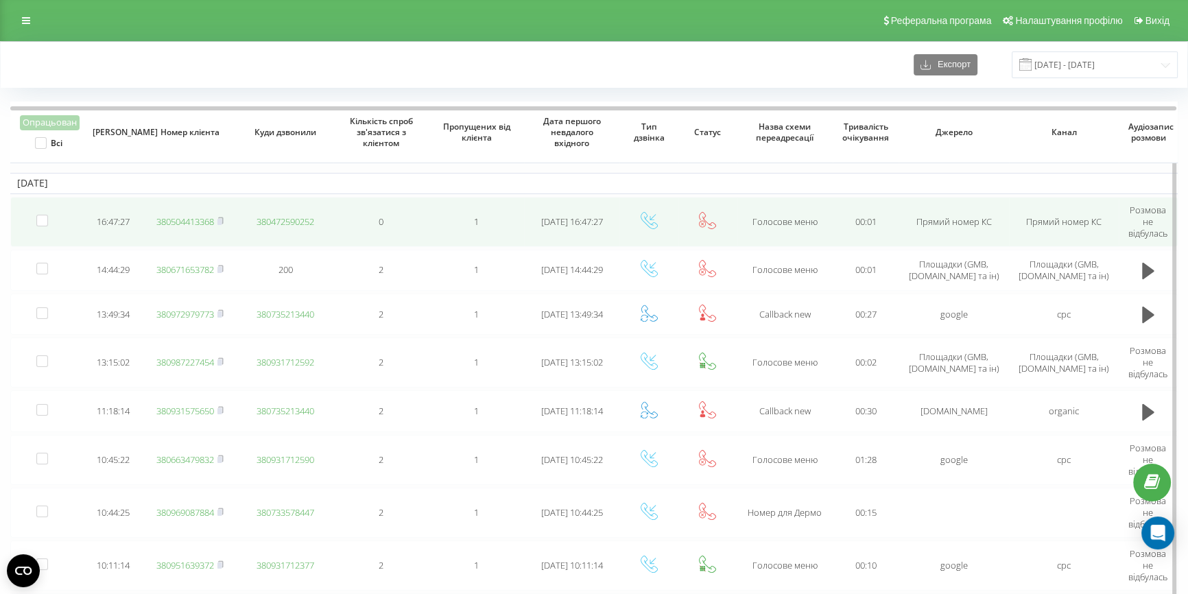
click at [175, 222] on link "380504413368" at bounding box center [185, 221] width 58 height 12
